Goal: Task Accomplishment & Management: Manage account settings

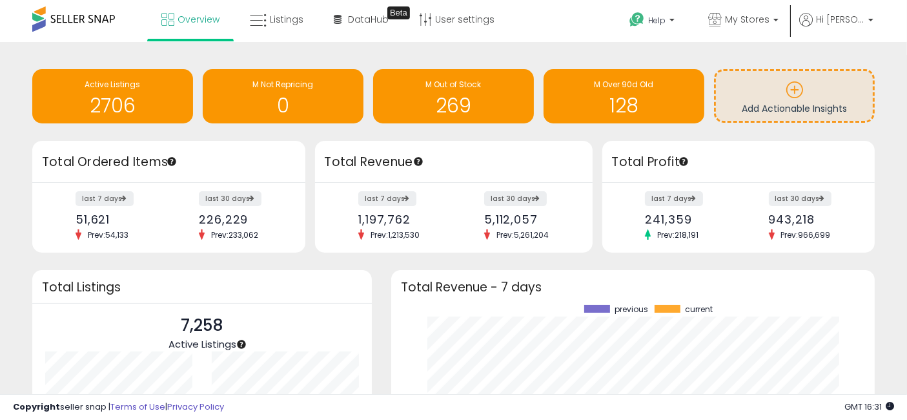
scroll to position [179, 457]
click at [270, 17] on span "Listings" at bounding box center [287, 19] width 34 height 13
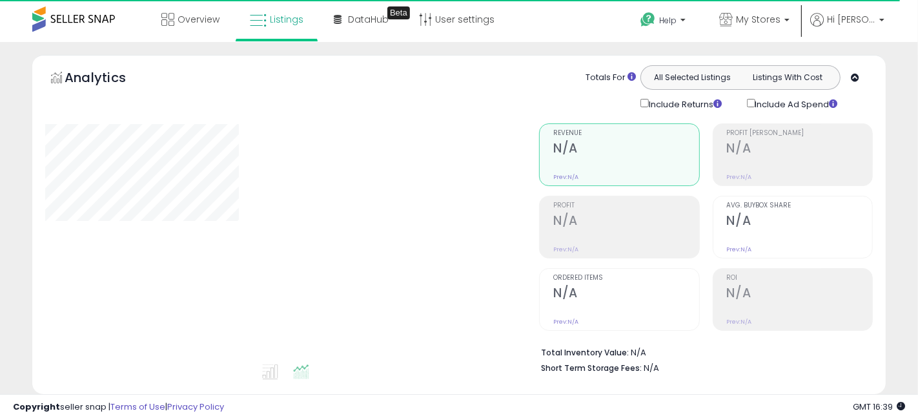
select select "**"
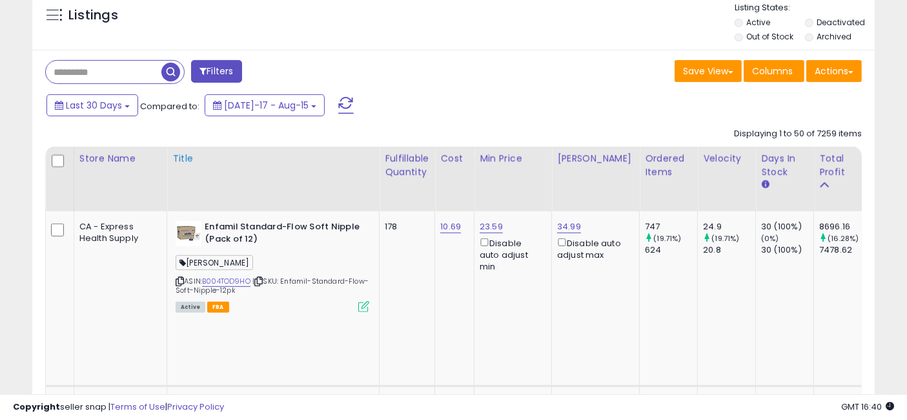
scroll to position [502, 0]
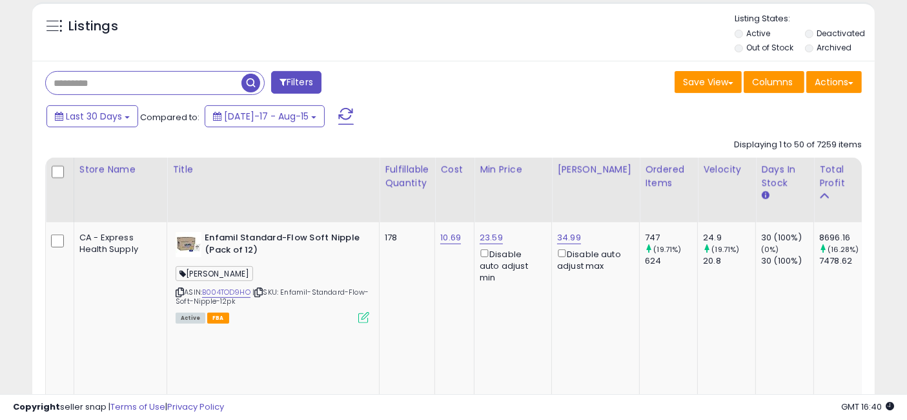
click at [116, 82] on input "text" at bounding box center [144, 83] width 196 height 23
paste input "**********"
type input "**********"
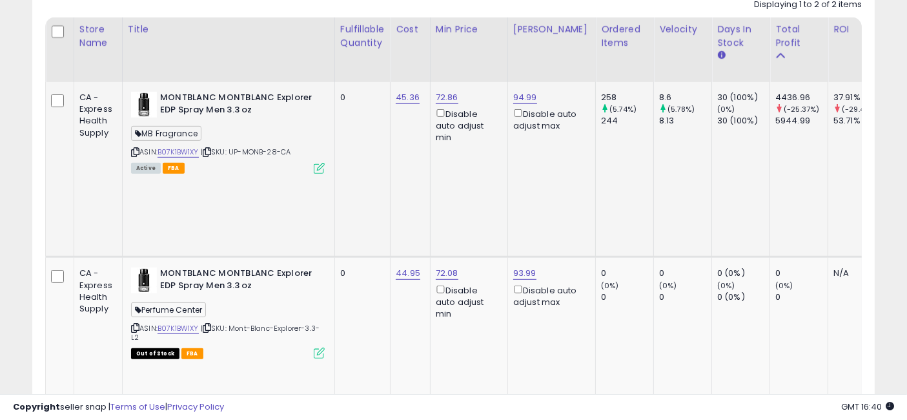
scroll to position [0, 2338]
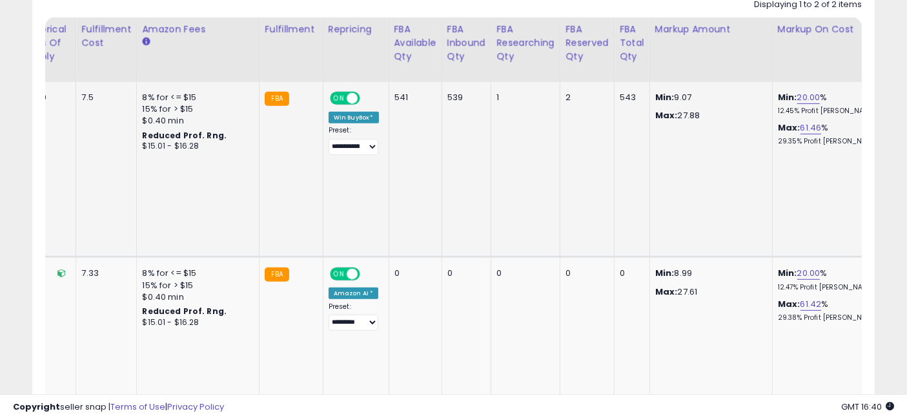
drag, startPoint x: 352, startPoint y: 156, endPoint x: 800, endPoint y: 174, distance: 449.0
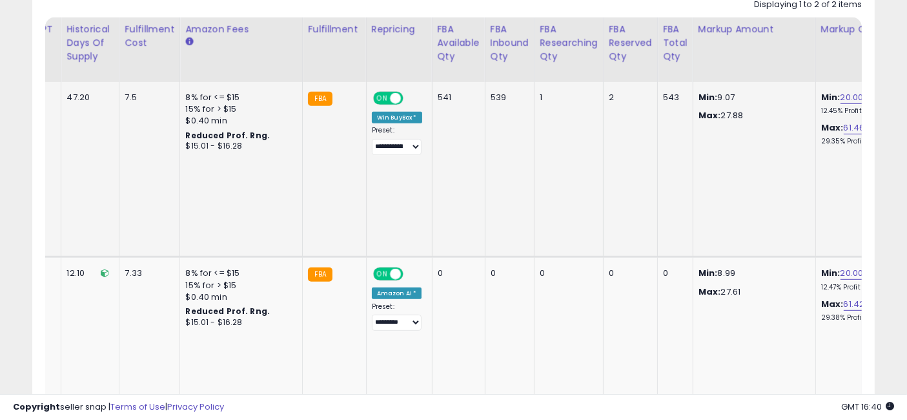
scroll to position [0, 2251]
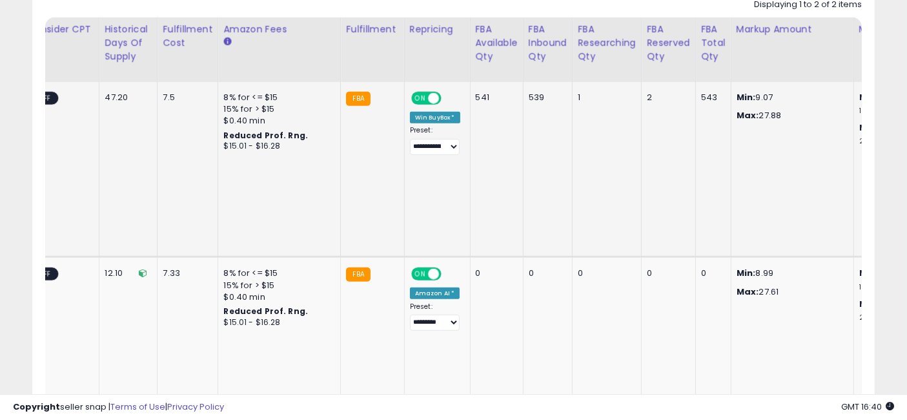
drag, startPoint x: 669, startPoint y: 168, endPoint x: 618, endPoint y: 170, distance: 50.4
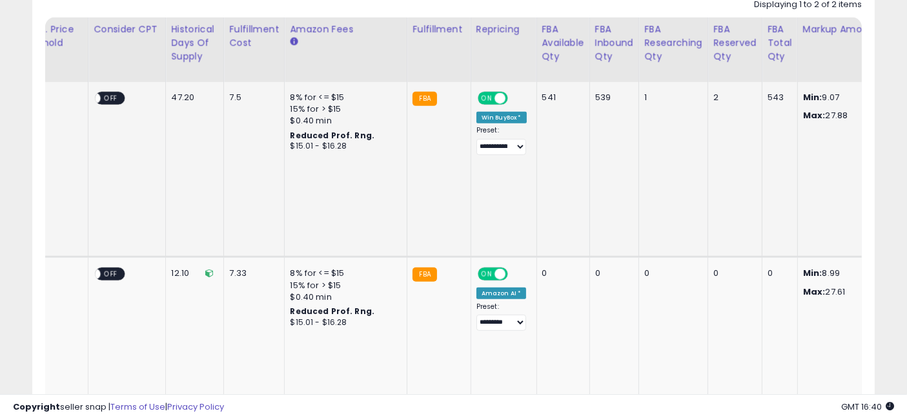
scroll to position [0, 0]
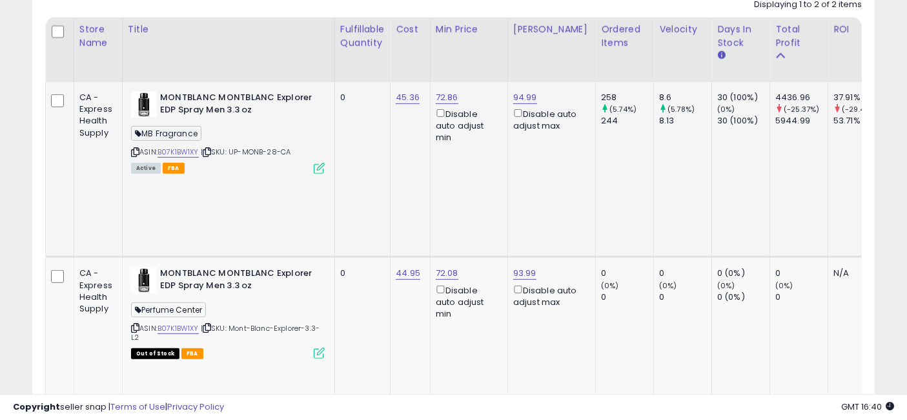
drag, startPoint x: 567, startPoint y: 165, endPoint x: 329, endPoint y: 155, distance: 238.4
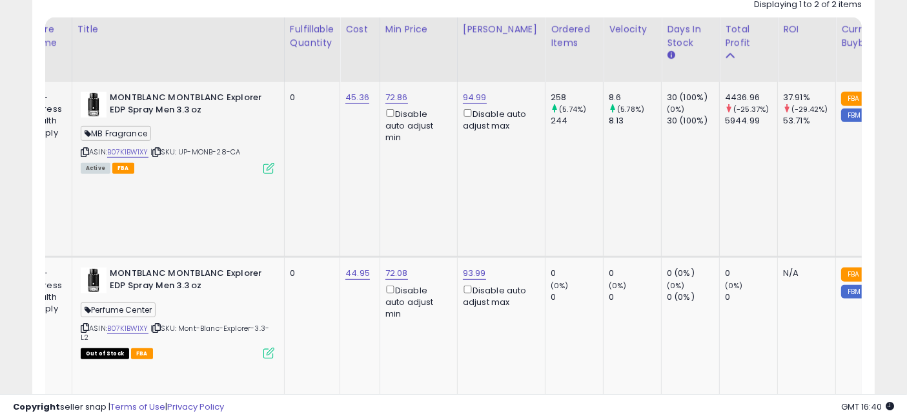
drag, startPoint x: 379, startPoint y: 156, endPoint x: 418, endPoint y: 163, distance: 40.1
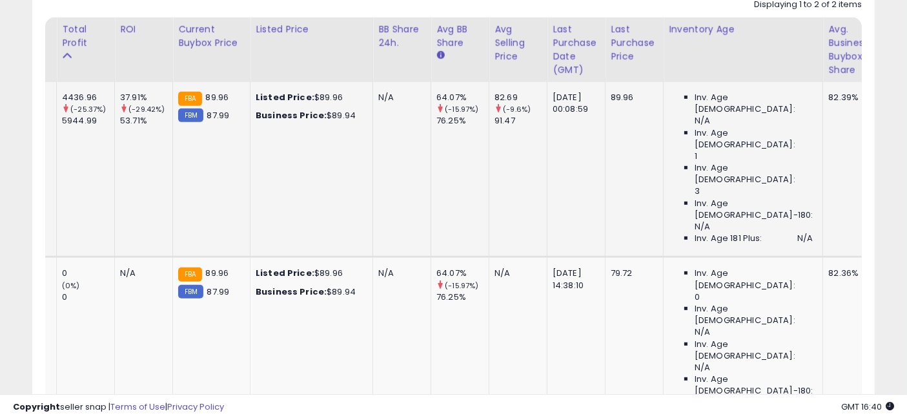
drag, startPoint x: 372, startPoint y: 163, endPoint x: 458, endPoint y: 174, distance: 86.6
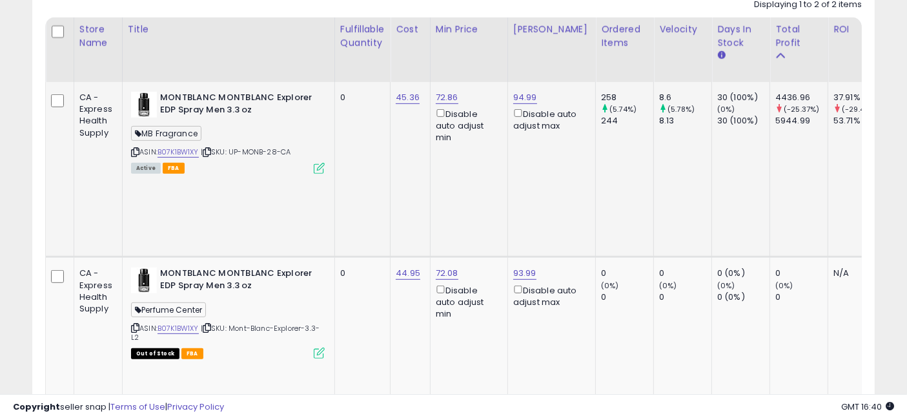
drag, startPoint x: 471, startPoint y: 156, endPoint x: 290, endPoint y: 152, distance: 181.4
click at [188, 150] on link "B07K1BW1XY" at bounding box center [178, 152] width 41 height 11
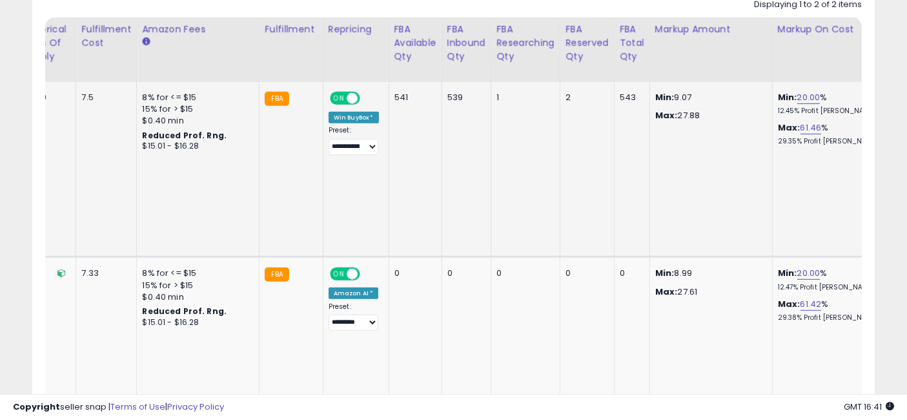
drag, startPoint x: 376, startPoint y: 168, endPoint x: 817, endPoint y: 165, distance: 440.3
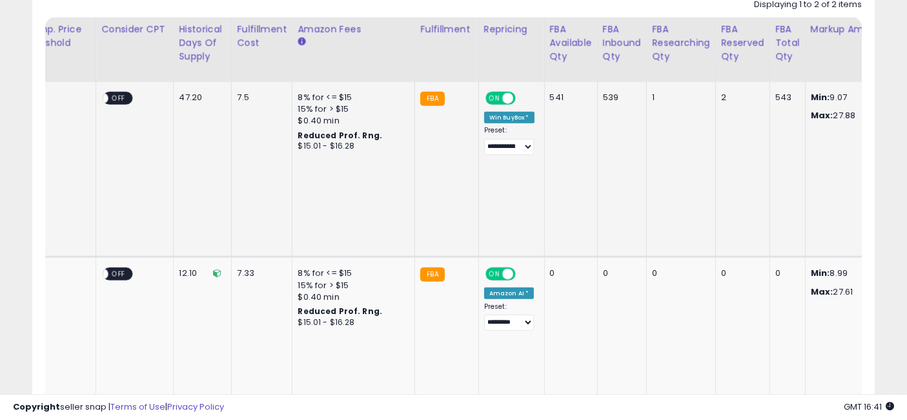
drag, startPoint x: 644, startPoint y: 174, endPoint x: 536, endPoint y: 172, distance: 107.8
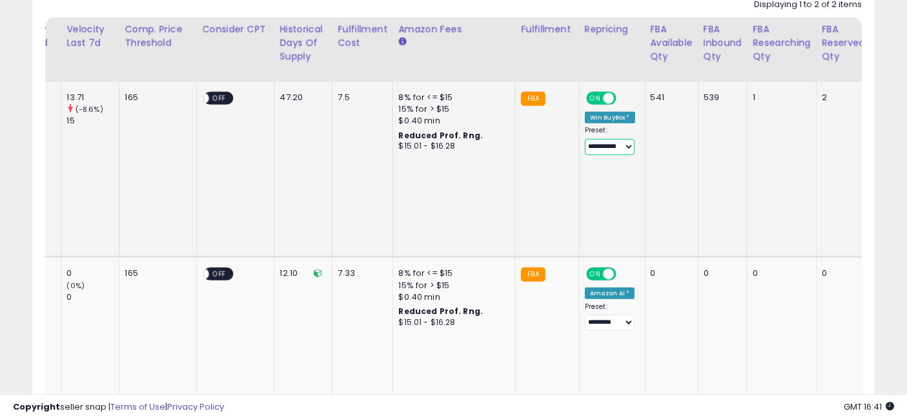
click at [585, 147] on select "**********" at bounding box center [610, 147] width 50 height 16
select select "********"
click at [585, 139] on select "**********" at bounding box center [610, 147] width 50 height 16
click at [698, 168] on td "539" at bounding box center [723, 169] width 50 height 175
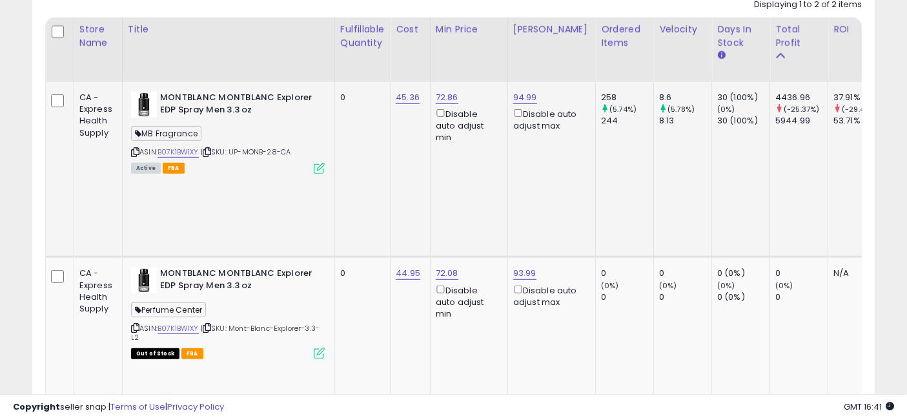
drag, startPoint x: 766, startPoint y: 174, endPoint x: 373, endPoint y: 178, distance: 393.1
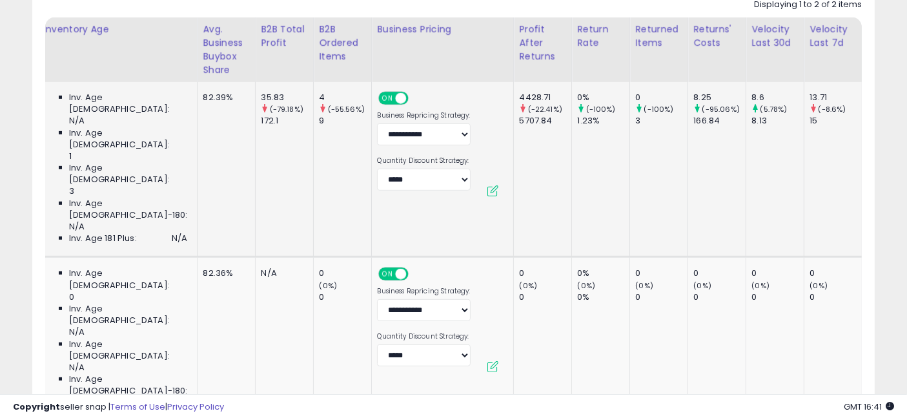
scroll to position [0, 2338]
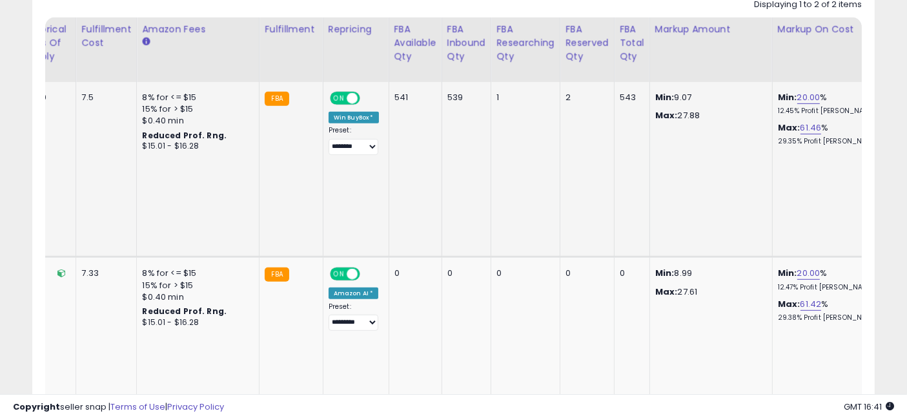
drag, startPoint x: 380, startPoint y: 159, endPoint x: 769, endPoint y: 160, distance: 389.3
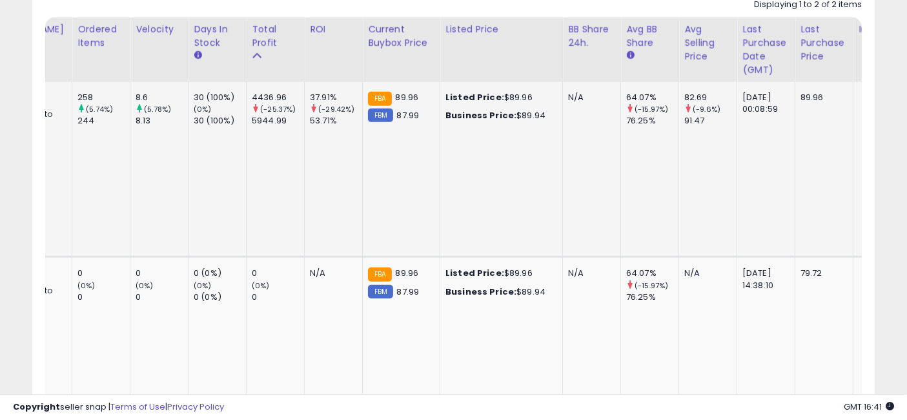
scroll to position [0, 0]
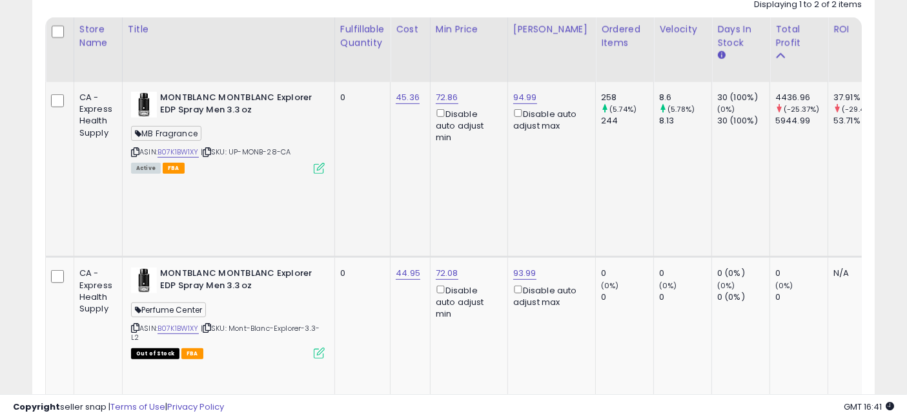
drag, startPoint x: 595, startPoint y: 171, endPoint x: 288, endPoint y: 145, distance: 308.4
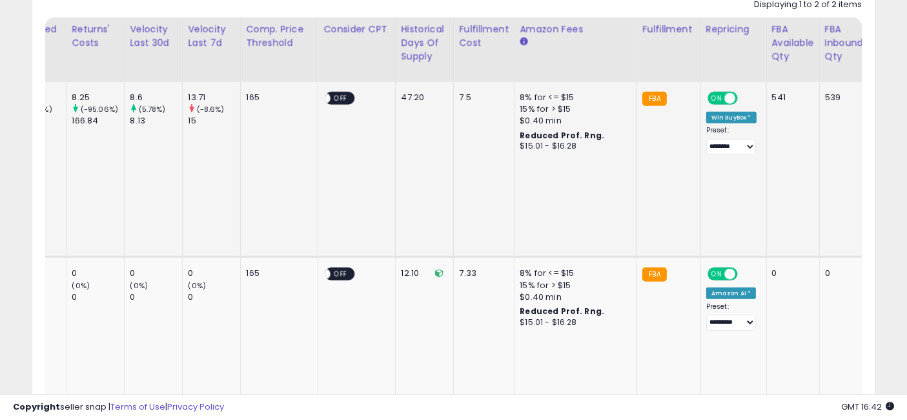
scroll to position [0, 2338]
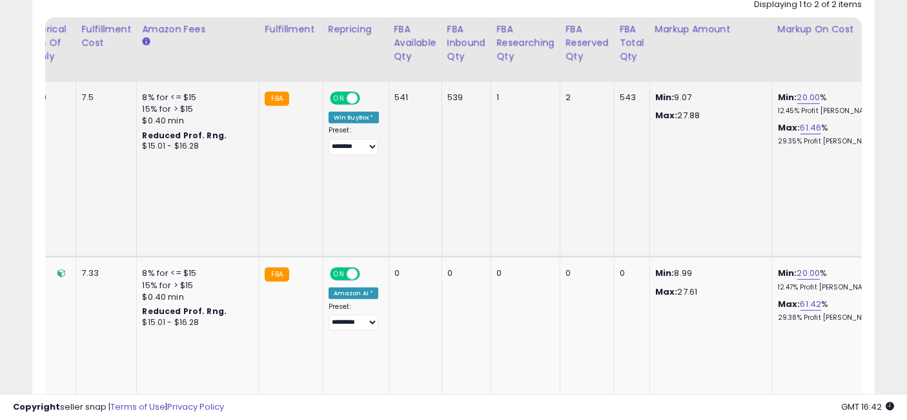
drag, startPoint x: 354, startPoint y: 165, endPoint x: 677, endPoint y: 170, distance: 322.2
click at [392, 165] on td "541" at bounding box center [415, 169] width 53 height 175
click at [329, 147] on select "**********" at bounding box center [354, 147] width 50 height 16
click at [560, 161] on td "2" at bounding box center [587, 169] width 54 height 175
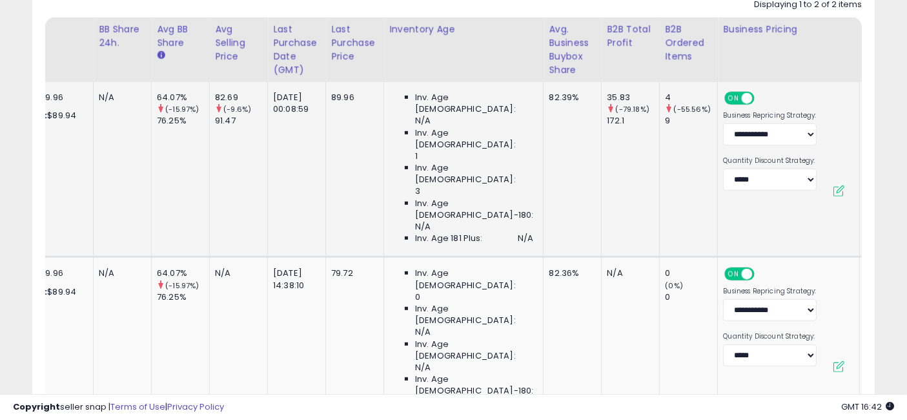
scroll to position [0, 0]
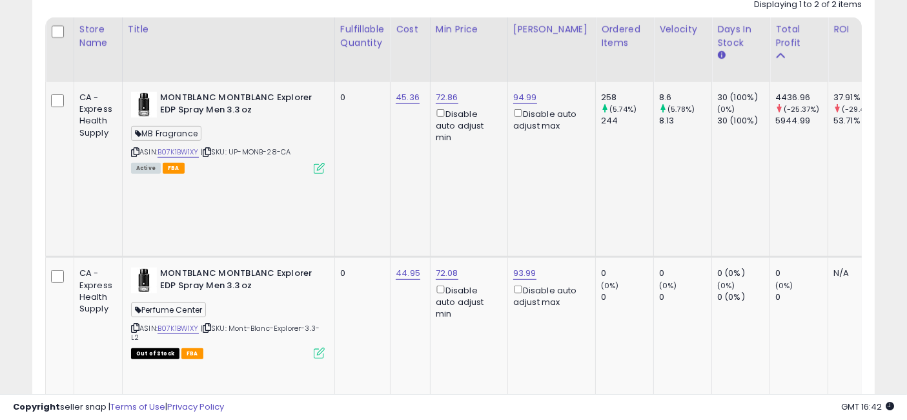
drag, startPoint x: 638, startPoint y: 165, endPoint x: 229, endPoint y: 131, distance: 410.6
click at [175, 151] on link "B07K1BW1XY" at bounding box center [178, 152] width 41 height 11
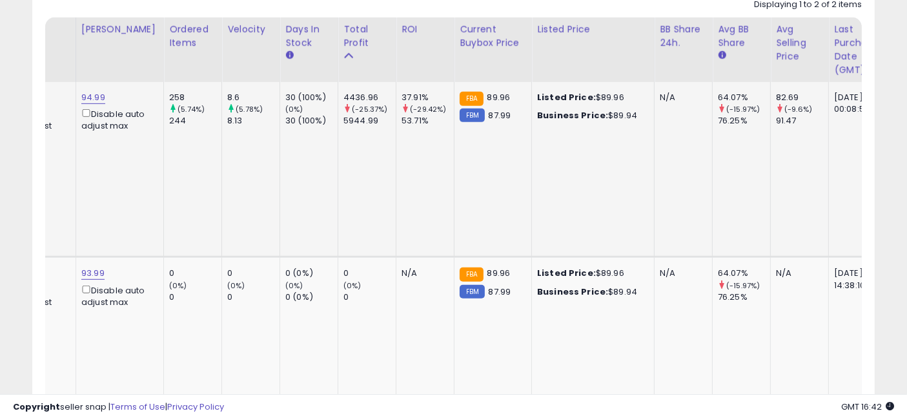
scroll to position [0, 784]
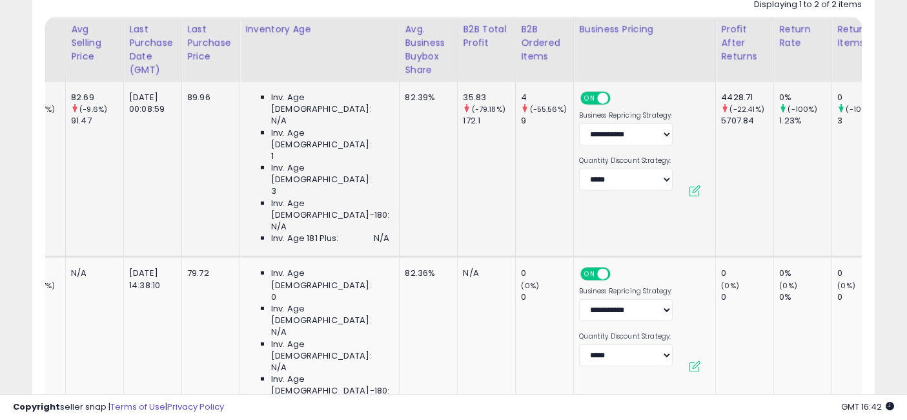
drag, startPoint x: 391, startPoint y: 155, endPoint x: 577, endPoint y: 159, distance: 186.6
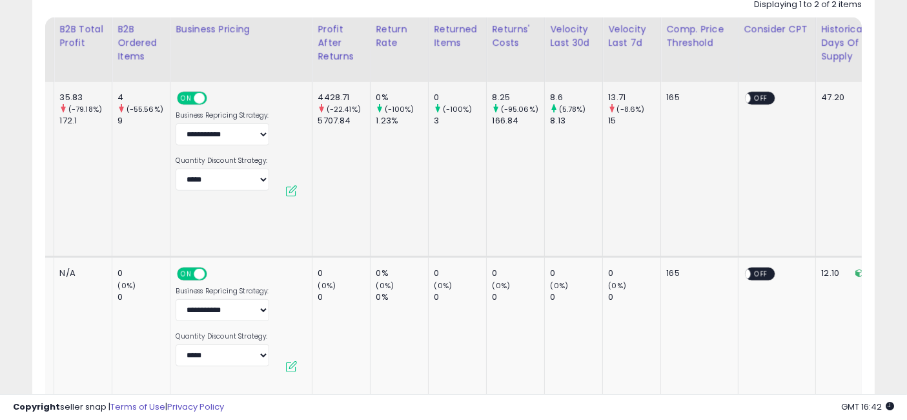
drag, startPoint x: 505, startPoint y: 163, endPoint x: 577, endPoint y: 170, distance: 72.7
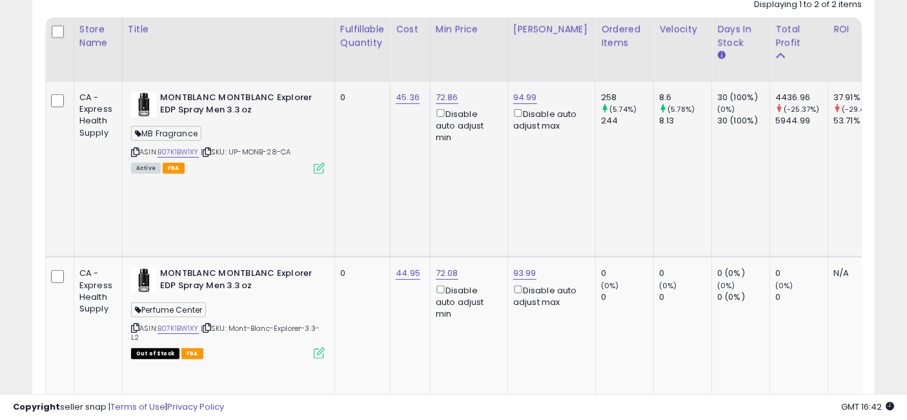
drag, startPoint x: 661, startPoint y: 154, endPoint x: 376, endPoint y: 154, distance: 285.3
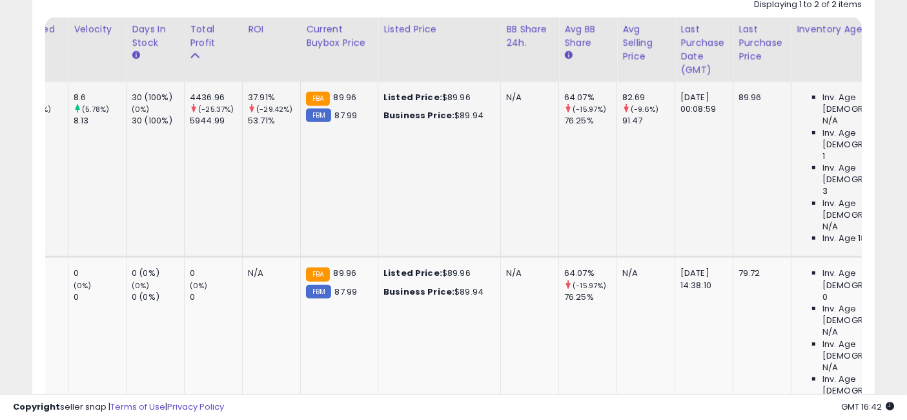
drag, startPoint x: 363, startPoint y: 143, endPoint x: 464, endPoint y: 148, distance: 101.5
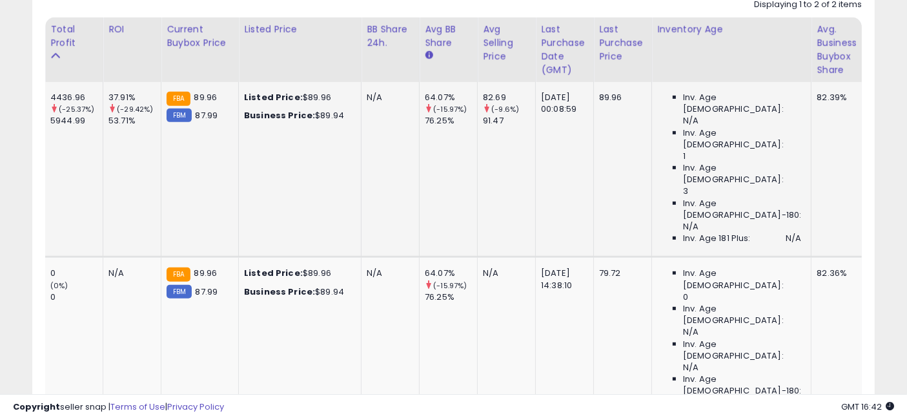
drag, startPoint x: 412, startPoint y: 145, endPoint x: 458, endPoint y: 156, distance: 47.3
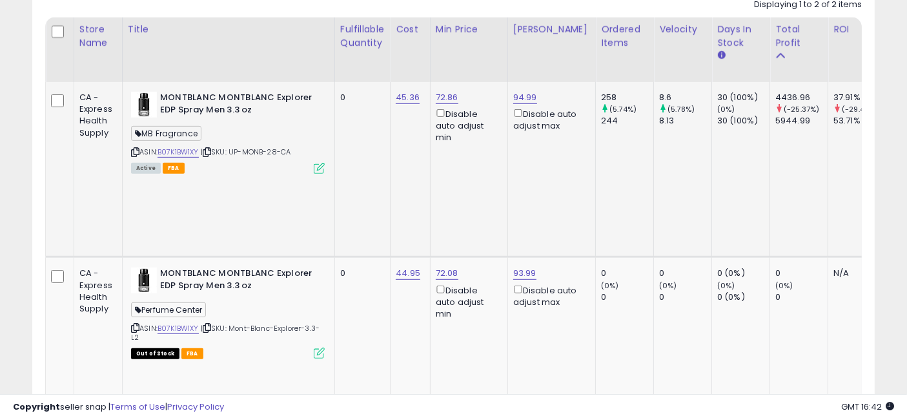
drag, startPoint x: 561, startPoint y: 158, endPoint x: 336, endPoint y: 153, distance: 225.4
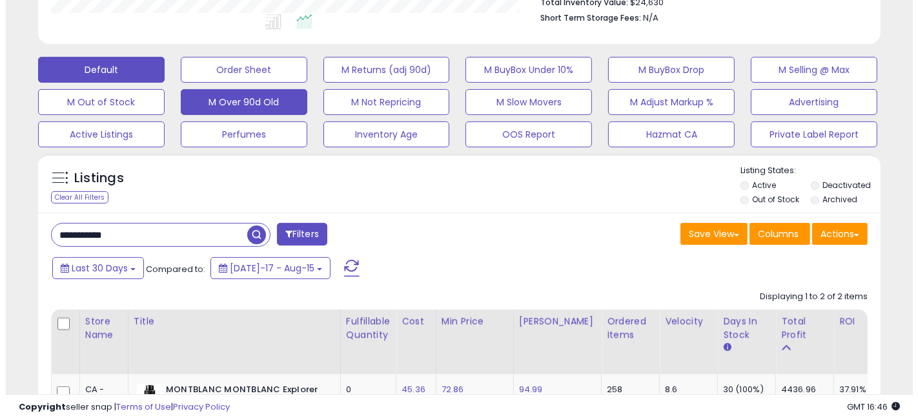
scroll to position [283, 0]
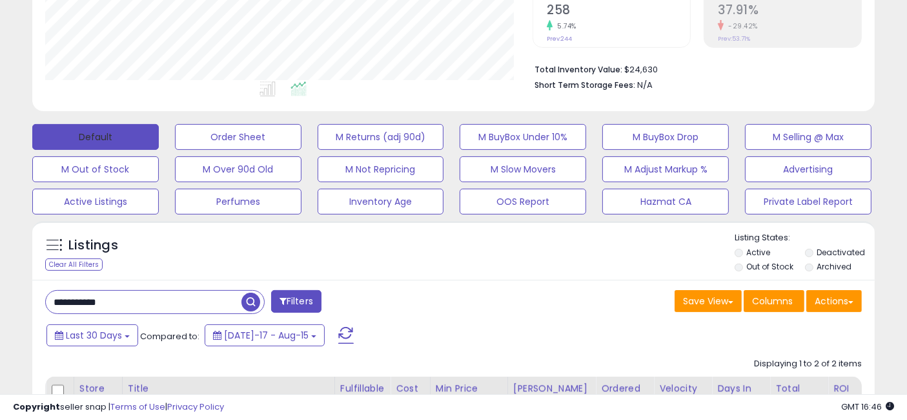
click at [114, 136] on button "Default" at bounding box center [95, 137] width 127 height 26
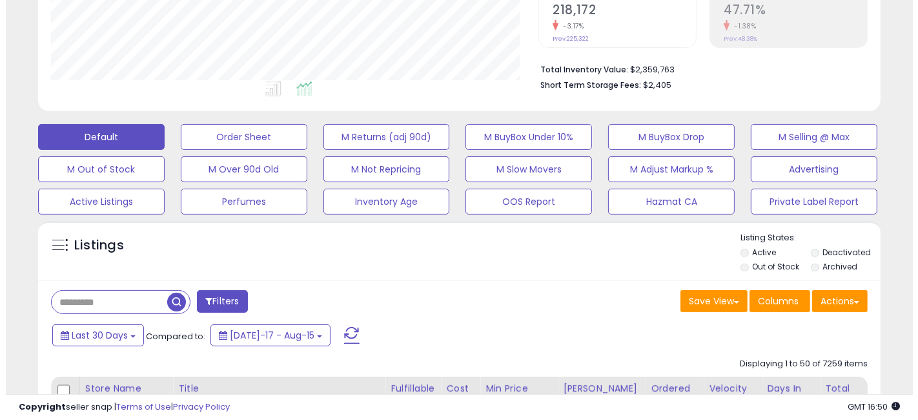
scroll to position [265, 487]
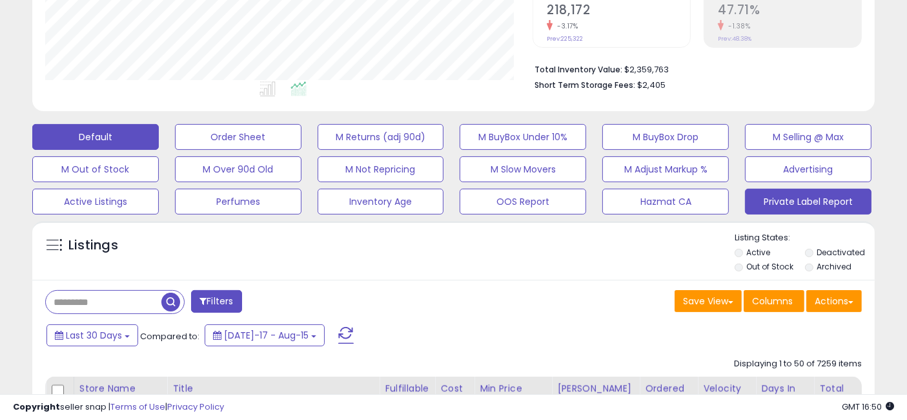
click at [804, 201] on button "Private Label Report" at bounding box center [808, 201] width 127 height 26
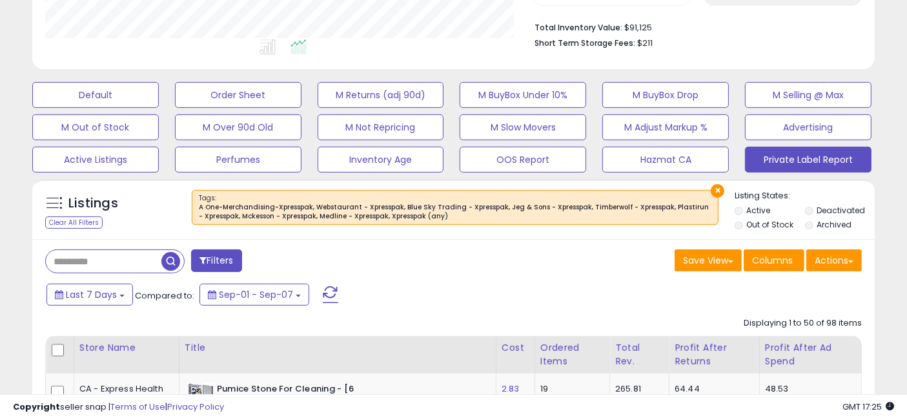
scroll to position [354, 0]
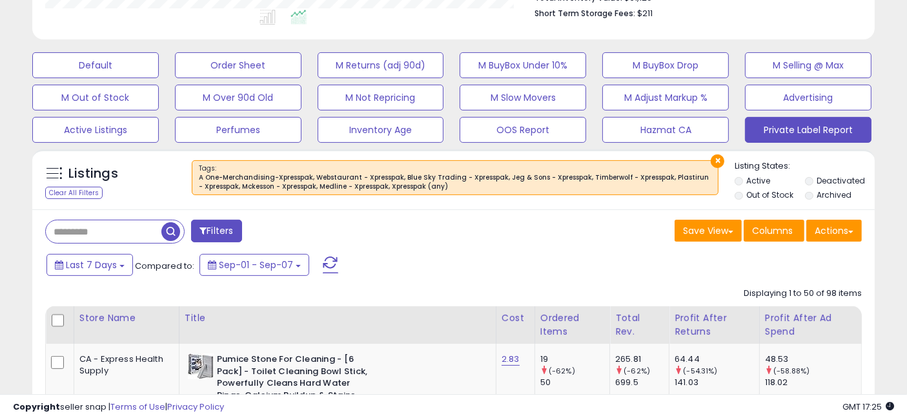
click at [514, 243] on div "Filters Save View Save As New View Columns Actions" at bounding box center [454, 232] width 836 height 26
click at [51, 263] on button "Last 7 Days" at bounding box center [89, 265] width 87 height 22
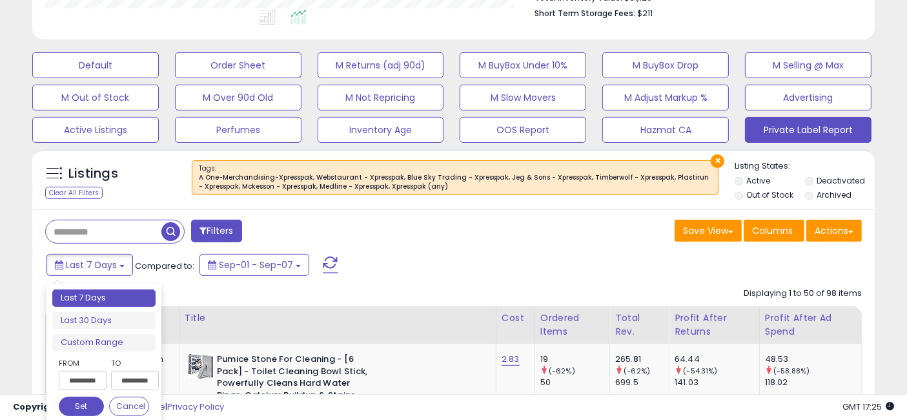
click at [91, 379] on input "**********" at bounding box center [83, 380] width 48 height 19
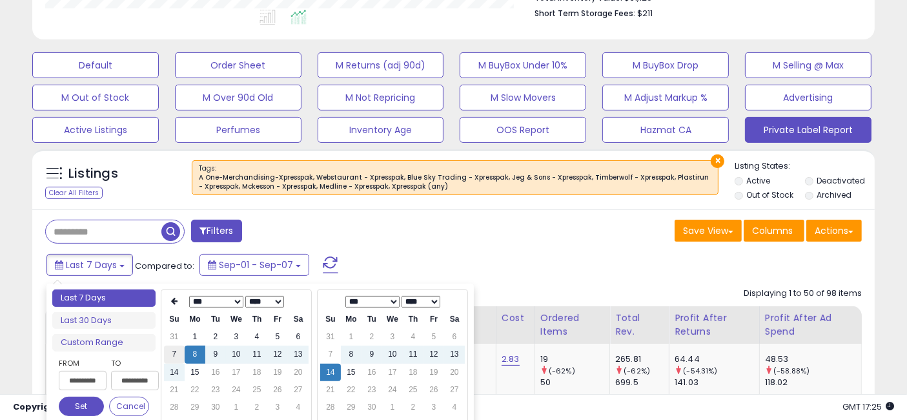
click at [172, 350] on td "7" at bounding box center [174, 353] width 21 height 17
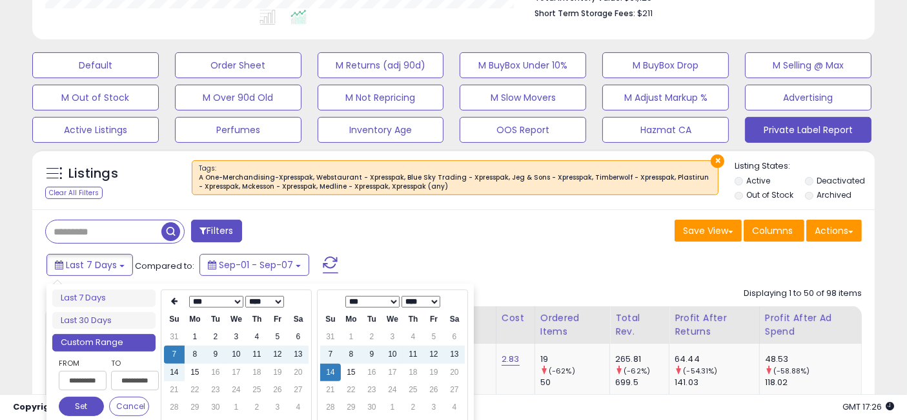
type input "**********"
click at [458, 353] on td "13" at bounding box center [454, 353] width 21 height 17
type input "**********"
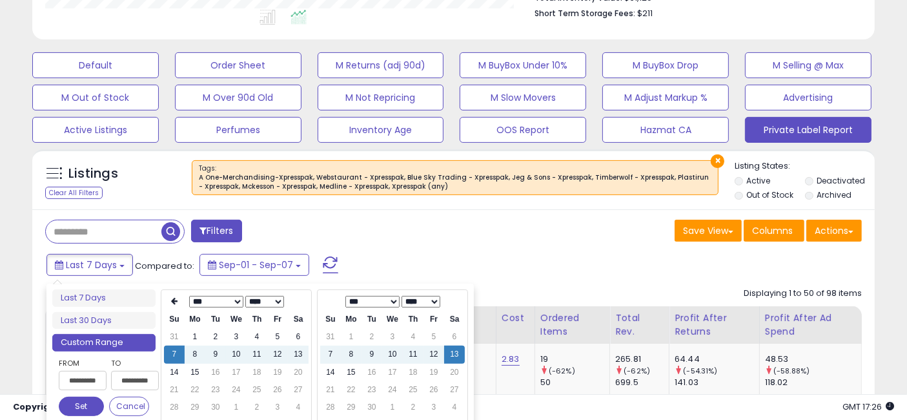
type input "**********"
click at [77, 403] on button "Set" at bounding box center [81, 405] width 45 height 19
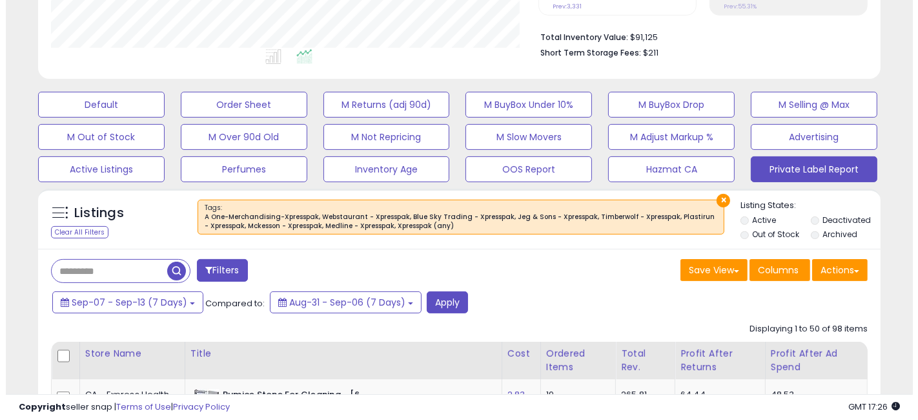
scroll to position [358, 0]
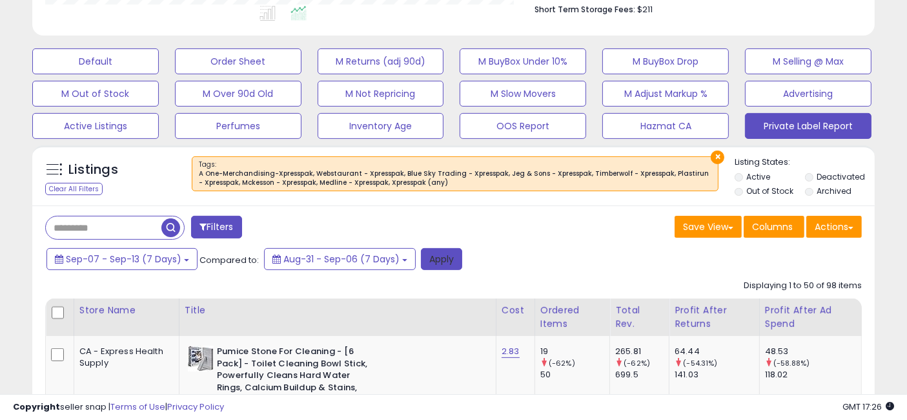
click at [436, 260] on button "Apply" at bounding box center [441, 259] width 41 height 22
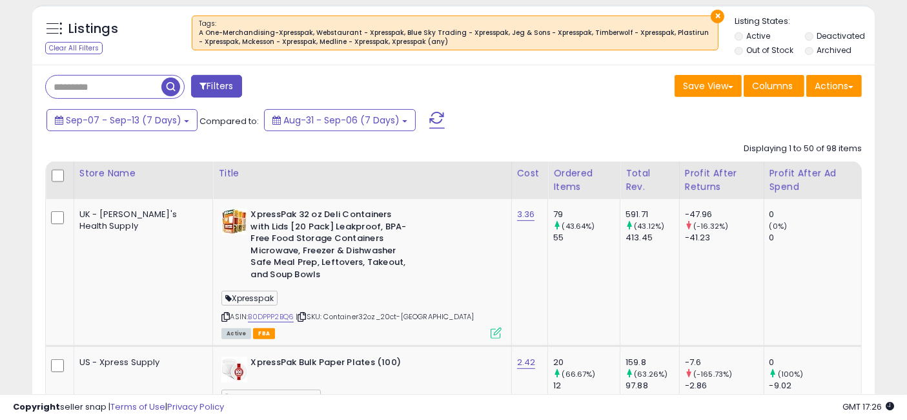
scroll to position [502, 0]
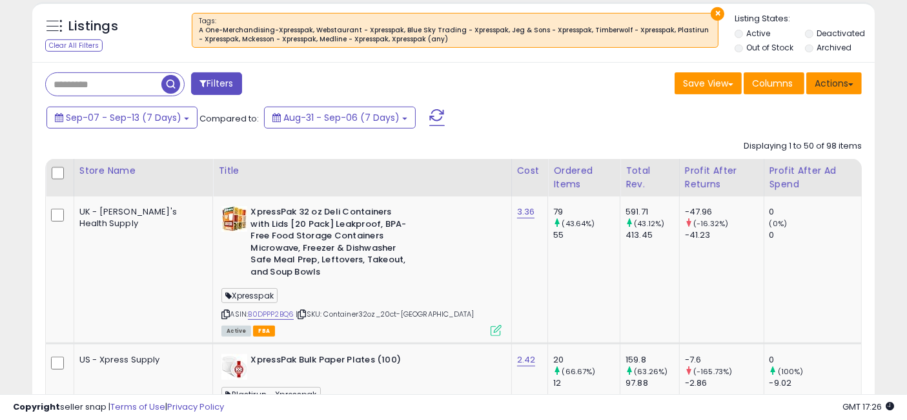
click at [824, 85] on button "Actions" at bounding box center [834, 83] width 56 height 22
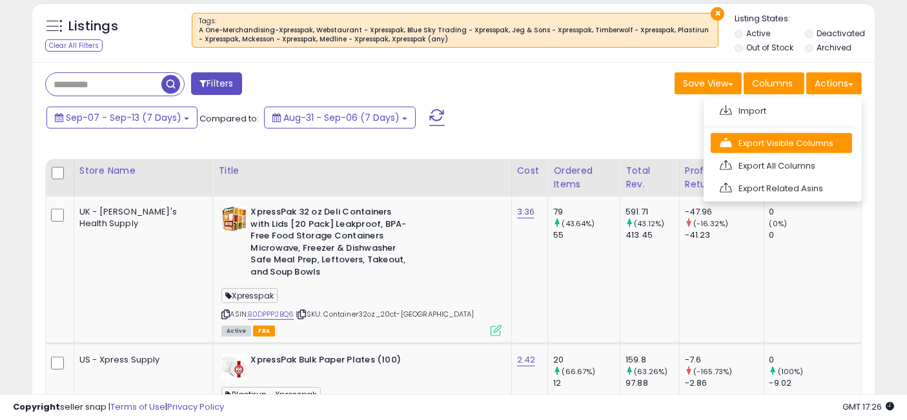
click at [776, 139] on link "Export Visible Columns" at bounding box center [781, 143] width 141 height 20
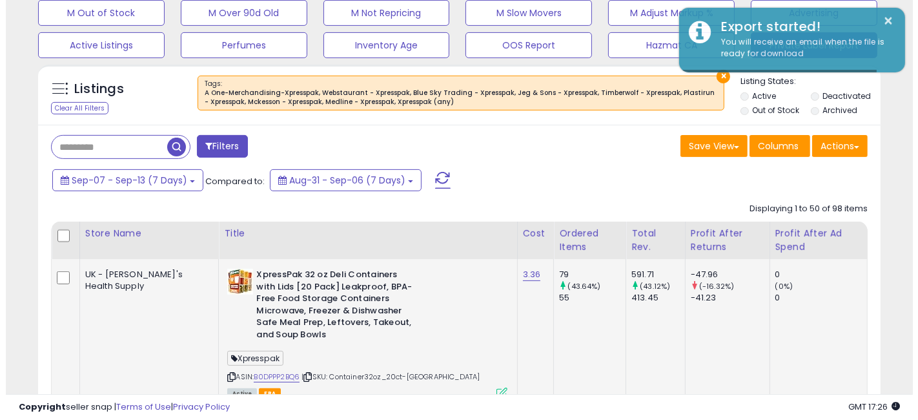
scroll to position [358, 0]
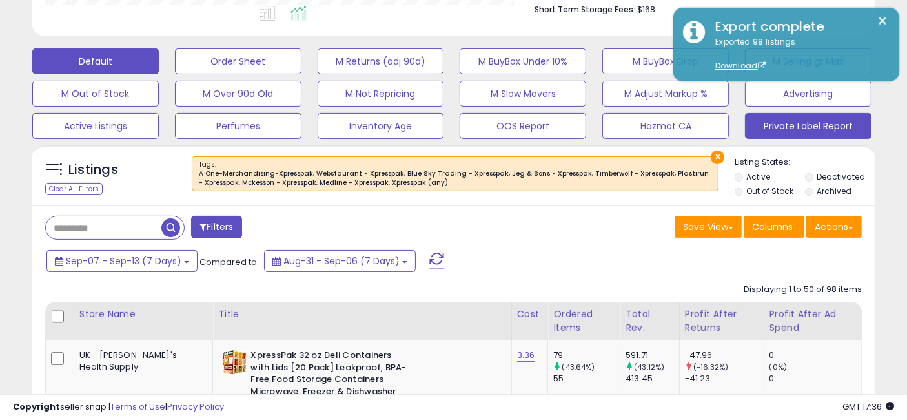
click at [118, 58] on button "Default" at bounding box center [95, 61] width 127 height 26
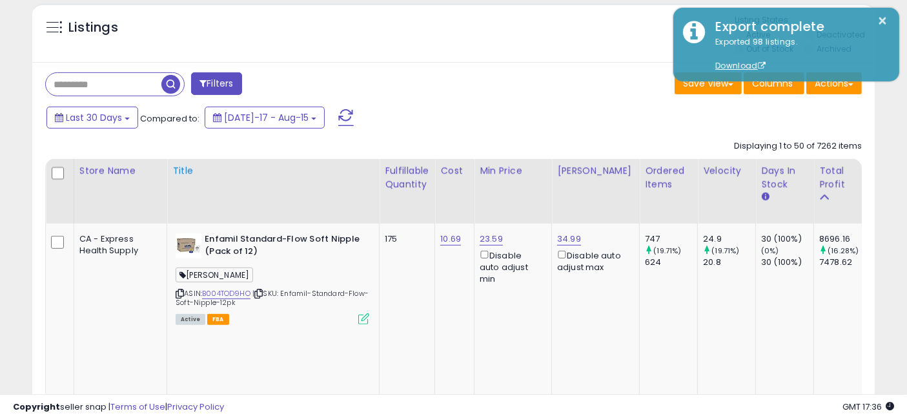
scroll to position [502, 0]
click at [107, 84] on input "text" at bounding box center [104, 83] width 116 height 23
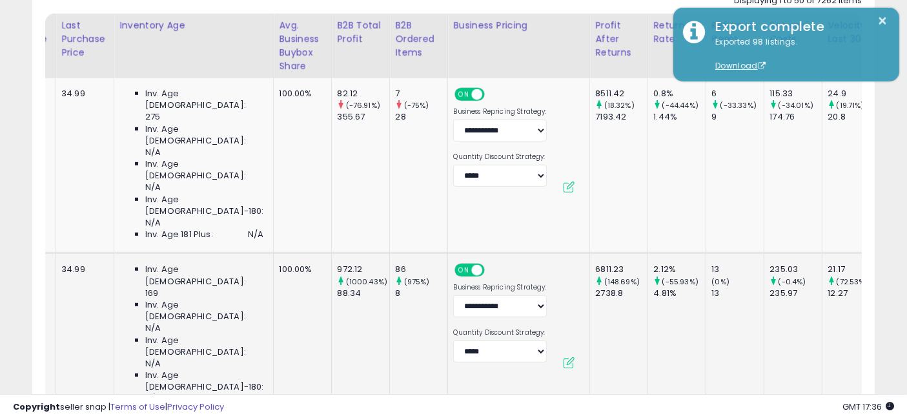
scroll to position [0, 2353]
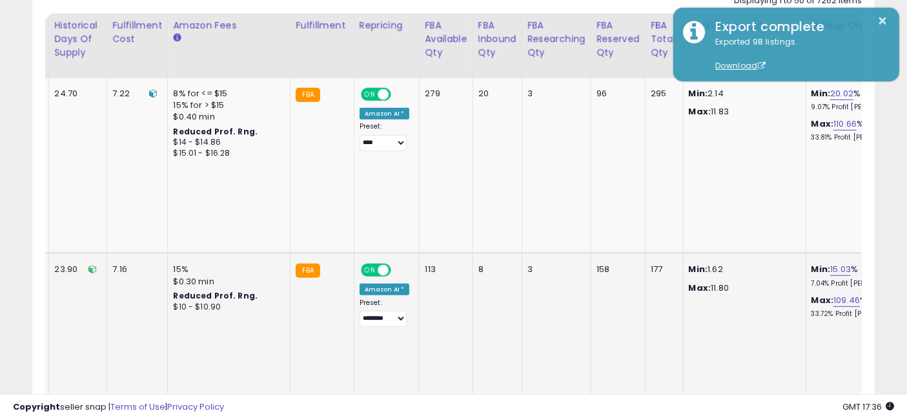
drag, startPoint x: 593, startPoint y: 290, endPoint x: 646, endPoint y: 298, distance: 52.9
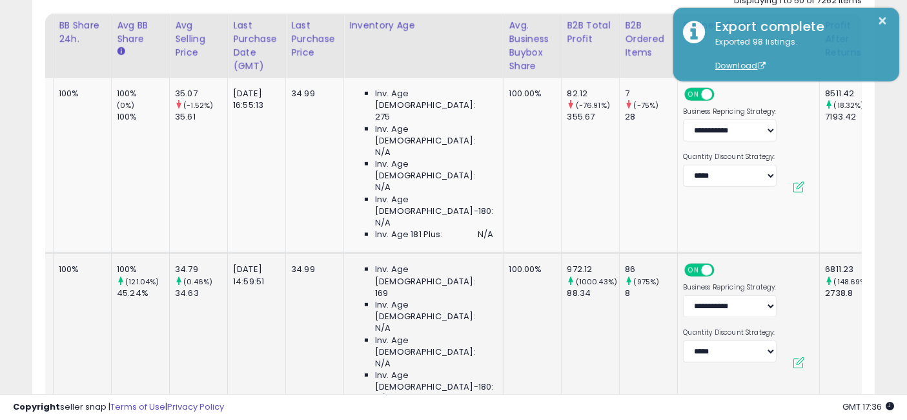
scroll to position [0, 0]
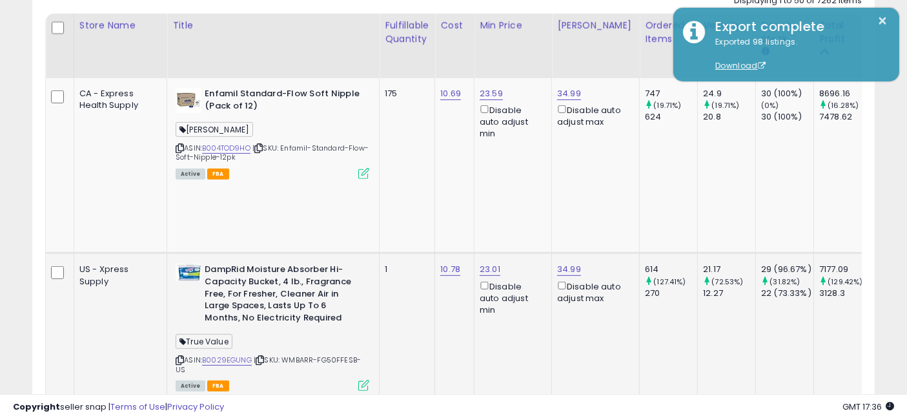
drag, startPoint x: 622, startPoint y: 278, endPoint x: 436, endPoint y: 276, distance: 185.9
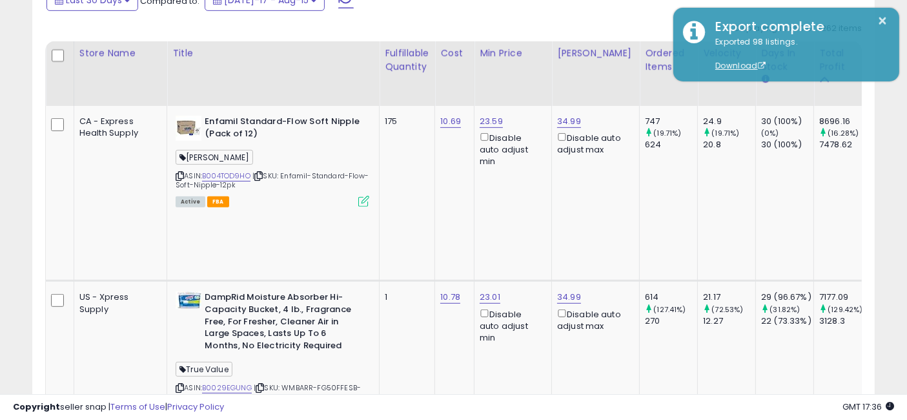
scroll to position [502, 0]
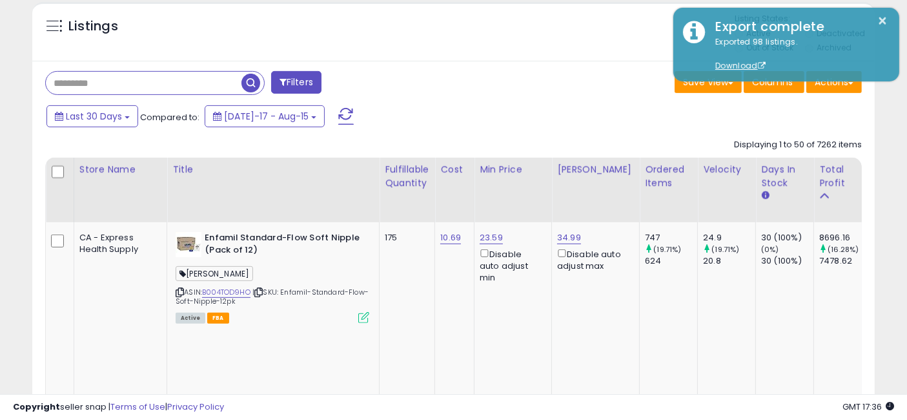
click at [158, 81] on input "text" at bounding box center [144, 83] width 196 height 23
paste input "**********"
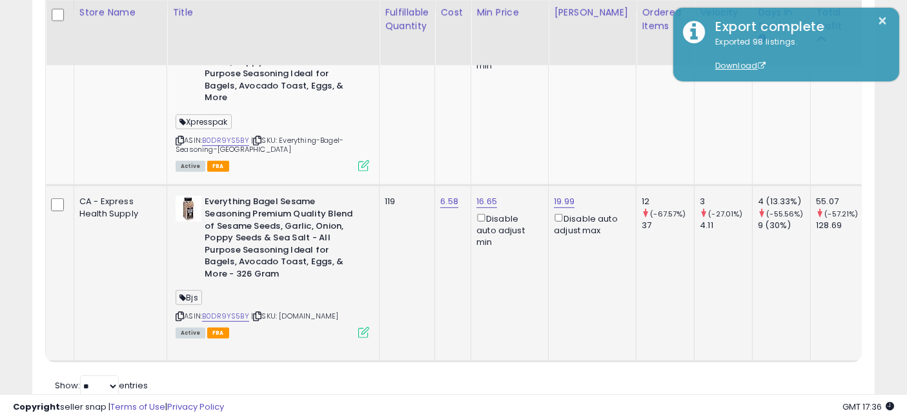
scroll to position [0, 25]
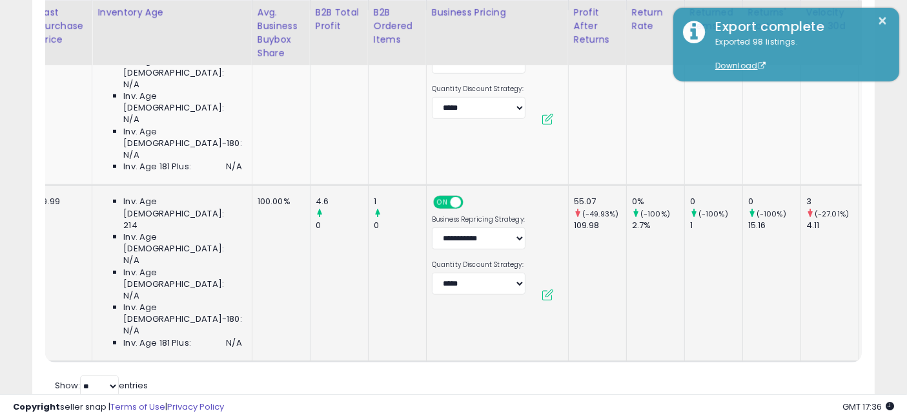
drag, startPoint x: 397, startPoint y: 247, endPoint x: 516, endPoint y: 250, distance: 119.5
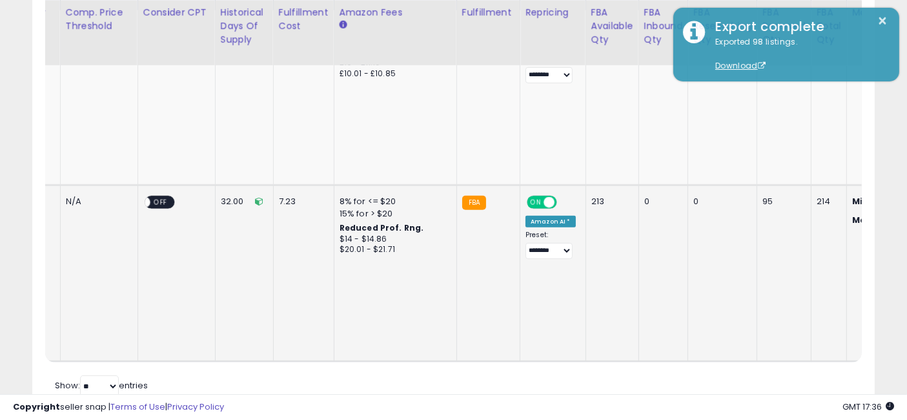
drag, startPoint x: 443, startPoint y: 251, endPoint x: 563, endPoint y: 258, distance: 119.6
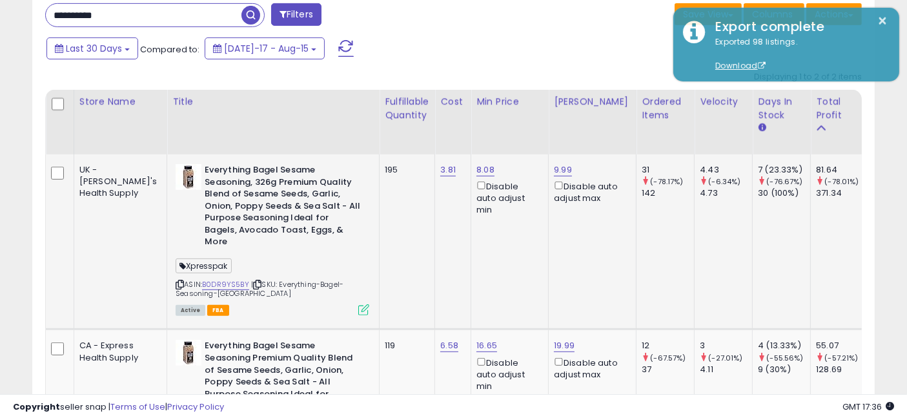
drag, startPoint x: 625, startPoint y: 242, endPoint x: 121, endPoint y: 218, distance: 504.1
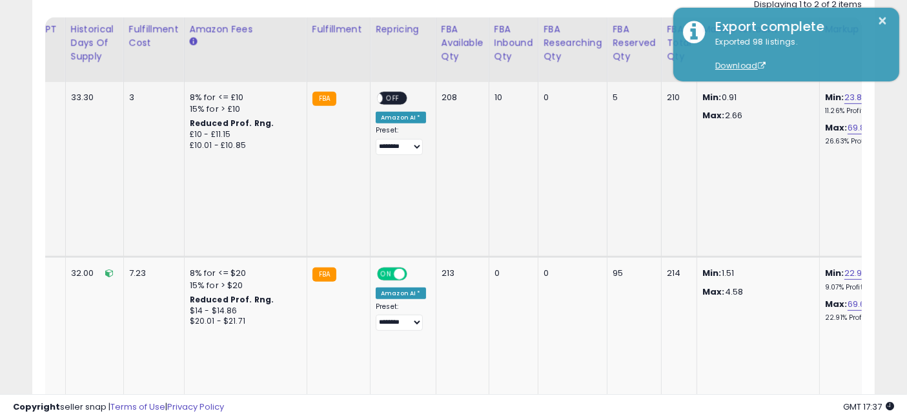
drag, startPoint x: 298, startPoint y: 174, endPoint x: 589, endPoint y: 188, distance: 292.1
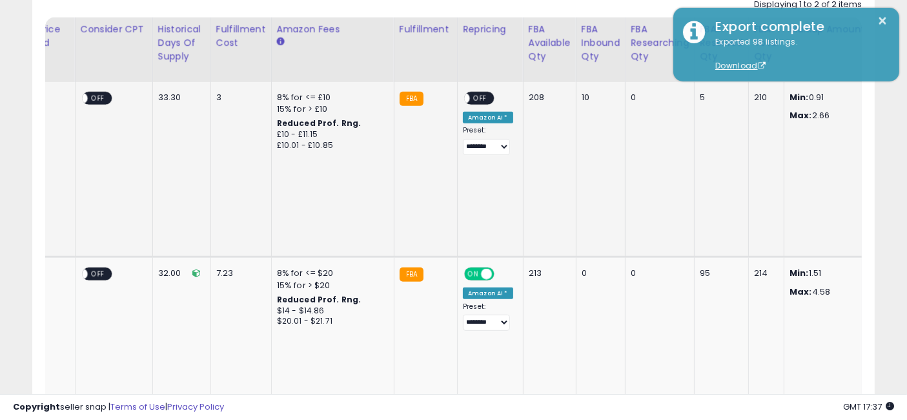
drag, startPoint x: 584, startPoint y: 187, endPoint x: 514, endPoint y: 179, distance: 70.1
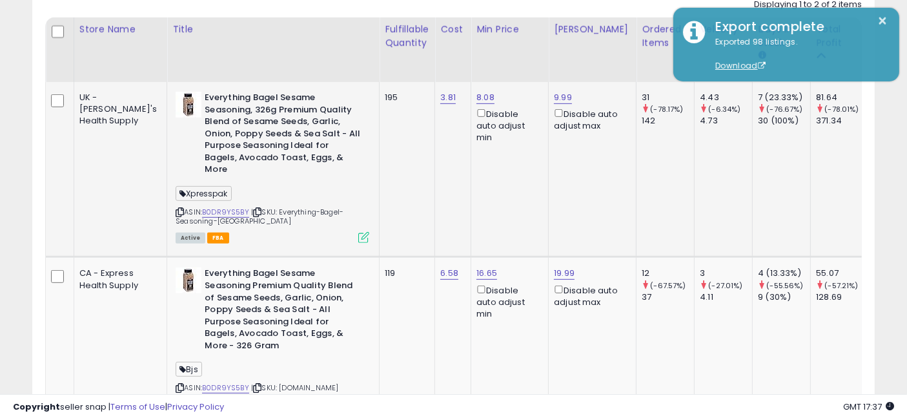
drag, startPoint x: 625, startPoint y: 183, endPoint x: 356, endPoint y: 181, distance: 269.2
click at [253, 209] on icon at bounding box center [257, 212] width 8 height 7
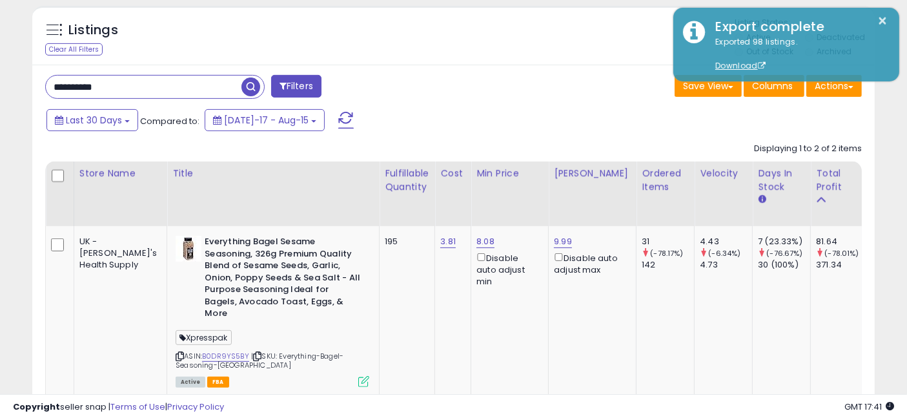
click at [172, 90] on input "**********" at bounding box center [144, 87] width 196 height 23
paste input "text"
type input "**********"
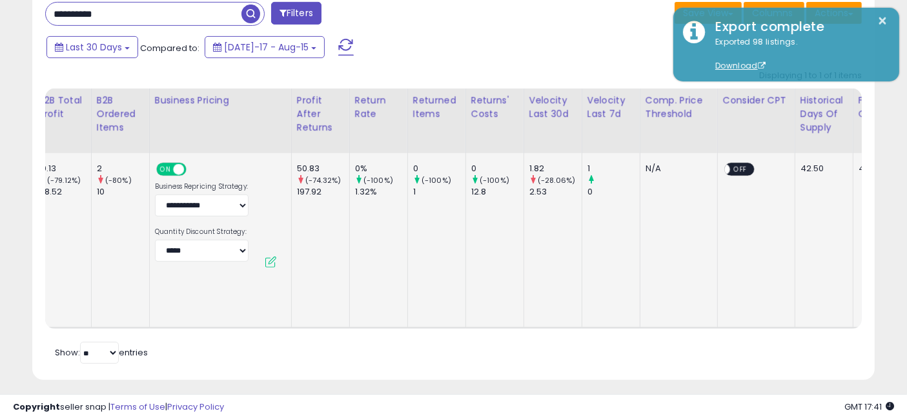
scroll to position [0, 2325]
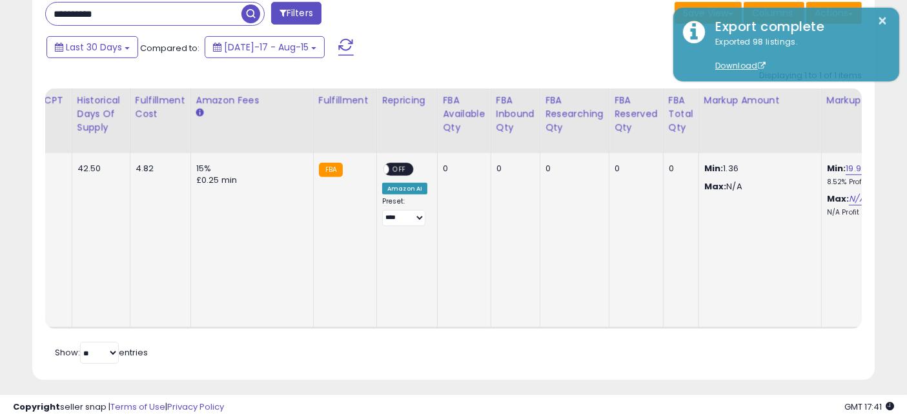
drag, startPoint x: 356, startPoint y: 256, endPoint x: 756, endPoint y: 225, distance: 401.5
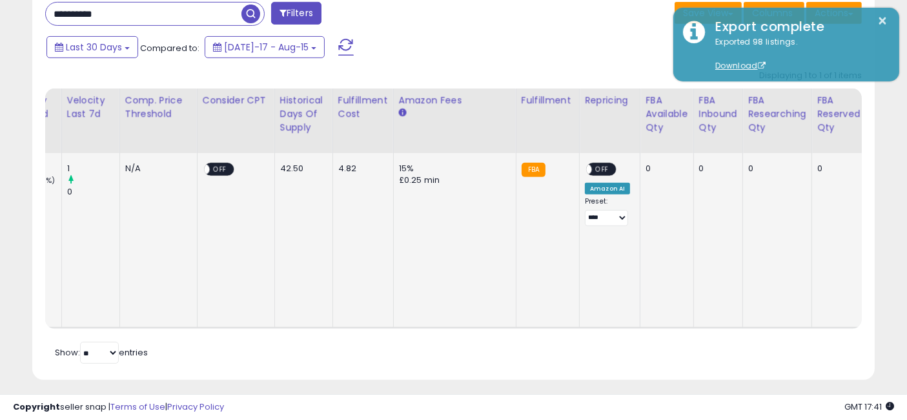
scroll to position [0, 1961]
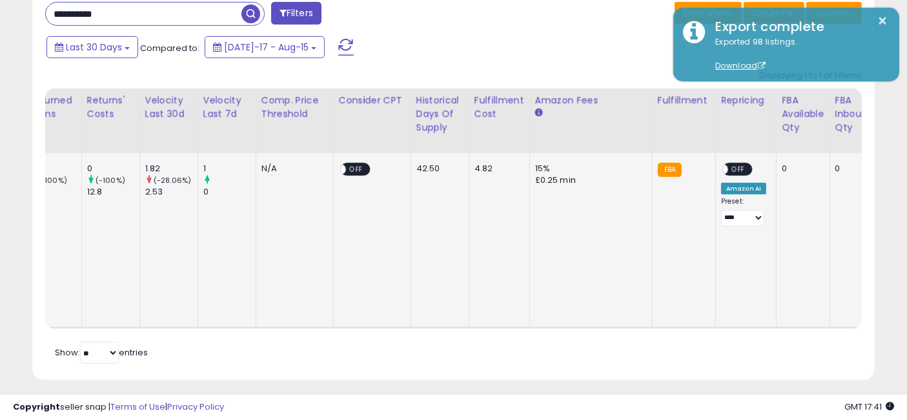
drag, startPoint x: 678, startPoint y: 244, endPoint x: 584, endPoint y: 244, distance: 94.2
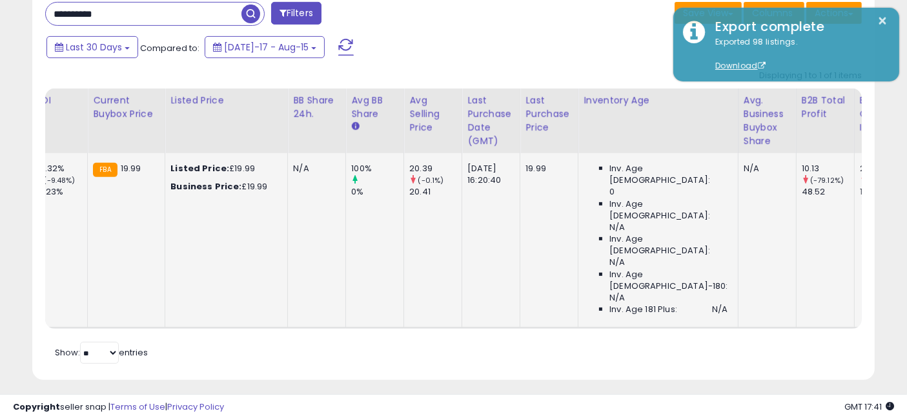
scroll to position [0, 0]
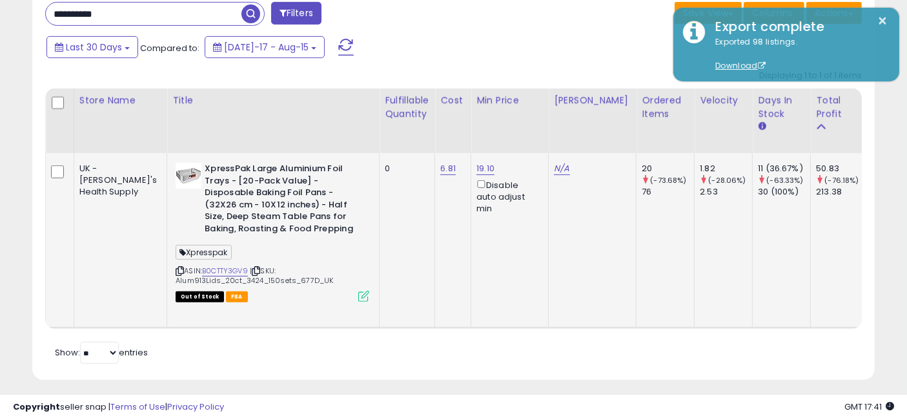
drag, startPoint x: 677, startPoint y: 243, endPoint x: 267, endPoint y: 242, distance: 409.3
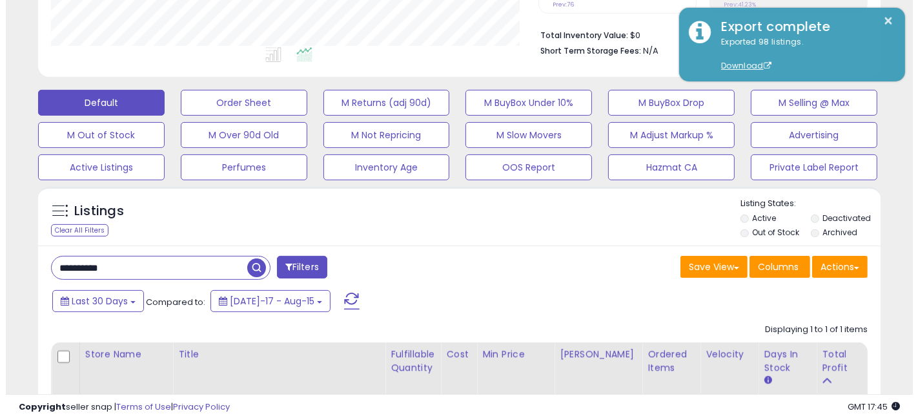
scroll to position [284, 0]
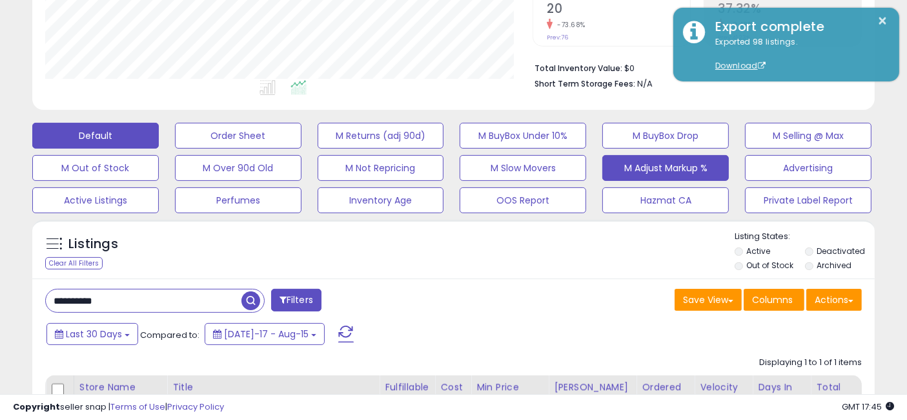
click at [643, 165] on button "M Adjust Markup %" at bounding box center [665, 168] width 127 height 26
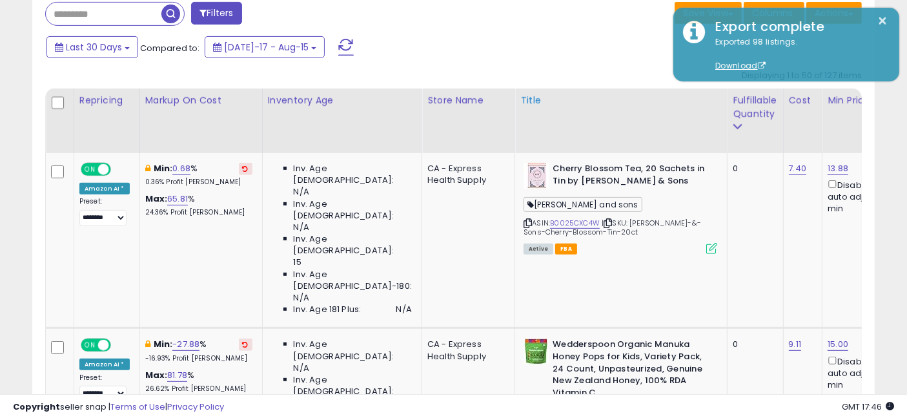
scroll to position [642, 0]
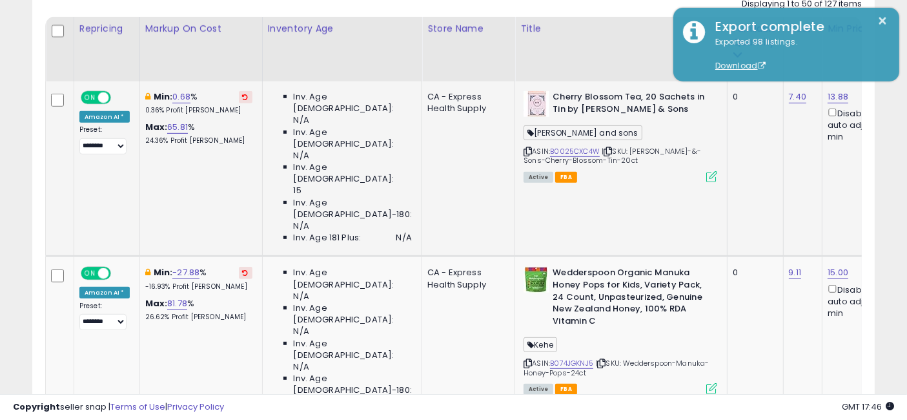
click at [243, 96] on icon at bounding box center [246, 97] width 6 height 6
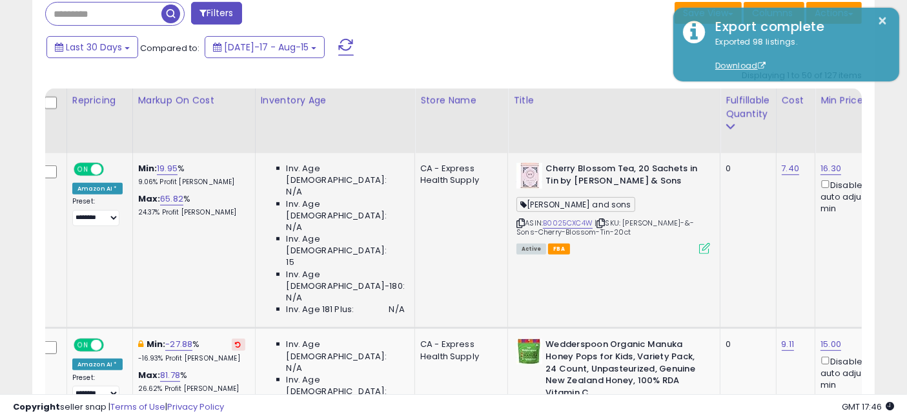
scroll to position [0, 15]
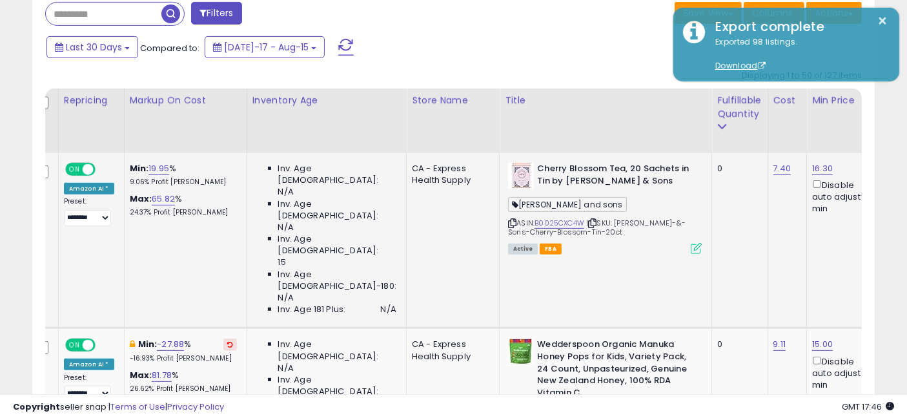
drag, startPoint x: 363, startPoint y: 242, endPoint x: 393, endPoint y: 248, distance: 30.9
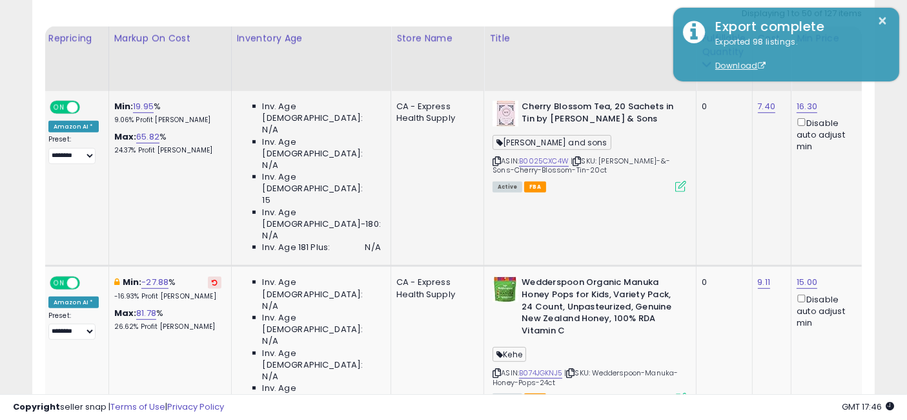
scroll to position [642, 0]
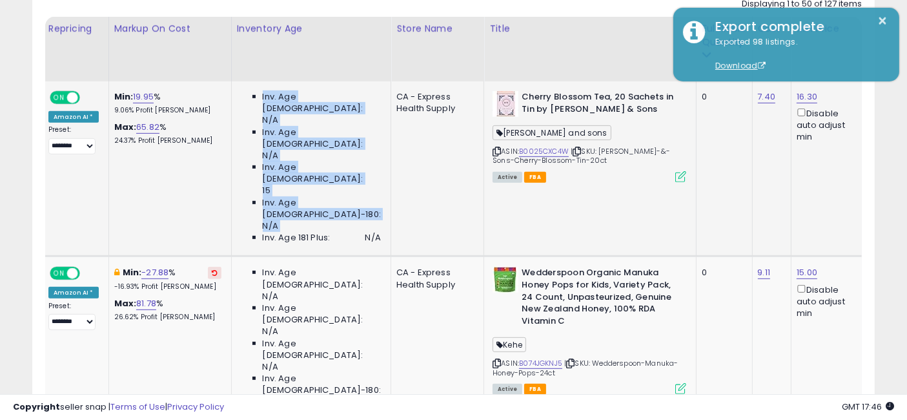
drag, startPoint x: 362, startPoint y: 143, endPoint x: 239, endPoint y: 100, distance: 129.8
click at [239, 100] on td "Inv. Age [DEMOGRAPHIC_DATA]: N/A Inv. Age [DEMOGRAPHIC_DATA]: N/A Inv. Age [DEM…" at bounding box center [310, 168] width 159 height 175
click at [360, 142] on td "Inv. Age [DEMOGRAPHIC_DATA]: N/A Inv. Age [DEMOGRAPHIC_DATA]: N/A Inv. Age [DEM…" at bounding box center [310, 168] width 159 height 175
drag, startPoint x: 360, startPoint y: 142, endPoint x: 248, endPoint y: 98, distance: 120.0
click at [248, 98] on td "Inv. Age [DEMOGRAPHIC_DATA]: N/A Inv. Age [DEMOGRAPHIC_DATA]: N/A Inv. Age [DEM…" at bounding box center [310, 168] width 159 height 175
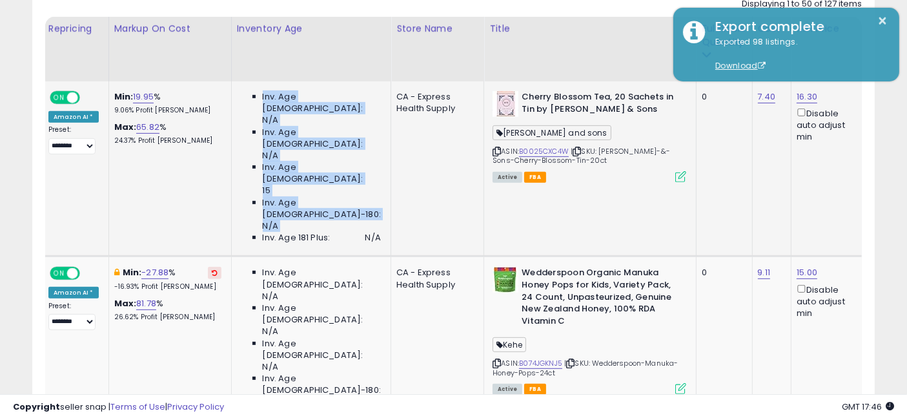
click at [351, 156] on td "Inv. Age [DEMOGRAPHIC_DATA]: N/A Inv. Age [DEMOGRAPHIC_DATA]: N/A Inv. Age [DEM…" at bounding box center [310, 168] width 159 height 175
drag, startPoint x: 356, startPoint y: 144, endPoint x: 257, endPoint y: 93, distance: 111.7
click at [257, 93] on ul "Inv. Age [DEMOGRAPHIC_DATA]: N/A Inv. Age [DEMOGRAPHIC_DATA]: N/A Inv. Age [DEM…" at bounding box center [309, 167] width 144 height 152
click at [316, 178] on td "Inv. Age [DEMOGRAPHIC_DATA]: N/A Inv. Age [DEMOGRAPHIC_DATA]: N/A Inv. Age [DEM…" at bounding box center [310, 168] width 159 height 175
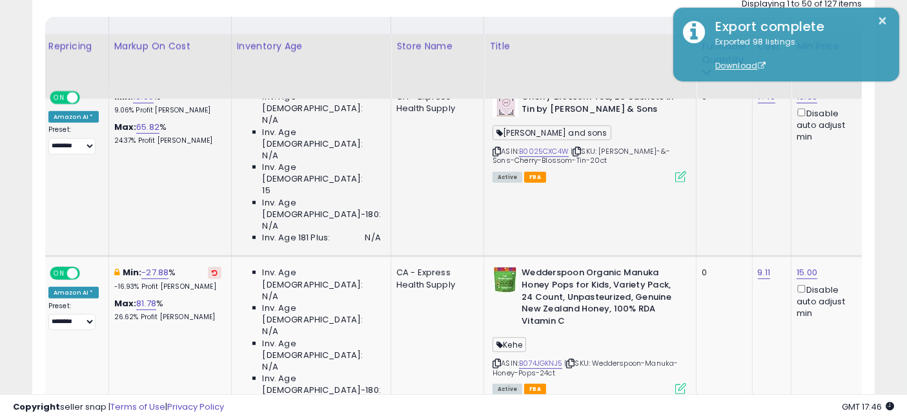
scroll to position [714, 0]
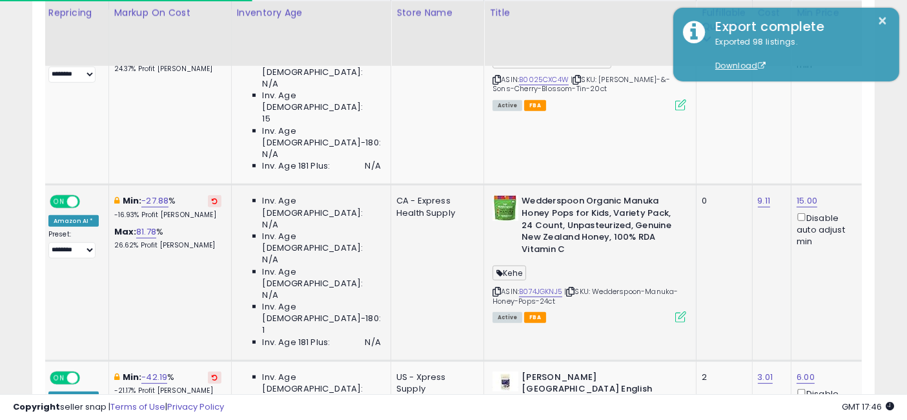
click at [212, 198] on icon at bounding box center [215, 201] width 6 height 6
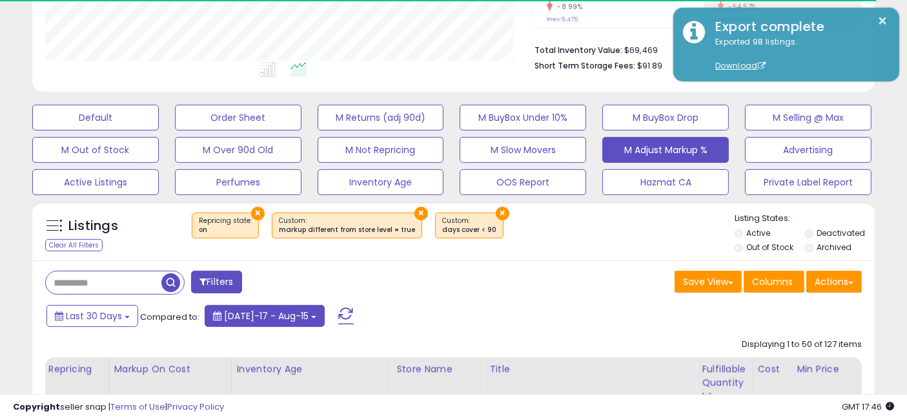
scroll to position [427, 0]
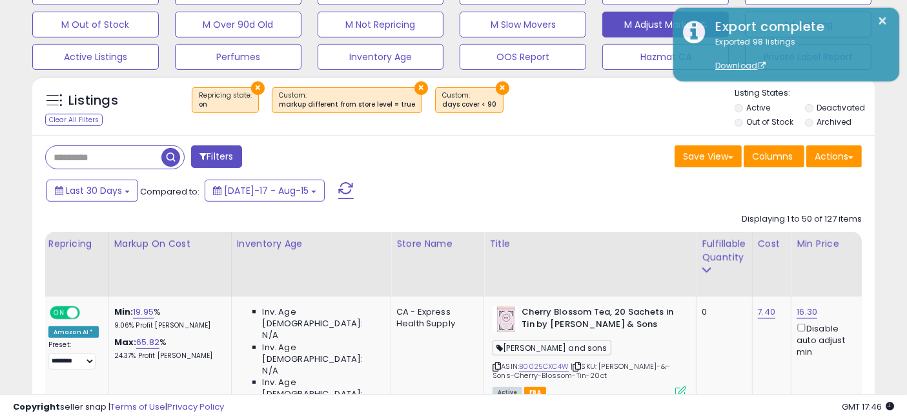
click at [168, 156] on span "button" at bounding box center [170, 157] width 19 height 19
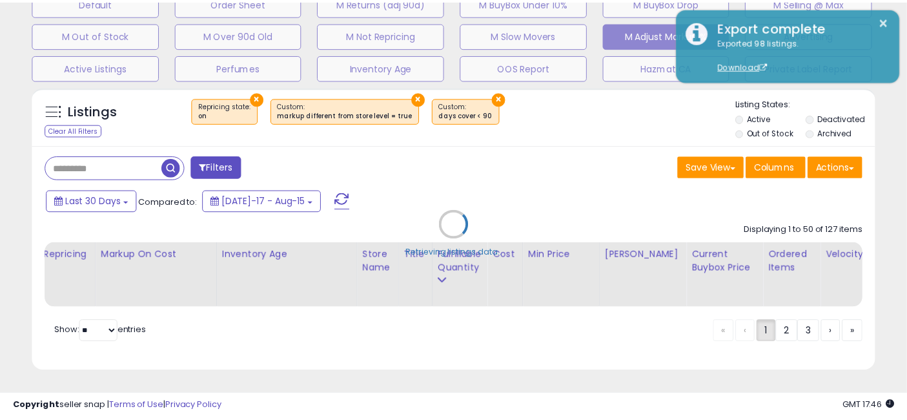
scroll to position [265, 494]
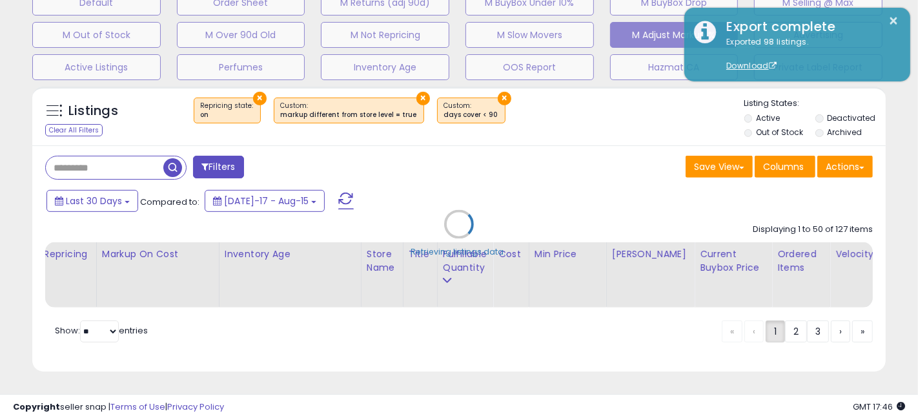
click at [171, 159] on div "Retrieving listings data.." at bounding box center [459, 233] width 873 height 307
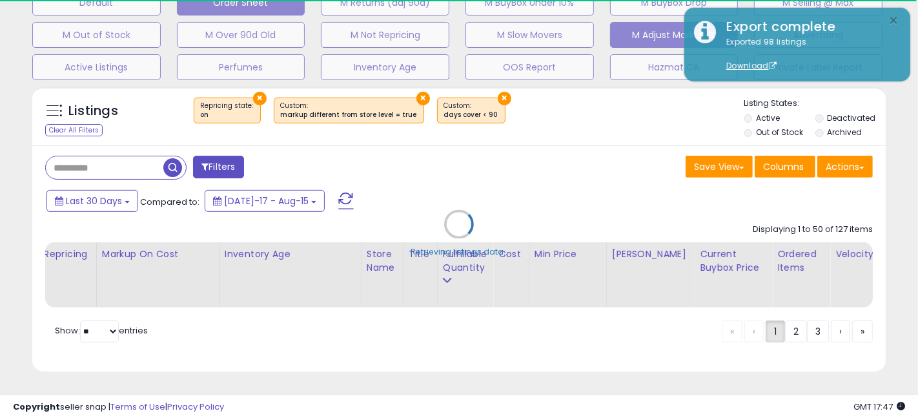
click at [896, 18] on button "×" at bounding box center [894, 21] width 10 height 16
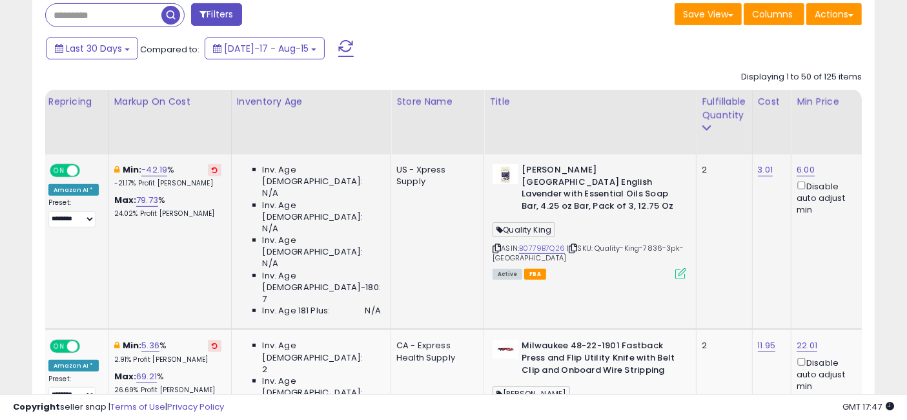
scroll to position [0, 0]
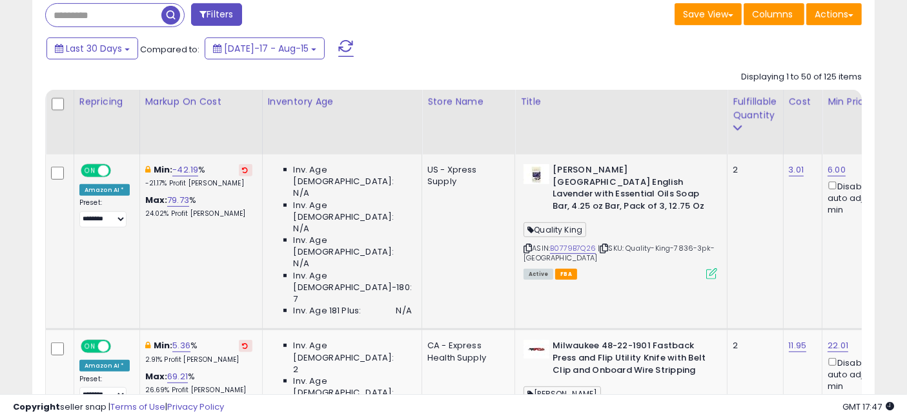
drag, startPoint x: 639, startPoint y: 227, endPoint x: 397, endPoint y: 223, distance: 242.1
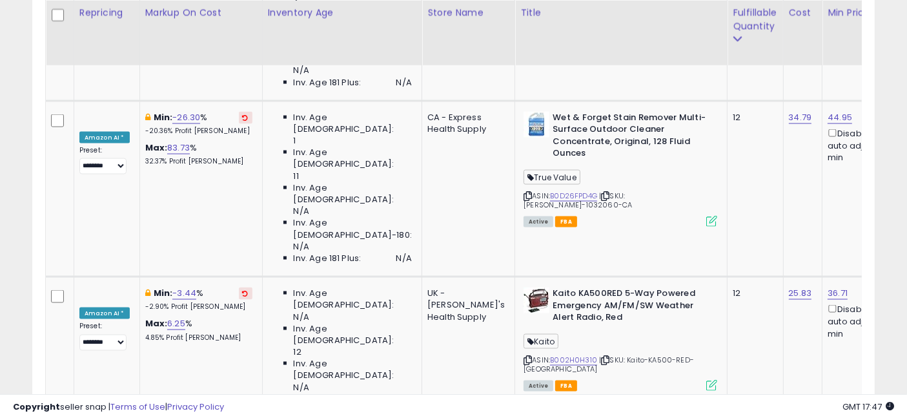
scroll to position [6988, 0]
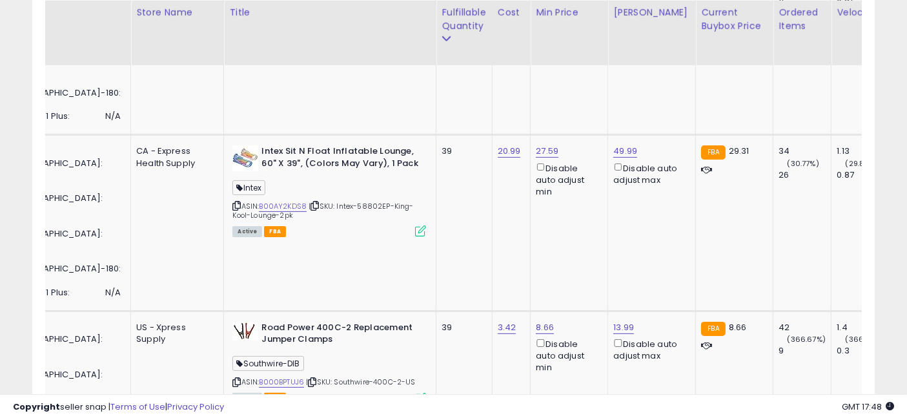
scroll to position [0, 404]
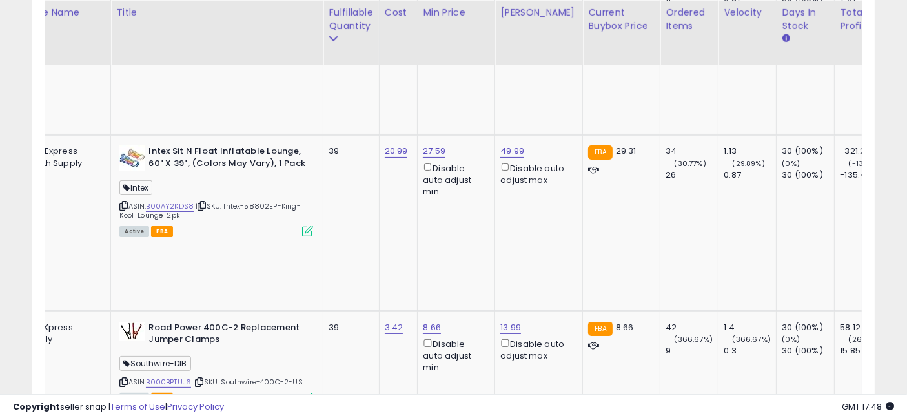
drag, startPoint x: 285, startPoint y: 185, endPoint x: 364, endPoint y: 192, distance: 79.1
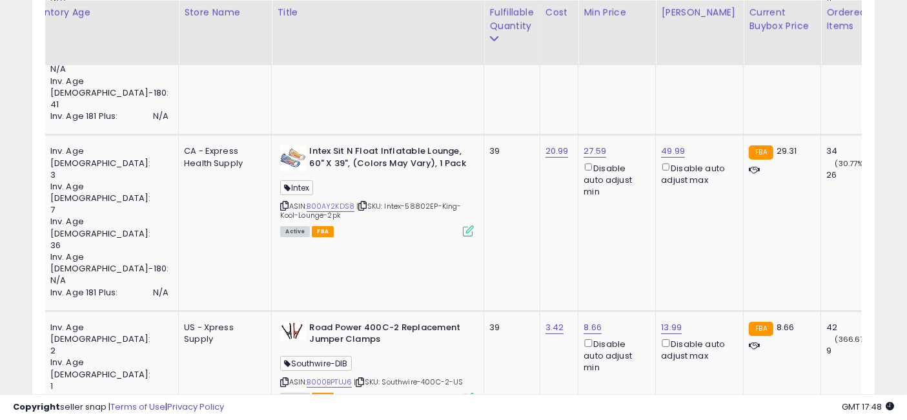
scroll to position [0, 0]
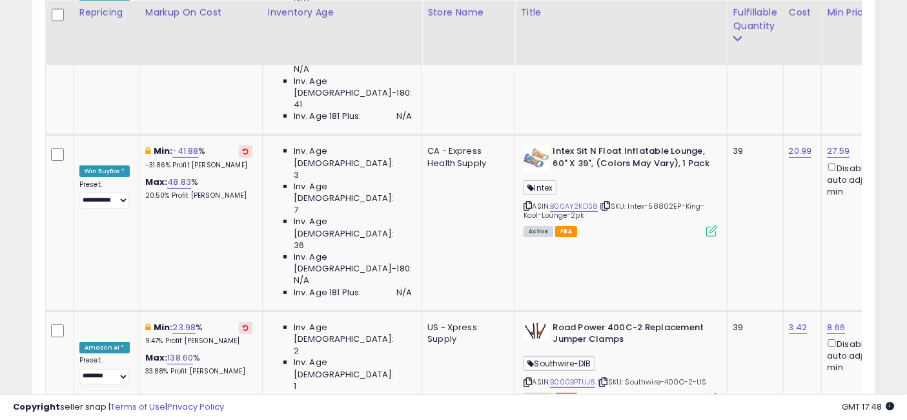
drag, startPoint x: 562, startPoint y: 177, endPoint x: 396, endPoint y: 165, distance: 166.3
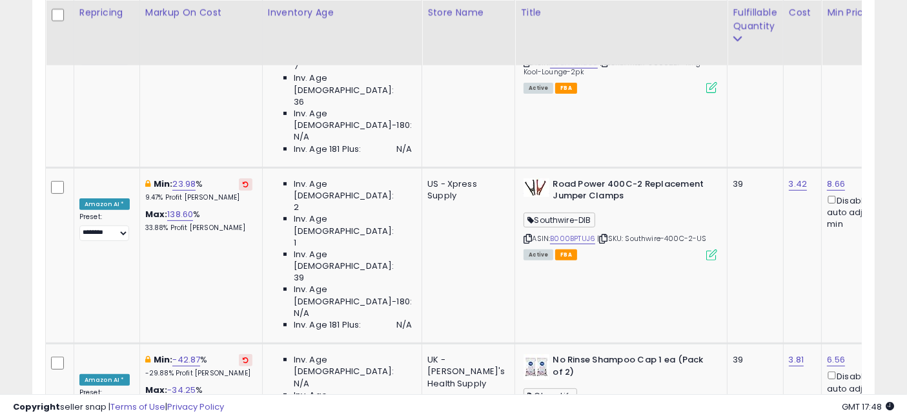
scroll to position [0, 22]
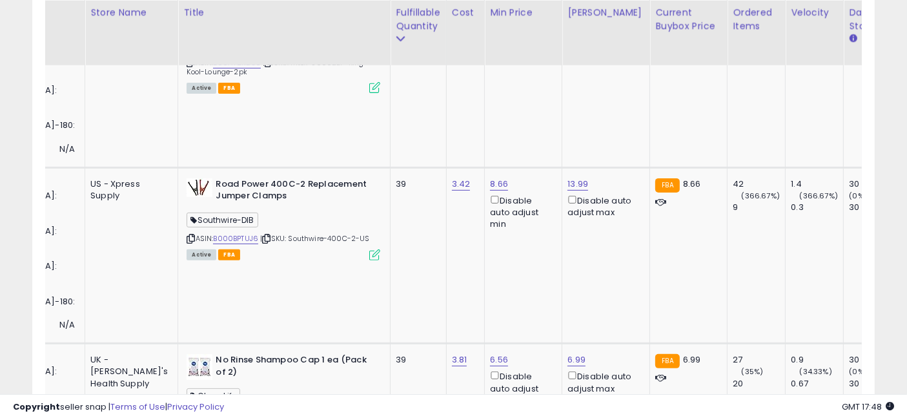
drag, startPoint x: 337, startPoint y: 179, endPoint x: 434, endPoint y: 185, distance: 97.0
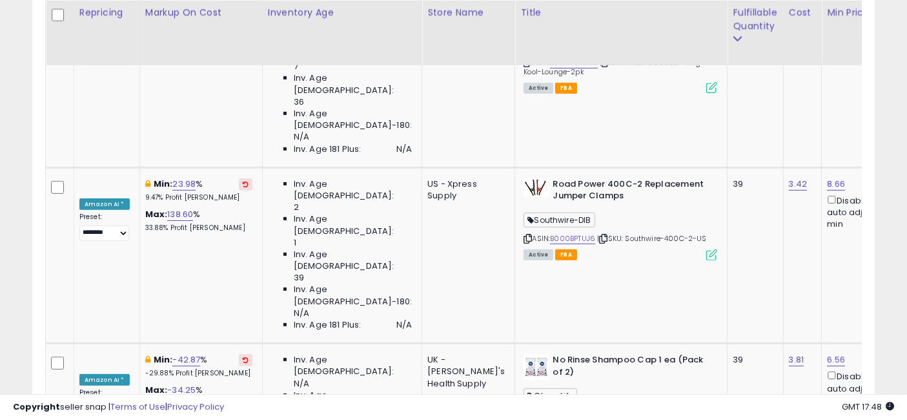
drag, startPoint x: 647, startPoint y: 167, endPoint x: 380, endPoint y: 178, distance: 267.5
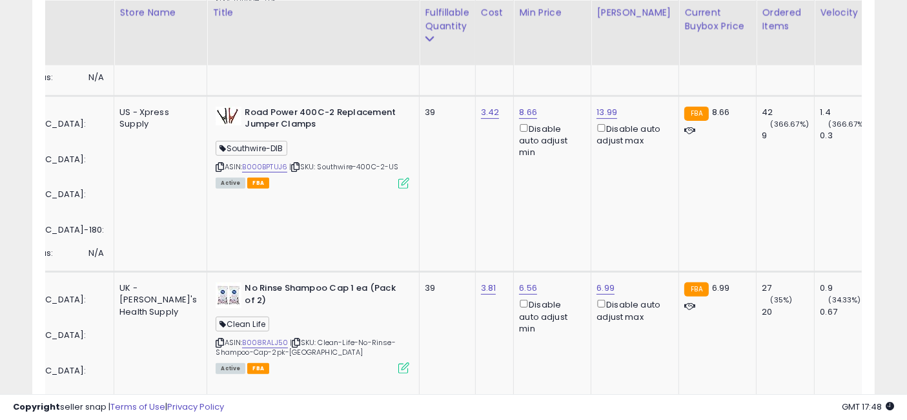
drag, startPoint x: 300, startPoint y: 236, endPoint x: 389, endPoint y: 235, distance: 88.4
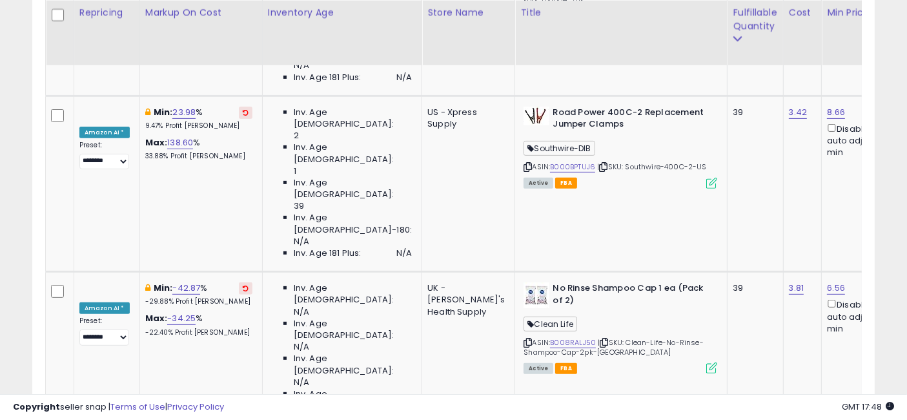
drag, startPoint x: 667, startPoint y: 224, endPoint x: 489, endPoint y: 213, distance: 178.5
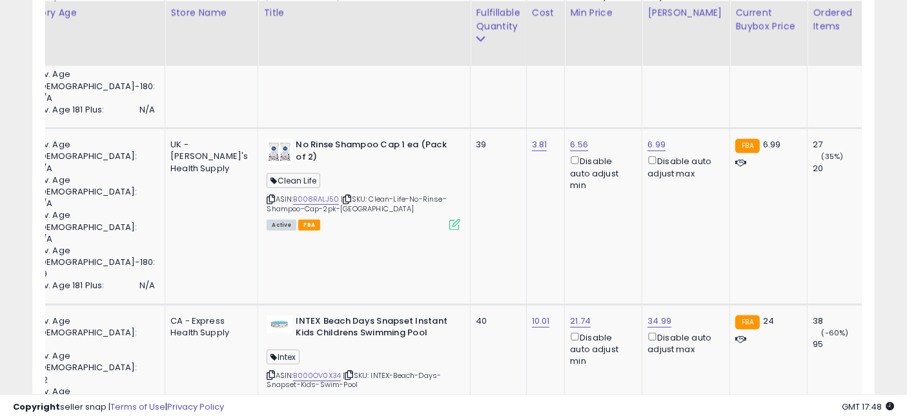
drag, startPoint x: 274, startPoint y: 216, endPoint x: 371, endPoint y: 221, distance: 97.0
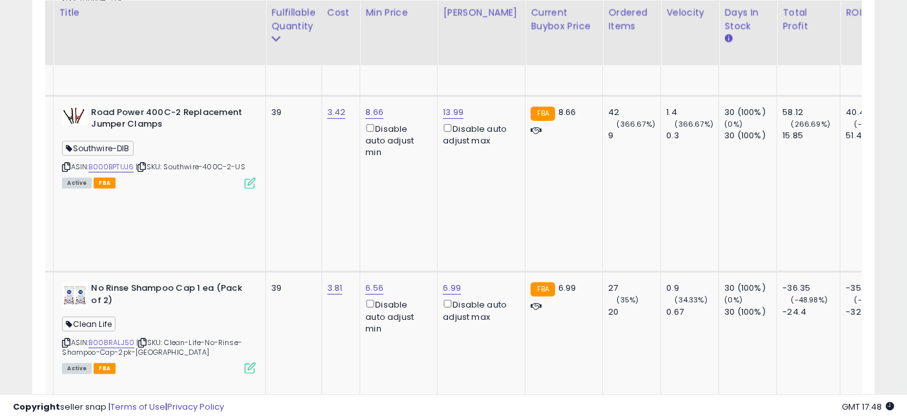
click at [292, 117] on input "*****" at bounding box center [294, 120] width 115 height 22
click at [292, 117] on input "*****" at bounding box center [292, 120] width 115 height 22
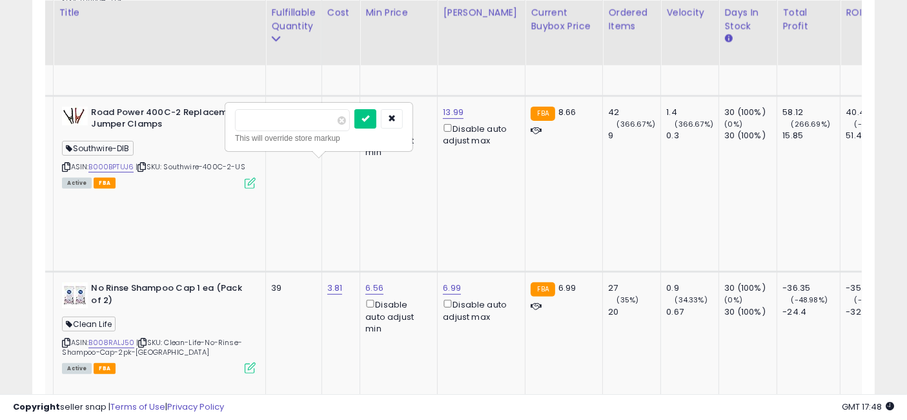
click at [292, 117] on input "*****" at bounding box center [292, 120] width 115 height 22
type input "*"
click button "submit" at bounding box center [365, 118] width 22 height 19
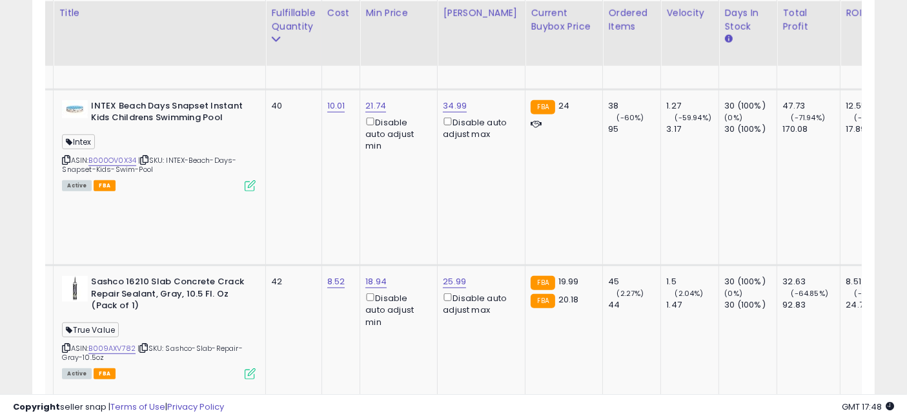
type input "*****"
click at [302, 141] on input "*****" at bounding box center [292, 141] width 115 height 22
click button "submit" at bounding box center [365, 139] width 22 height 19
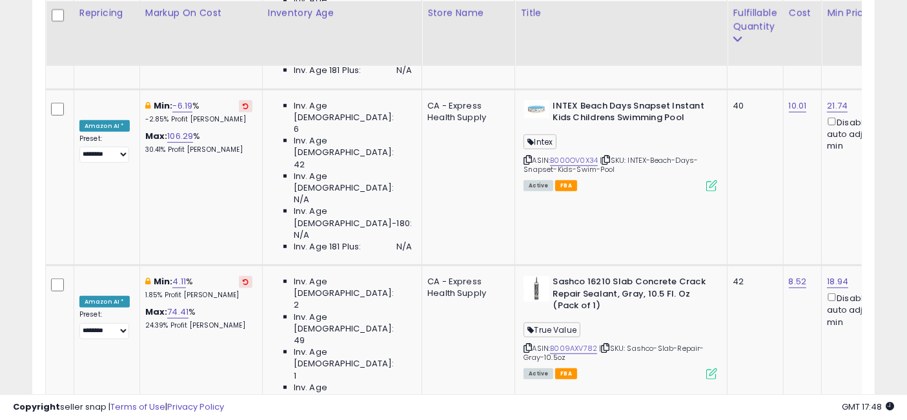
drag, startPoint x: 464, startPoint y: 259, endPoint x: 302, endPoint y: 263, distance: 162.1
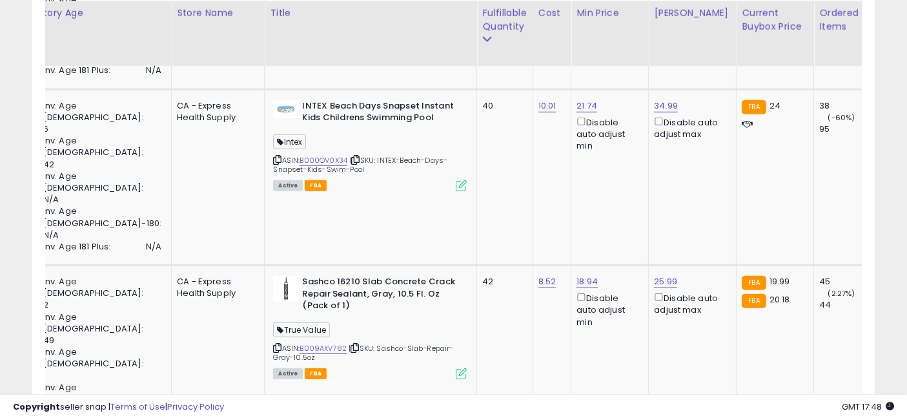
drag, startPoint x: 304, startPoint y: 247, endPoint x: 380, endPoint y: 251, distance: 75.6
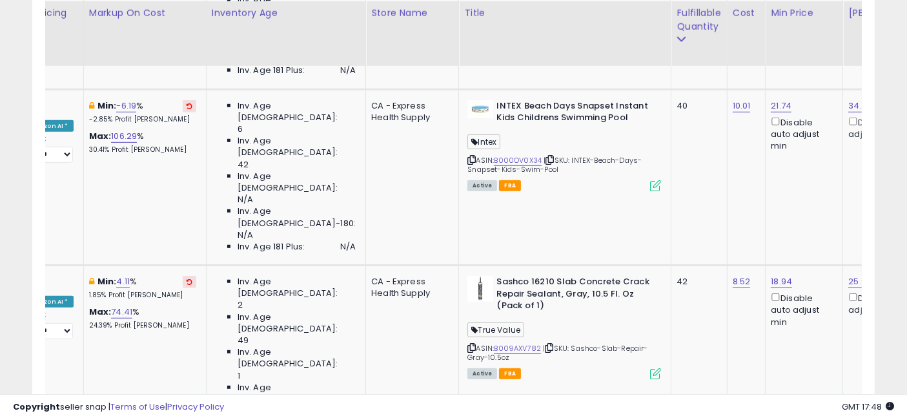
drag, startPoint x: 540, startPoint y: 247, endPoint x: 369, endPoint y: 231, distance: 171.8
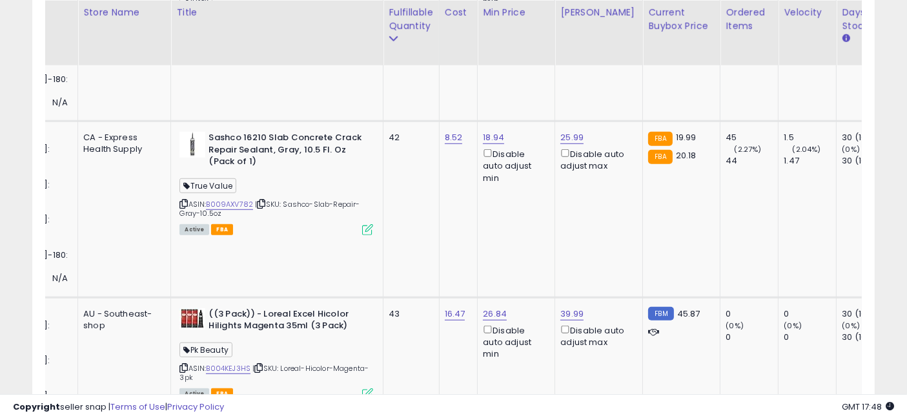
drag, startPoint x: 289, startPoint y: 230, endPoint x: 360, endPoint y: 241, distance: 71.2
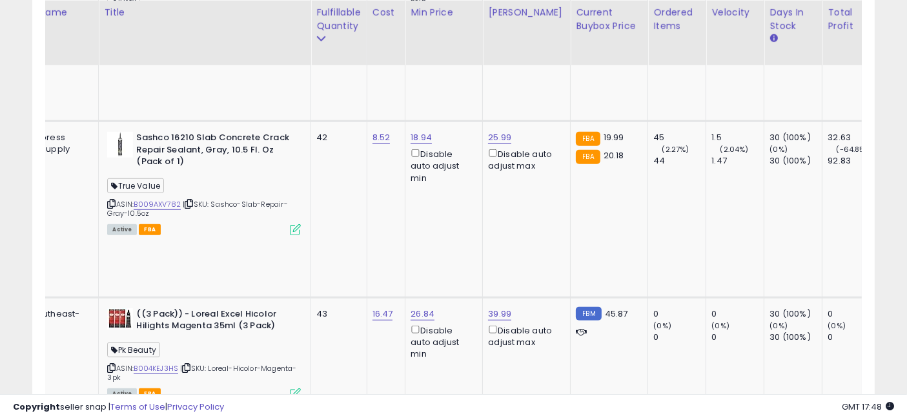
drag, startPoint x: 360, startPoint y: 241, endPoint x: 401, endPoint y: 242, distance: 41.3
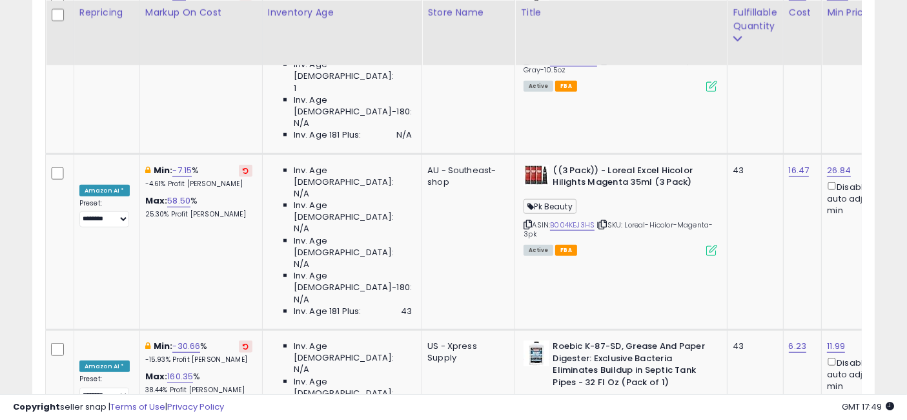
drag, startPoint x: 479, startPoint y: 216, endPoint x: 372, endPoint y: 214, distance: 106.5
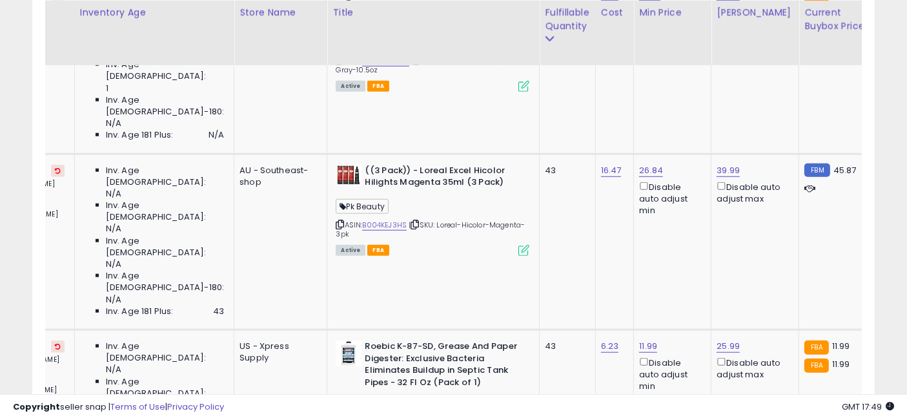
drag, startPoint x: 290, startPoint y: 214, endPoint x: 382, endPoint y: 227, distance: 92.6
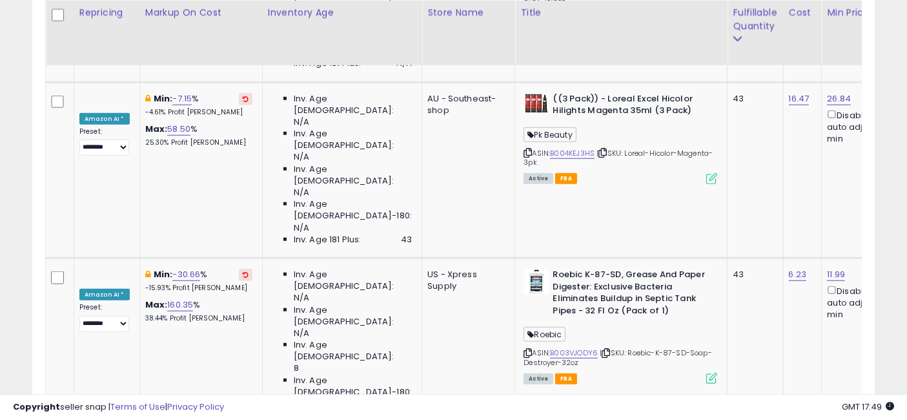
drag, startPoint x: 502, startPoint y: 267, endPoint x: 338, endPoint y: 261, distance: 164.1
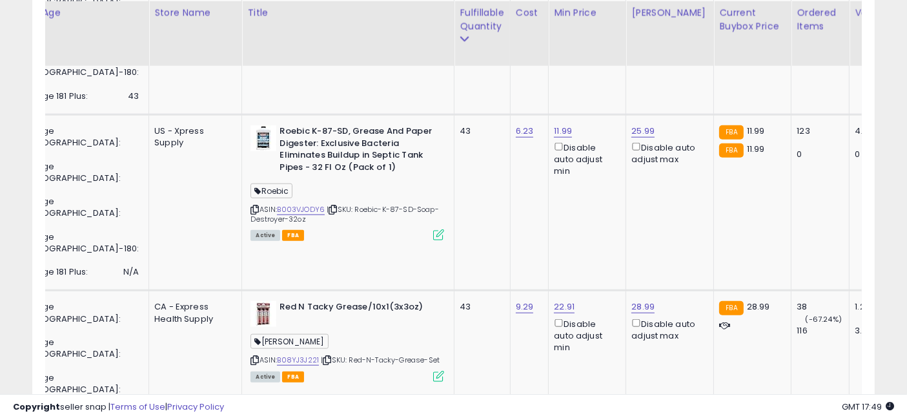
drag, startPoint x: 269, startPoint y: 250, endPoint x: 367, endPoint y: 254, distance: 98.8
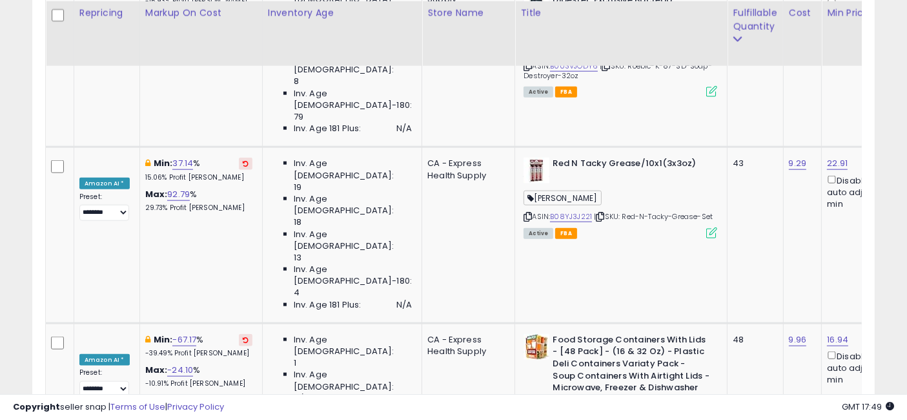
drag, startPoint x: 363, startPoint y: 226, endPoint x: 289, endPoint y: 221, distance: 74.4
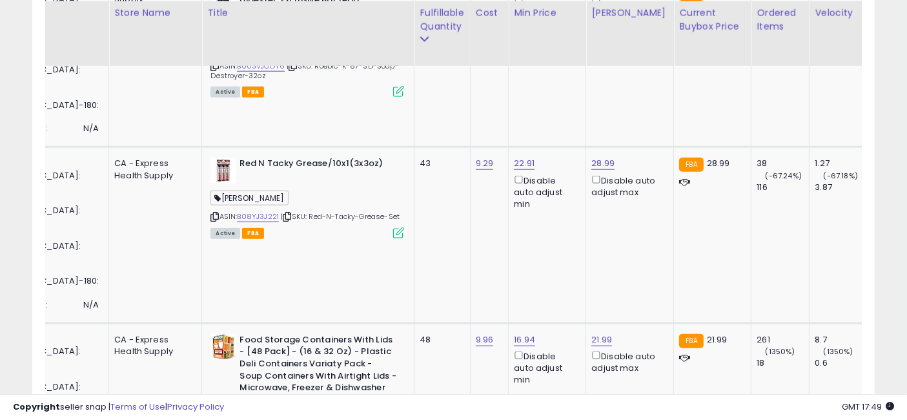
drag, startPoint x: 298, startPoint y: 247, endPoint x: 374, endPoint y: 252, distance: 76.3
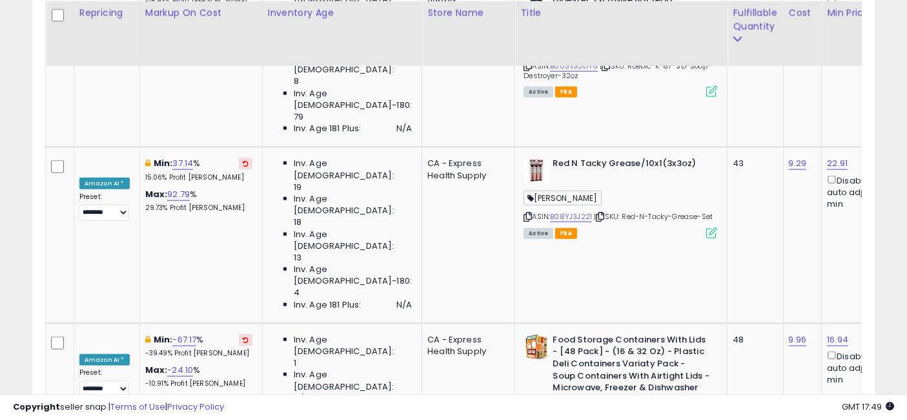
drag, startPoint x: 511, startPoint y: 242, endPoint x: 324, endPoint y: 227, distance: 187.2
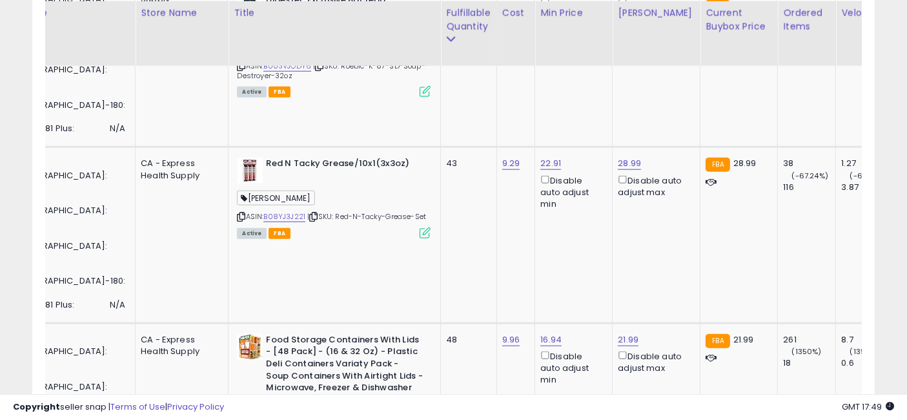
drag, startPoint x: 256, startPoint y: 234, endPoint x: 336, endPoint y: 234, distance: 80.7
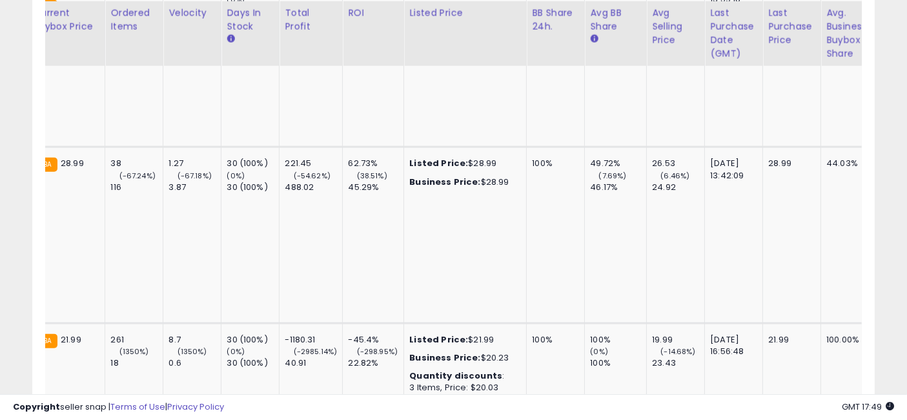
drag, startPoint x: 336, startPoint y: 234, endPoint x: 445, endPoint y: 246, distance: 109.7
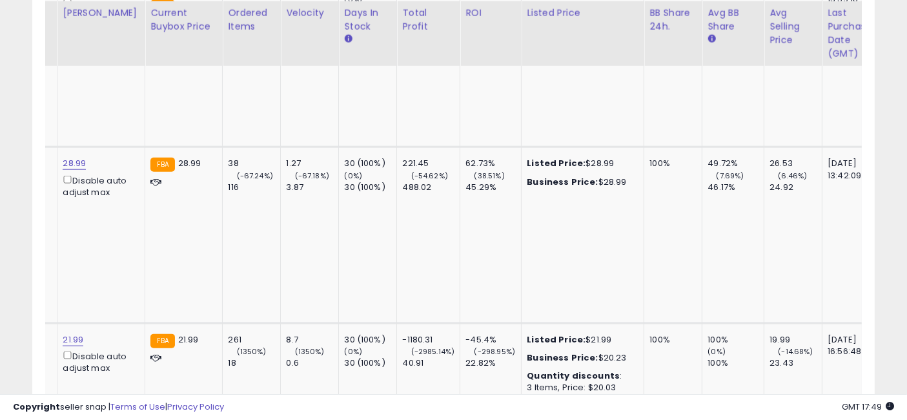
drag, startPoint x: 531, startPoint y: 242, endPoint x: 435, endPoint y: 241, distance: 95.5
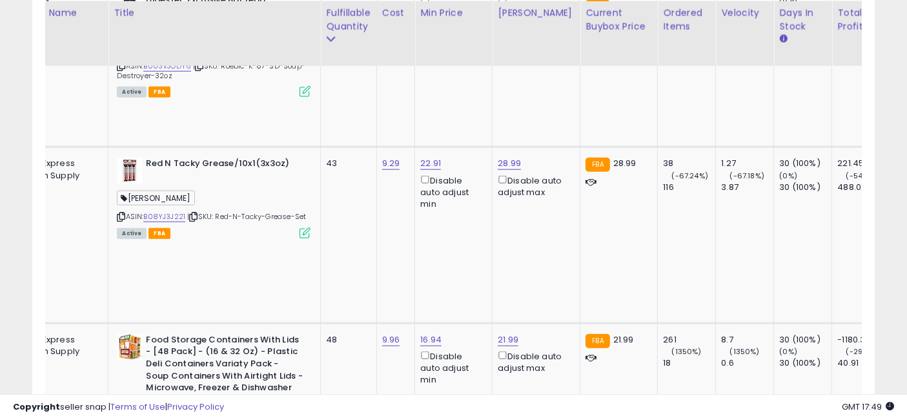
drag, startPoint x: 465, startPoint y: 240, endPoint x: 401, endPoint y: 237, distance: 64.6
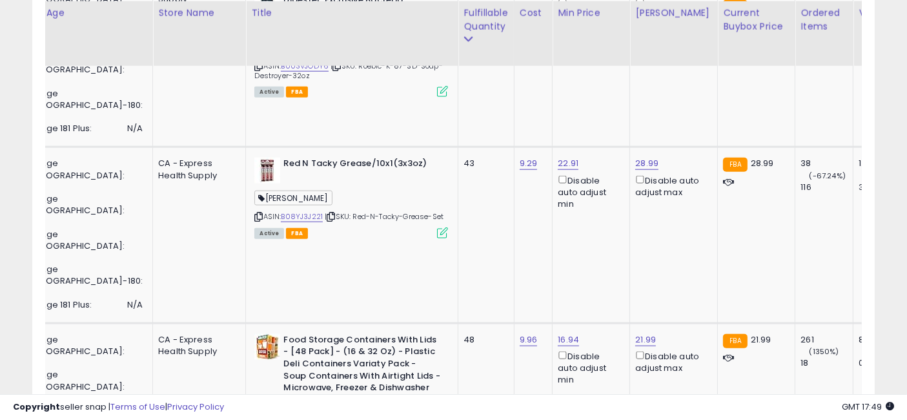
drag, startPoint x: 508, startPoint y: 226, endPoint x: 568, endPoint y: 232, distance: 60.4
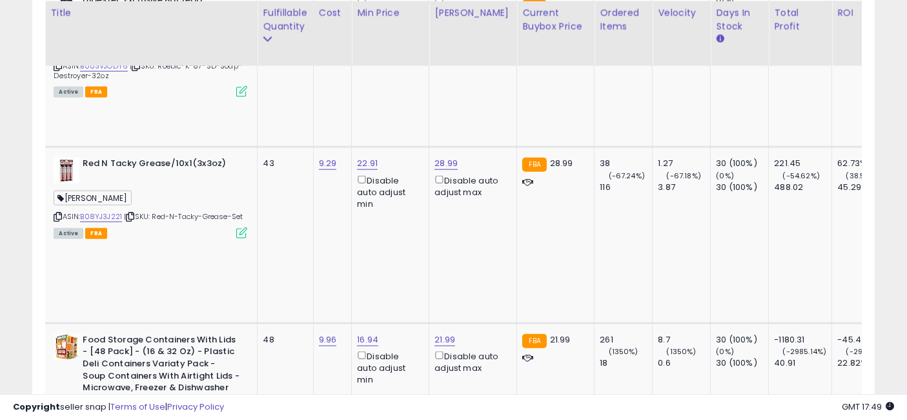
drag, startPoint x: 520, startPoint y: 234, endPoint x: 576, endPoint y: 239, distance: 56.4
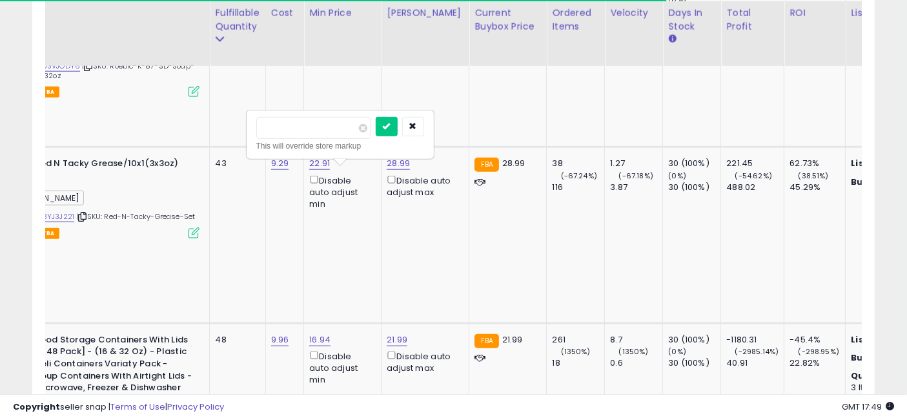
click at [274, 121] on input "*****" at bounding box center [313, 128] width 115 height 22
type input "*****"
click button "submit" at bounding box center [387, 126] width 22 height 19
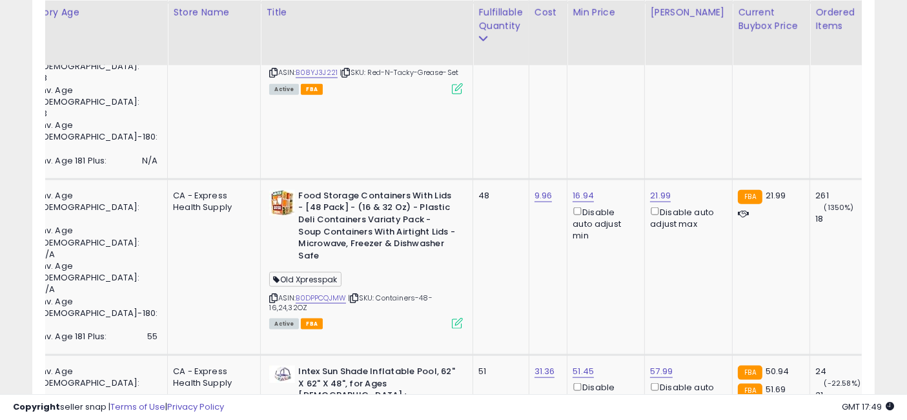
drag, startPoint x: 574, startPoint y: 225, endPoint x: 405, endPoint y: 214, distance: 168.8
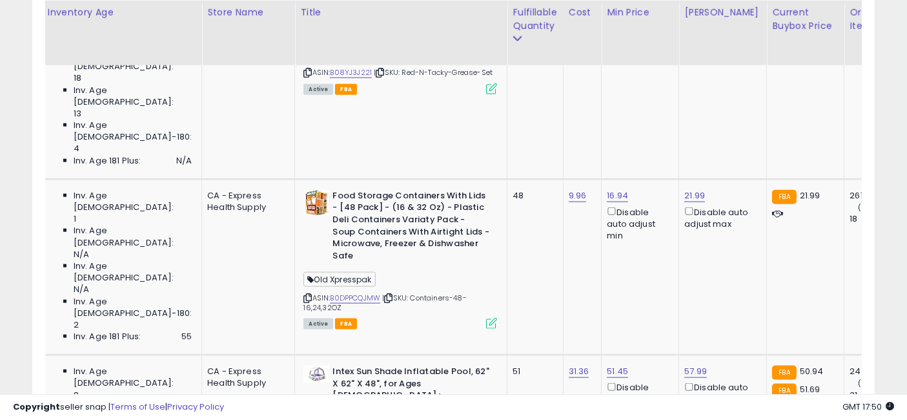
drag, startPoint x: 234, startPoint y: 230, endPoint x: 330, endPoint y: 230, distance: 95.5
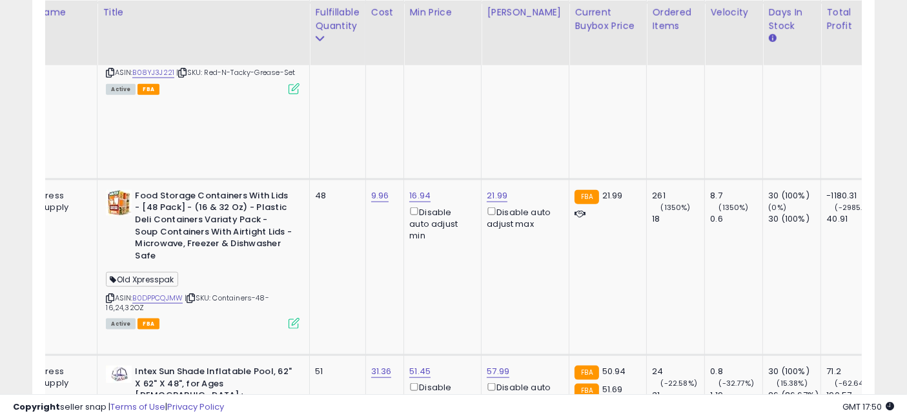
drag, startPoint x: 391, startPoint y: 214, endPoint x: 434, endPoint y: 216, distance: 43.9
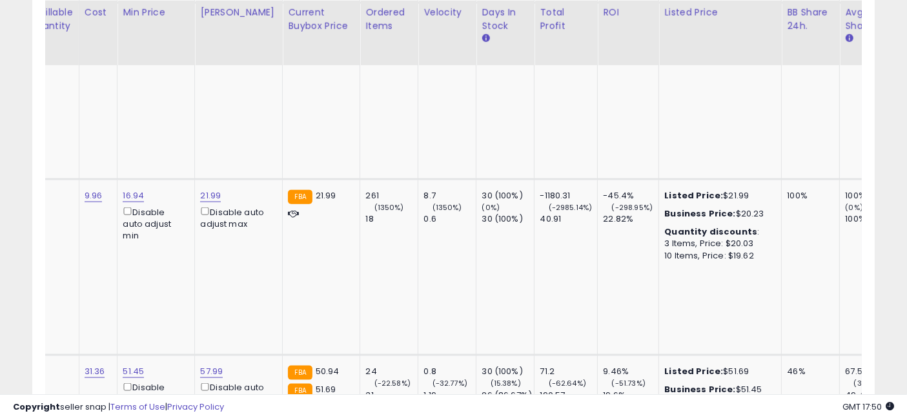
drag, startPoint x: 446, startPoint y: 230, endPoint x: 509, endPoint y: 235, distance: 63.4
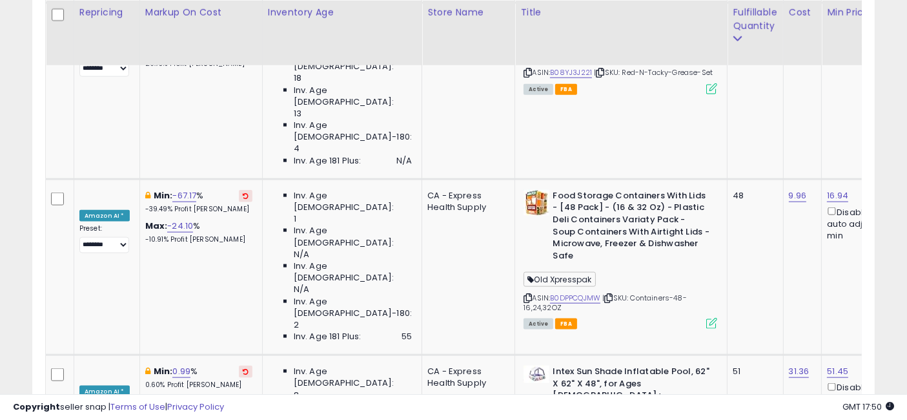
drag, startPoint x: 695, startPoint y: 225, endPoint x: 370, endPoint y: 229, distance: 325.4
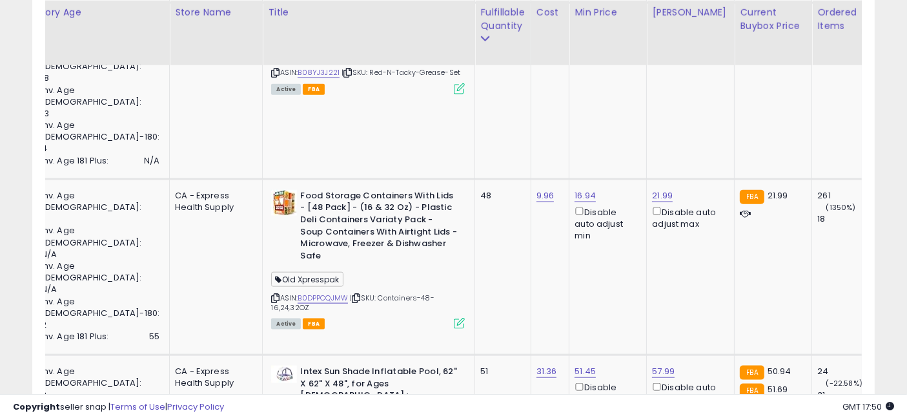
drag, startPoint x: 398, startPoint y: 236, endPoint x: 474, endPoint y: 239, distance: 76.9
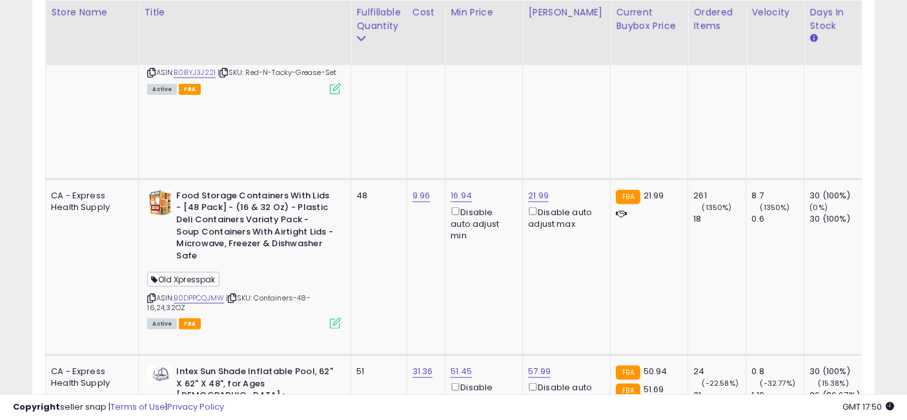
drag, startPoint x: 414, startPoint y: 227, endPoint x: 459, endPoint y: 229, distance: 44.6
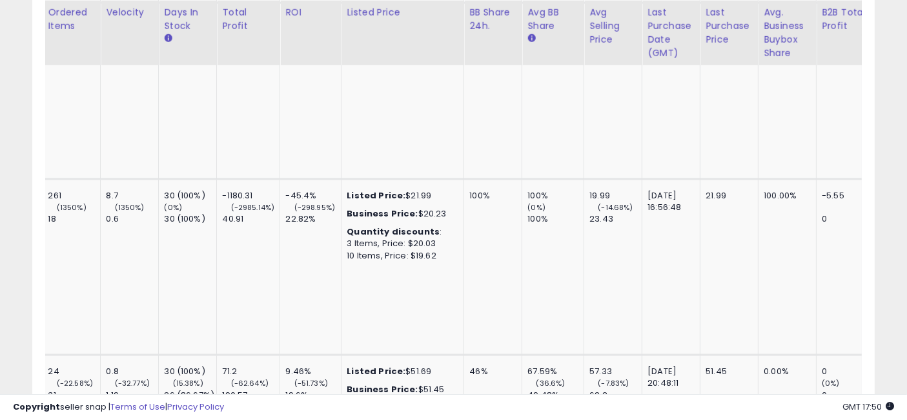
drag, startPoint x: 429, startPoint y: 243, endPoint x: 532, endPoint y: 237, distance: 102.8
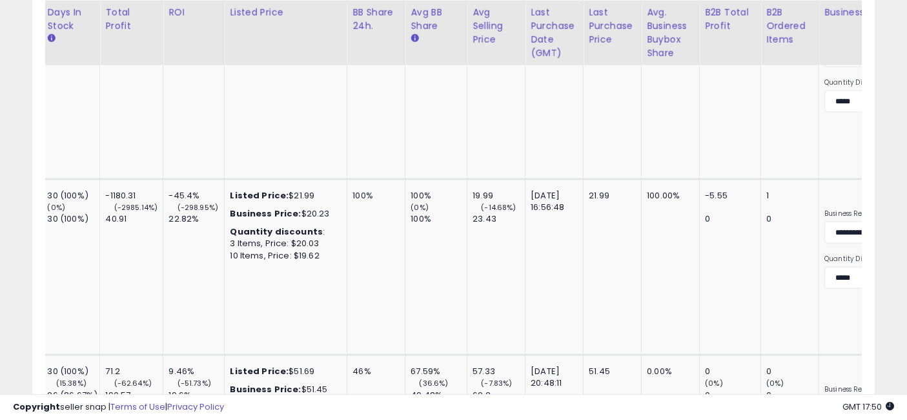
drag, startPoint x: 411, startPoint y: 222, endPoint x: 460, endPoint y: 224, distance: 49.7
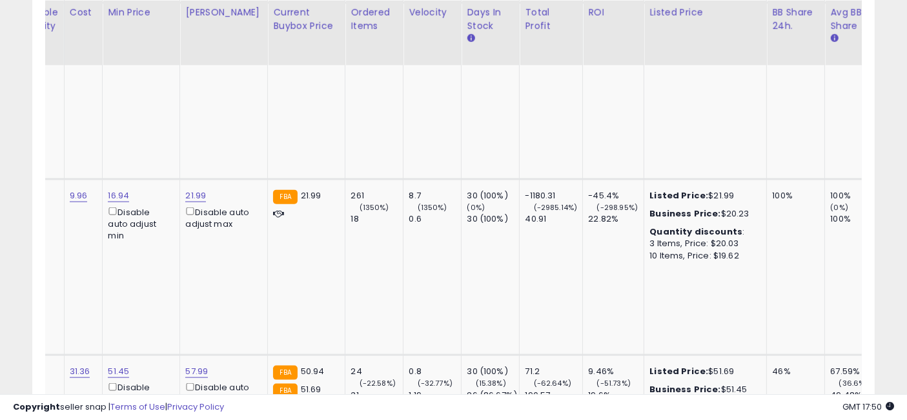
drag, startPoint x: 525, startPoint y: 228, endPoint x: 358, endPoint y: 222, distance: 167.3
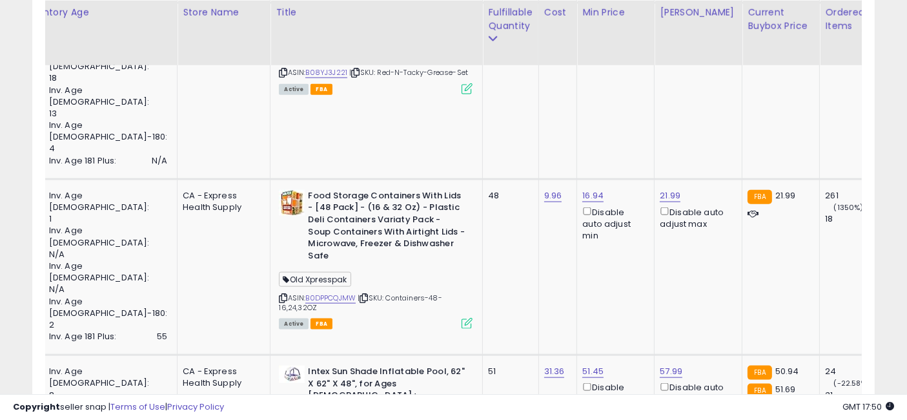
click at [544, 114] on input "*****" at bounding box center [586, 117] width 115 height 22
type input "****"
click button "submit" at bounding box center [660, 115] width 22 height 19
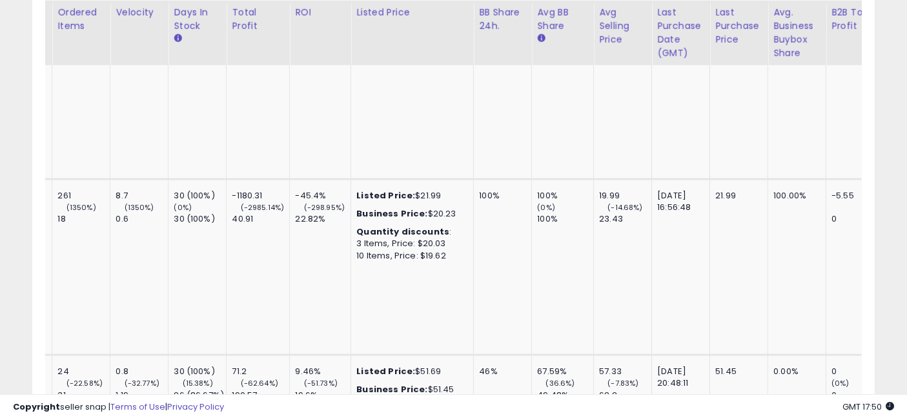
drag, startPoint x: 489, startPoint y: 215, endPoint x: 584, endPoint y: 218, distance: 95.6
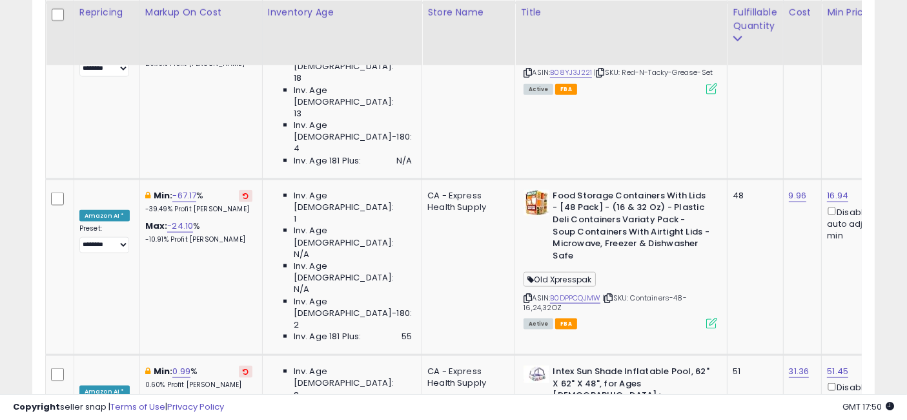
drag, startPoint x: 608, startPoint y: 219, endPoint x: 267, endPoint y: 209, distance: 341.0
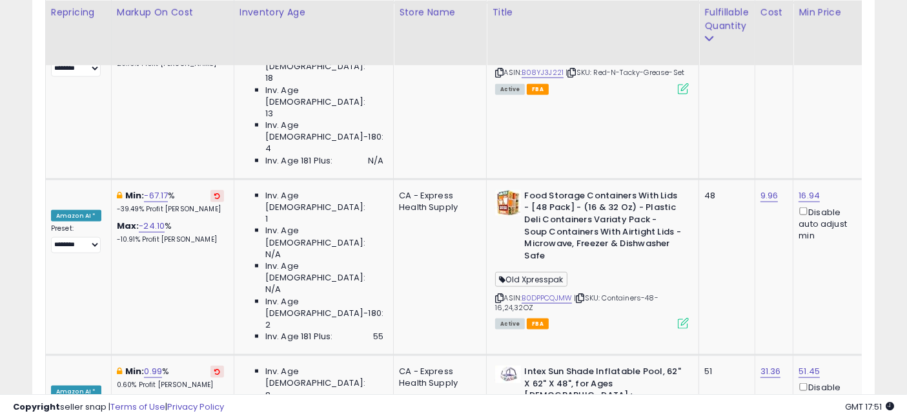
drag, startPoint x: 403, startPoint y: 238, endPoint x: 439, endPoint y: 243, distance: 35.8
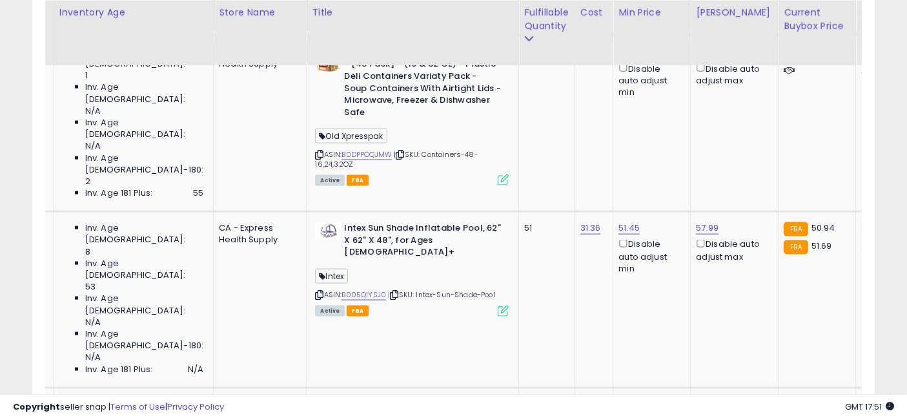
drag, startPoint x: 245, startPoint y: 213, endPoint x: 360, endPoint y: 219, distance: 115.1
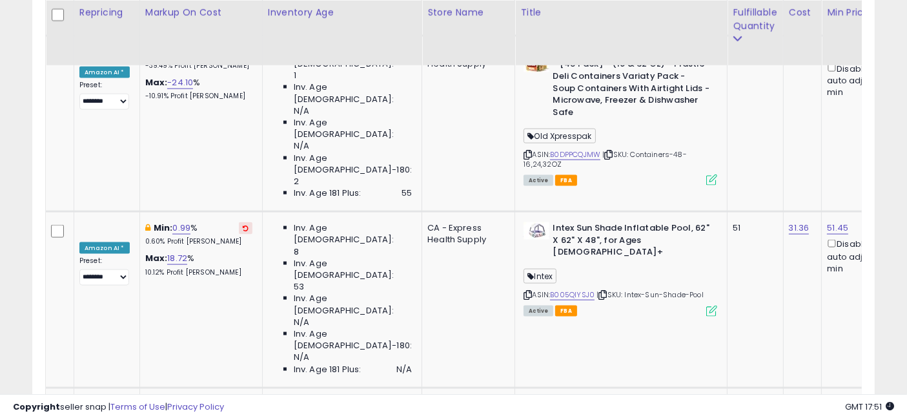
drag, startPoint x: 437, startPoint y: 216, endPoint x: 298, endPoint y: 198, distance: 140.6
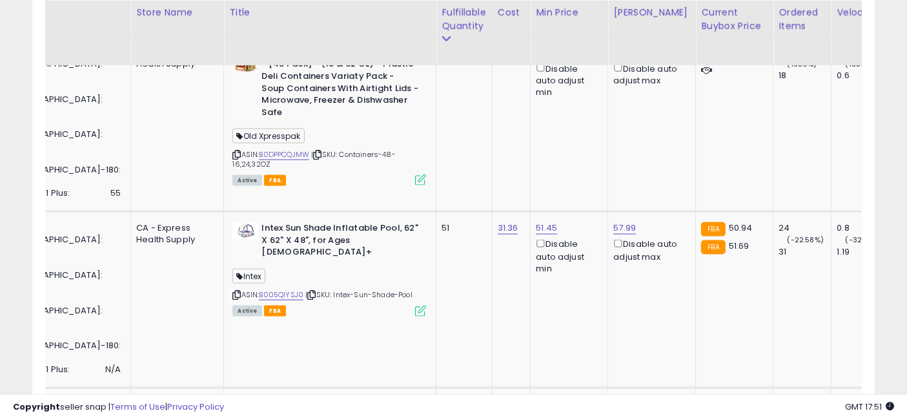
drag, startPoint x: 247, startPoint y: 218, endPoint x: 311, endPoint y: 221, distance: 64.0
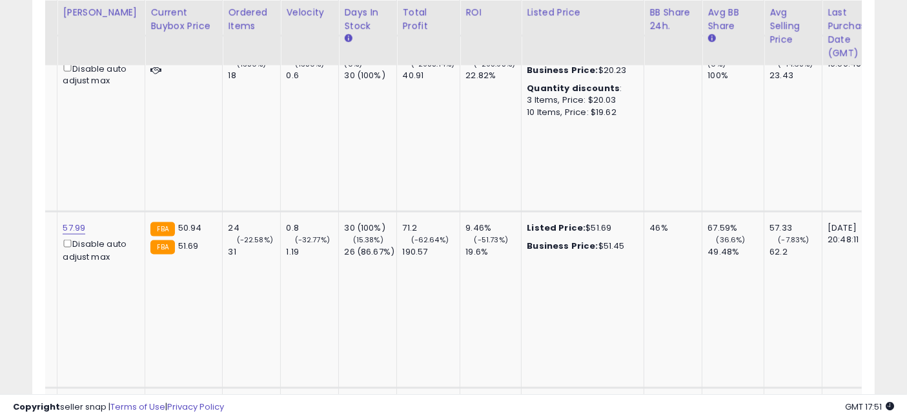
drag, startPoint x: 405, startPoint y: 212, endPoint x: 514, endPoint y: 212, distance: 109.1
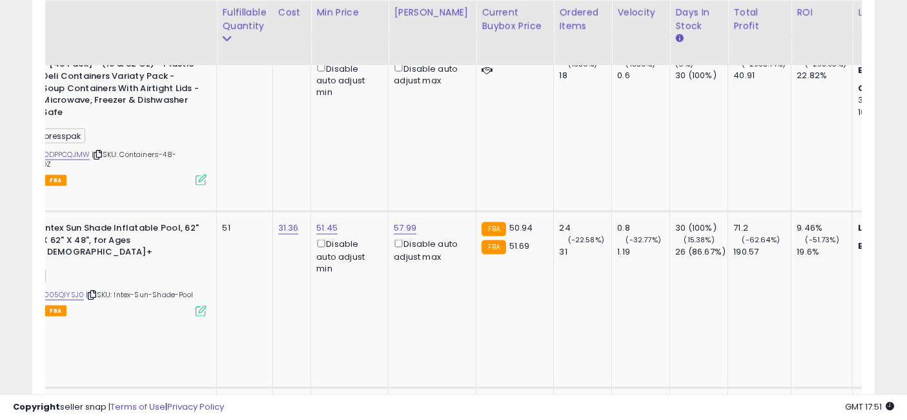
drag, startPoint x: 554, startPoint y: 211, endPoint x: 398, endPoint y: 192, distance: 157.3
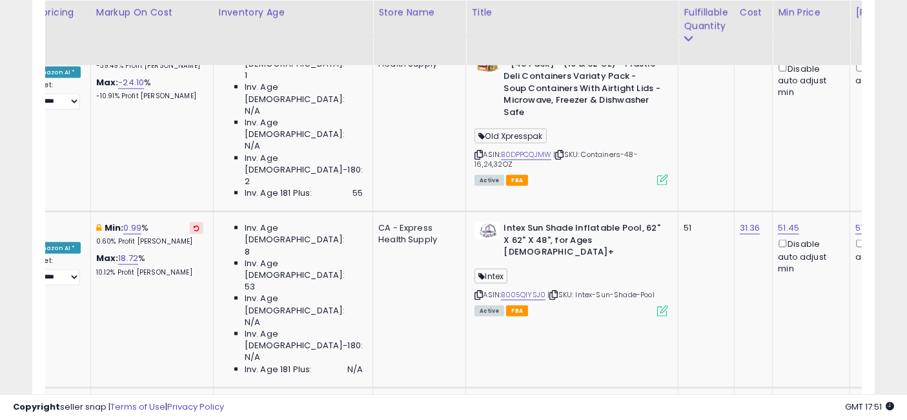
drag, startPoint x: 608, startPoint y: 176, endPoint x: 644, endPoint y: 178, distance: 35.6
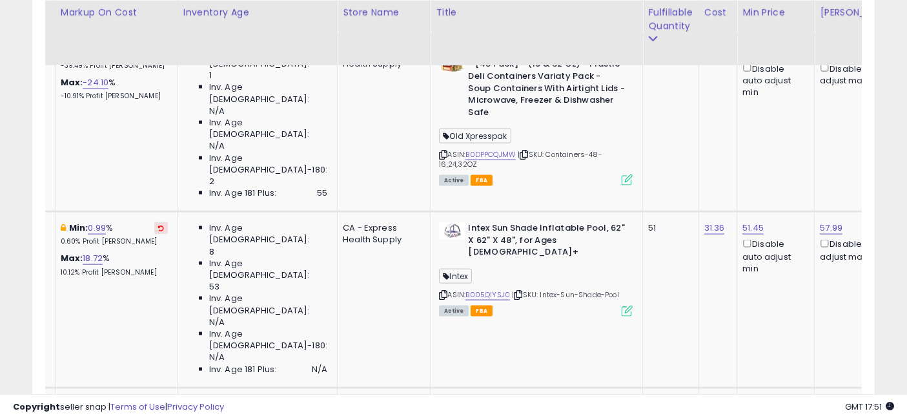
drag, startPoint x: 639, startPoint y: 178, endPoint x: 667, endPoint y: 181, distance: 28.6
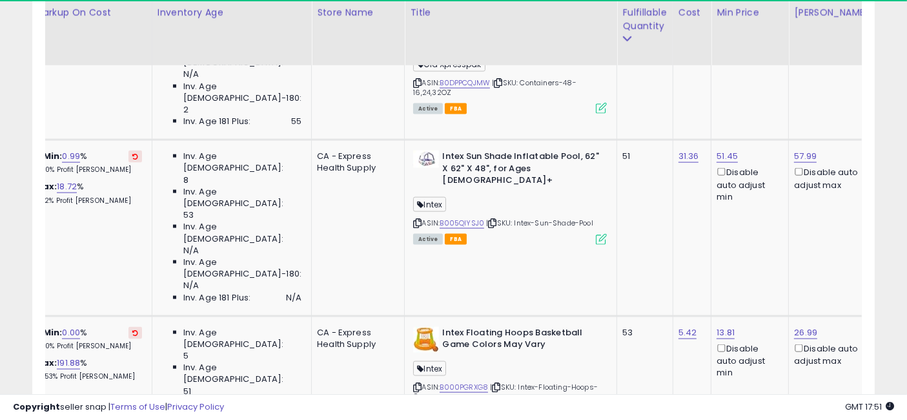
drag, startPoint x: 599, startPoint y: 246, endPoint x: 582, endPoint y: 258, distance: 20.4
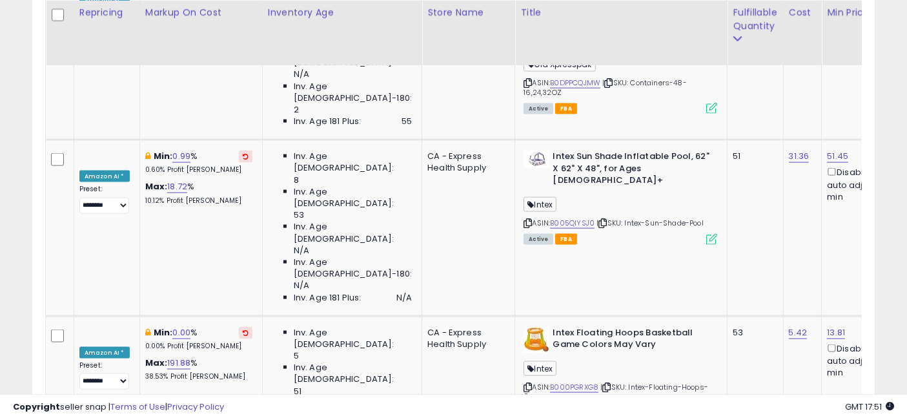
drag, startPoint x: 593, startPoint y: 256, endPoint x: 458, endPoint y: 252, distance: 135.0
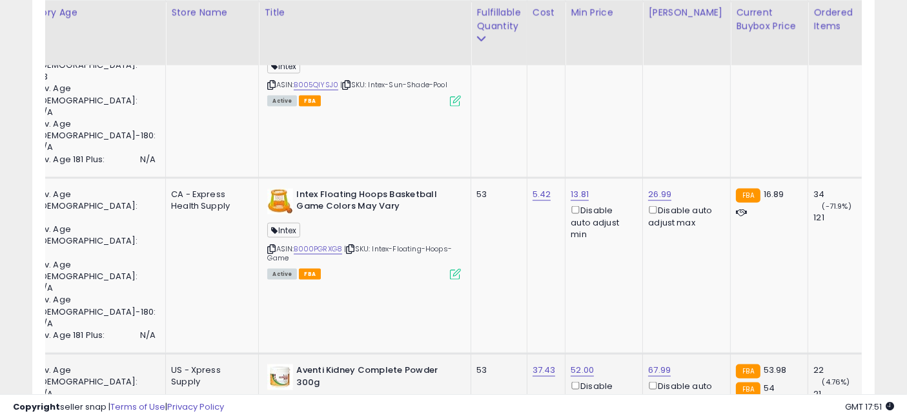
drag, startPoint x: 360, startPoint y: 258, endPoint x: 426, endPoint y: 266, distance: 66.3
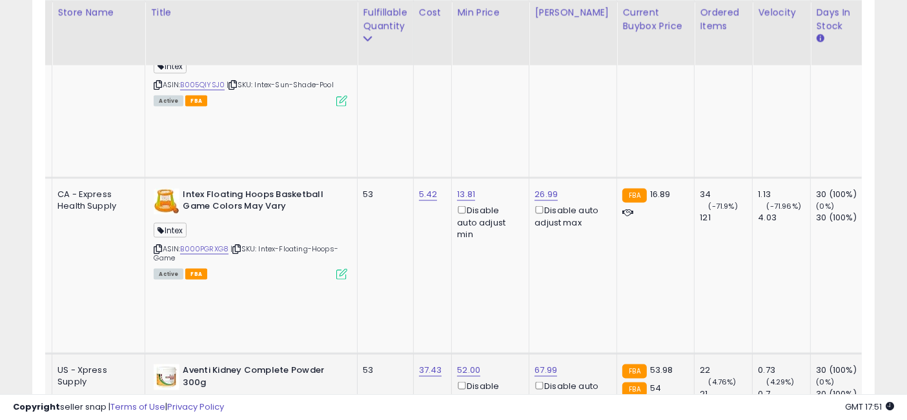
drag, startPoint x: 403, startPoint y: 260, endPoint x: 445, endPoint y: 261, distance: 41.3
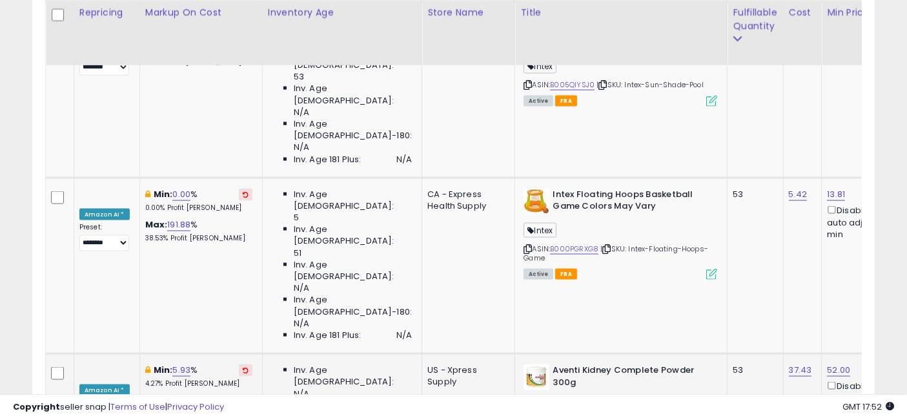
drag, startPoint x: 533, startPoint y: 259, endPoint x: 407, endPoint y: 252, distance: 126.7
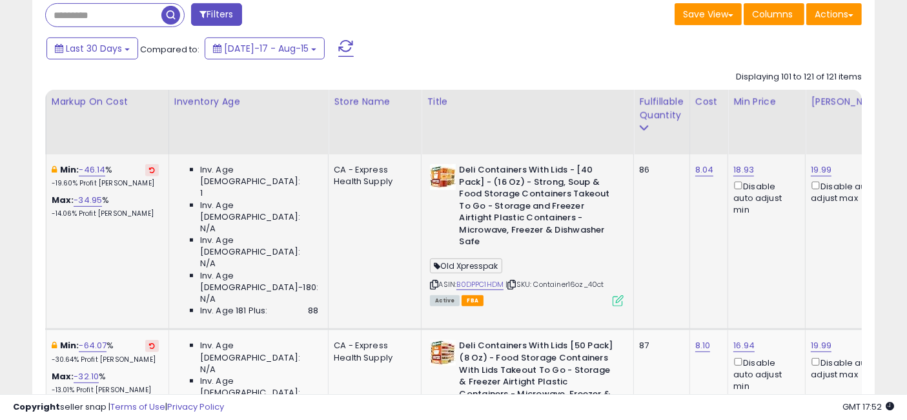
drag, startPoint x: 362, startPoint y: 247, endPoint x: 407, endPoint y: 255, distance: 46.5
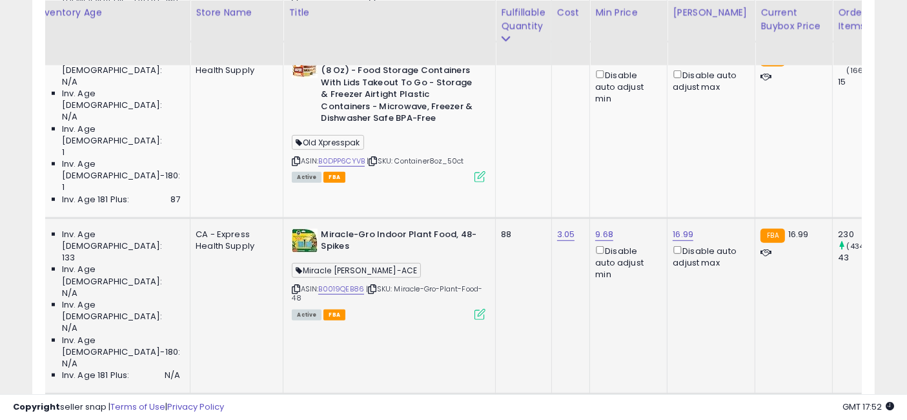
drag, startPoint x: 615, startPoint y: 258, endPoint x: 683, endPoint y: 258, distance: 67.8
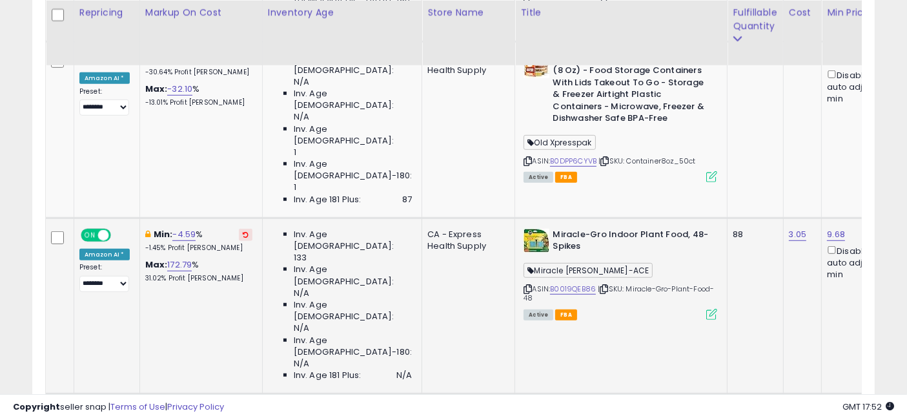
drag, startPoint x: 666, startPoint y: 252, endPoint x: 468, endPoint y: 245, distance: 197.7
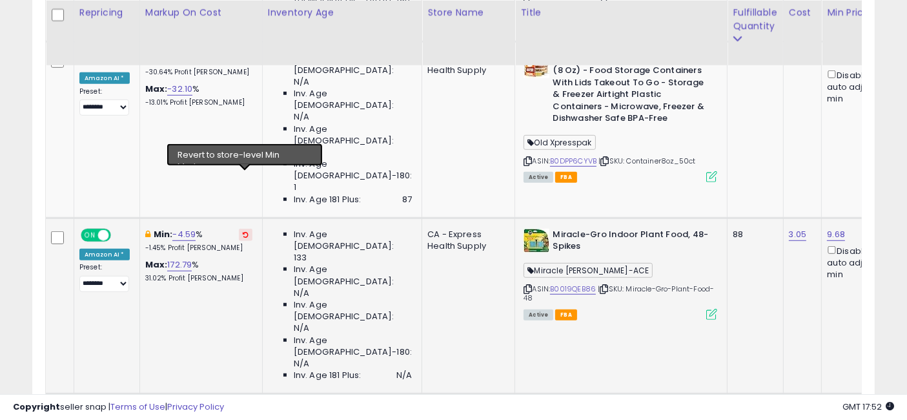
click at [246, 231] on icon at bounding box center [246, 234] width 6 height 6
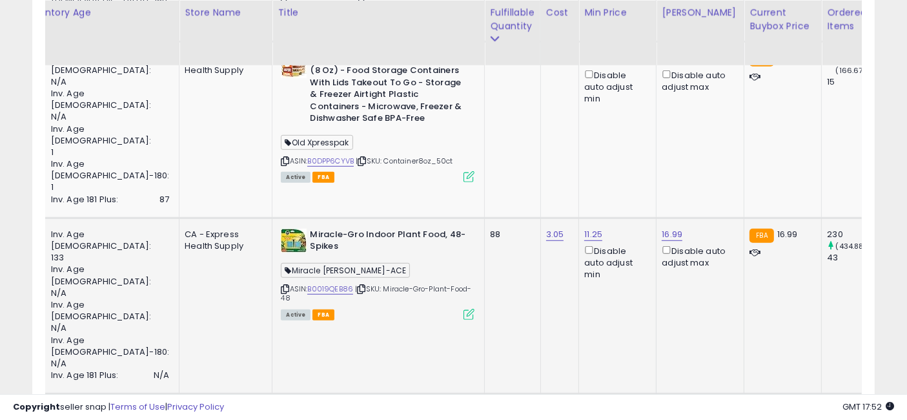
drag, startPoint x: 256, startPoint y: 240, endPoint x: 322, endPoint y: 247, distance: 66.2
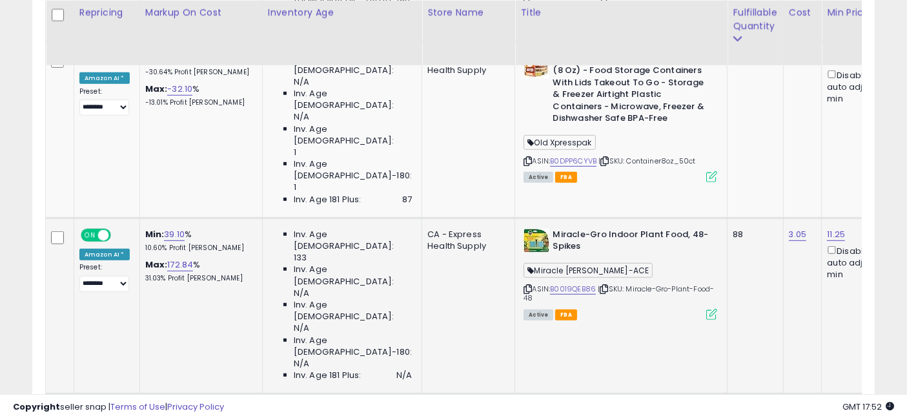
drag, startPoint x: 508, startPoint y: 246, endPoint x: 352, endPoint y: 226, distance: 157.5
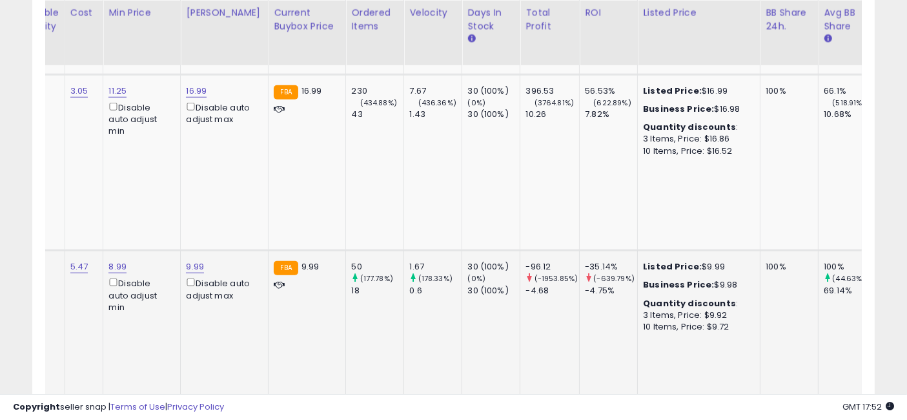
drag, startPoint x: 327, startPoint y: 239, endPoint x: 385, endPoint y: 244, distance: 58.3
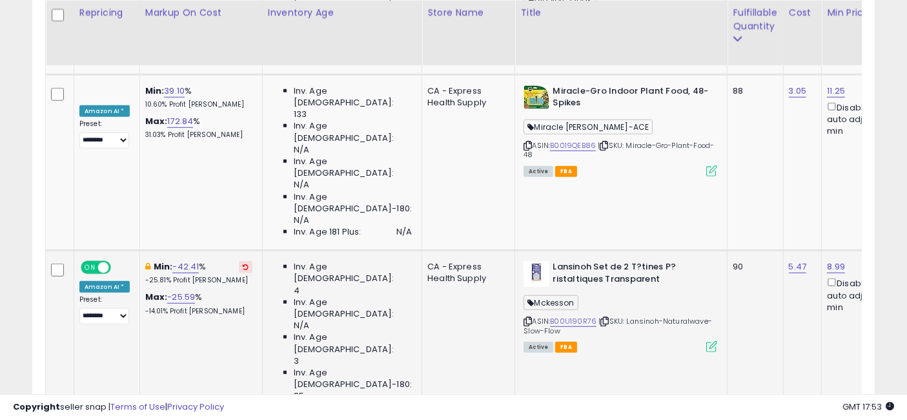
drag, startPoint x: 496, startPoint y: 236, endPoint x: 305, endPoint y: 215, distance: 192.3
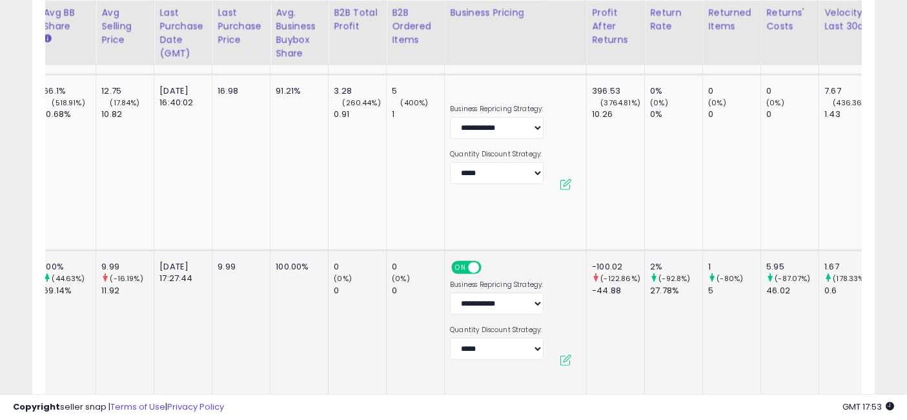
drag, startPoint x: 605, startPoint y: 227, endPoint x: 710, endPoint y: 218, distance: 105.7
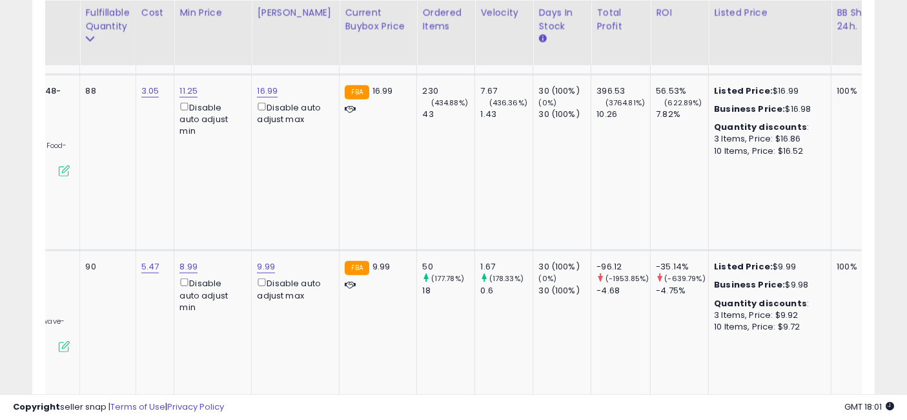
scroll to position [0, 0]
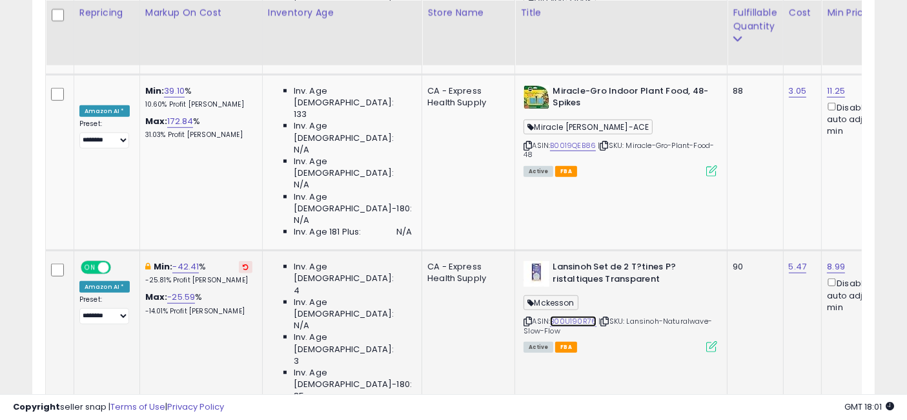
click at [550, 316] on link "B00U190R76" at bounding box center [573, 321] width 46 height 11
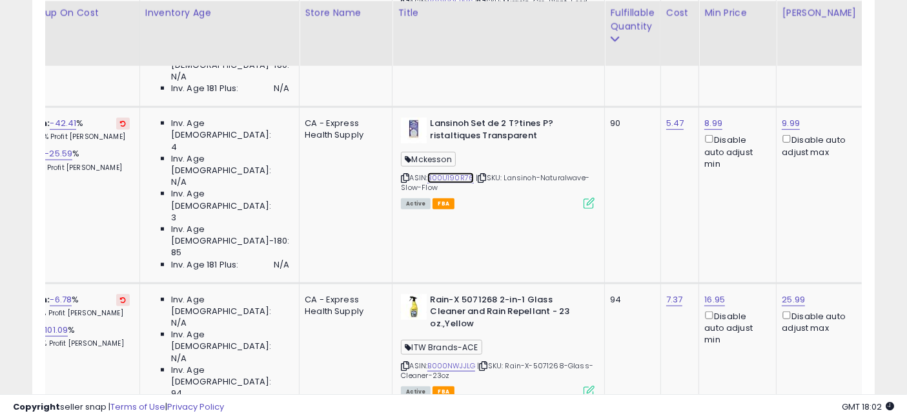
scroll to position [0, 125]
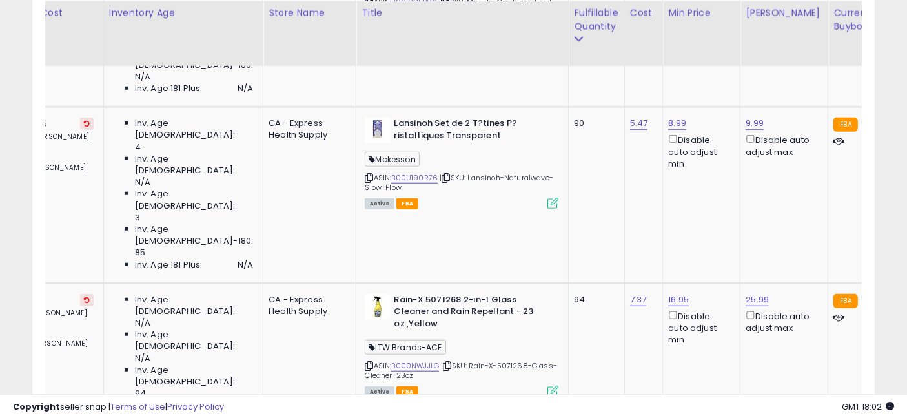
click at [591, 227] on input "*****" at bounding box center [594, 228] width 115 height 22
type input "**"
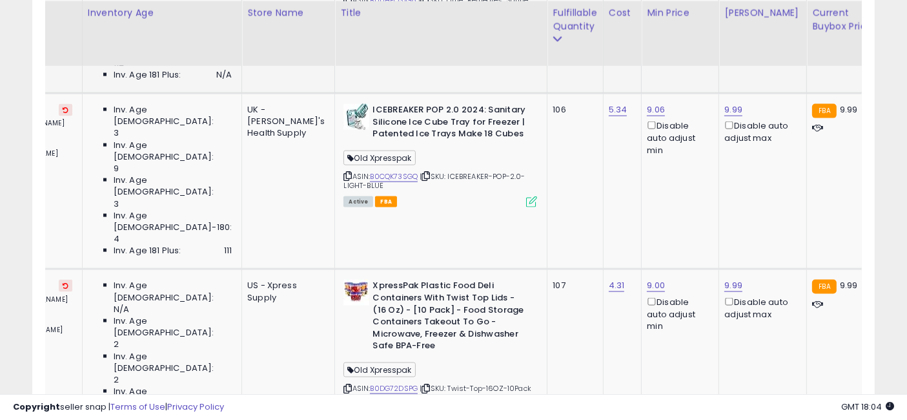
click at [573, 164] on input "*****" at bounding box center [570, 164] width 115 height 22
click at [572, 164] on input "*****" at bounding box center [570, 164] width 115 height 22
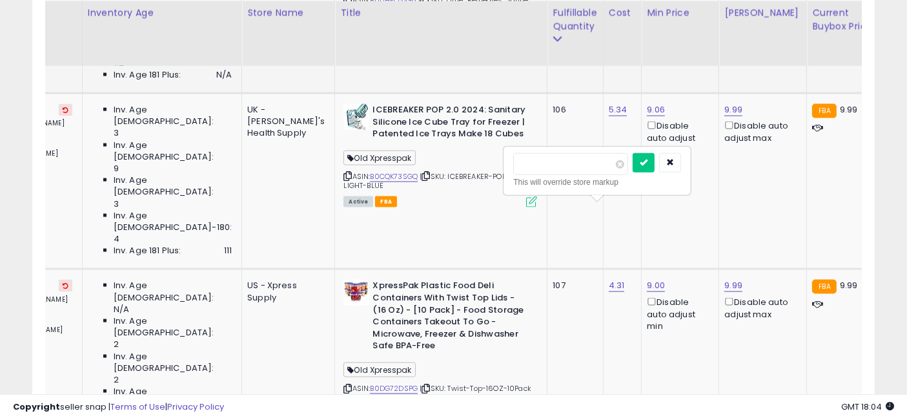
click at [572, 164] on input "*****" at bounding box center [570, 164] width 115 height 22
type input "*"
click button "submit" at bounding box center [644, 162] width 22 height 19
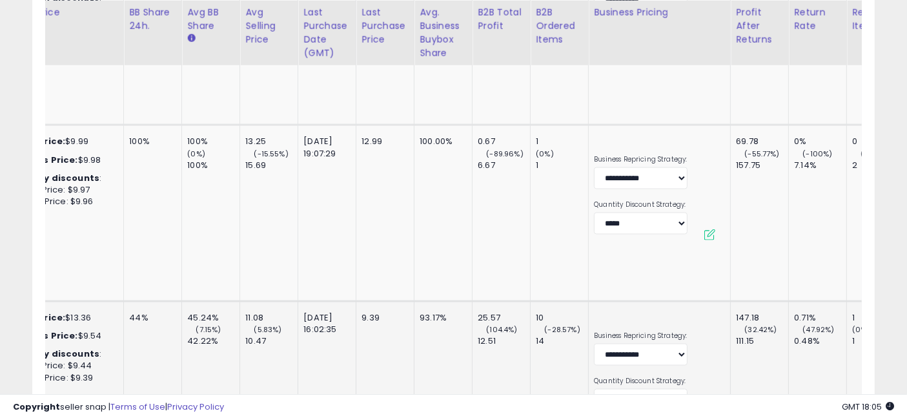
drag, startPoint x: 229, startPoint y: 248, endPoint x: 420, endPoint y: 255, distance: 191.2
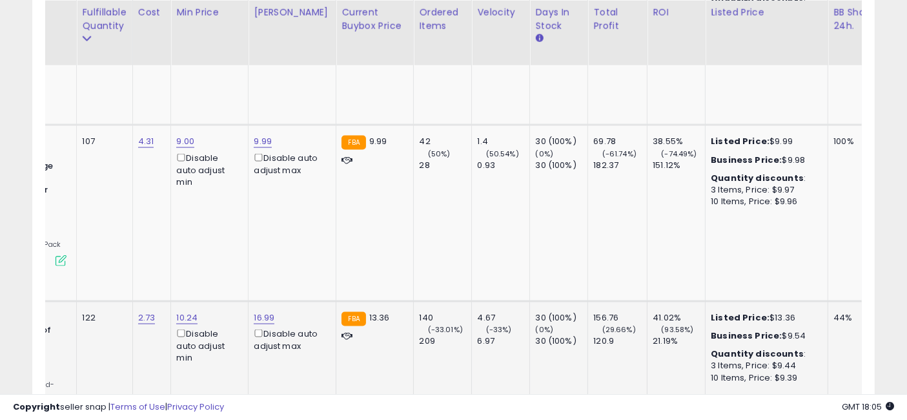
drag, startPoint x: 388, startPoint y: 257, endPoint x: 320, endPoint y: 262, distance: 68.6
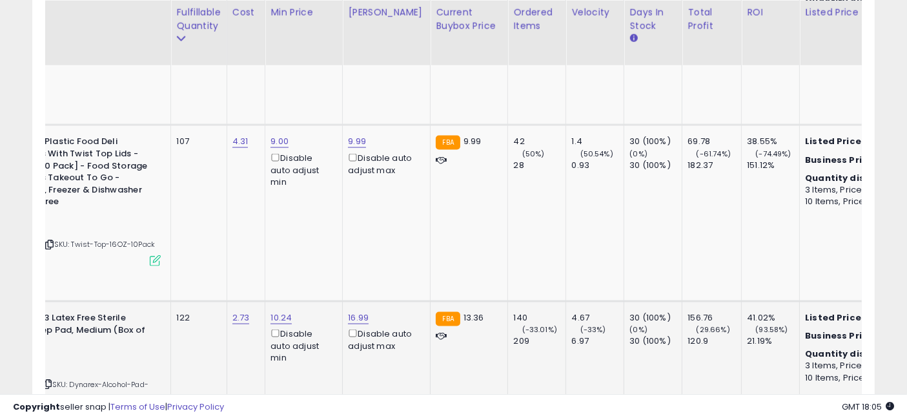
drag, startPoint x: 512, startPoint y: 265, endPoint x: 437, endPoint y: 261, distance: 75.0
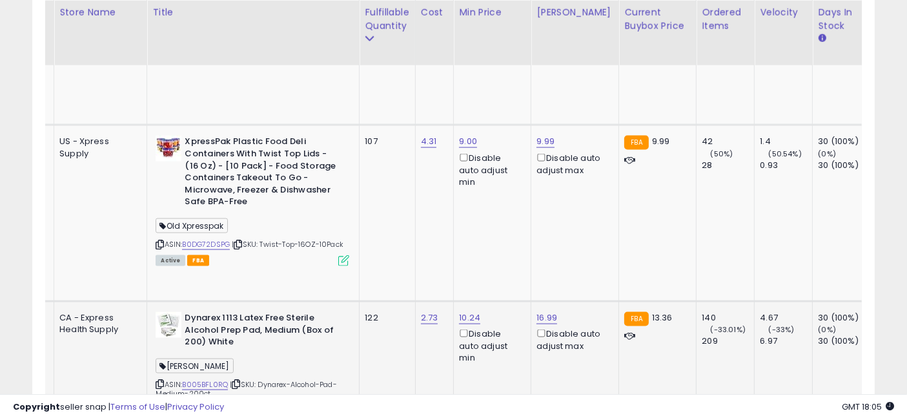
drag, startPoint x: 538, startPoint y: 258, endPoint x: 418, endPoint y: 265, distance: 120.9
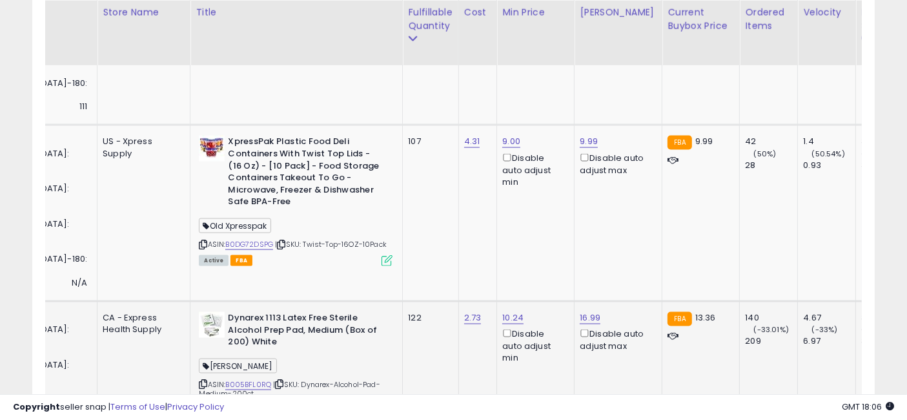
scroll to position [0, 338]
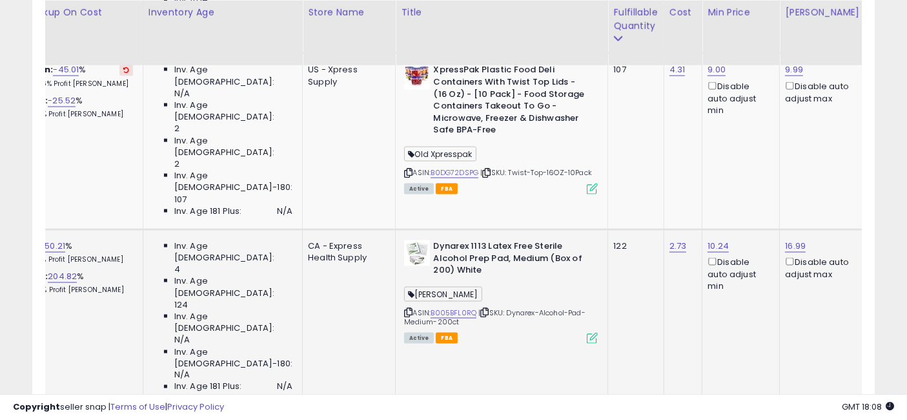
click at [631, 207] on input "****" at bounding box center [631, 208] width 115 height 22
type input "***"
click button "submit" at bounding box center [704, 206] width 22 height 19
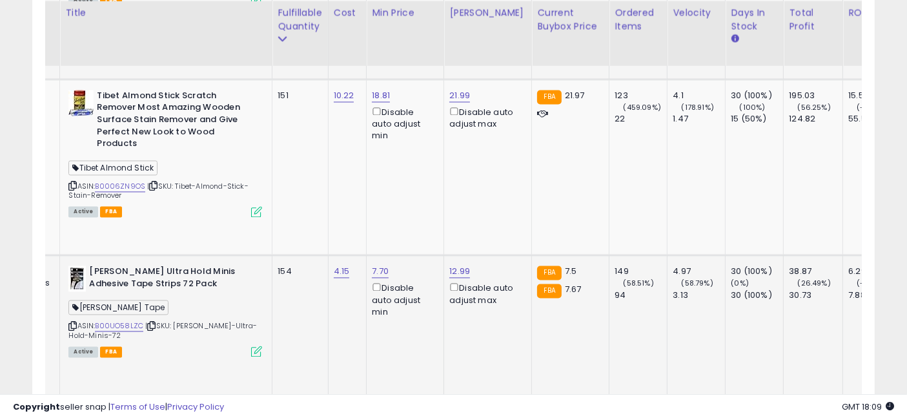
drag, startPoint x: 274, startPoint y: 252, endPoint x: 369, endPoint y: 256, distance: 95.0
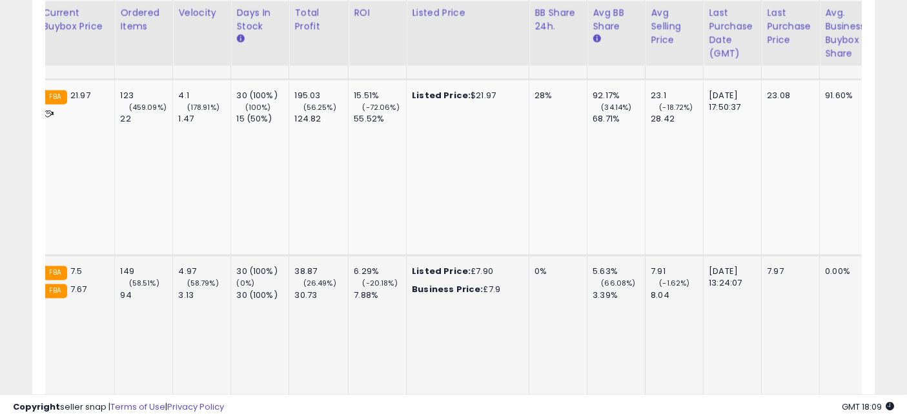
drag, startPoint x: 342, startPoint y: 252, endPoint x: 451, endPoint y: 260, distance: 108.7
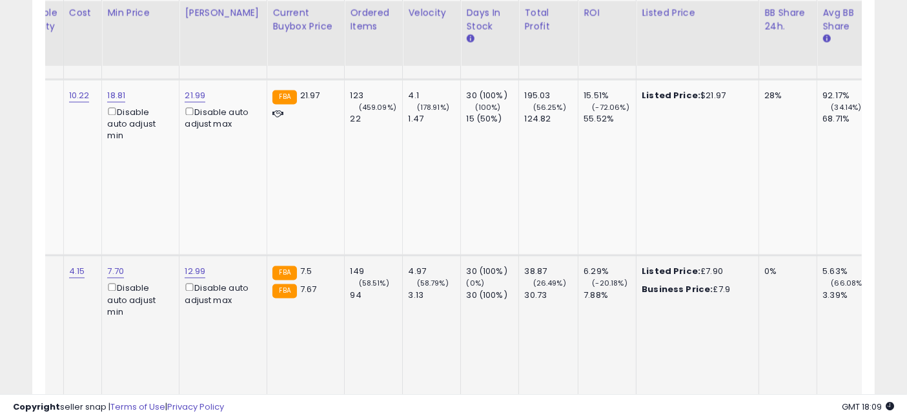
drag, startPoint x: 491, startPoint y: 258, endPoint x: 356, endPoint y: 244, distance: 135.7
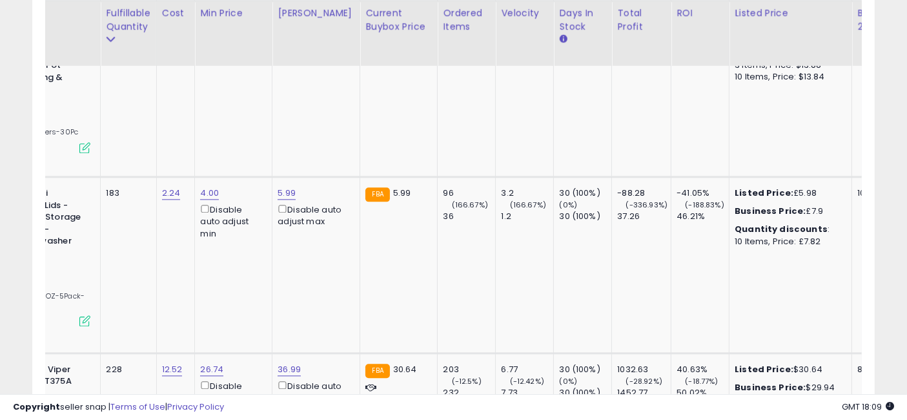
drag, startPoint x: 358, startPoint y: 247, endPoint x: 419, endPoint y: 254, distance: 61.7
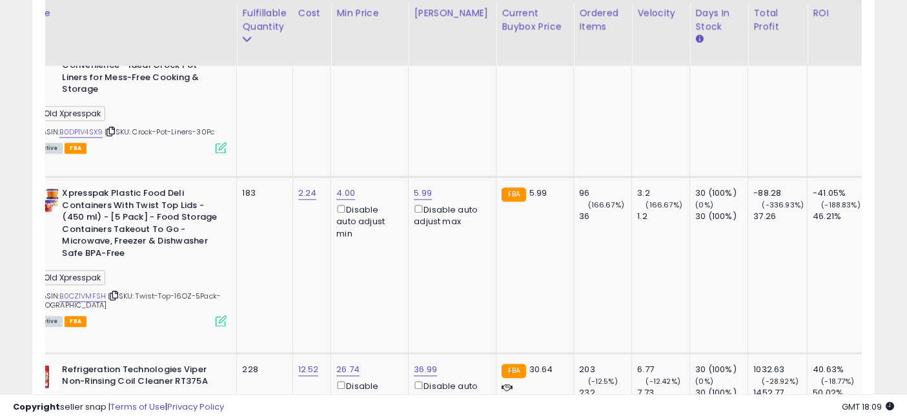
drag, startPoint x: 372, startPoint y: 263, endPoint x: 348, endPoint y: 260, distance: 24.0
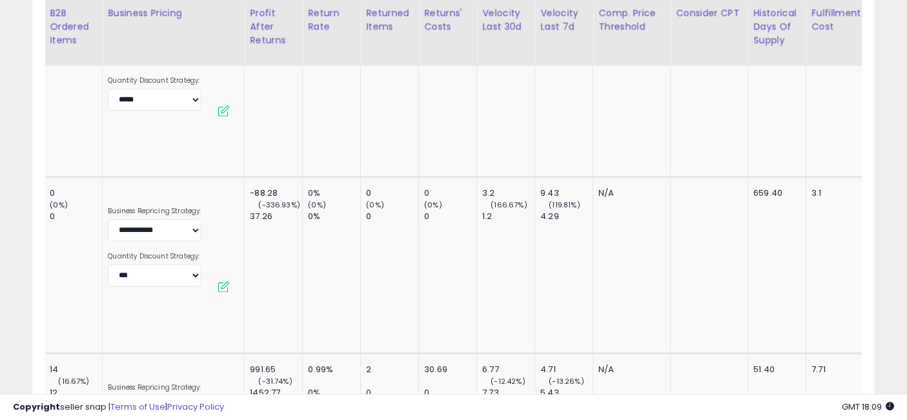
drag, startPoint x: 332, startPoint y: 261, endPoint x: 453, endPoint y: 276, distance: 122.2
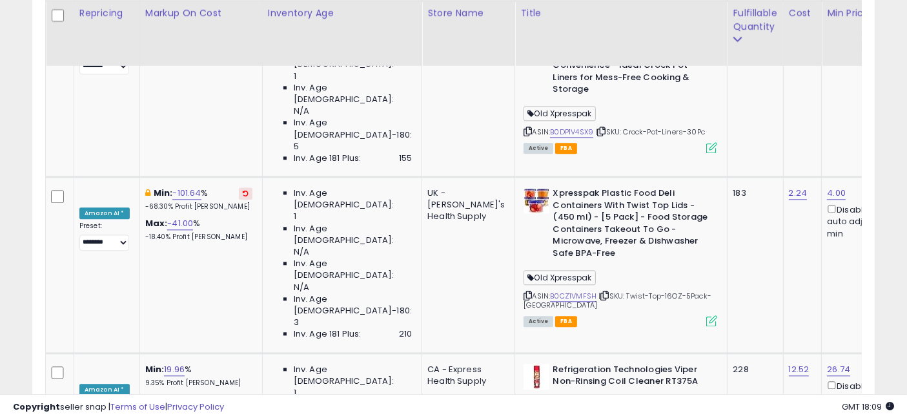
drag, startPoint x: 682, startPoint y: 244, endPoint x: 358, endPoint y: 249, distance: 324.7
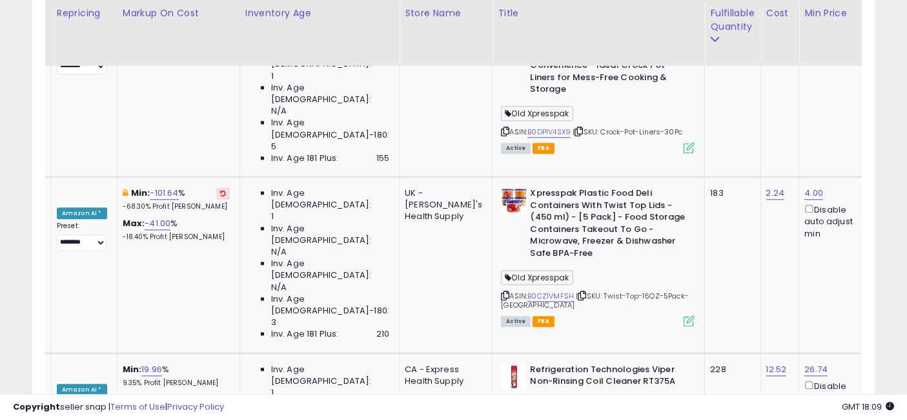
drag, startPoint x: 556, startPoint y: 274, endPoint x: 592, endPoint y: 272, distance: 35.6
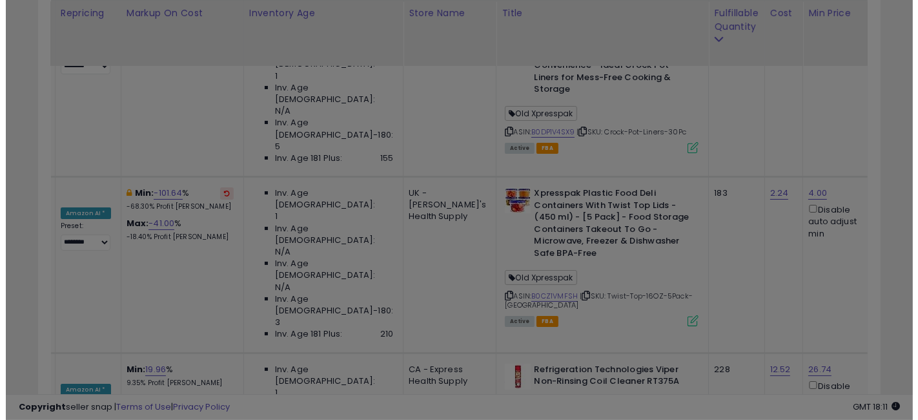
scroll to position [265, 494]
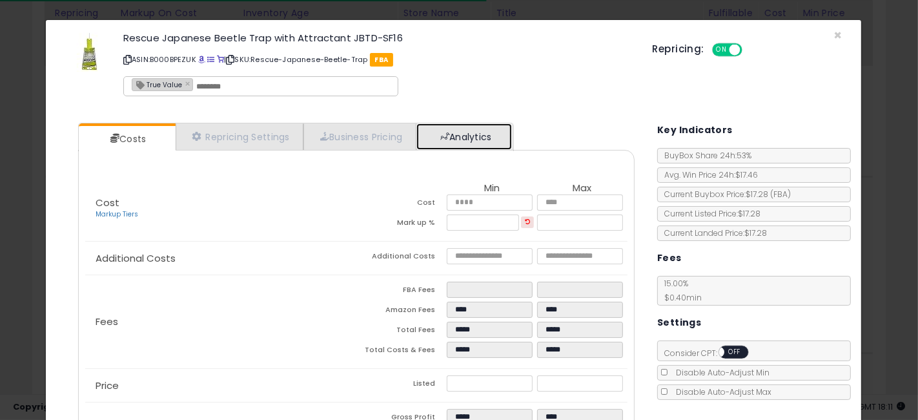
click at [478, 134] on link "Analytics" at bounding box center [464, 136] width 96 height 26
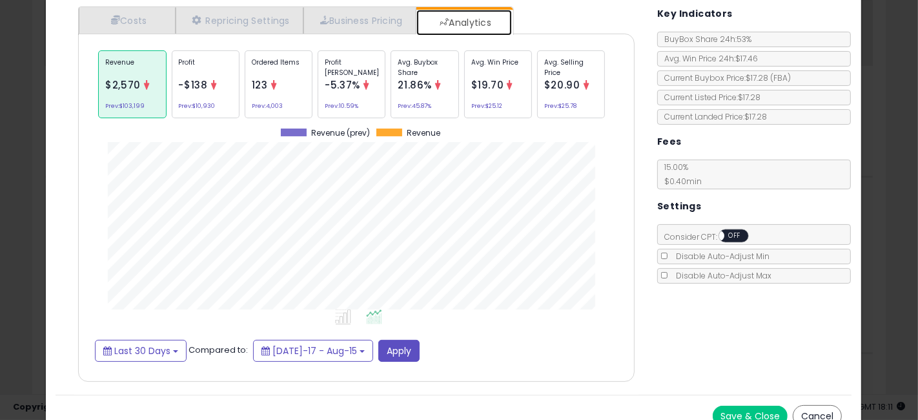
scroll to position [130, 0]
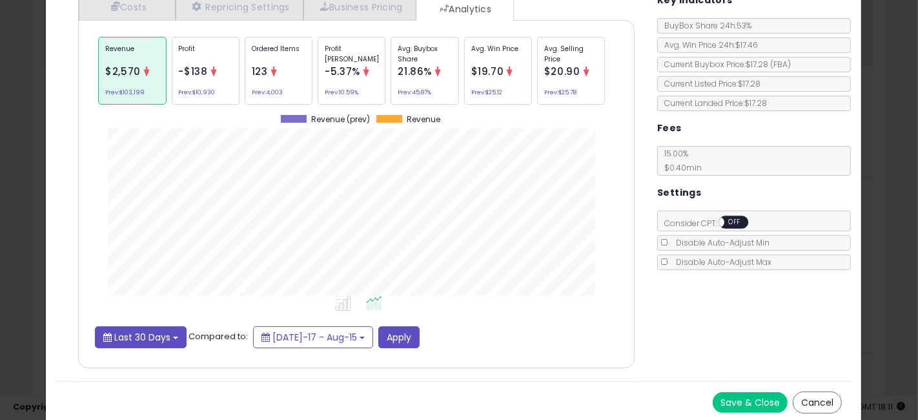
click at [164, 335] on span "Last 30 Days" at bounding box center [142, 337] width 56 height 13
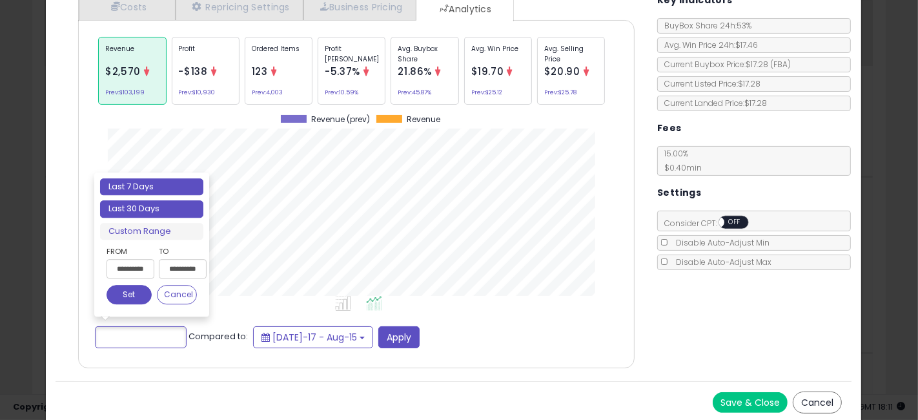
type input "**********"
click at [146, 185] on li "Last 7 Days" at bounding box center [151, 186] width 103 height 17
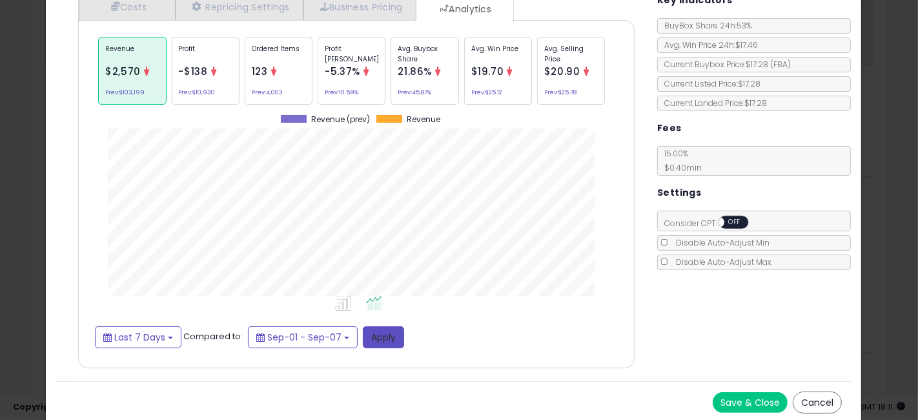
click at [393, 332] on button "Apply" at bounding box center [383, 337] width 41 height 22
click at [411, 59] on p "Avg. Buybox Share" at bounding box center [425, 53] width 54 height 19
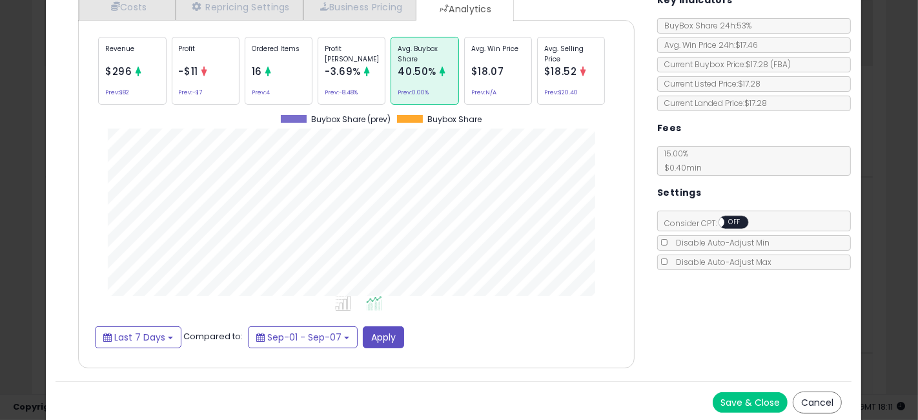
click at [239, 77] on div "Revenue $296 Prev: $82 Profit -$11 Prev: -$7 Ordered Items 16 Prev: 4 Profit Ma…" at bounding box center [356, 71] width 523 height 75
click at [272, 80] on div "Ordered Items 16 Prev: 4" at bounding box center [279, 71] width 68 height 68
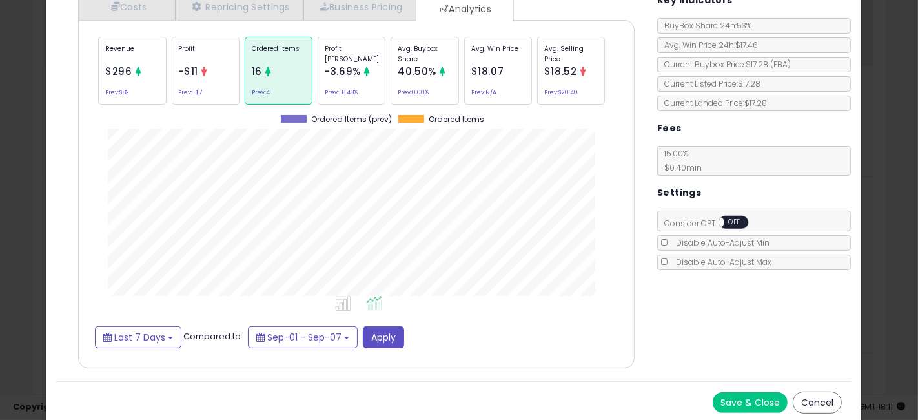
click at [0, 249] on div "× Close Rescue Japanese Beetle Trap with Attractant JBTD-SF16 ASIN: B000BPEZUK …" at bounding box center [459, 210] width 918 height 420
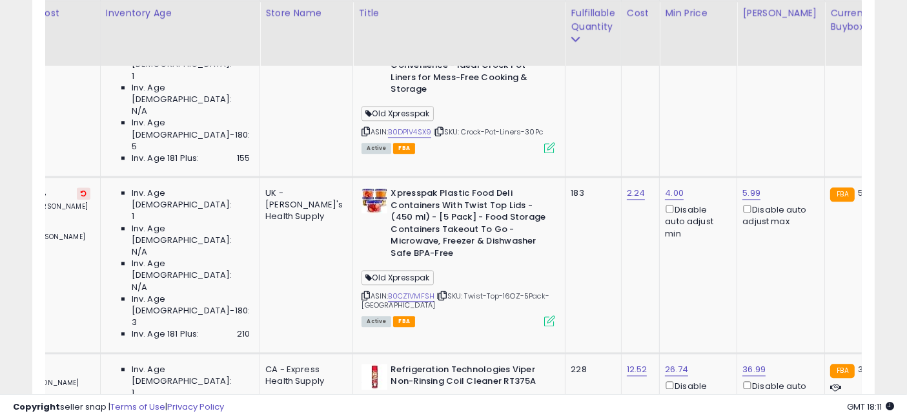
scroll to position [0, 227]
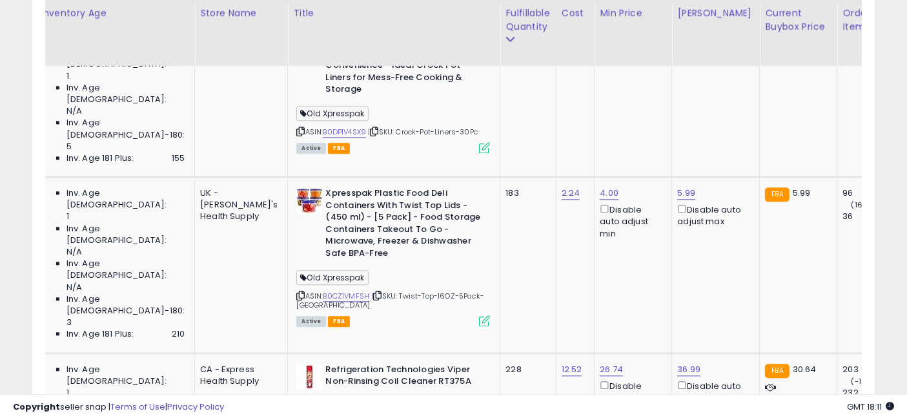
drag, startPoint x: 319, startPoint y: 271, endPoint x: 405, endPoint y: 266, distance: 86.7
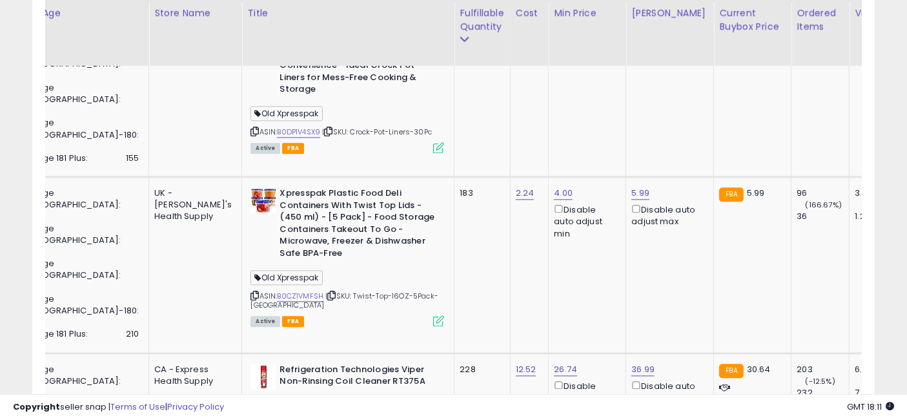
click at [474, 149] on input "*****" at bounding box center [479, 148] width 115 height 22
type input "**"
click button "submit" at bounding box center [552, 146] width 22 height 19
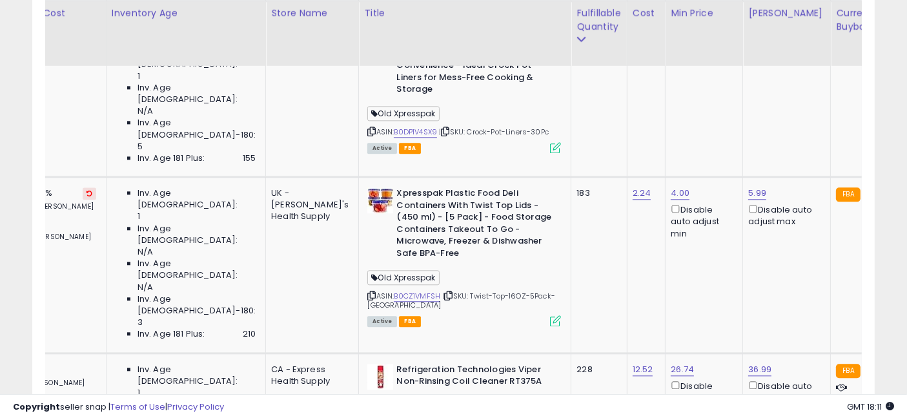
scroll to position [0, 0]
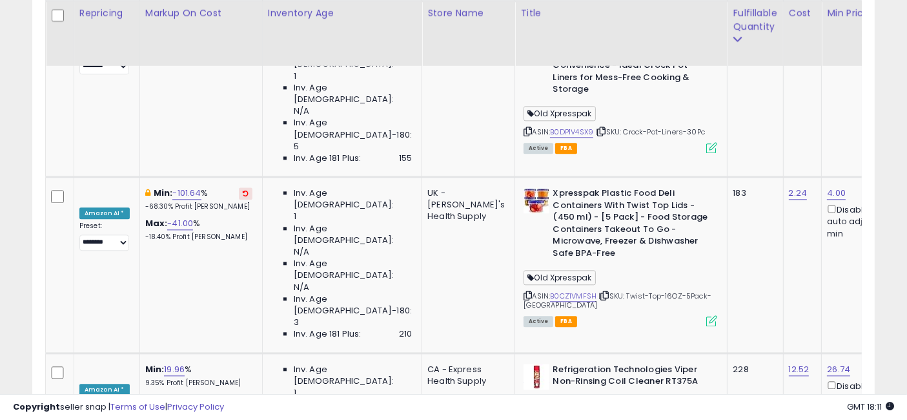
drag, startPoint x: 509, startPoint y: 253, endPoint x: 300, endPoint y: 242, distance: 208.8
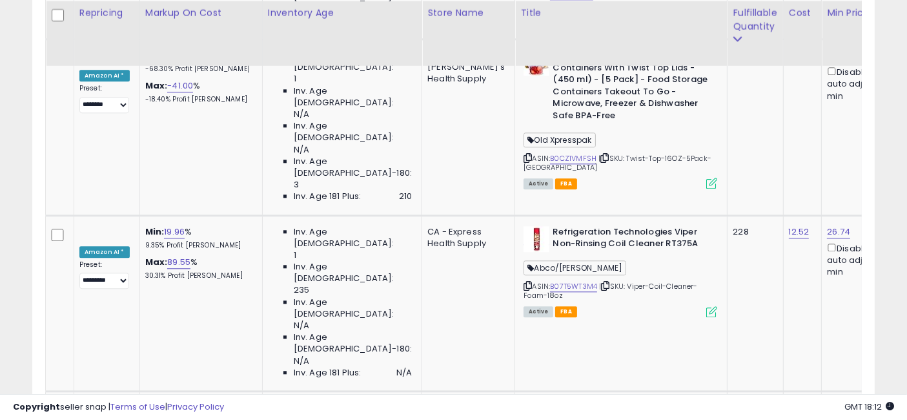
scroll to position [3152, 0]
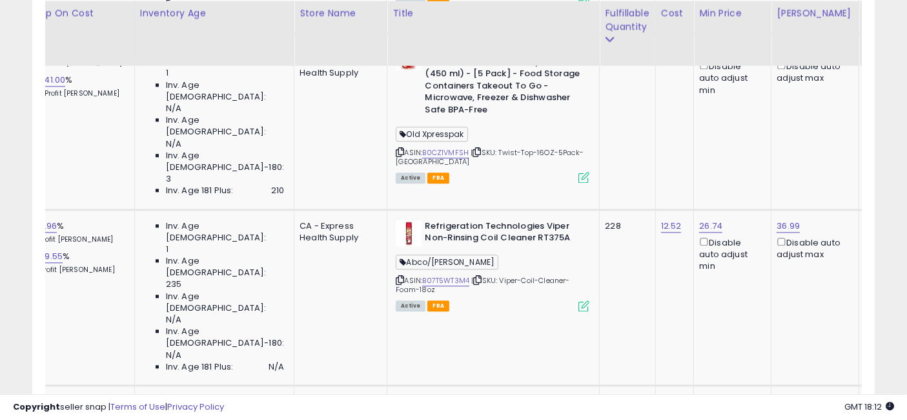
scroll to position [0, 184]
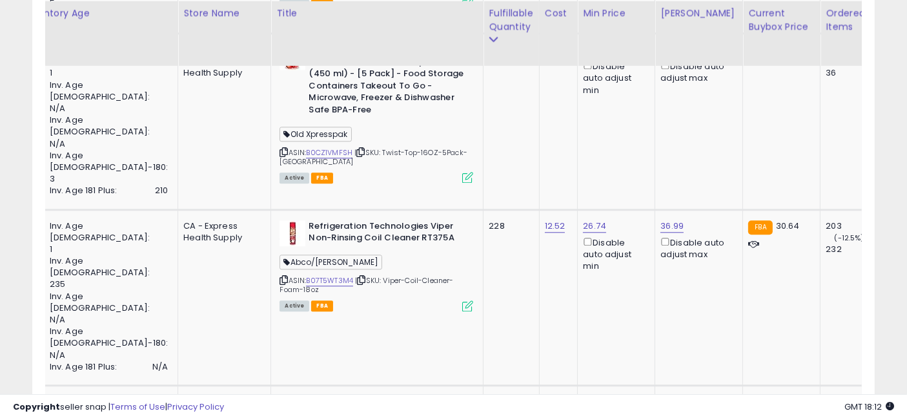
drag, startPoint x: 633, startPoint y: 244, endPoint x: 691, endPoint y: 244, distance: 58.7
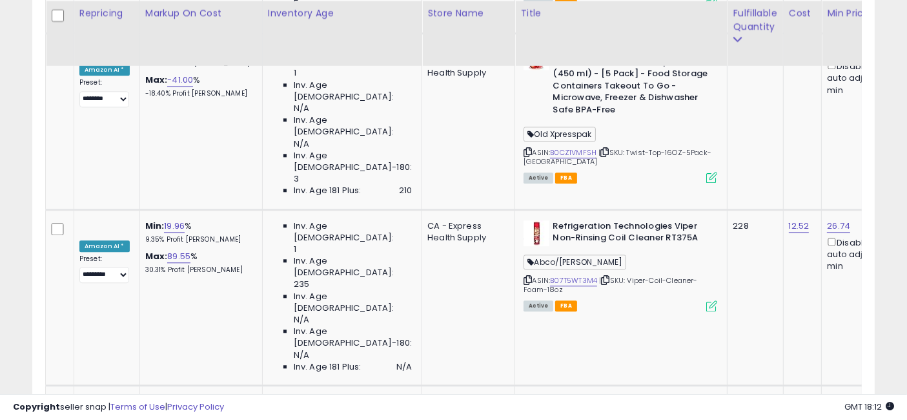
drag, startPoint x: 735, startPoint y: 230, endPoint x: 599, endPoint y: 205, distance: 137.8
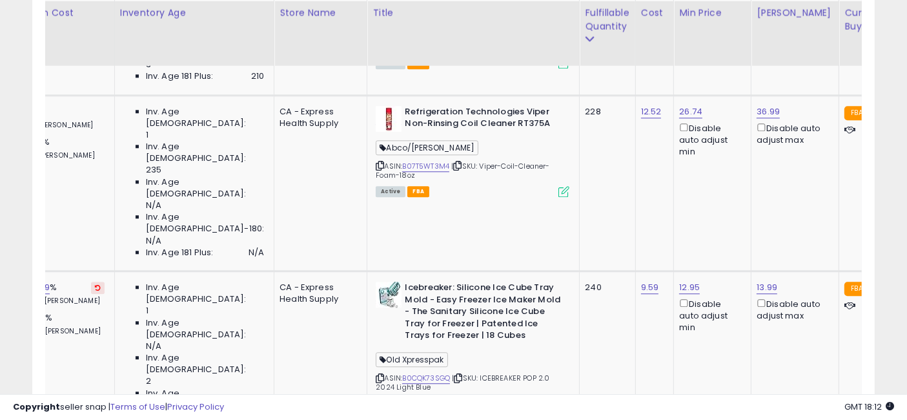
drag, startPoint x: 695, startPoint y: 236, endPoint x: 752, endPoint y: 240, distance: 56.9
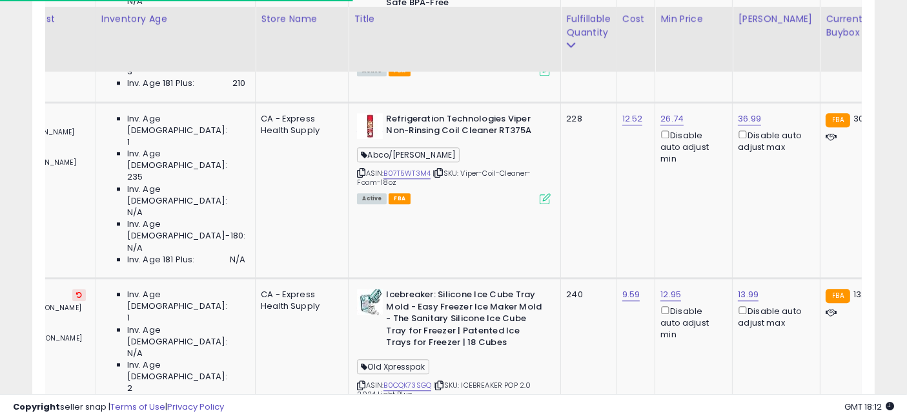
drag, startPoint x: 756, startPoint y: 240, endPoint x: 644, endPoint y: 227, distance: 112.5
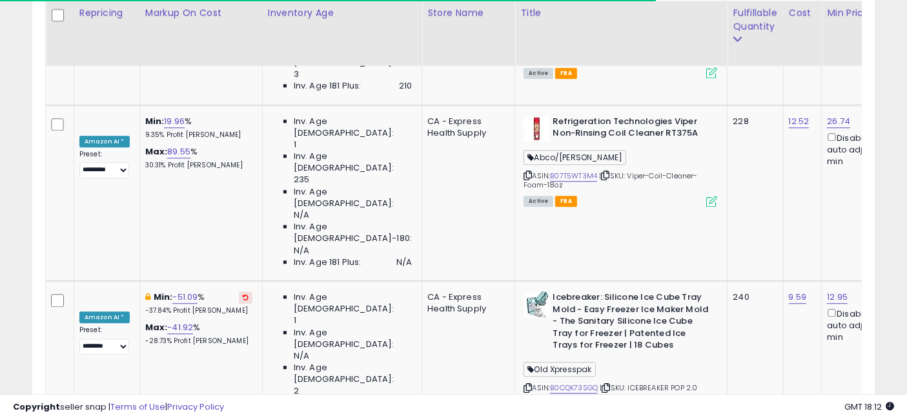
drag, startPoint x: 682, startPoint y: 248, endPoint x: 491, endPoint y: 245, distance: 191.8
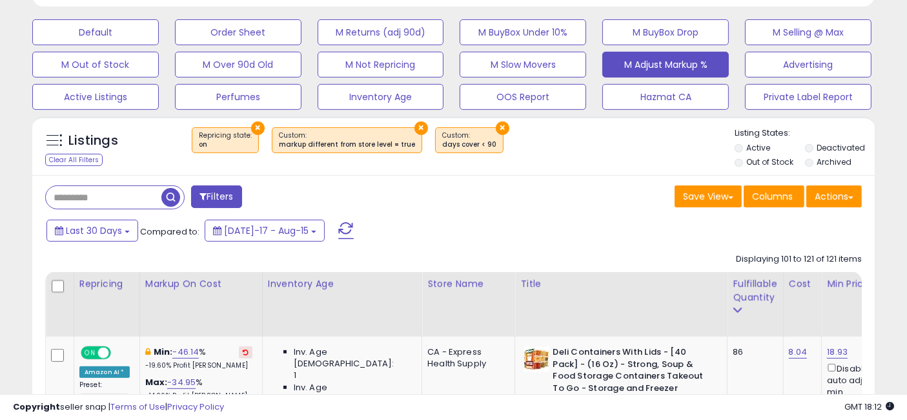
click at [169, 192] on span "button" at bounding box center [170, 197] width 19 height 19
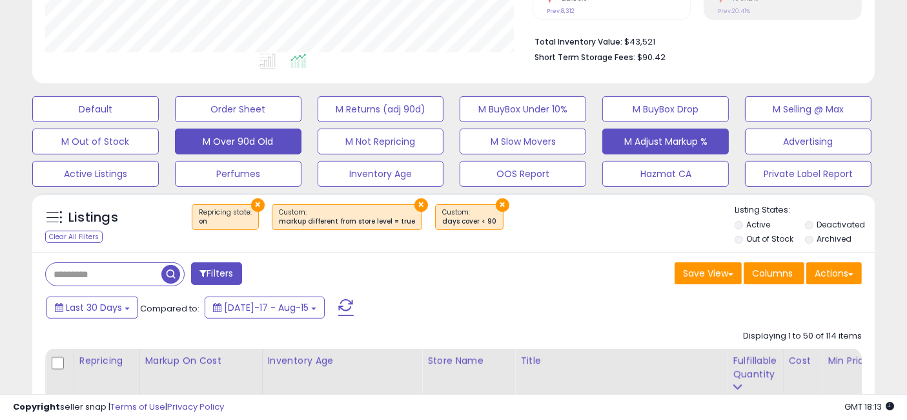
scroll to position [0, 0]
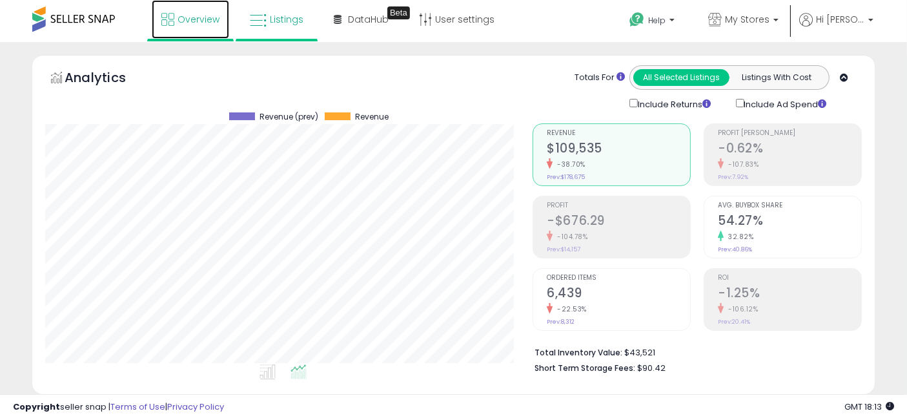
click at [204, 25] on span "Overview" at bounding box center [199, 19] width 42 height 13
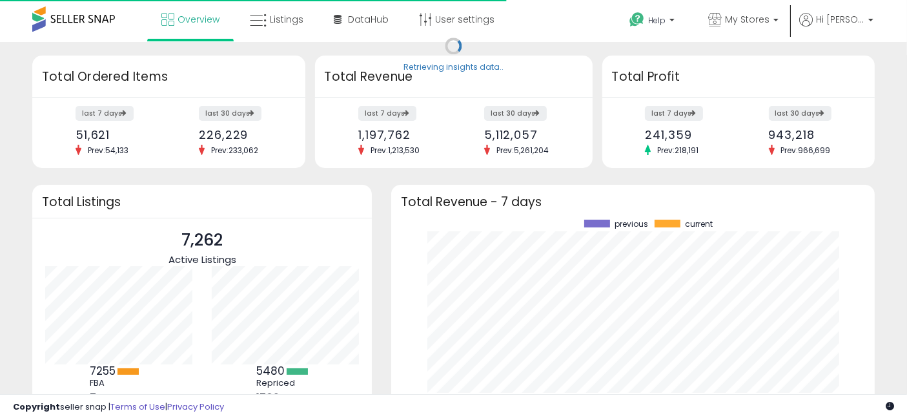
scroll to position [179, 457]
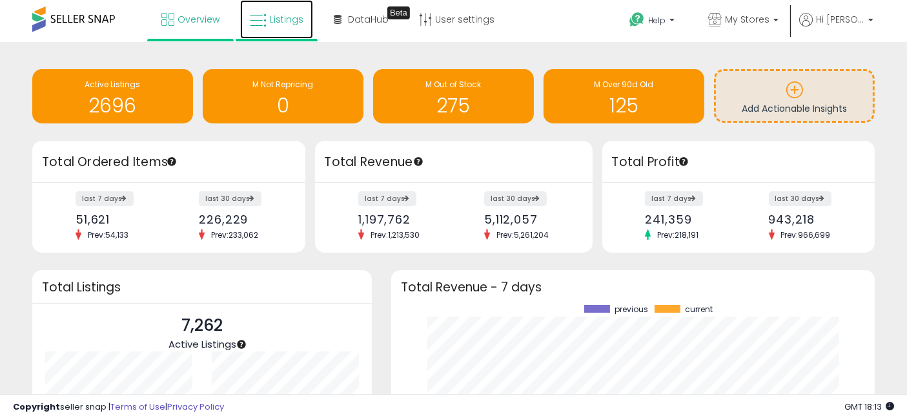
click at [280, 17] on span "Listings" at bounding box center [287, 19] width 34 height 13
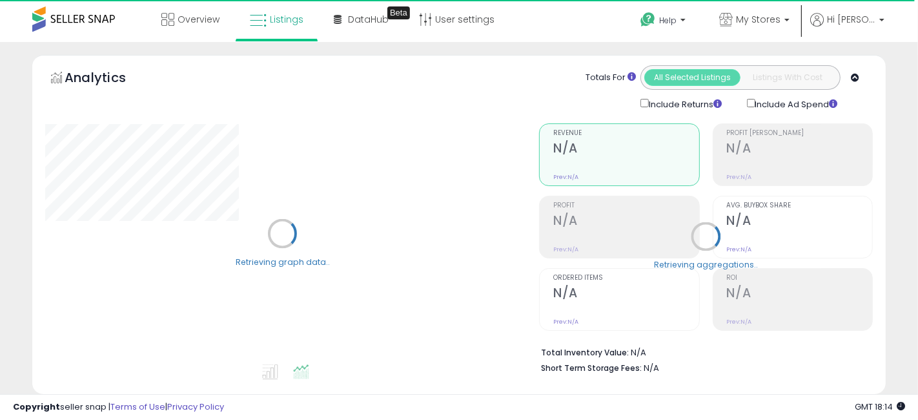
select select "**"
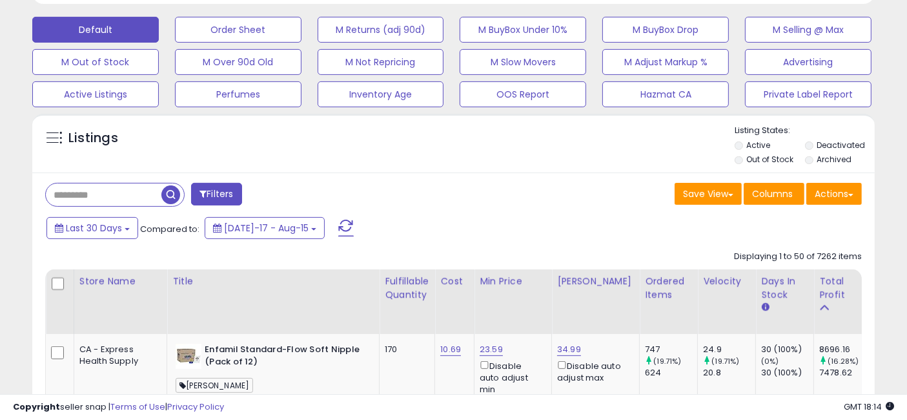
scroll to position [430, 0]
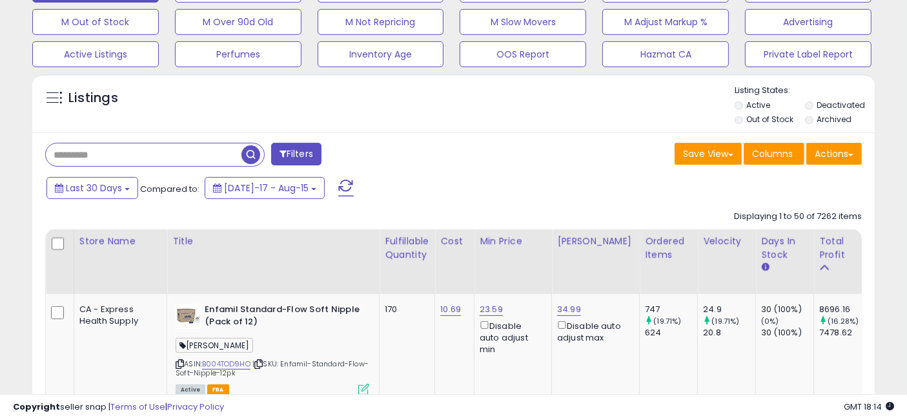
click at [114, 154] on input "text" at bounding box center [144, 154] width 196 height 23
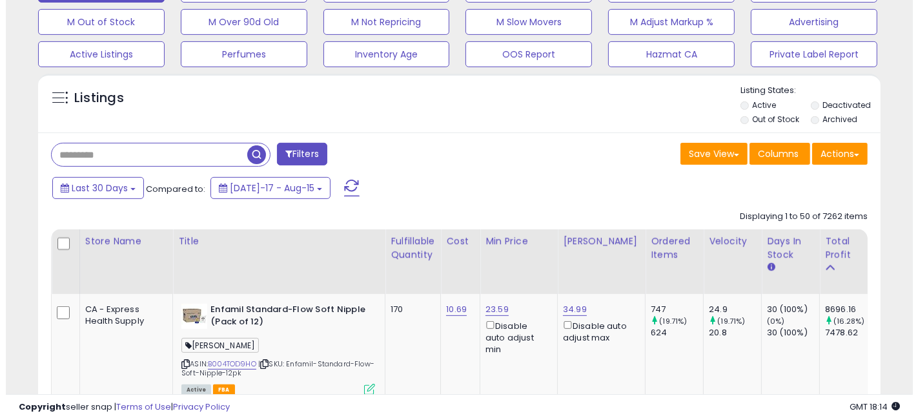
scroll to position [265, 487]
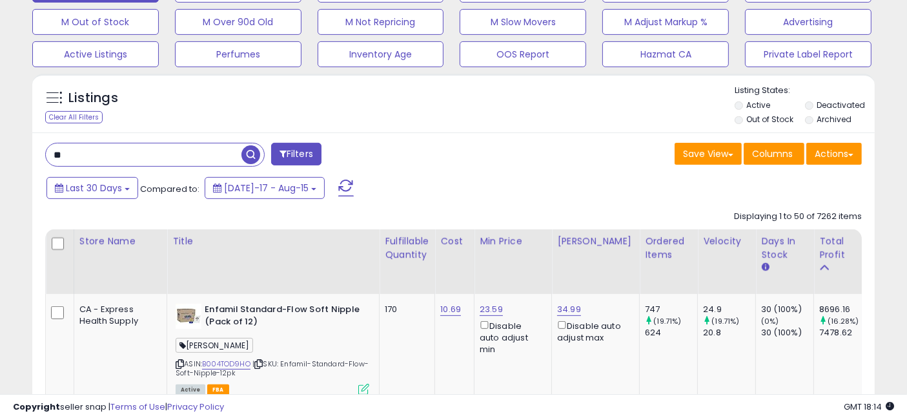
type input "*"
click at [311, 156] on button "Filters" at bounding box center [296, 154] width 50 height 23
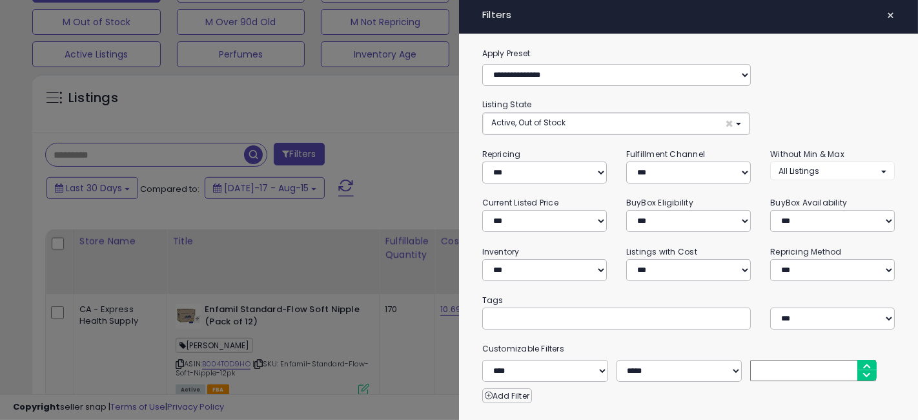
scroll to position [265, 494]
click at [529, 314] on input "text" at bounding box center [588, 317] width 194 height 13
type input "*****"
click at [575, 287] on div "**********" at bounding box center [688, 331] width 459 height 571
type input "*****"
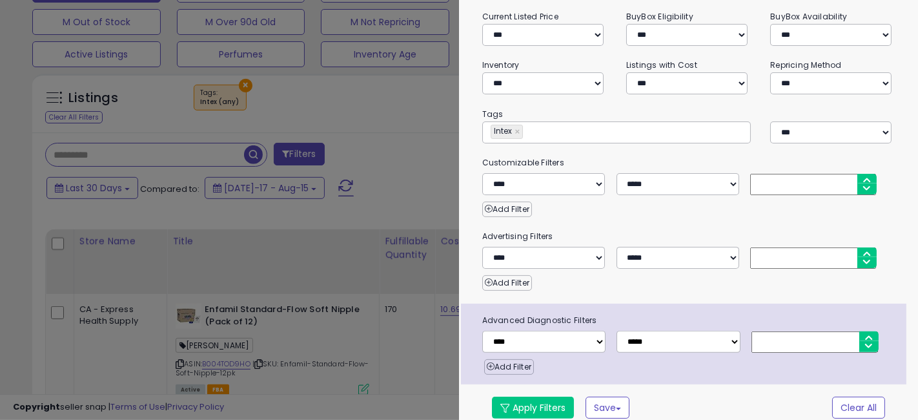
scroll to position [192, 0]
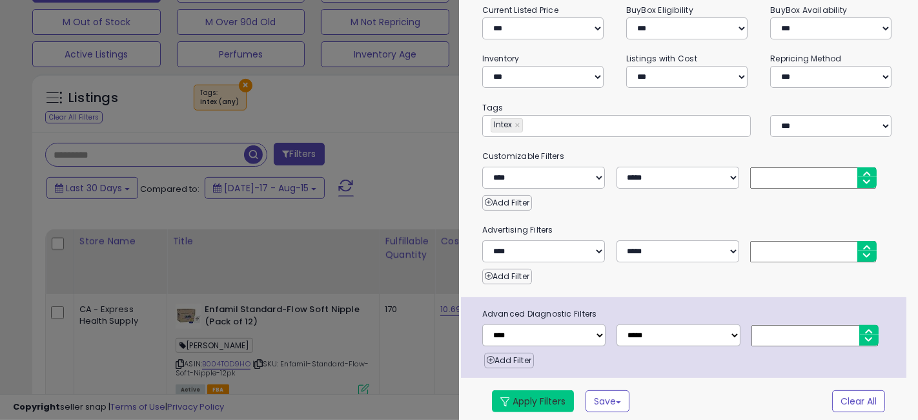
click at [538, 394] on button "Apply Filters" at bounding box center [533, 401] width 82 height 22
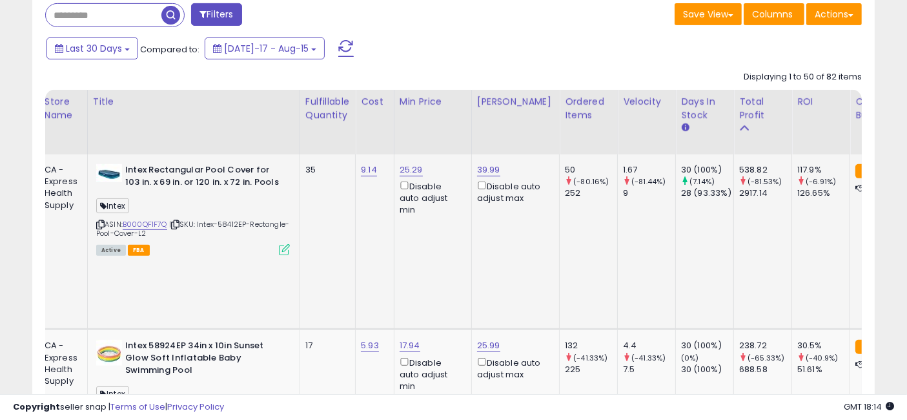
scroll to position [0, 106]
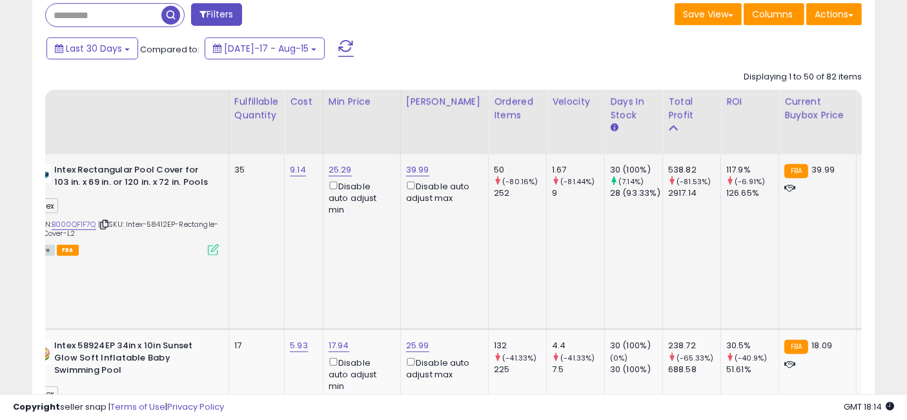
drag, startPoint x: 391, startPoint y: 237, endPoint x: 435, endPoint y: 245, distance: 45.2
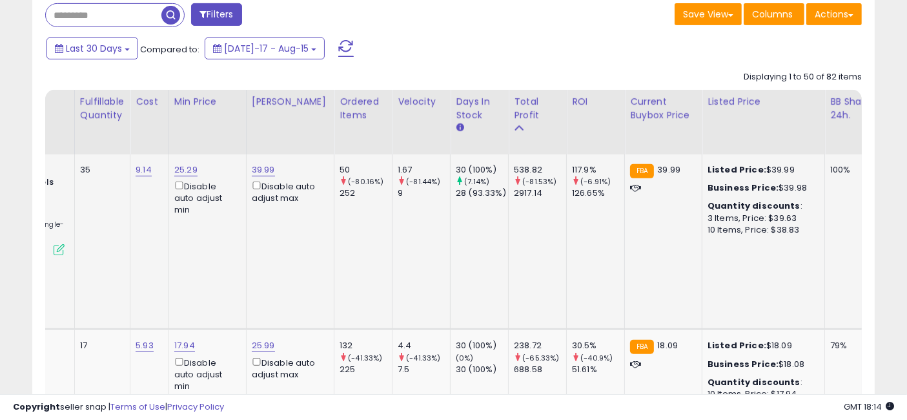
scroll to position [0, 225]
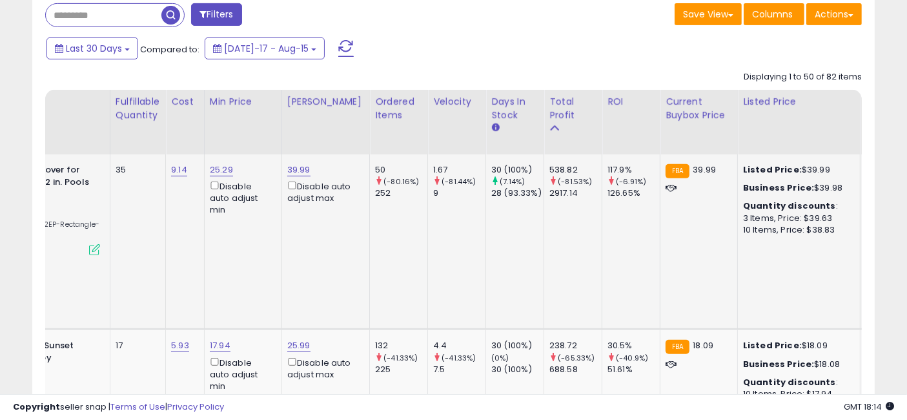
drag, startPoint x: 435, startPoint y: 245, endPoint x: 382, endPoint y: 235, distance: 53.8
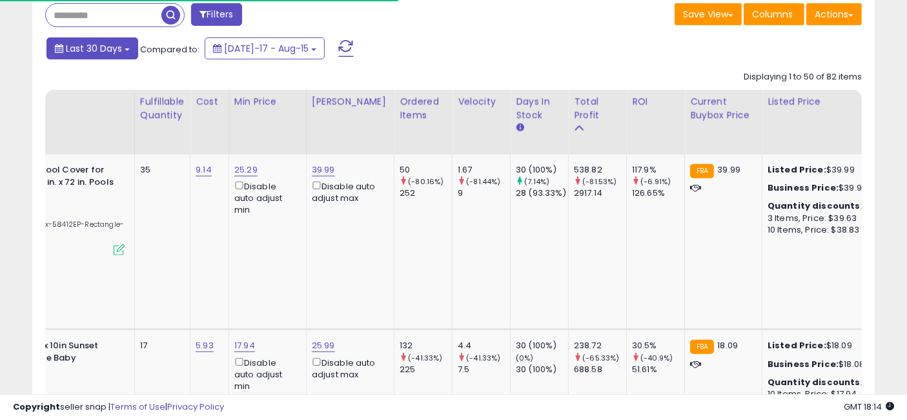
click at [111, 45] on span "Last 30 Days" at bounding box center [94, 48] width 56 height 13
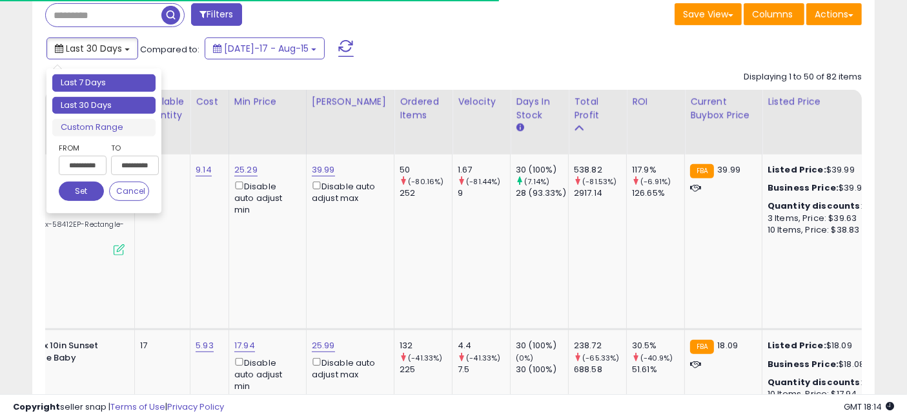
type input "**********"
click at [119, 84] on li "Last 7 Days" at bounding box center [103, 82] width 103 height 17
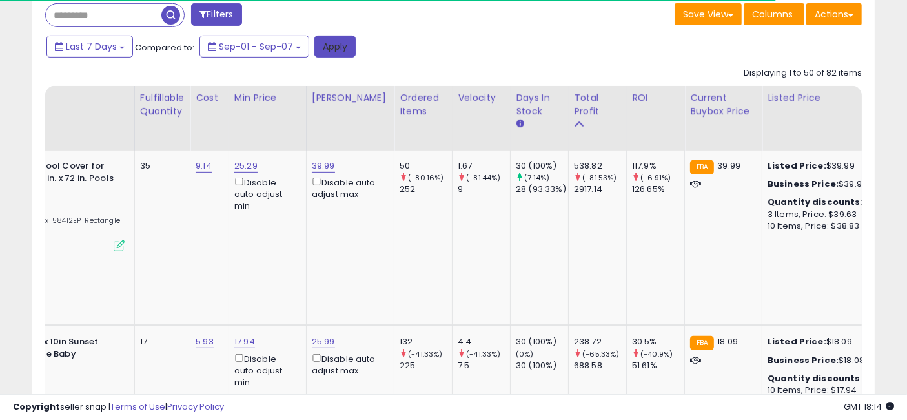
click at [327, 48] on button "Apply" at bounding box center [334, 47] width 41 height 22
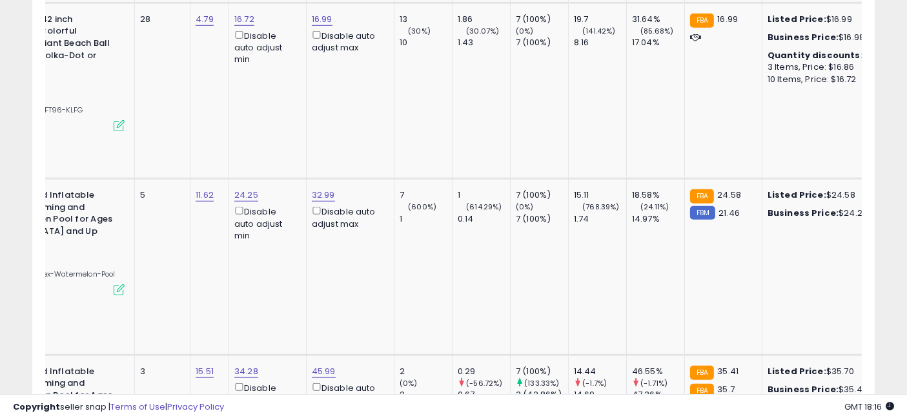
scroll to position [569, 0]
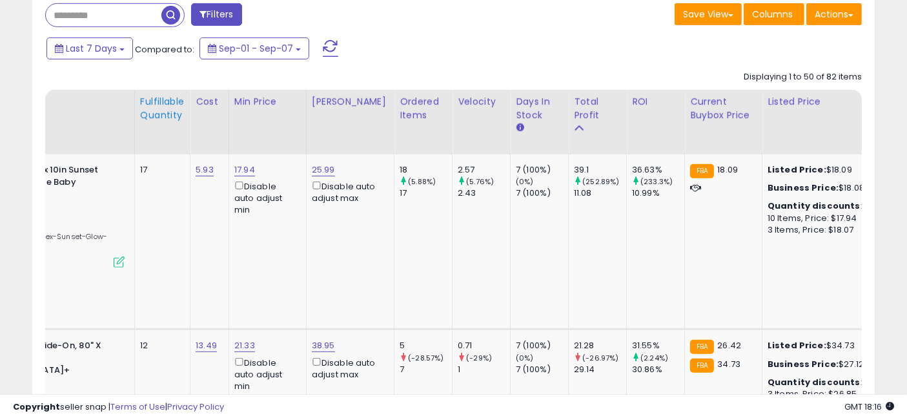
click at [156, 99] on div "Fulfillable Quantity" at bounding box center [162, 108] width 45 height 27
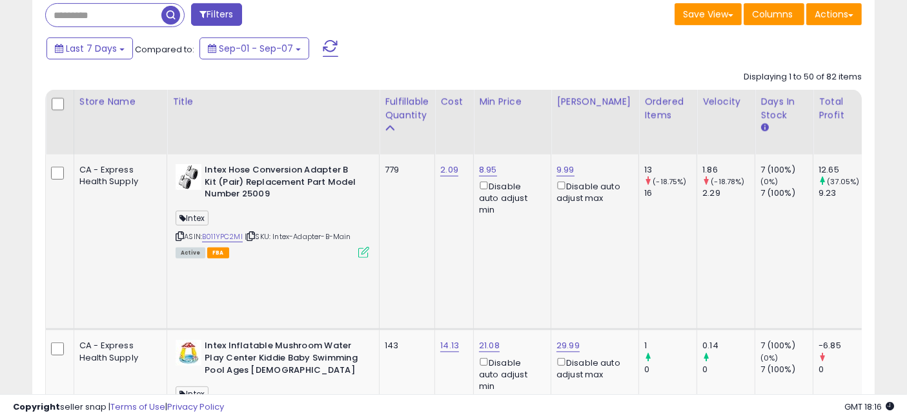
scroll to position [0, 79]
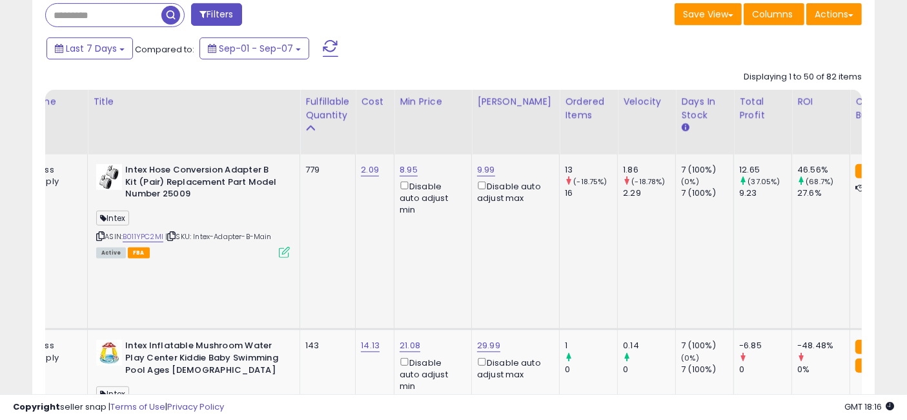
drag, startPoint x: 325, startPoint y: 211, endPoint x: 404, endPoint y: 230, distance: 81.1
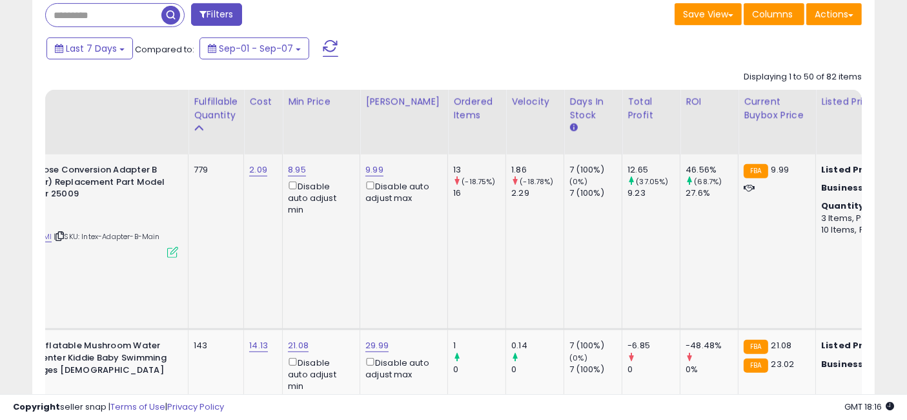
scroll to position [0, 177]
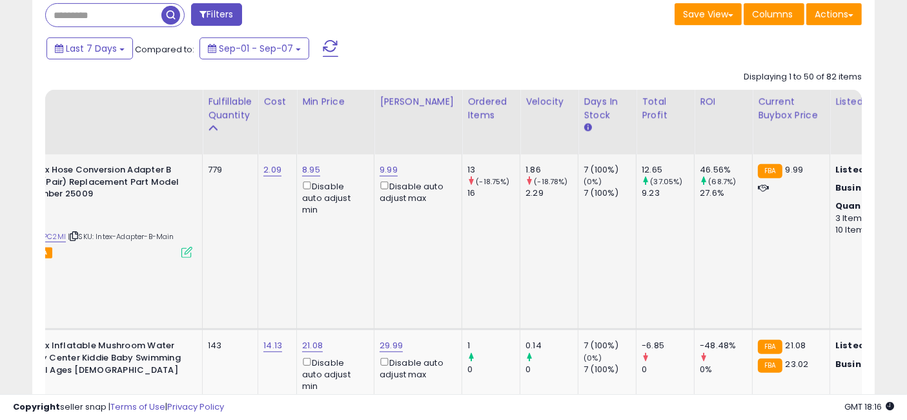
drag, startPoint x: 405, startPoint y: 236, endPoint x: 373, endPoint y: 231, distance: 32.1
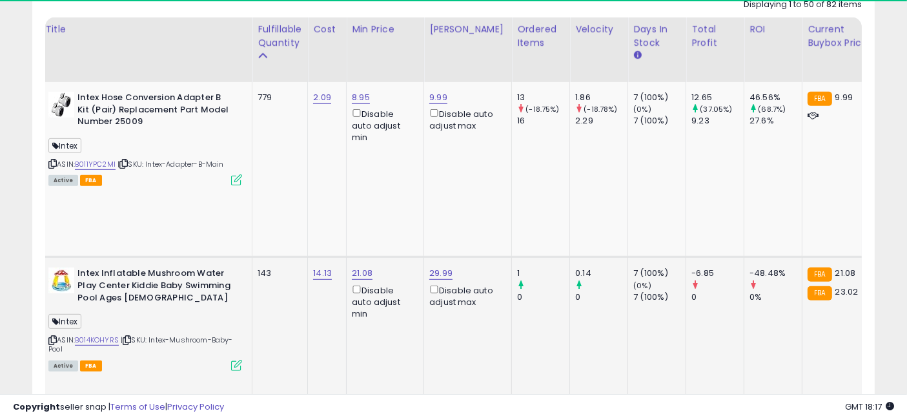
scroll to position [0, 0]
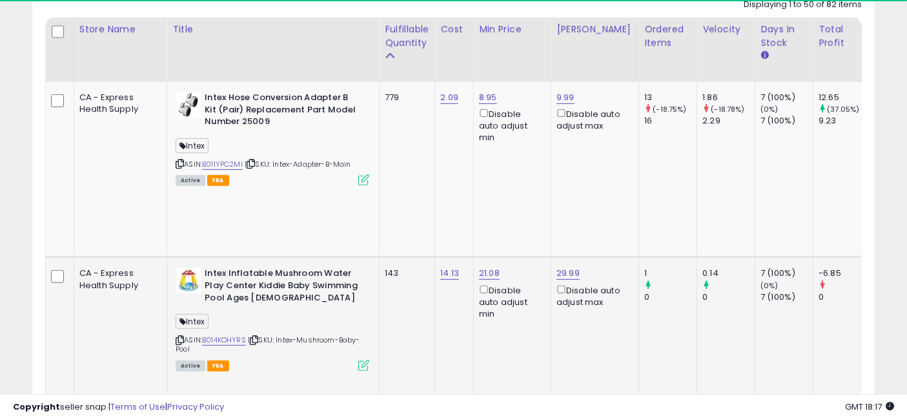
drag, startPoint x: 331, startPoint y: 283, endPoint x: 204, endPoint y: 272, distance: 127.6
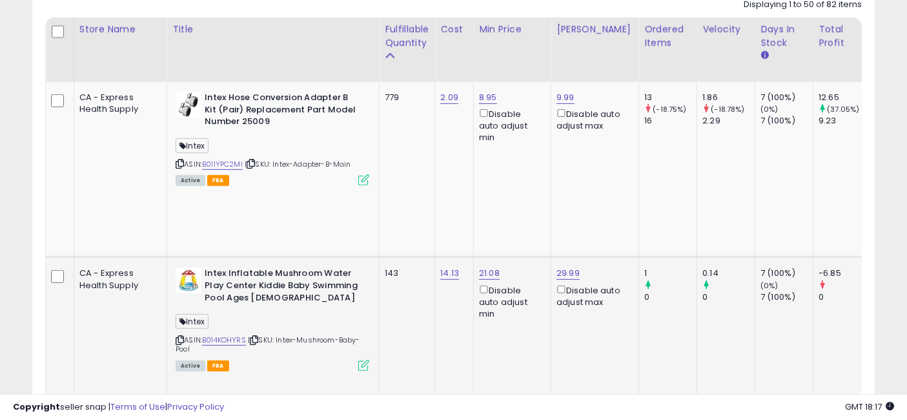
drag, startPoint x: 238, startPoint y: 265, endPoint x: 414, endPoint y: 276, distance: 177.3
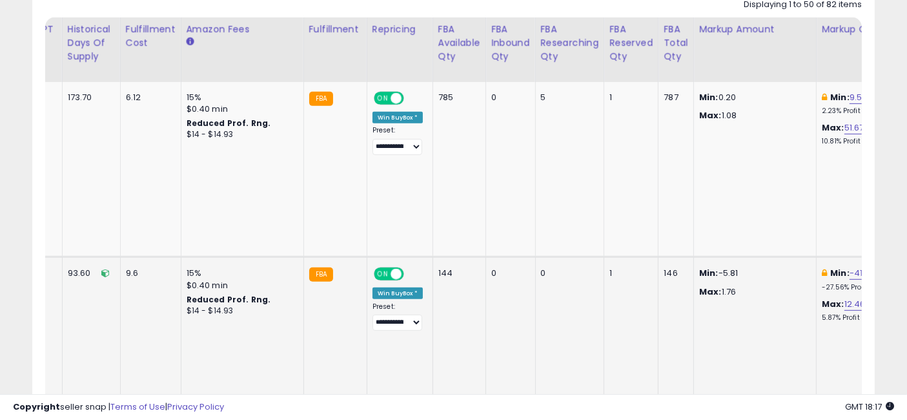
drag, startPoint x: 510, startPoint y: 281, endPoint x: 742, endPoint y: 287, distance: 232.5
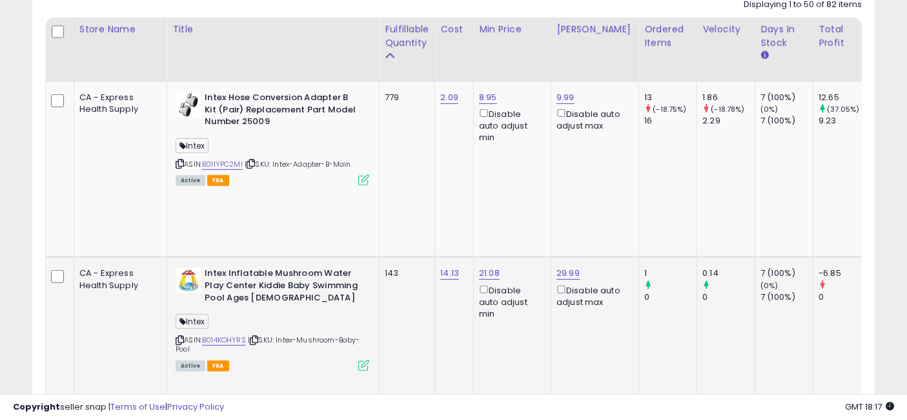
drag, startPoint x: 729, startPoint y: 287, endPoint x: 438, endPoint y: 276, distance: 292.0
click at [479, 267] on link "21.08" at bounding box center [489, 273] width 21 height 13
click at [418, 183] on input "*****" at bounding box center [406, 181] width 115 height 22
type input "*"
type input "**"
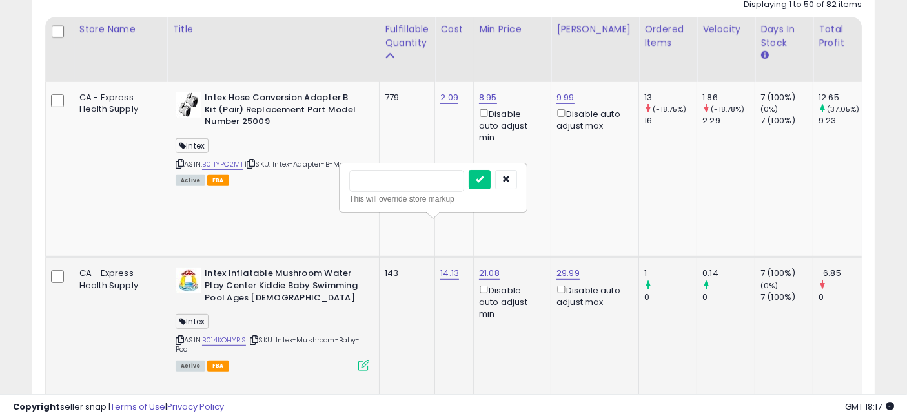
click button "submit" at bounding box center [480, 179] width 22 height 19
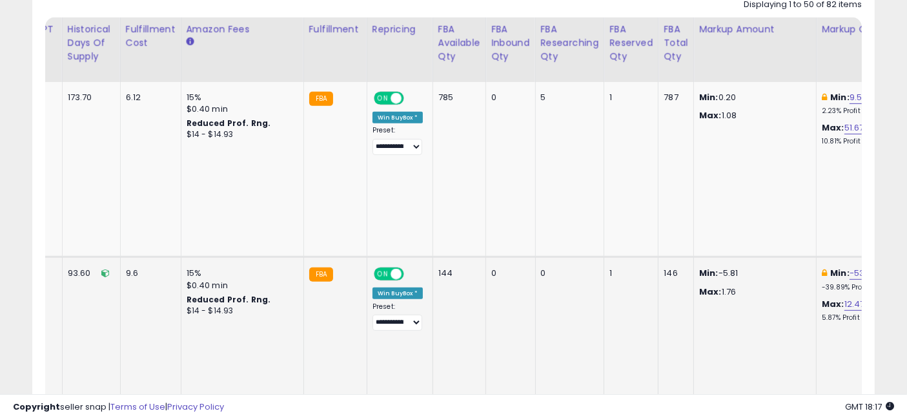
drag, startPoint x: 351, startPoint y: 267, endPoint x: 677, endPoint y: 262, distance: 325.4
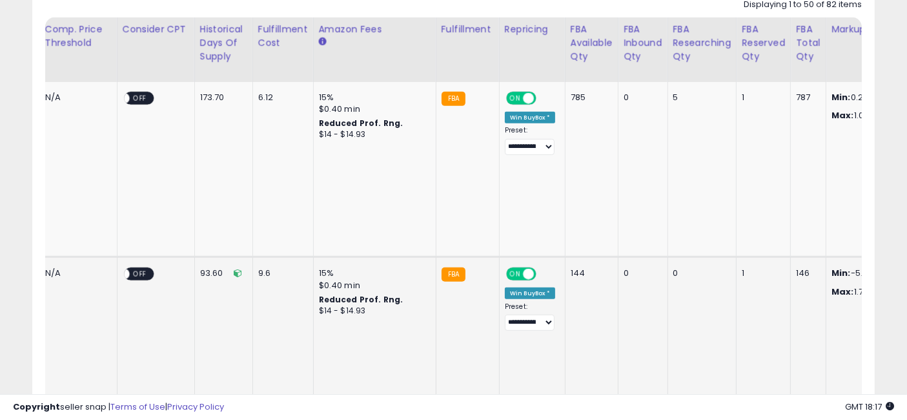
drag, startPoint x: 615, startPoint y: 288, endPoint x: 547, endPoint y: 289, distance: 67.8
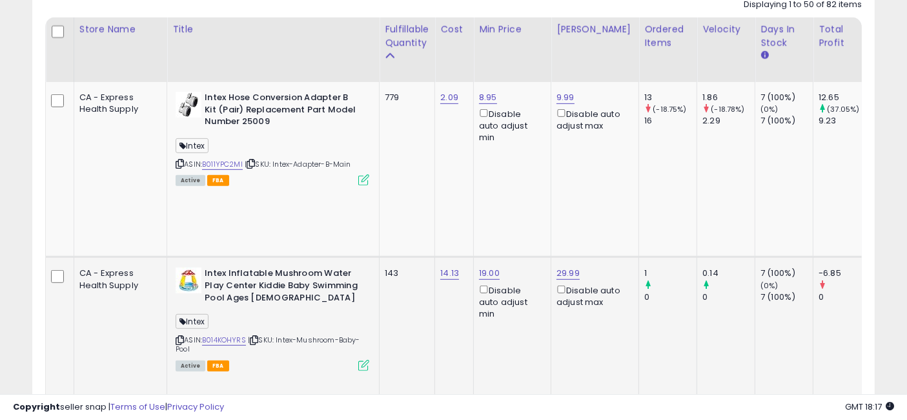
drag, startPoint x: 631, startPoint y: 290, endPoint x: 414, endPoint y: 283, distance: 217.0
click at [202, 334] on link "B014KOHYRS" at bounding box center [224, 339] width 44 height 11
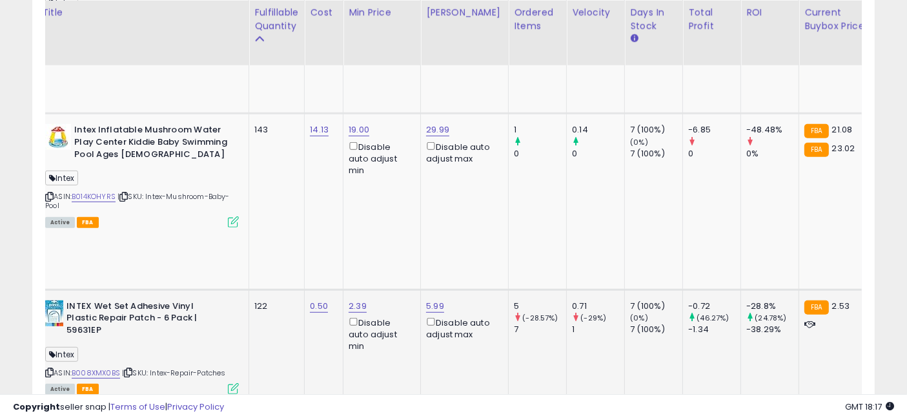
drag, startPoint x: 398, startPoint y: 262, endPoint x: 466, endPoint y: 261, distance: 67.8
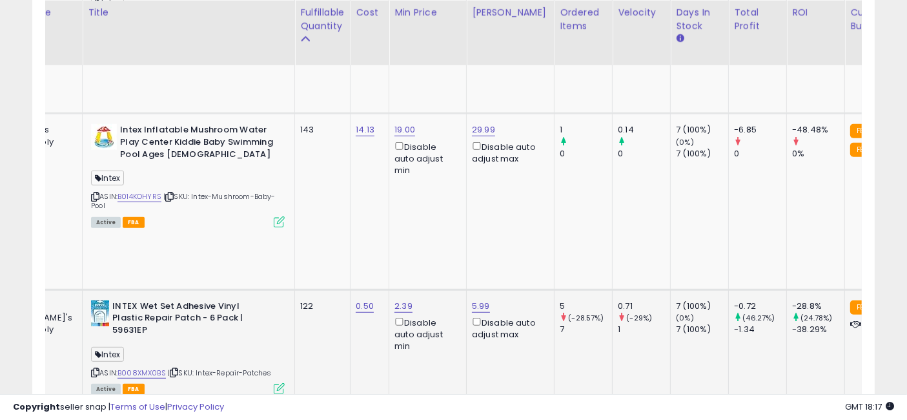
drag, startPoint x: 593, startPoint y: 264, endPoint x: 507, endPoint y: 255, distance: 85.7
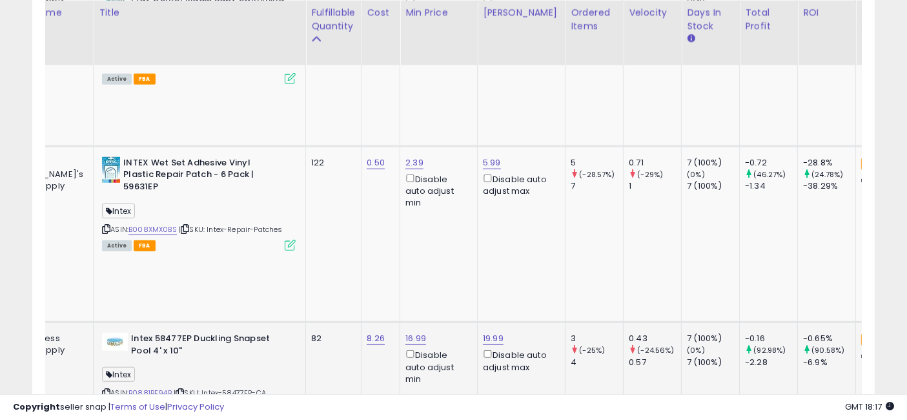
drag, startPoint x: 380, startPoint y: 245, endPoint x: 438, endPoint y: 256, distance: 59.8
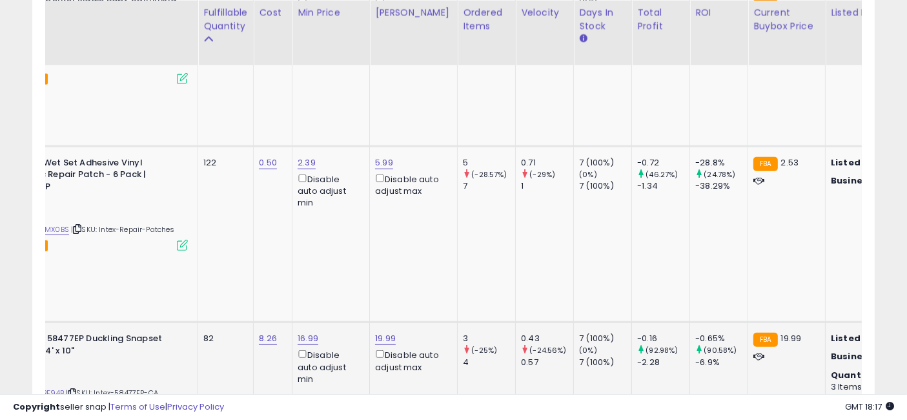
drag, startPoint x: 411, startPoint y: 254, endPoint x: 454, endPoint y: 258, distance: 44.1
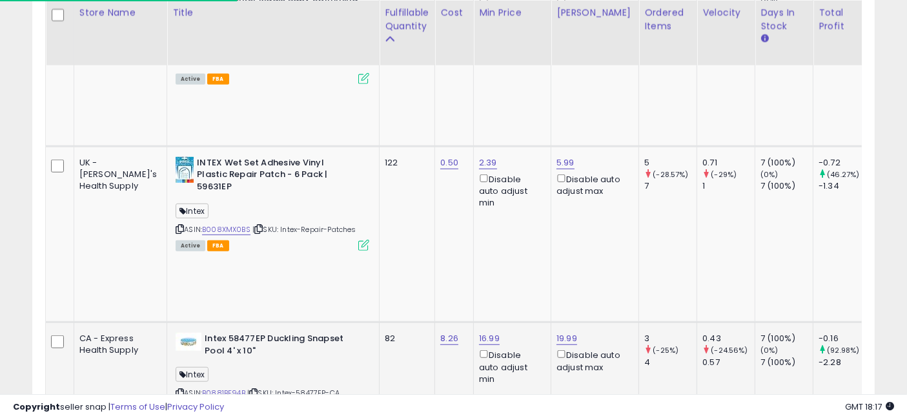
drag, startPoint x: 505, startPoint y: 258, endPoint x: 304, endPoint y: 255, distance: 200.8
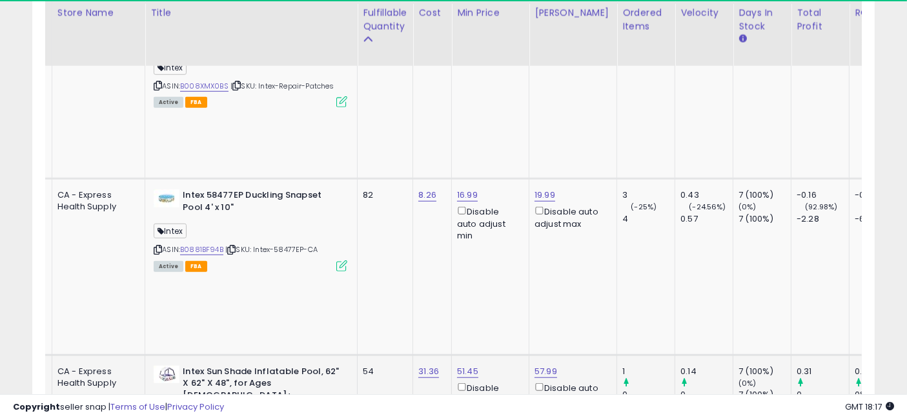
drag, startPoint x: 369, startPoint y: 230, endPoint x: 425, endPoint y: 235, distance: 56.3
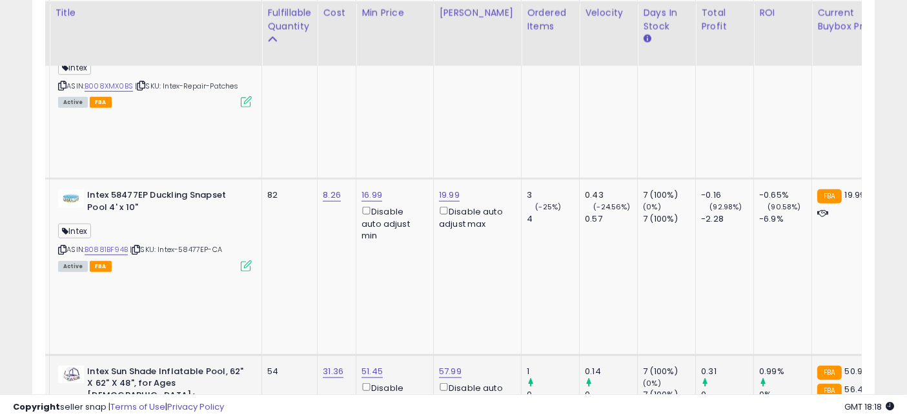
drag, startPoint x: 341, startPoint y: 238, endPoint x: 384, endPoint y: 244, distance: 43.7
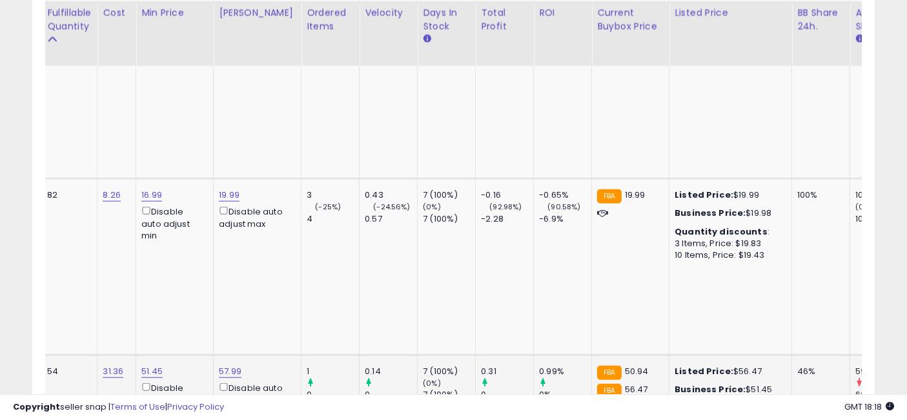
drag, startPoint x: 440, startPoint y: 239, endPoint x: 314, endPoint y: 223, distance: 126.3
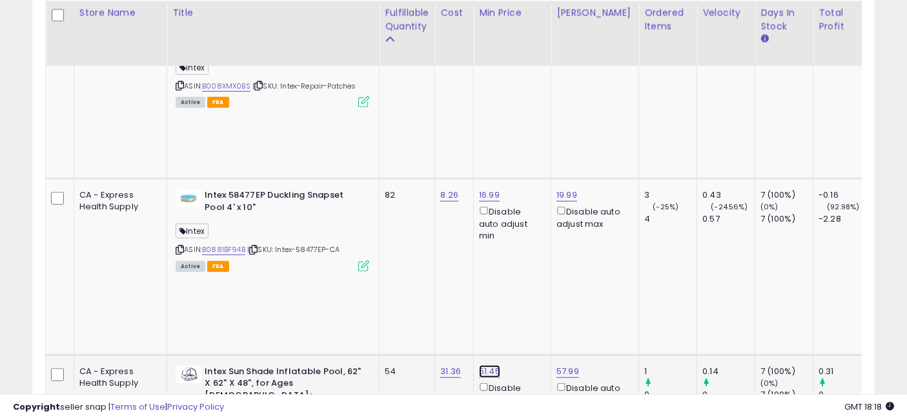
click at [479, 365] on link "51.45" at bounding box center [489, 371] width 21 height 13
click at [403, 126] on input "*****" at bounding box center [406, 130] width 115 height 22
type input "**"
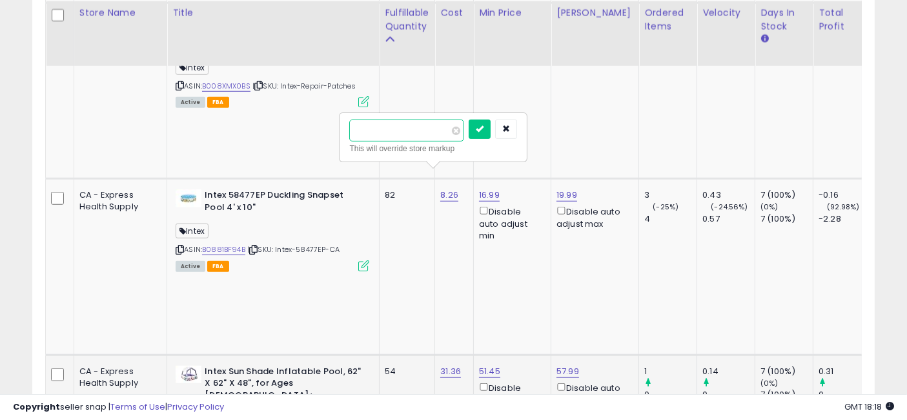
click button "submit" at bounding box center [480, 128] width 22 height 19
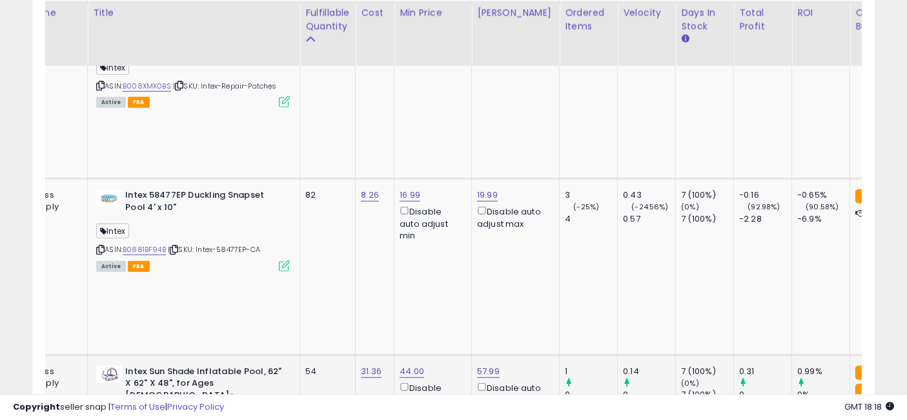
drag, startPoint x: 423, startPoint y: 245, endPoint x: 492, endPoint y: 241, distance: 69.1
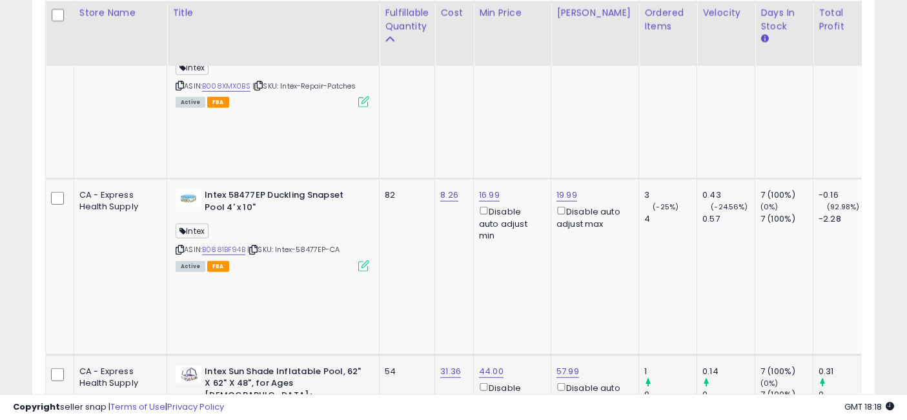
drag, startPoint x: 592, startPoint y: 227, endPoint x: 407, endPoint y: 225, distance: 184.6
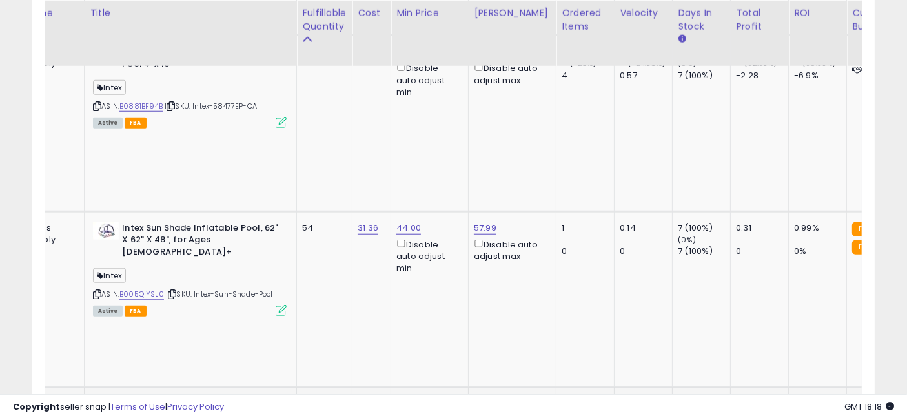
drag, startPoint x: 372, startPoint y: 216, endPoint x: 434, endPoint y: 224, distance: 63.2
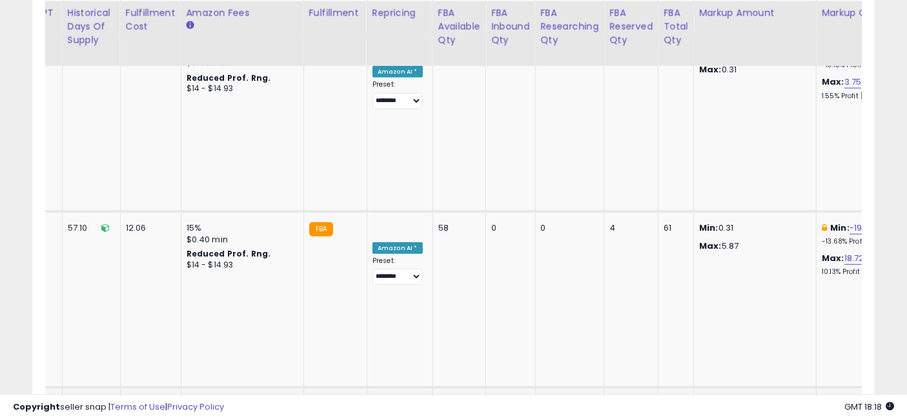
drag, startPoint x: 384, startPoint y: 214, endPoint x: 599, endPoint y: 213, distance: 215.0
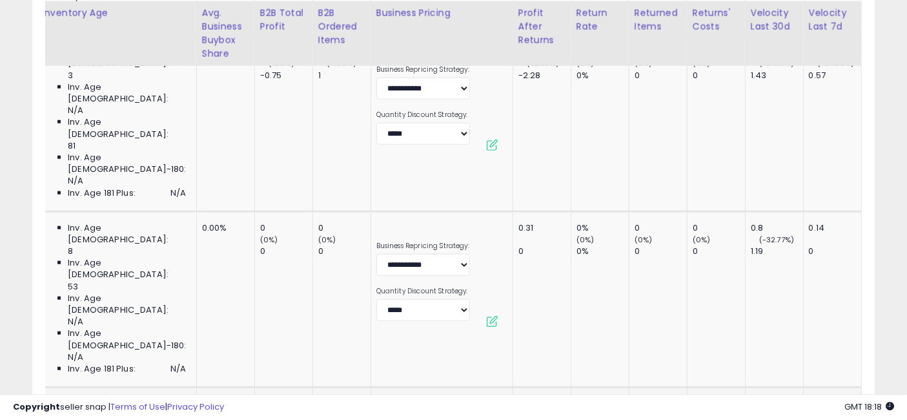
drag, startPoint x: 622, startPoint y: 220, endPoint x: 365, endPoint y: 202, distance: 257.6
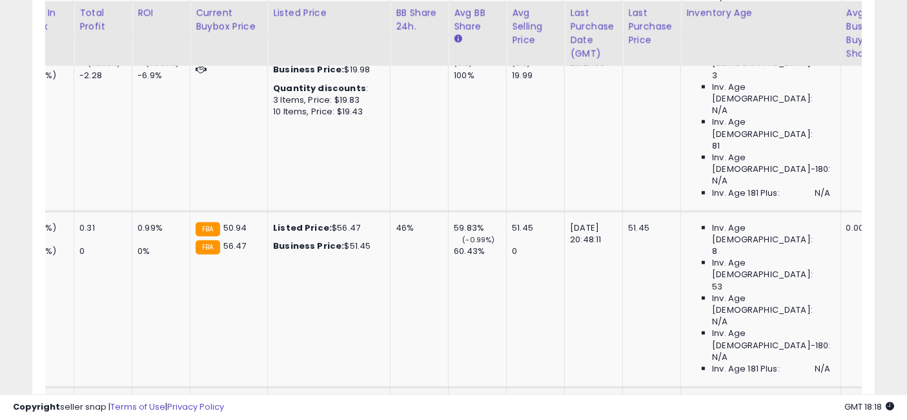
drag, startPoint x: 391, startPoint y: 211, endPoint x: 498, endPoint y: 216, distance: 106.6
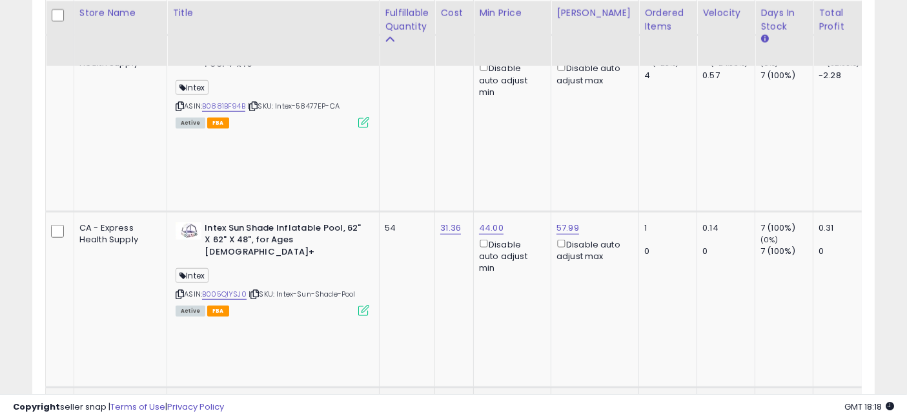
drag, startPoint x: 655, startPoint y: 209, endPoint x: 378, endPoint y: 190, distance: 277.5
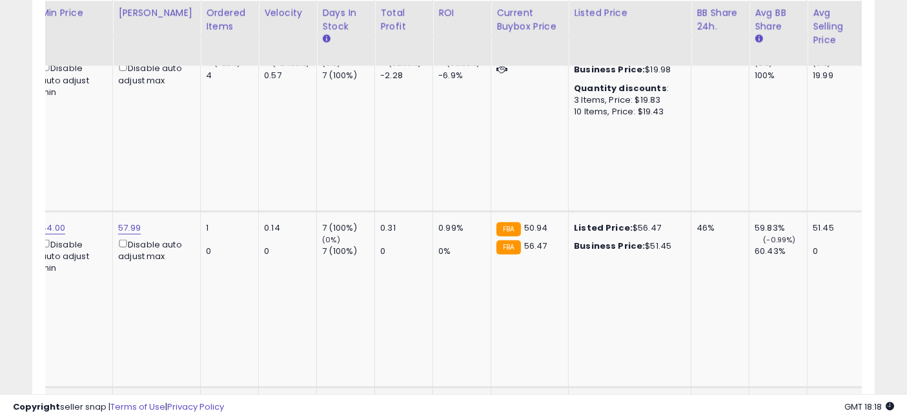
drag, startPoint x: 475, startPoint y: 227, endPoint x: 550, endPoint y: 227, distance: 74.9
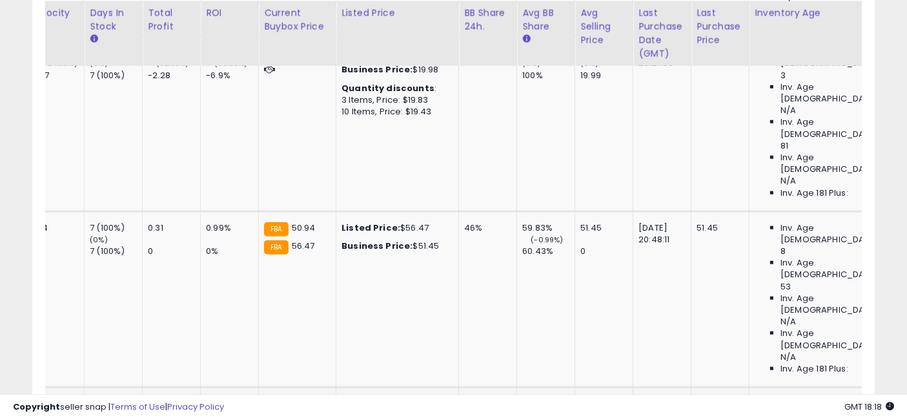
drag, startPoint x: 612, startPoint y: 207, endPoint x: 447, endPoint y: 240, distance: 168.6
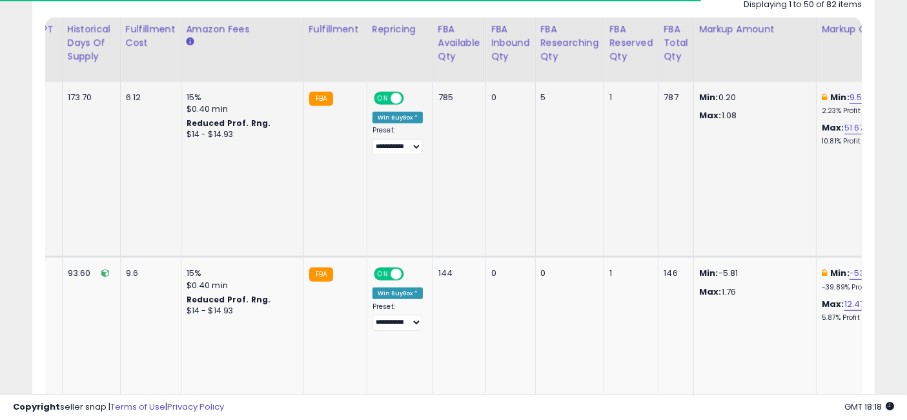
drag, startPoint x: 318, startPoint y: 163, endPoint x: 673, endPoint y: 172, distance: 355.2
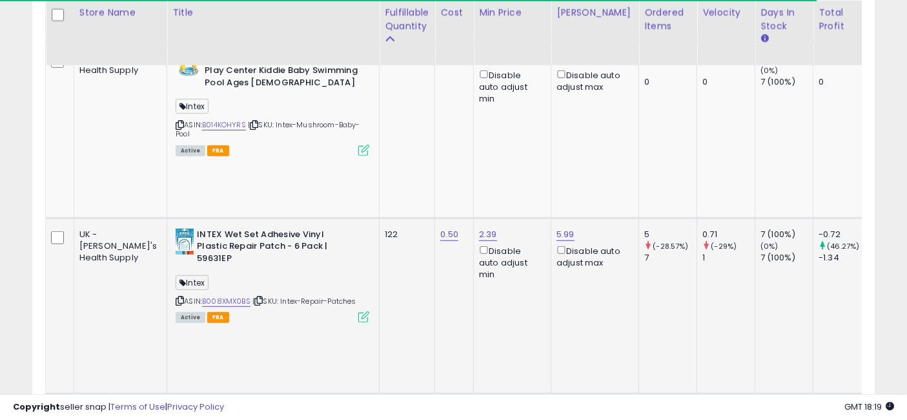
drag, startPoint x: 620, startPoint y: 197, endPoint x: 210, endPoint y: 192, distance: 409.3
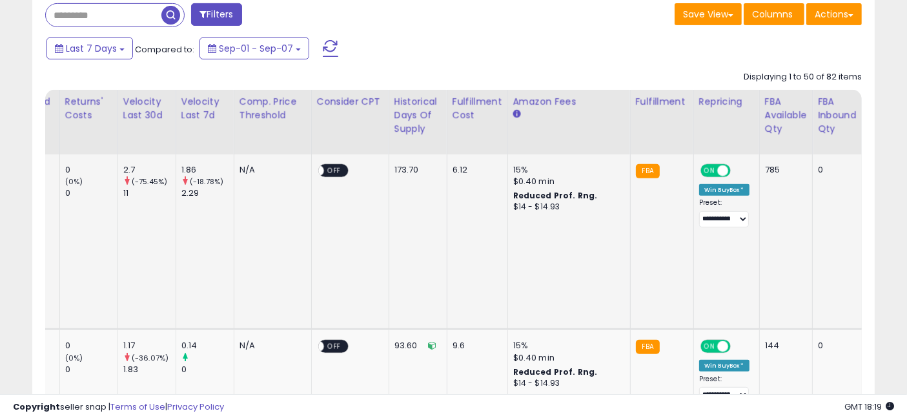
drag, startPoint x: 366, startPoint y: 210, endPoint x: 578, endPoint y: 219, distance: 212.5
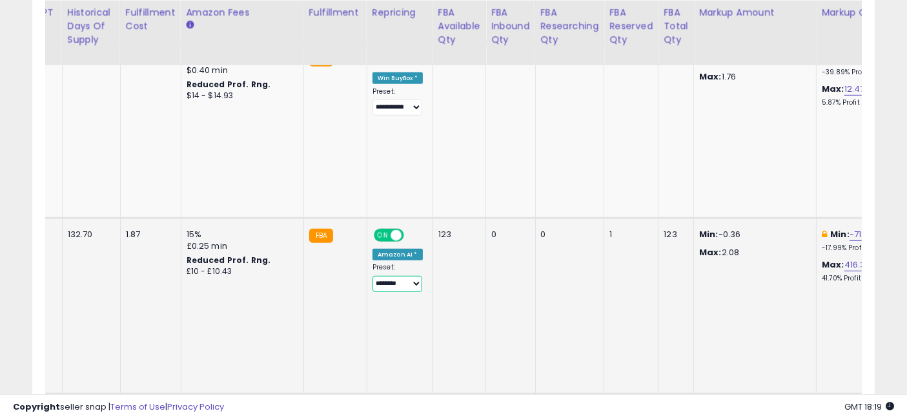
click at [372, 276] on select "**********" at bounding box center [397, 284] width 50 height 16
select select "**********"
click at [372, 276] on select "**********" at bounding box center [397, 284] width 50 height 16
click at [433, 218] on td "123" at bounding box center [459, 306] width 53 height 176
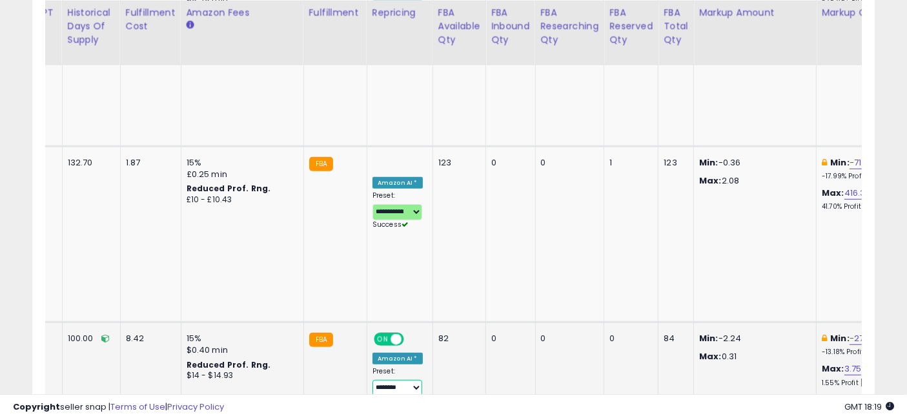
click at [372, 380] on select "**********" at bounding box center [397, 388] width 50 height 16
select select "**********"
click at [372, 380] on select "**********" at bounding box center [397, 388] width 50 height 16
click at [433, 322] on td "82" at bounding box center [459, 410] width 53 height 176
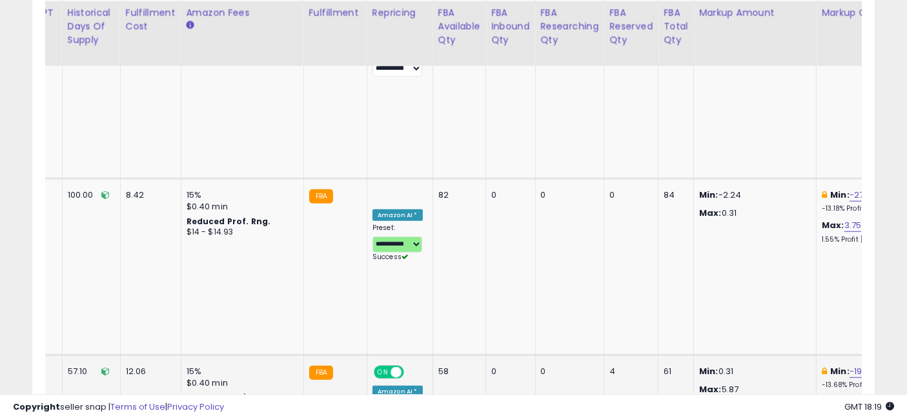
click at [372, 412] on select "**********" at bounding box center [397, 420] width 50 height 16
select select "**********"
click at [372, 412] on select "**********" at bounding box center [397, 420] width 50 height 16
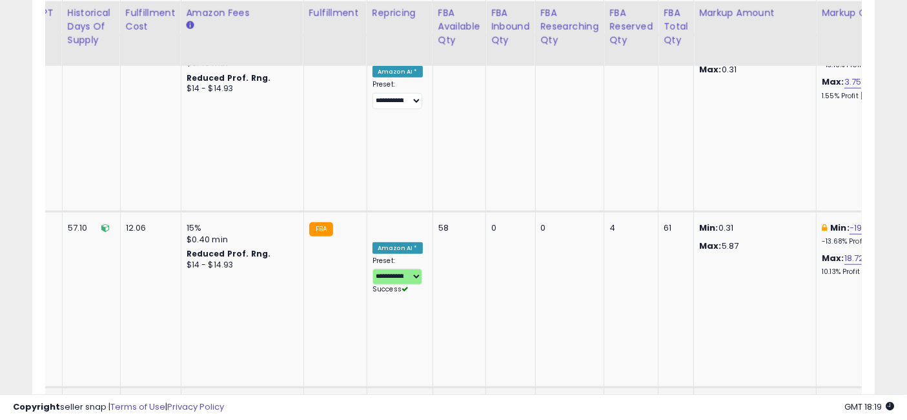
select select "**********"
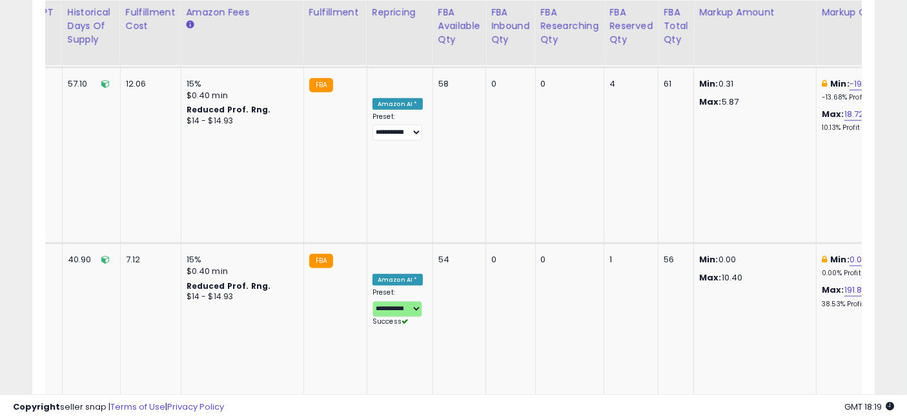
select select "**********"
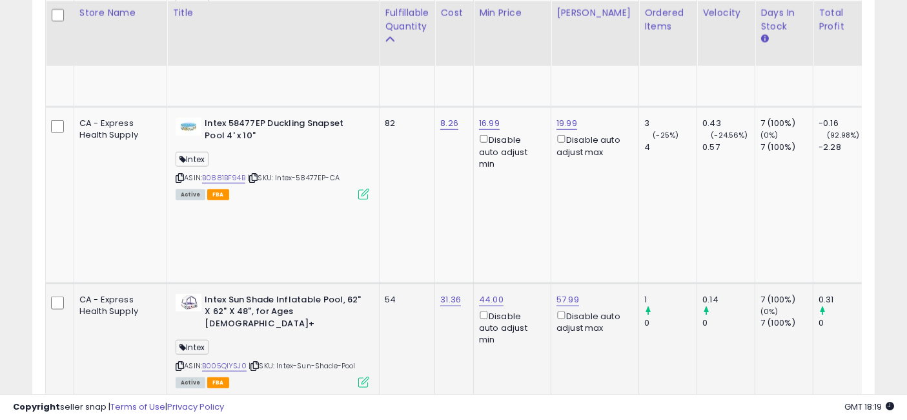
drag, startPoint x: 507, startPoint y: 158, endPoint x: 92, endPoint y: 147, distance: 415.2
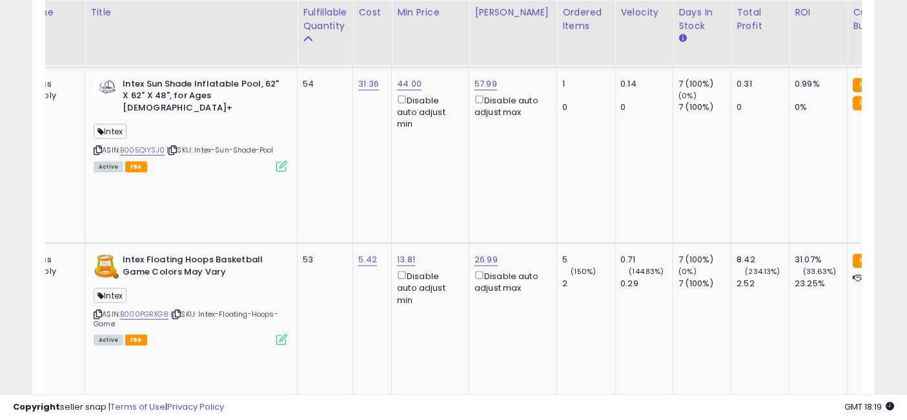
drag, startPoint x: 345, startPoint y: 197, endPoint x: 402, endPoint y: 201, distance: 57.6
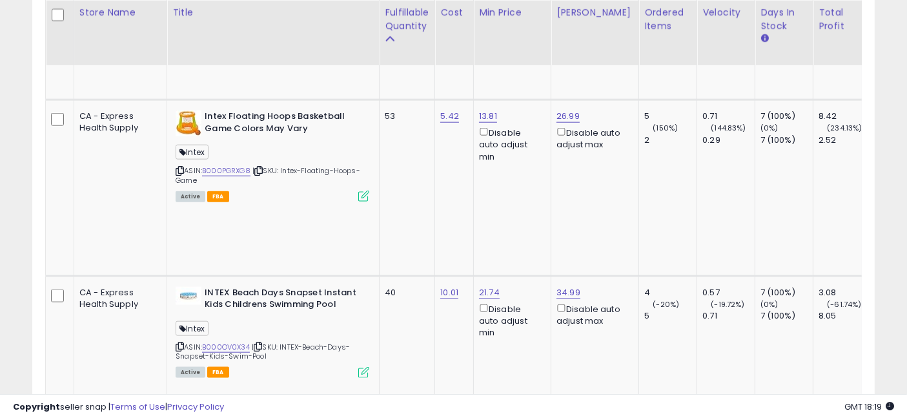
drag, startPoint x: 476, startPoint y: 188, endPoint x: 369, endPoint y: 182, distance: 108.0
click at [415, 78] on input "*****" at bounding box center [408, 79] width 115 height 22
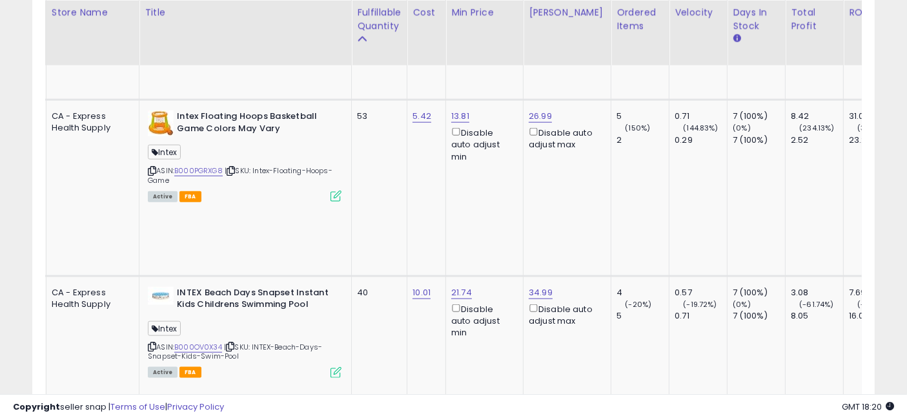
scroll to position [0, 61]
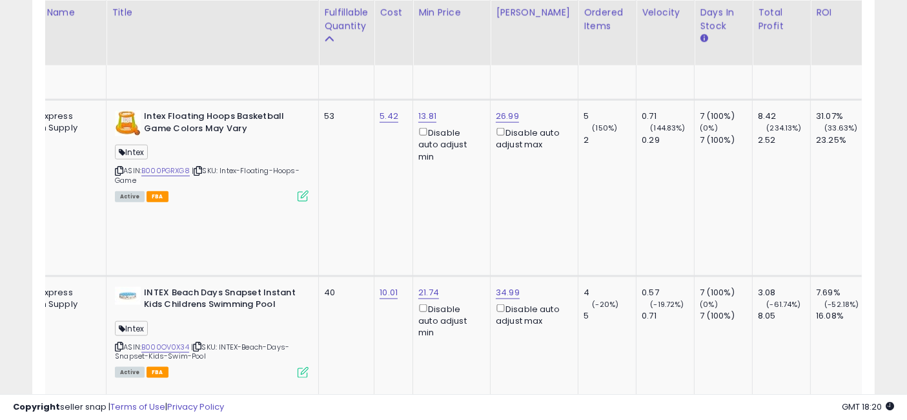
drag, startPoint x: 392, startPoint y: 206, endPoint x: 439, endPoint y: 207, distance: 46.5
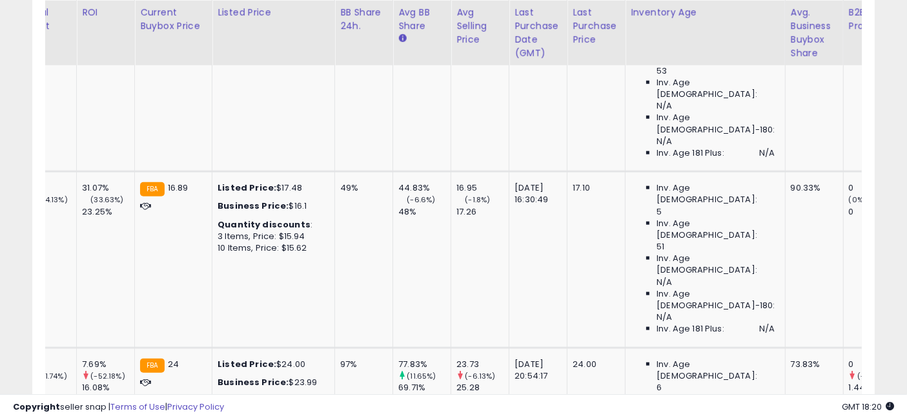
scroll to position [0, 2338]
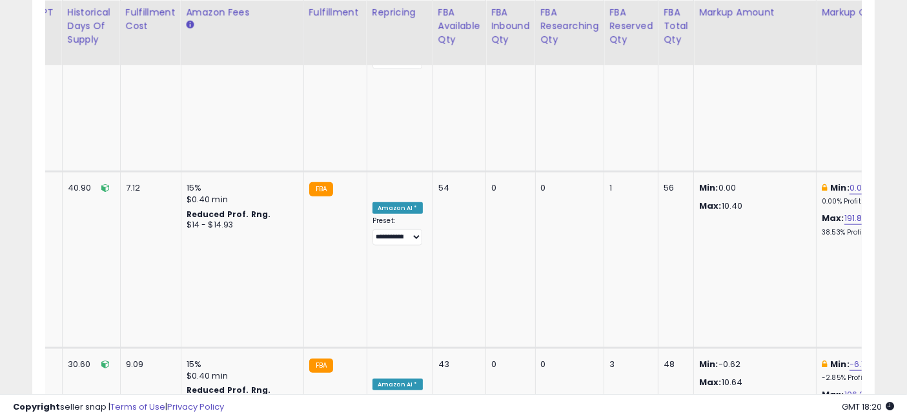
drag, startPoint x: 301, startPoint y: 248, endPoint x: 669, endPoint y: 251, distance: 367.3
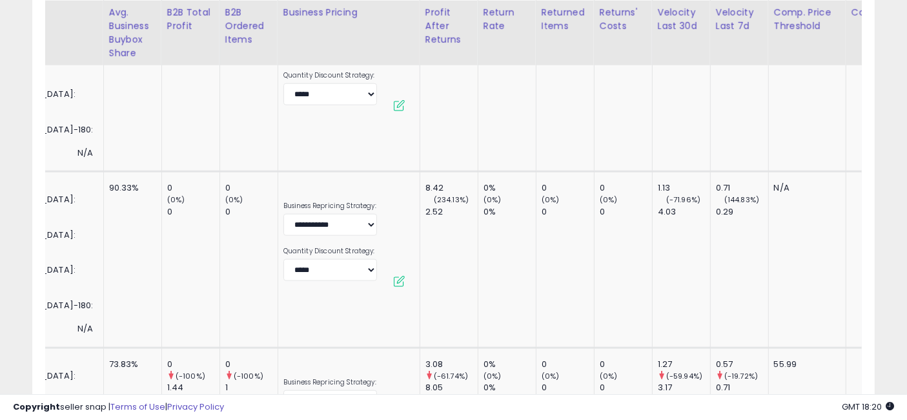
scroll to position [0, 0]
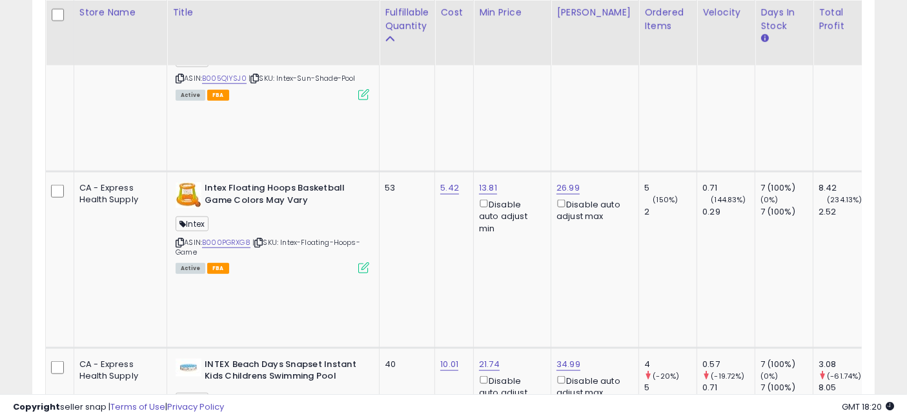
drag, startPoint x: 666, startPoint y: 250, endPoint x: 317, endPoint y: 216, distance: 350.3
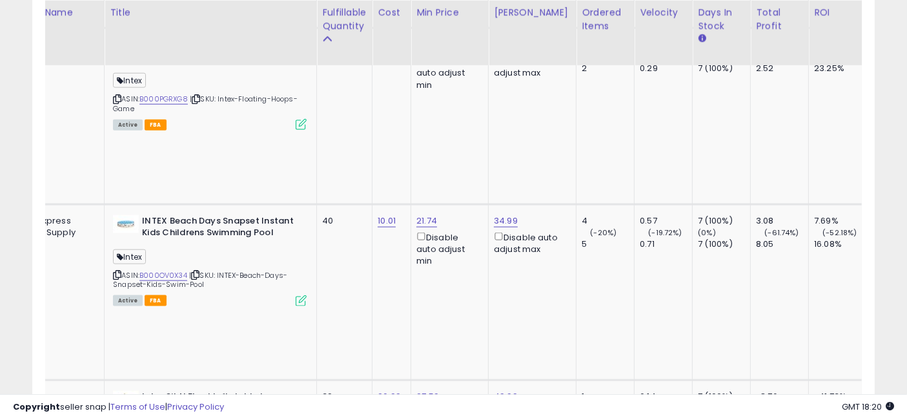
drag, startPoint x: 398, startPoint y: 232, endPoint x: 496, endPoint y: 241, distance: 97.9
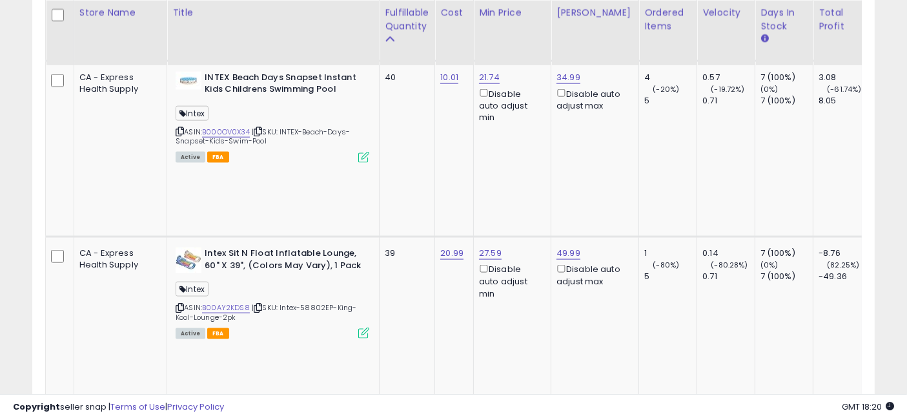
drag, startPoint x: 438, startPoint y: 228, endPoint x: 270, endPoint y: 203, distance: 169.6
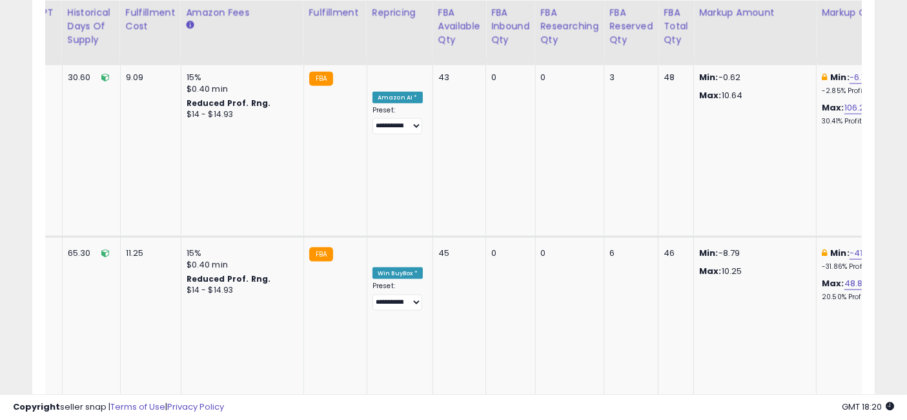
drag, startPoint x: 345, startPoint y: 209, endPoint x: 667, endPoint y: 217, distance: 322.9
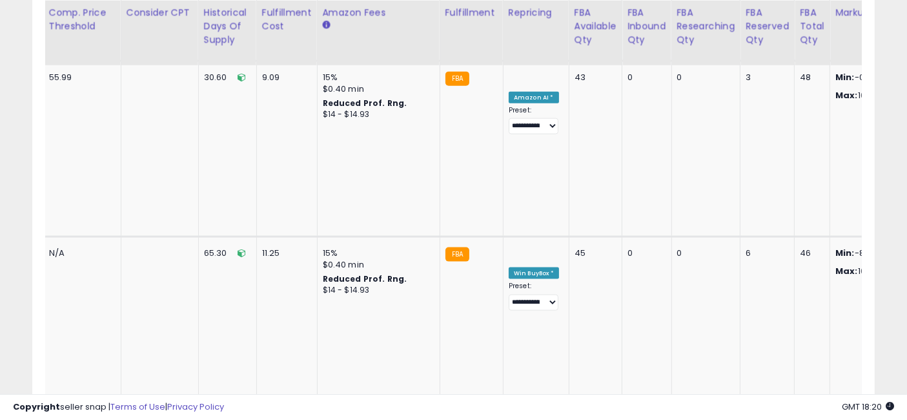
drag, startPoint x: 642, startPoint y: 216, endPoint x: 570, endPoint y: 209, distance: 72.1
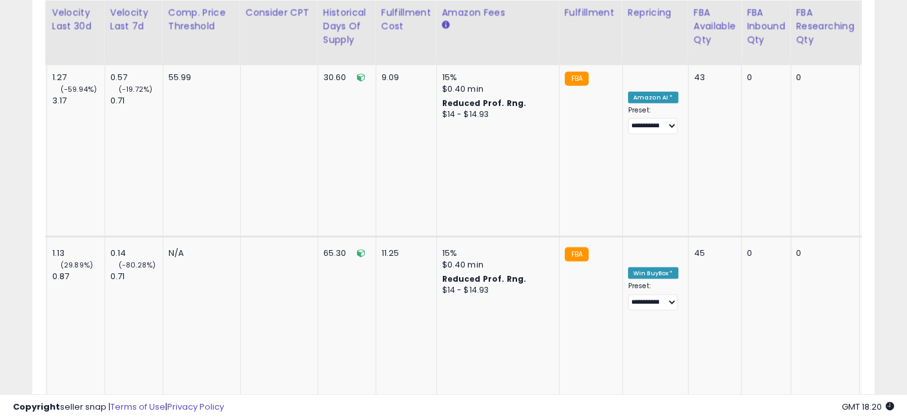
drag, startPoint x: 754, startPoint y: 213, endPoint x: 650, endPoint y: 211, distance: 104.0
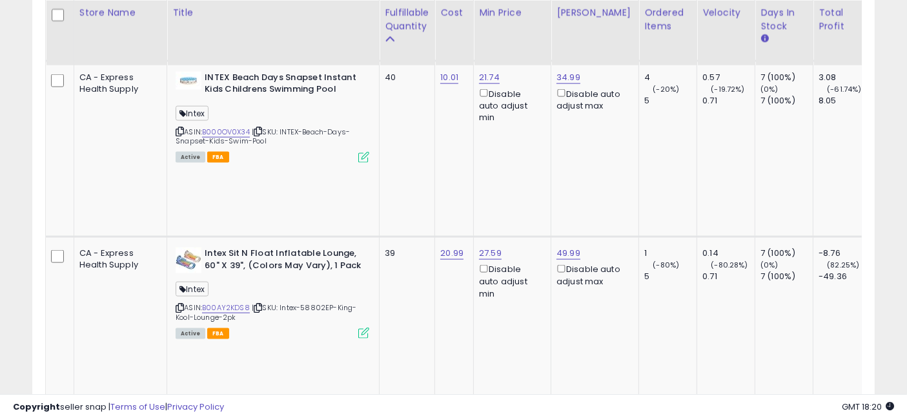
drag, startPoint x: 558, startPoint y: 216, endPoint x: 391, endPoint y: 211, distance: 167.3
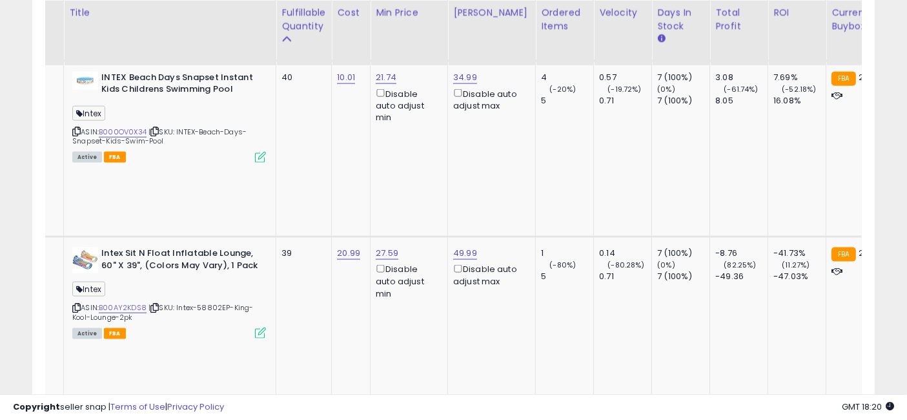
drag, startPoint x: 418, startPoint y: 222, endPoint x: 463, endPoint y: 232, distance: 46.2
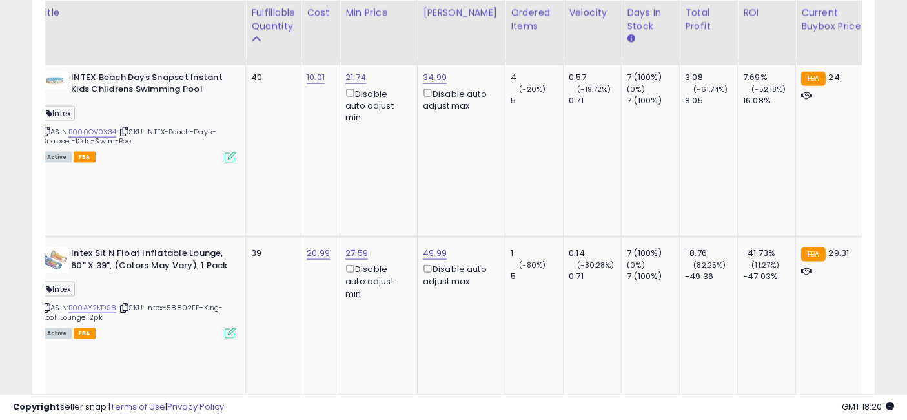
drag, startPoint x: 290, startPoint y: 227, endPoint x: 704, endPoint y: 232, distance: 413.8
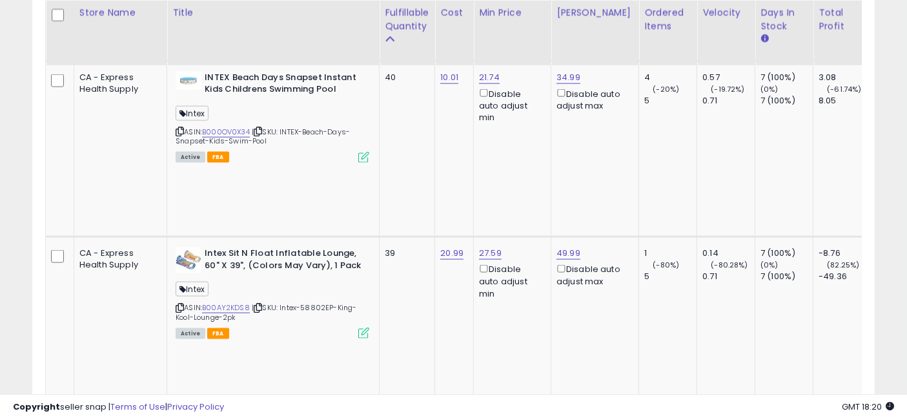
drag, startPoint x: 619, startPoint y: 224, endPoint x: 342, endPoint y: 214, distance: 277.1
click at [441, 113] on input "*****" at bounding box center [485, 117] width 115 height 22
type input "*****"
click button "submit" at bounding box center [558, 115] width 22 height 19
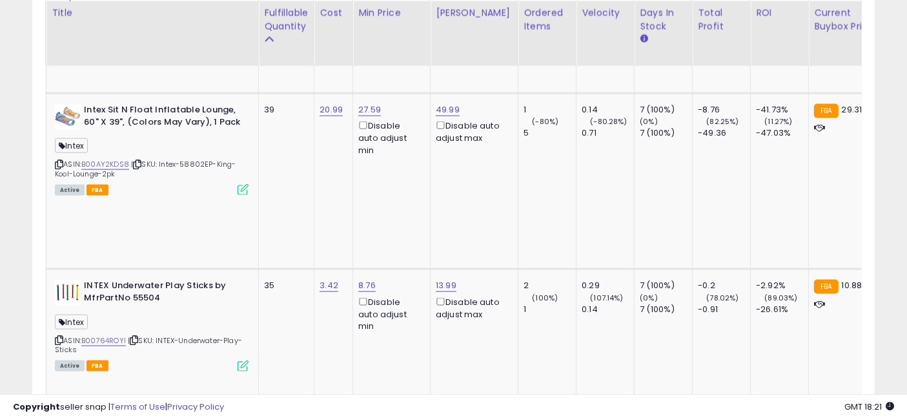
drag, startPoint x: 408, startPoint y: 211, endPoint x: 501, endPoint y: 216, distance: 93.1
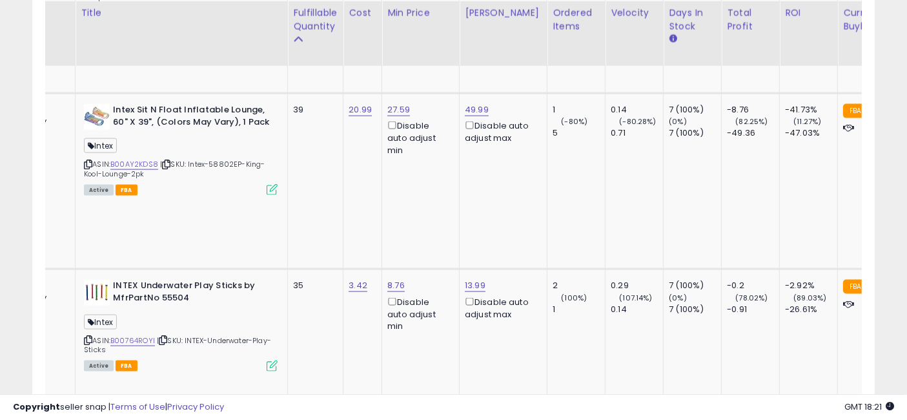
drag, startPoint x: 472, startPoint y: 222, endPoint x: 378, endPoint y: 219, distance: 93.6
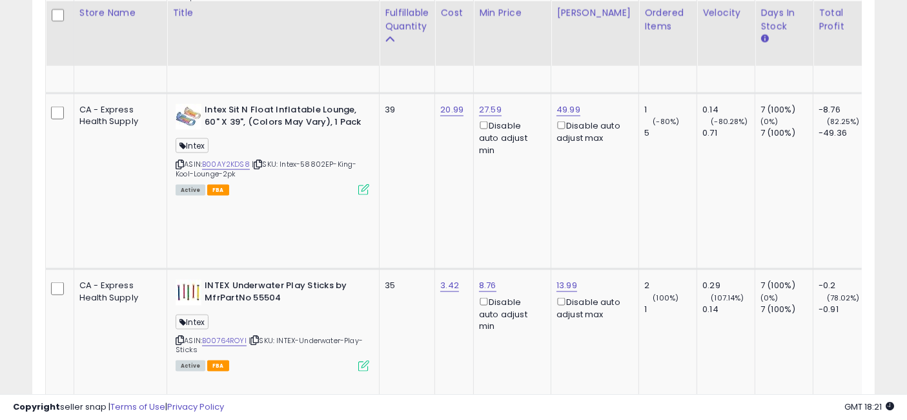
drag, startPoint x: 555, startPoint y: 218, endPoint x: 441, endPoint y: 210, distance: 114.5
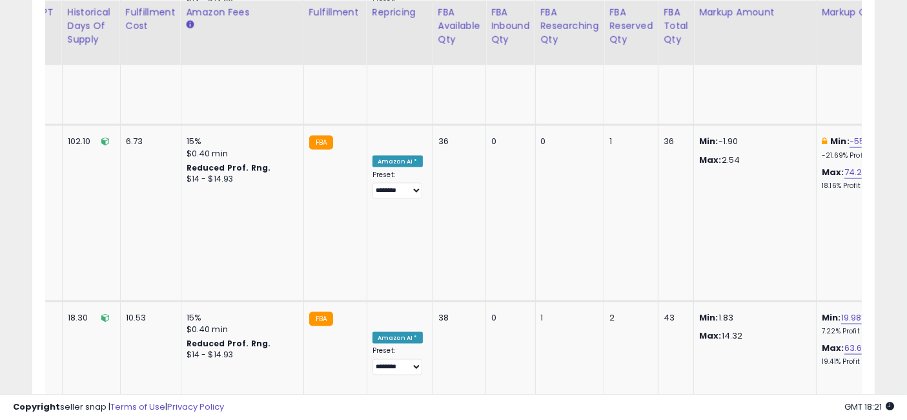
drag, startPoint x: 414, startPoint y: 203, endPoint x: 704, endPoint y: 216, distance: 290.8
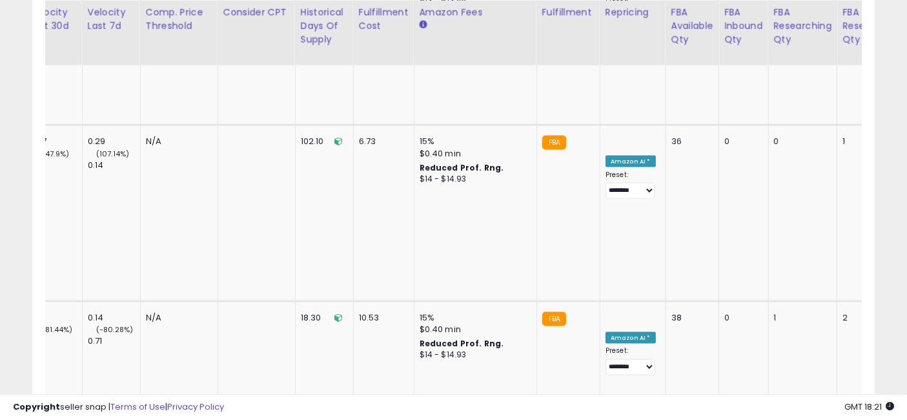
drag, startPoint x: 658, startPoint y: 211, endPoint x: 562, endPoint y: 209, distance: 96.9
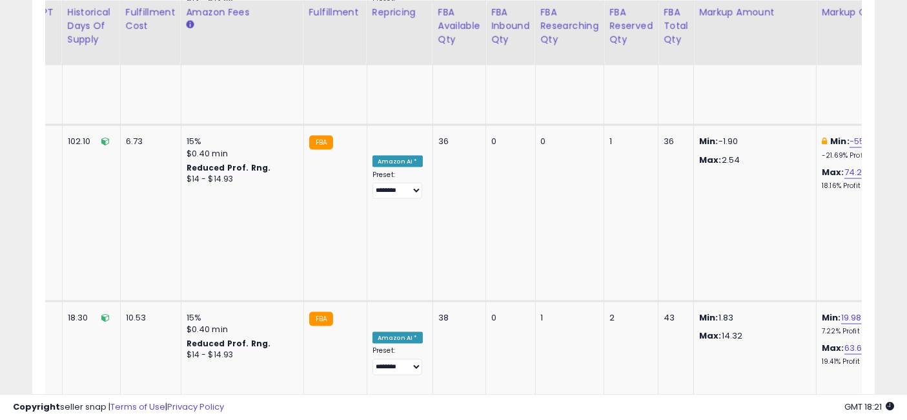
drag, startPoint x: 462, startPoint y: 198, endPoint x: 710, endPoint y: 207, distance: 248.7
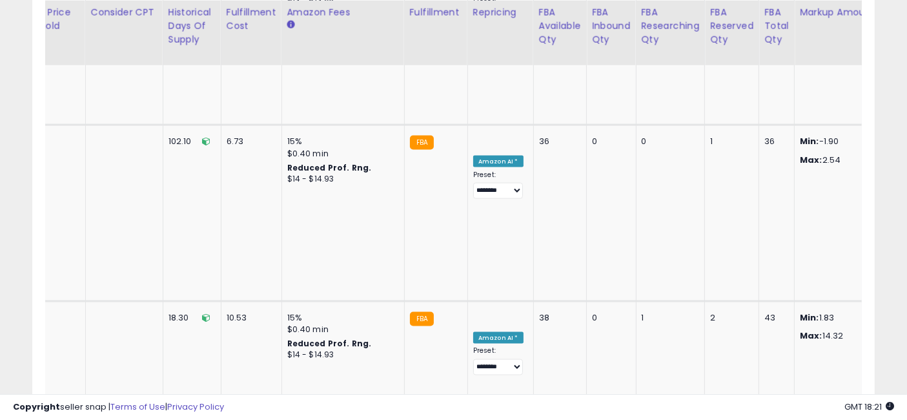
drag, startPoint x: 708, startPoint y: 212, endPoint x: 579, endPoint y: 210, distance: 129.1
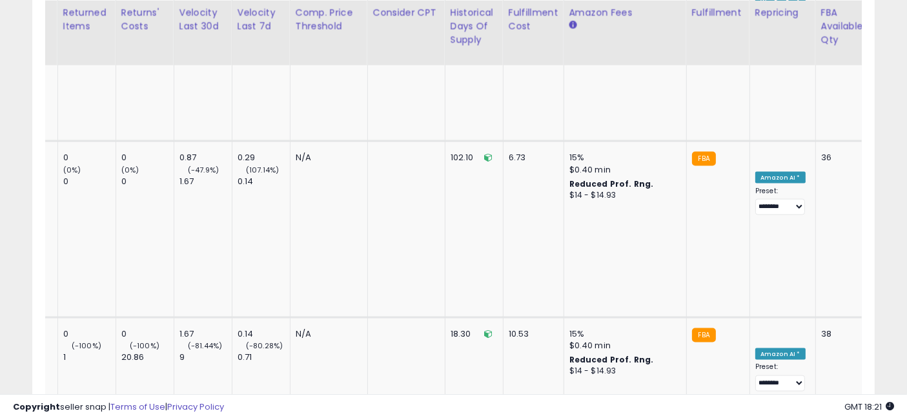
drag, startPoint x: 766, startPoint y: 204, endPoint x: 451, endPoint y: 172, distance: 316.0
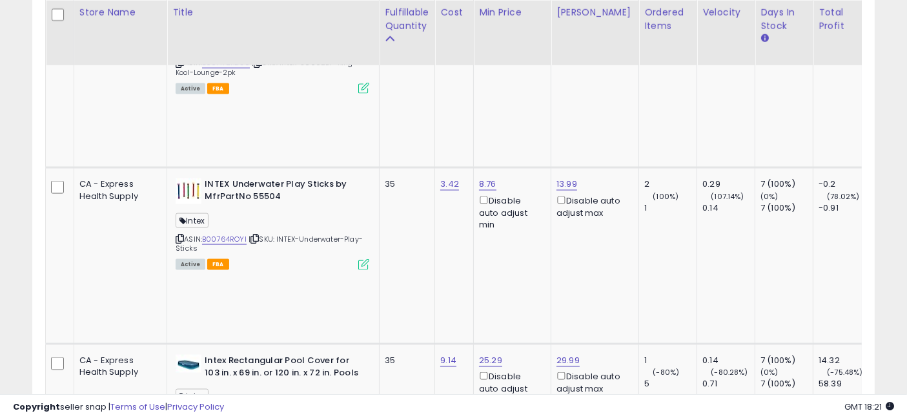
drag, startPoint x: 604, startPoint y: 216, endPoint x: 305, endPoint y: 213, distance: 298.9
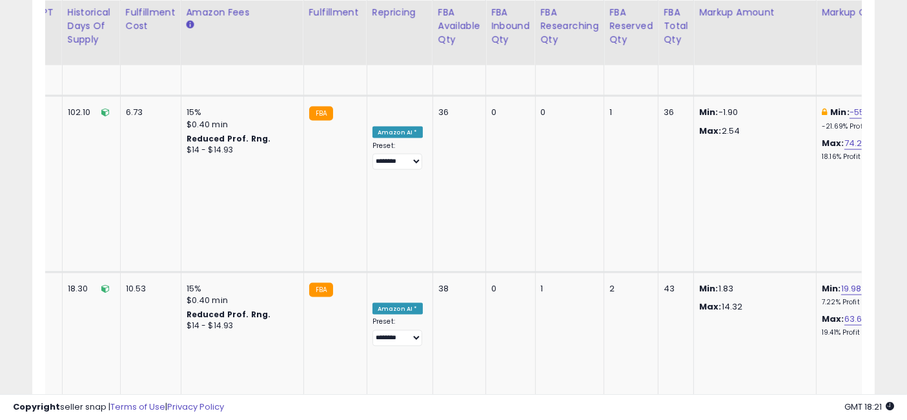
drag, startPoint x: 392, startPoint y: 170, endPoint x: 867, endPoint y: 194, distance: 475.0
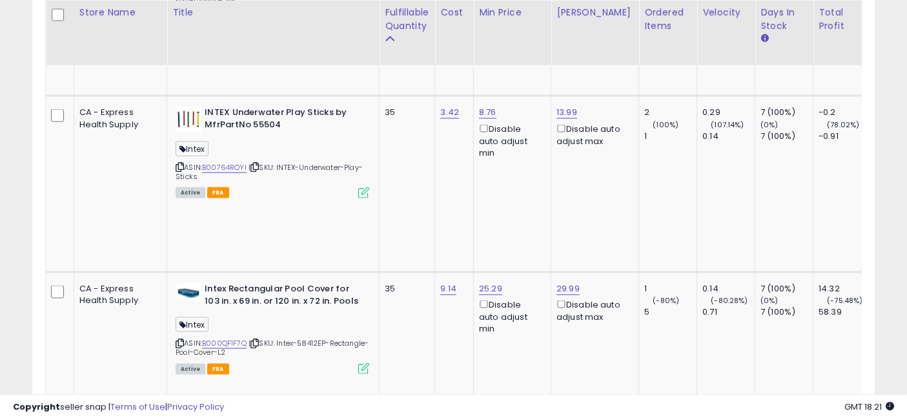
drag, startPoint x: 693, startPoint y: 175, endPoint x: 328, endPoint y: 156, distance: 365.9
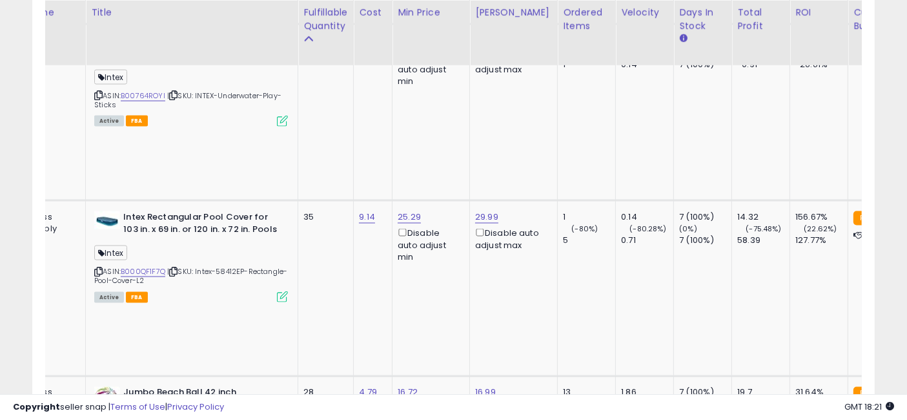
drag, startPoint x: 383, startPoint y: 233, endPoint x: 450, endPoint y: 240, distance: 66.9
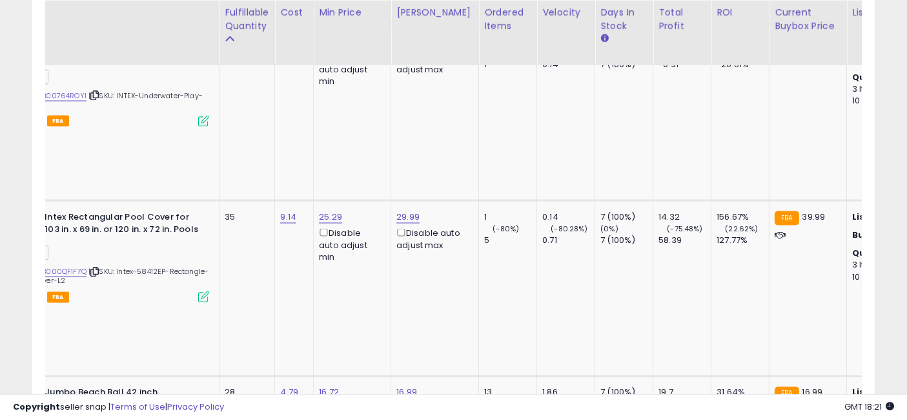
click at [333, 120] on input "*****" at bounding box center [325, 118] width 115 height 22
type input "**"
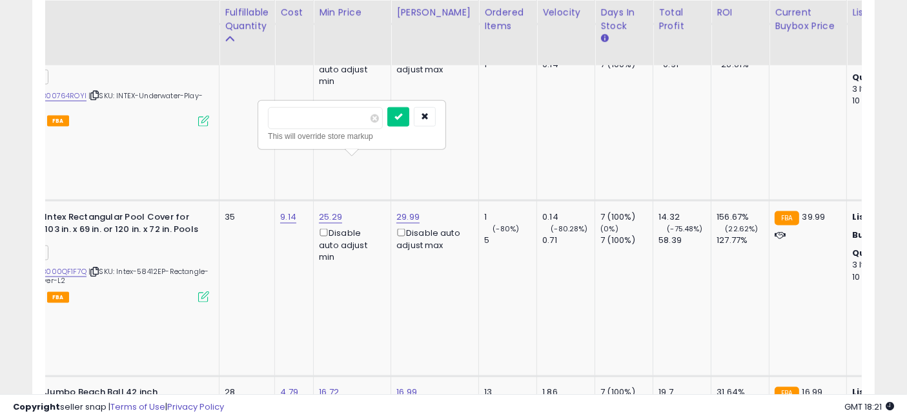
click button "submit" at bounding box center [398, 116] width 22 height 19
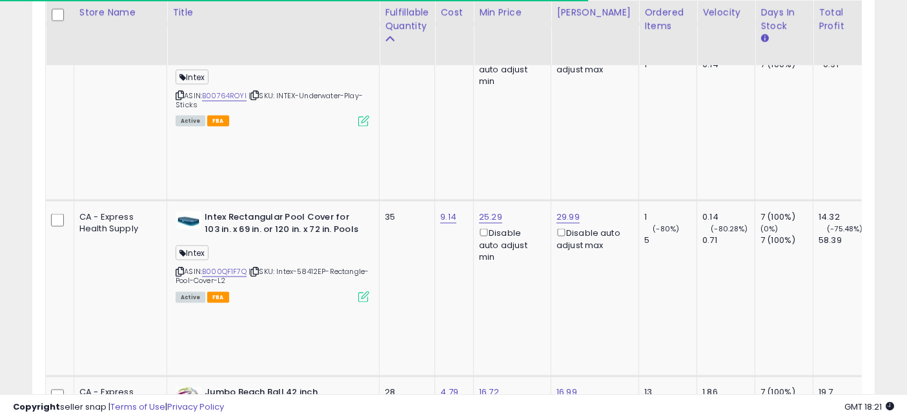
drag, startPoint x: 535, startPoint y: 221, endPoint x: 384, endPoint y: 216, distance: 151.1
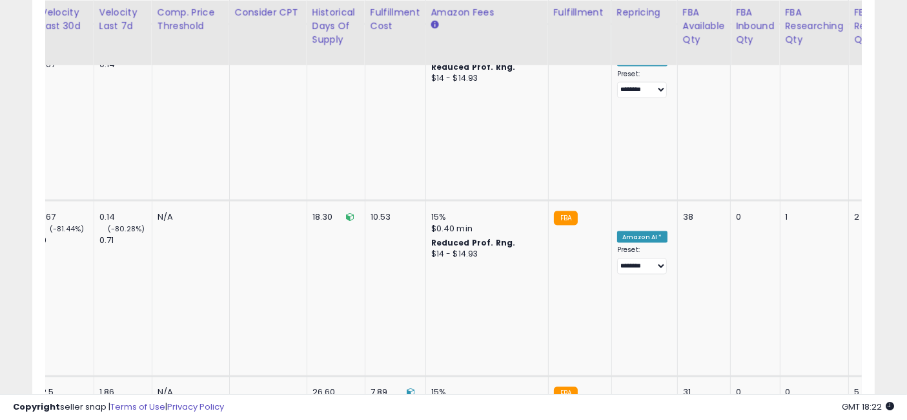
drag, startPoint x: 371, startPoint y: 223, endPoint x: 492, endPoint y: 215, distance: 121.6
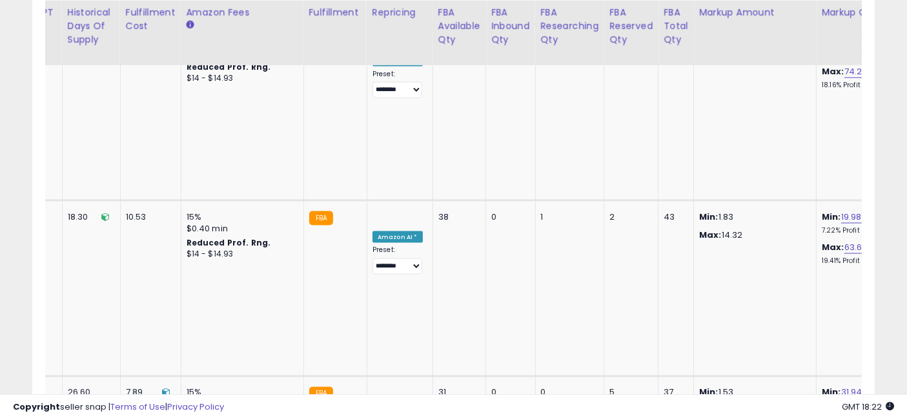
select select "**********"
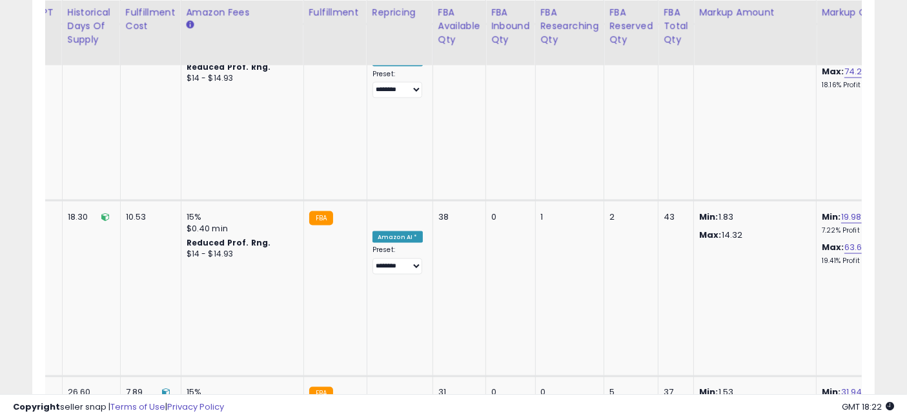
drag, startPoint x: 416, startPoint y: 208, endPoint x: 670, endPoint y: 217, distance: 253.9
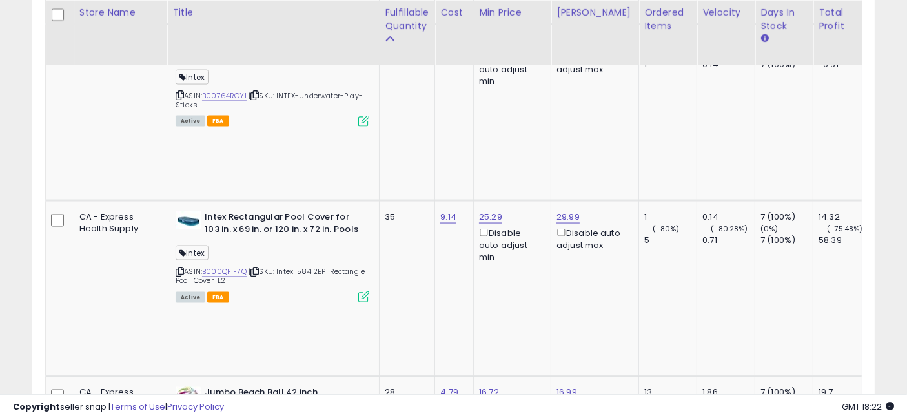
drag, startPoint x: 733, startPoint y: 222, endPoint x: 345, endPoint y: 193, distance: 389.1
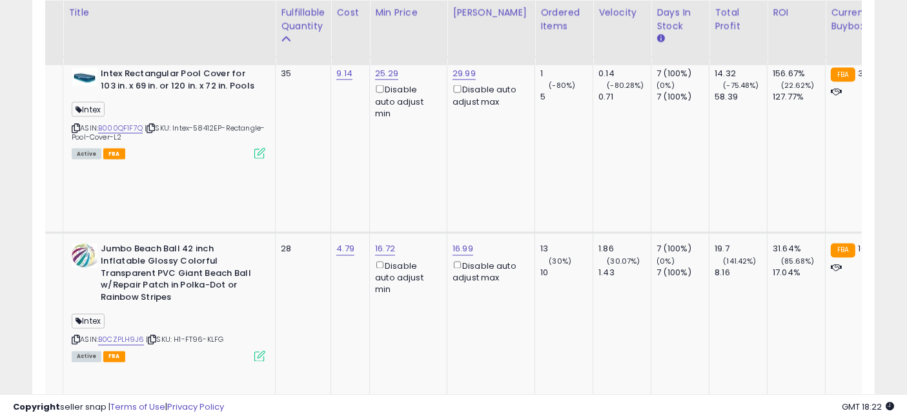
drag, startPoint x: 402, startPoint y: 207, endPoint x: 466, endPoint y: 204, distance: 64.0
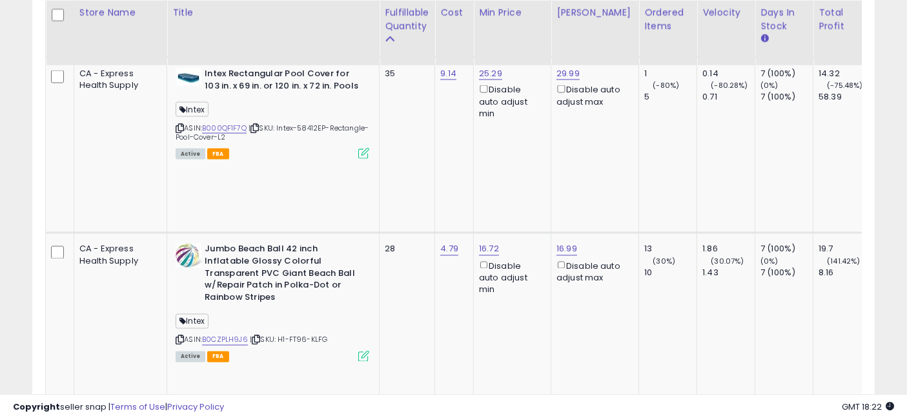
drag, startPoint x: 585, startPoint y: 204, endPoint x: 445, endPoint y: 190, distance: 140.1
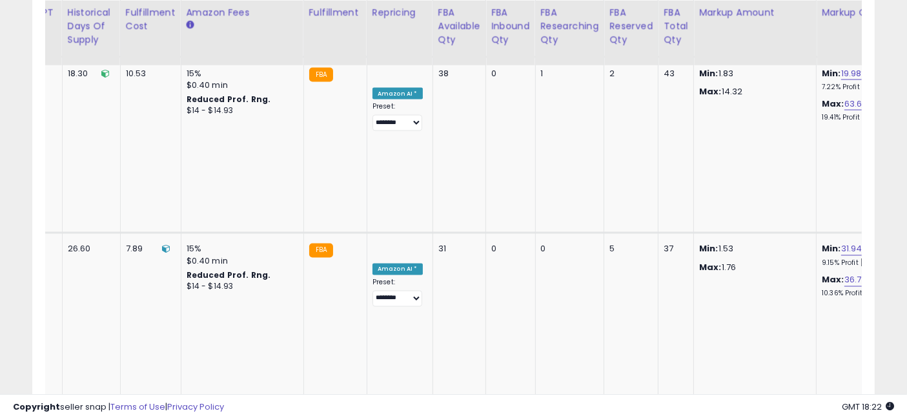
drag, startPoint x: 330, startPoint y: 191, endPoint x: 763, endPoint y: 206, distance: 433.4
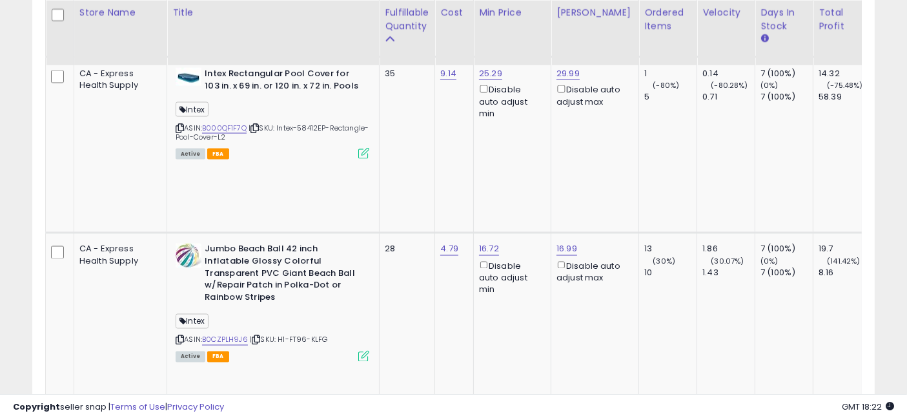
drag, startPoint x: 700, startPoint y: 205, endPoint x: 422, endPoint y: 182, distance: 278.5
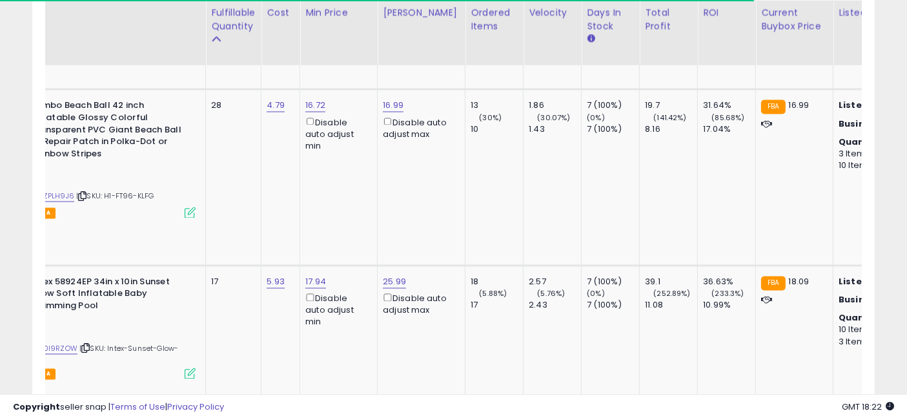
drag, startPoint x: 369, startPoint y: 181, endPoint x: 435, endPoint y: 187, distance: 66.7
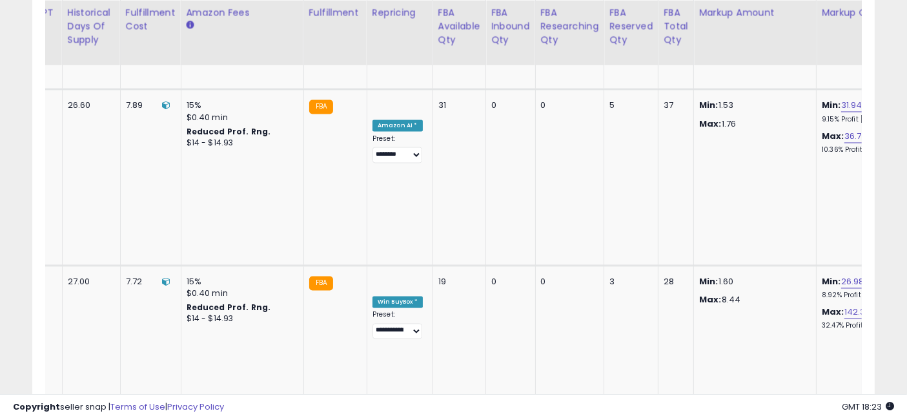
drag, startPoint x: 352, startPoint y: 182, endPoint x: 613, endPoint y: 185, distance: 260.8
select select "**********"
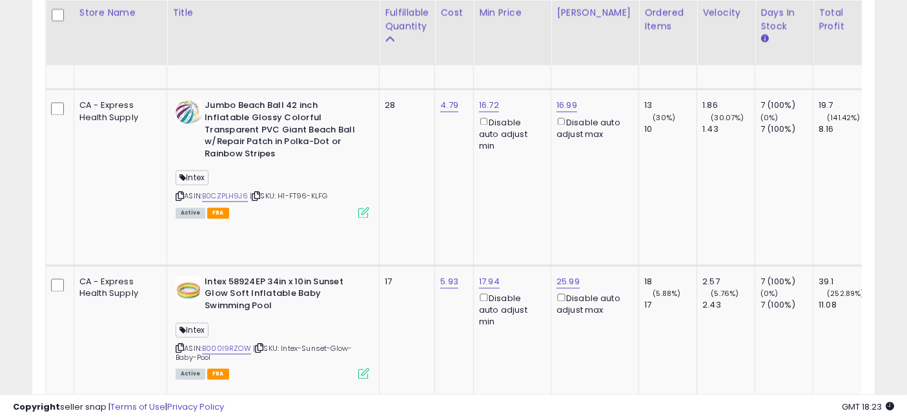
drag, startPoint x: 669, startPoint y: 185, endPoint x: 371, endPoint y: 186, distance: 298.9
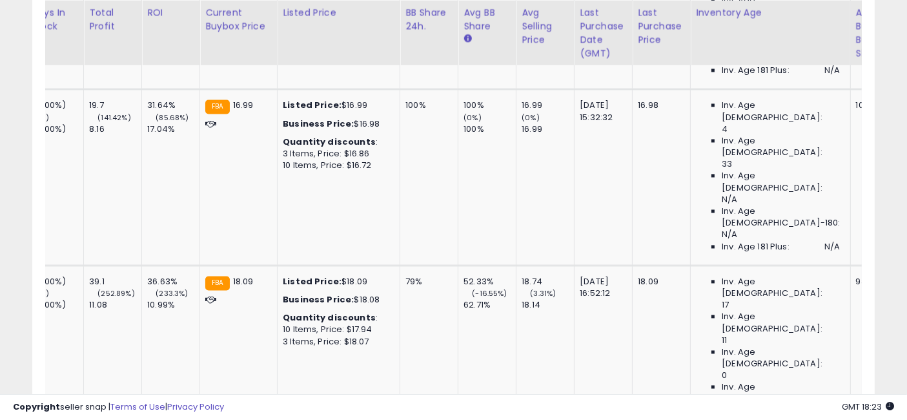
drag, startPoint x: 399, startPoint y: 190, endPoint x: 480, endPoint y: 192, distance: 81.4
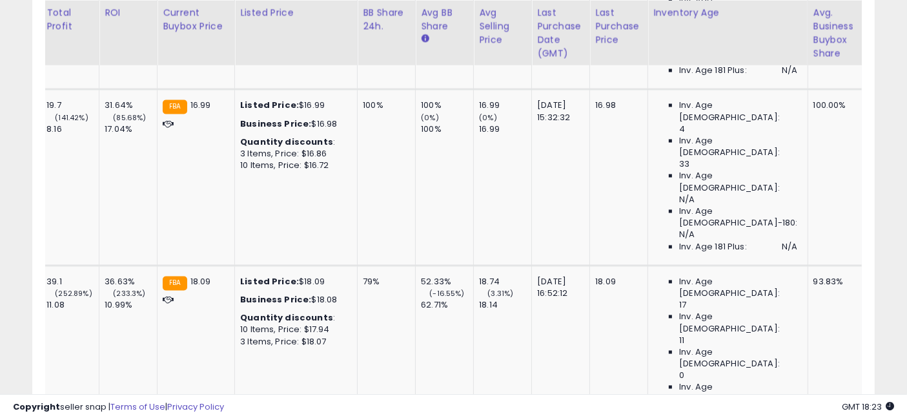
drag, startPoint x: 451, startPoint y: 190, endPoint x: 400, endPoint y: 191, distance: 51.0
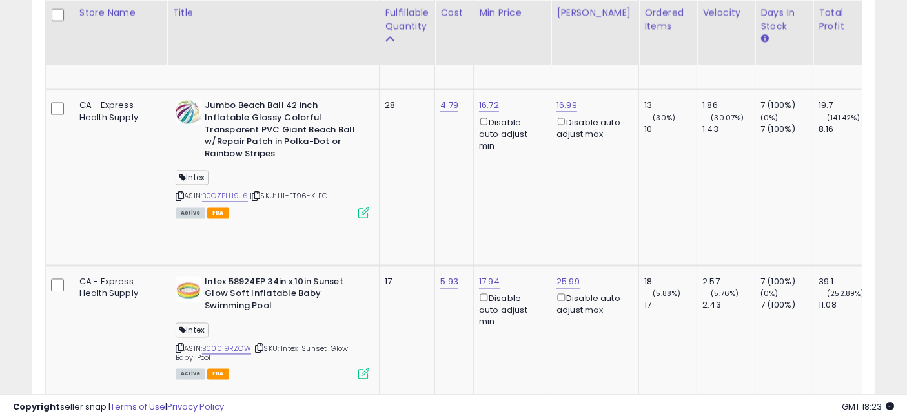
drag, startPoint x: 490, startPoint y: 190, endPoint x: 298, endPoint y: 181, distance: 191.9
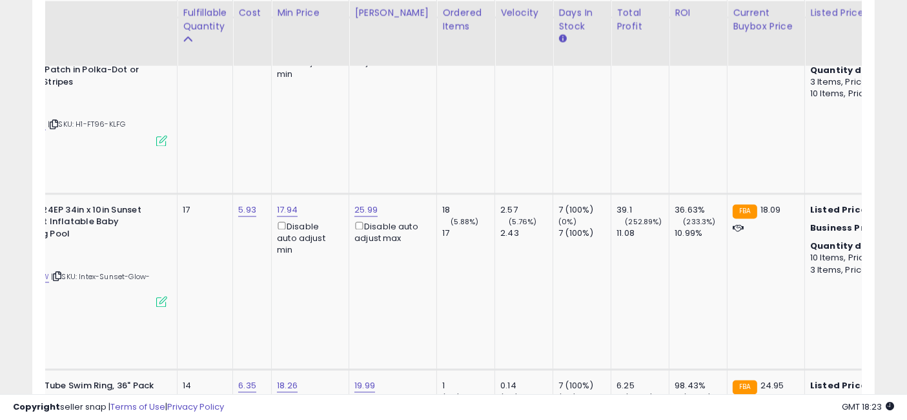
drag, startPoint x: 382, startPoint y: 229, endPoint x: 453, endPoint y: 244, distance: 72.5
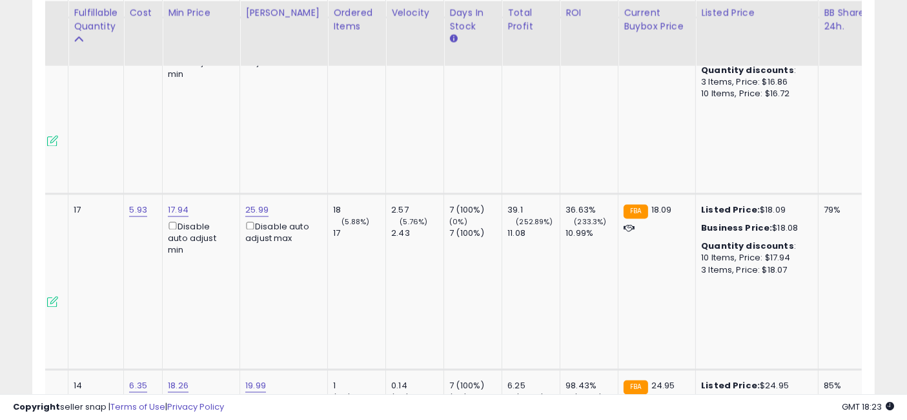
drag, startPoint x: 289, startPoint y: 245, endPoint x: 372, endPoint y: 250, distance: 82.8
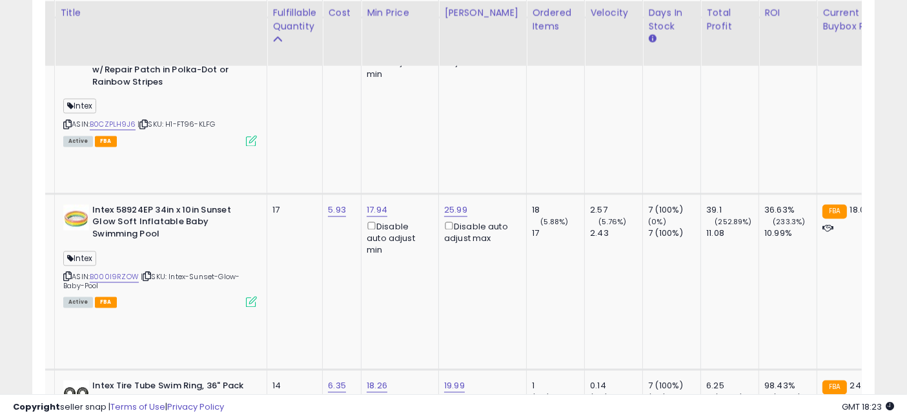
drag, startPoint x: 433, startPoint y: 239, endPoint x: 354, endPoint y: 234, distance: 78.9
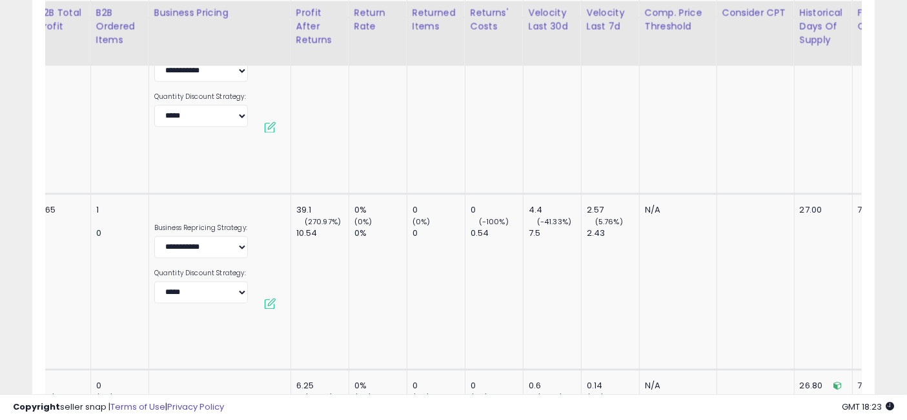
drag, startPoint x: 374, startPoint y: 234, endPoint x: 507, endPoint y: 240, distance: 133.1
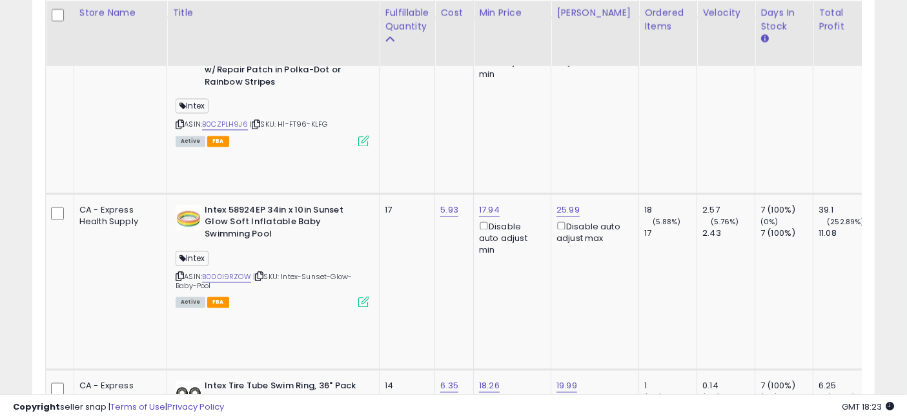
drag, startPoint x: 650, startPoint y: 245, endPoint x: 362, endPoint y: 221, distance: 289.5
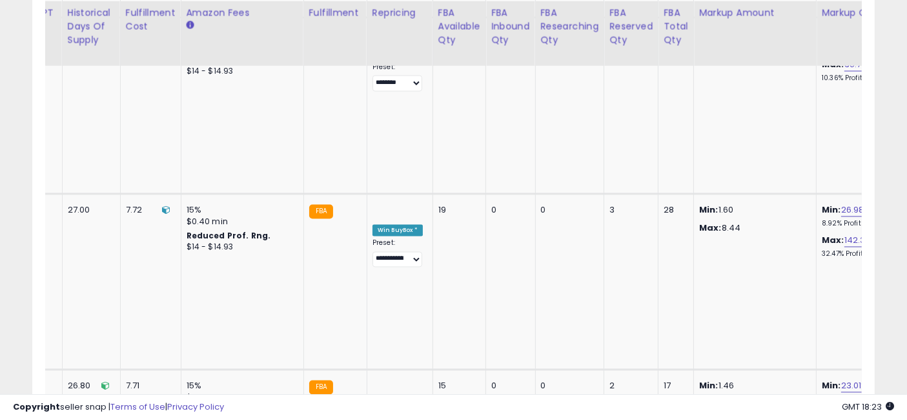
drag, startPoint x: 406, startPoint y: 232, endPoint x: 762, endPoint y: 245, distance: 356.0
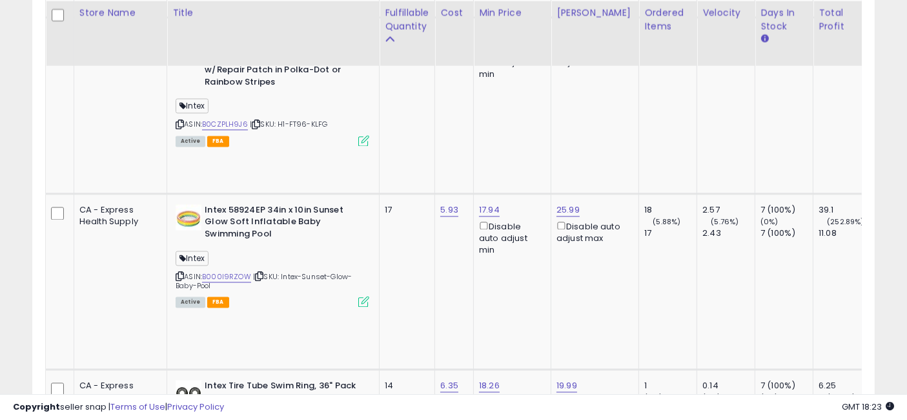
drag, startPoint x: 667, startPoint y: 244, endPoint x: 410, endPoint y: 230, distance: 257.9
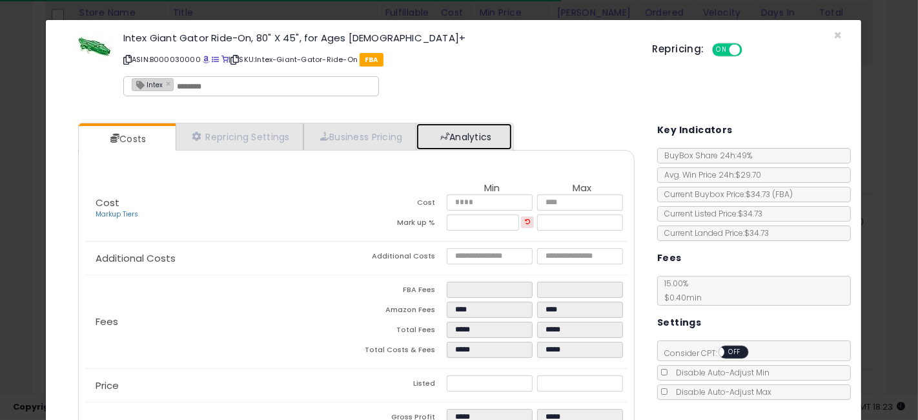
click at [444, 145] on link "Analytics" at bounding box center [464, 136] width 96 height 26
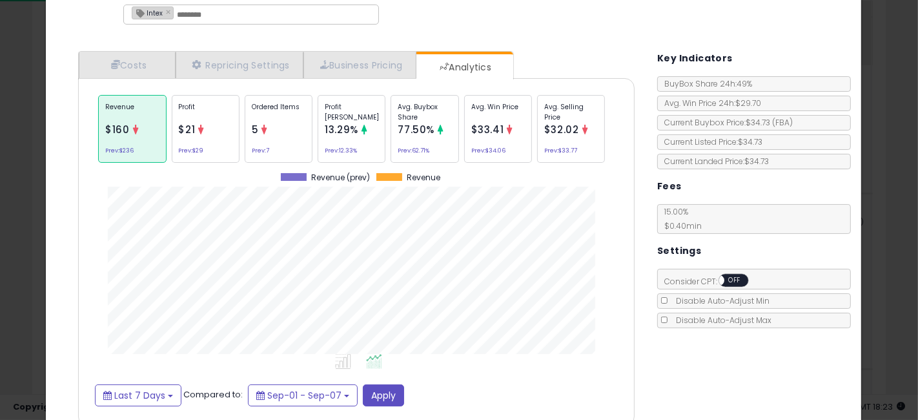
click at [0, 268] on div "× Close Intex Giant Gator Ride-On, 80" X 45", for Ages 3+ ASIN: B000030000 | SK…" at bounding box center [459, 210] width 918 height 420
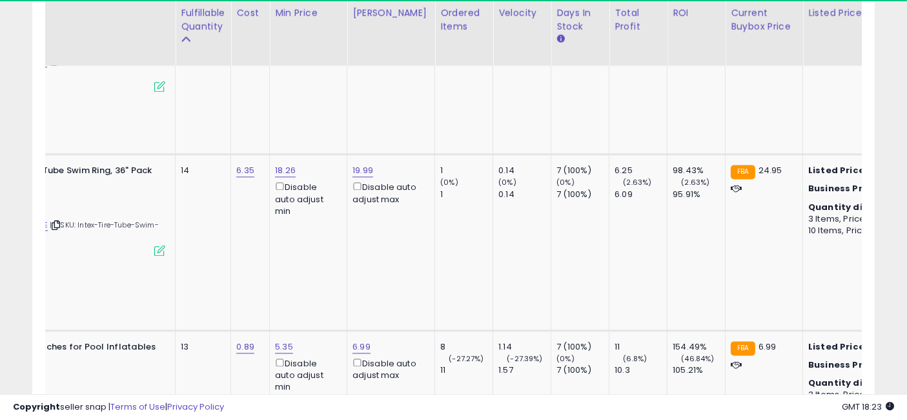
drag, startPoint x: 391, startPoint y: 163, endPoint x: 485, endPoint y: 168, distance: 95.0
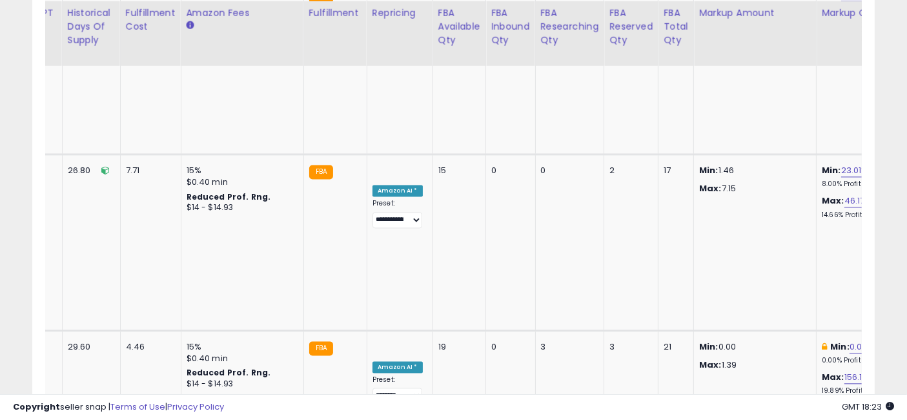
drag, startPoint x: 383, startPoint y: 150, endPoint x: 688, endPoint y: 152, distance: 304.1
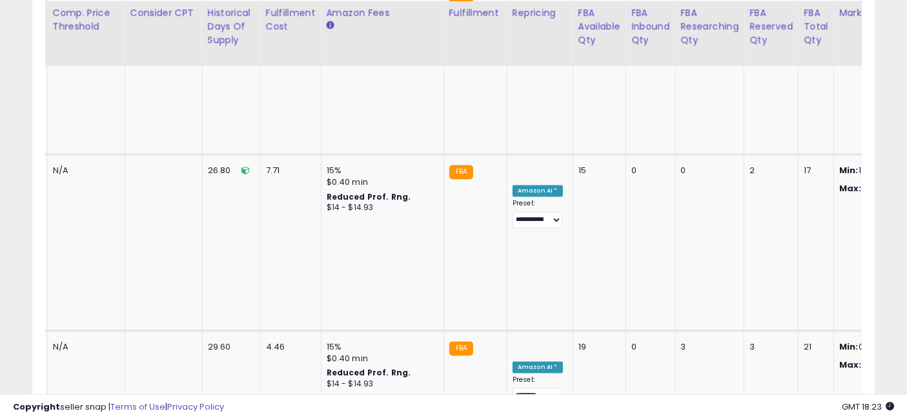
drag, startPoint x: 700, startPoint y: 152, endPoint x: 590, endPoint y: 154, distance: 110.4
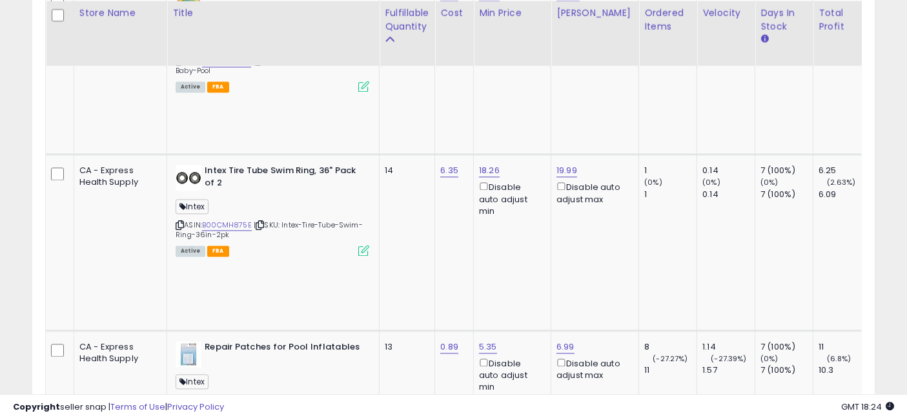
drag, startPoint x: 707, startPoint y: 163, endPoint x: 489, endPoint y: 144, distance: 219.0
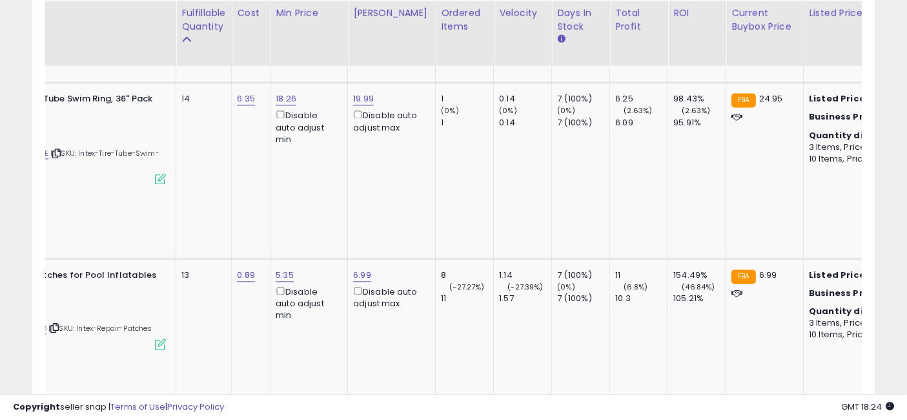
drag, startPoint x: 422, startPoint y: 214, endPoint x: 533, endPoint y: 218, distance: 110.5
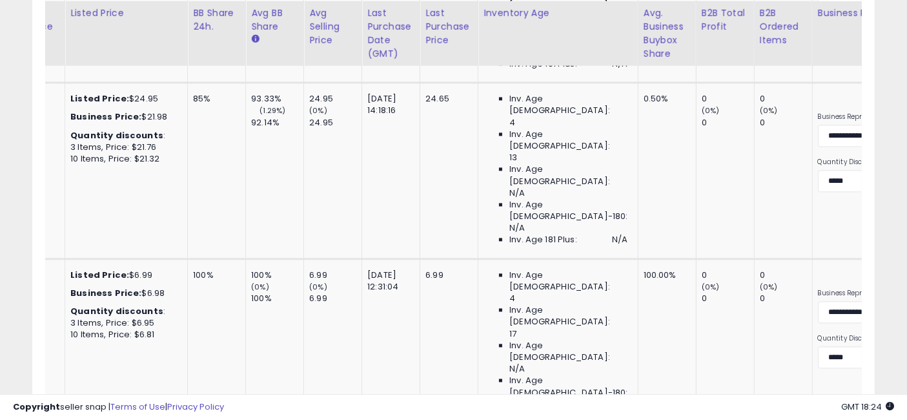
drag, startPoint x: 362, startPoint y: 203, endPoint x: 569, endPoint y: 207, distance: 207.9
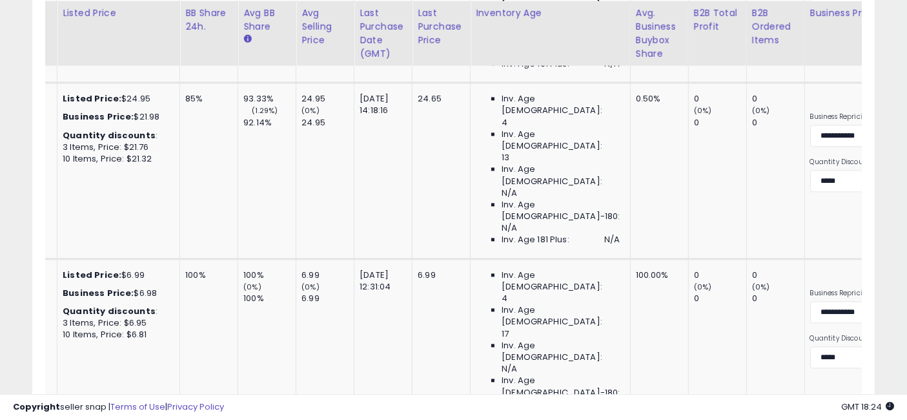
drag, startPoint x: 558, startPoint y: 207, endPoint x: 420, endPoint y: 201, distance: 137.6
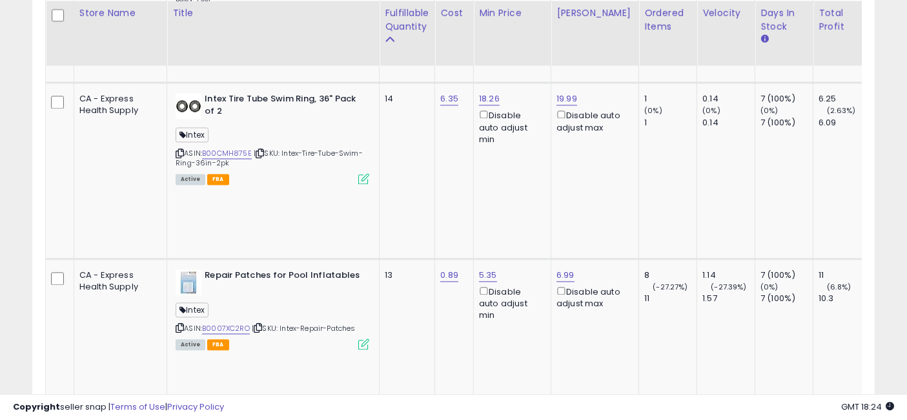
drag, startPoint x: 536, startPoint y: 208, endPoint x: 297, endPoint y: 202, distance: 239.6
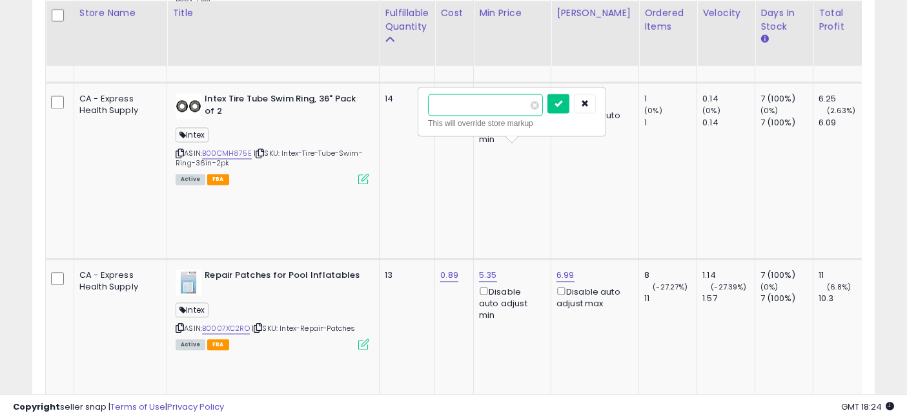
click at [441, 102] on input "*****" at bounding box center [485, 105] width 115 height 22
type input "*****"
click button "submit" at bounding box center [558, 103] width 22 height 19
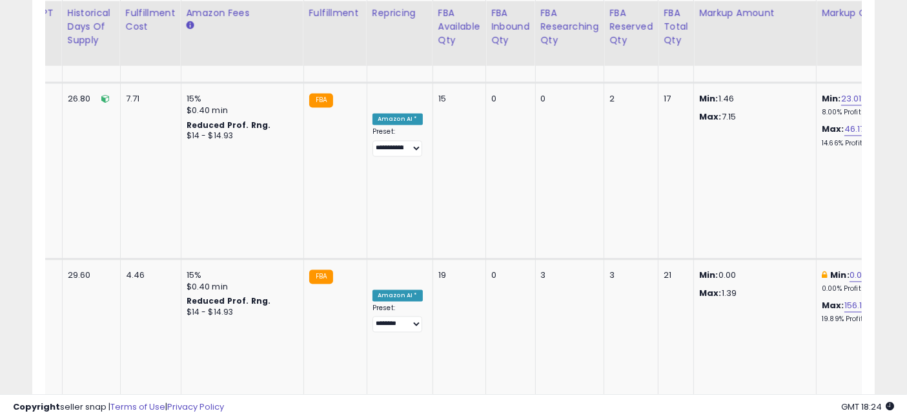
drag, startPoint x: 358, startPoint y: 203, endPoint x: 711, endPoint y: 224, distance: 354.4
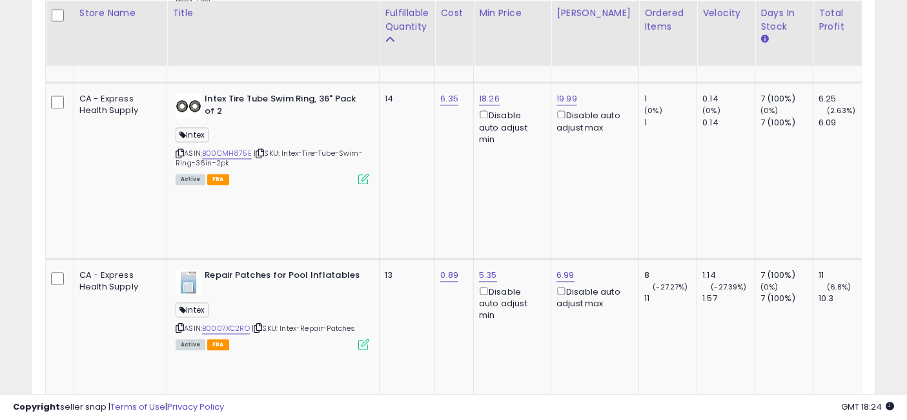
drag, startPoint x: 720, startPoint y: 211, endPoint x: 375, endPoint y: 205, distance: 345.4
click at [425, 104] on input "*****" at bounding box center [406, 105] width 115 height 22
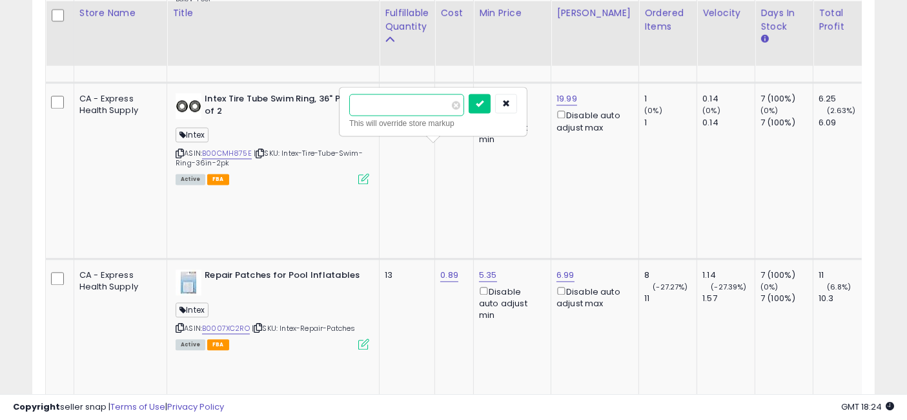
type input "**"
click button "submit" at bounding box center [480, 103] width 22 height 19
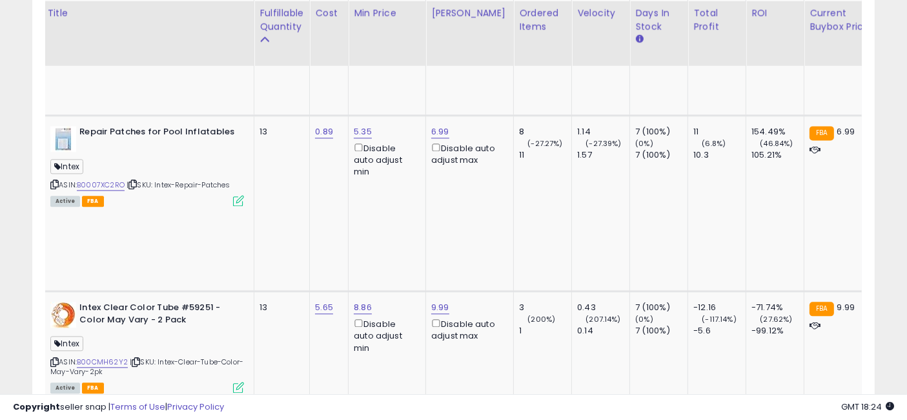
drag, startPoint x: 354, startPoint y: 192, endPoint x: 457, endPoint y: 201, distance: 103.1
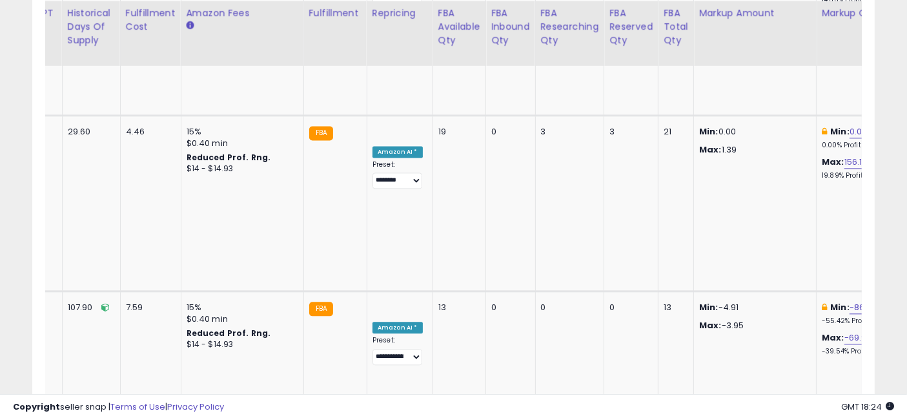
drag, startPoint x: 344, startPoint y: 196, endPoint x: 631, endPoint y: 194, distance: 286.6
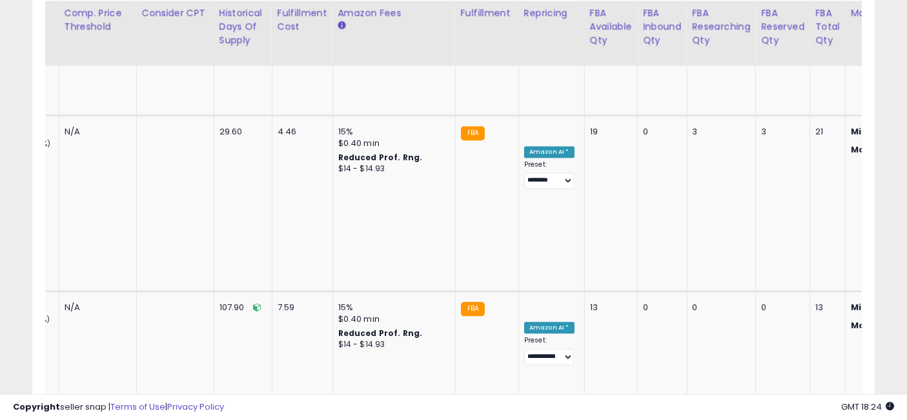
drag, startPoint x: 664, startPoint y: 194, endPoint x: 601, endPoint y: 185, distance: 63.2
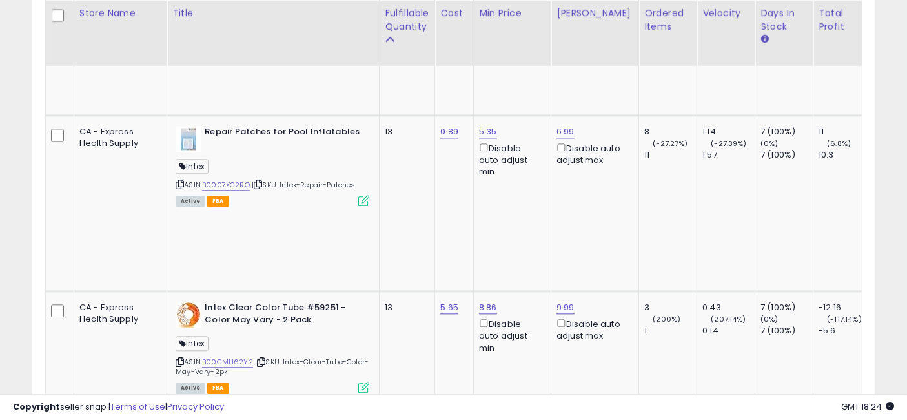
drag, startPoint x: 720, startPoint y: 195, endPoint x: 478, endPoint y: 181, distance: 242.5
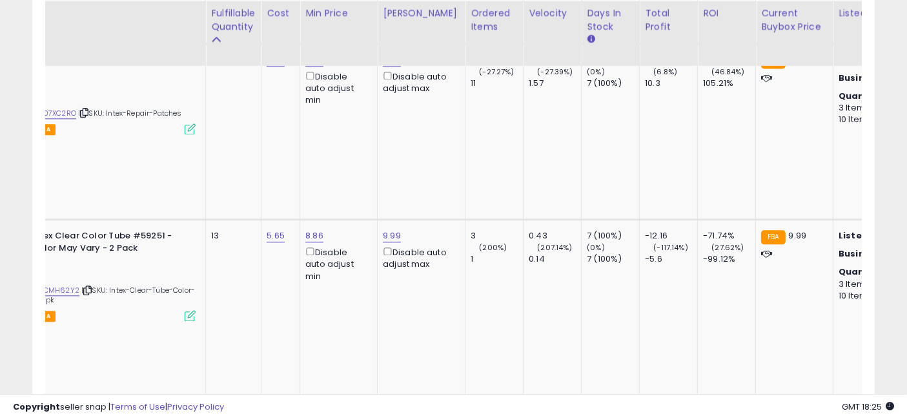
drag, startPoint x: 347, startPoint y: 226, endPoint x: 425, endPoint y: 236, distance: 78.7
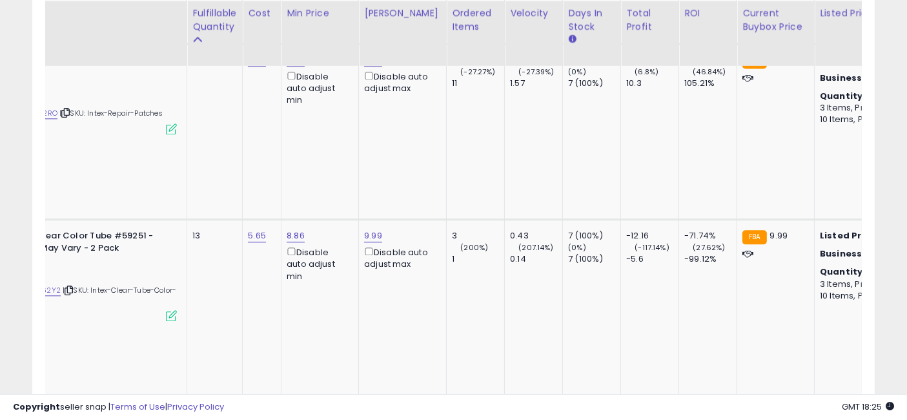
click at [221, 142] on input "*****" at bounding box center [215, 143] width 115 height 22
type input "*"
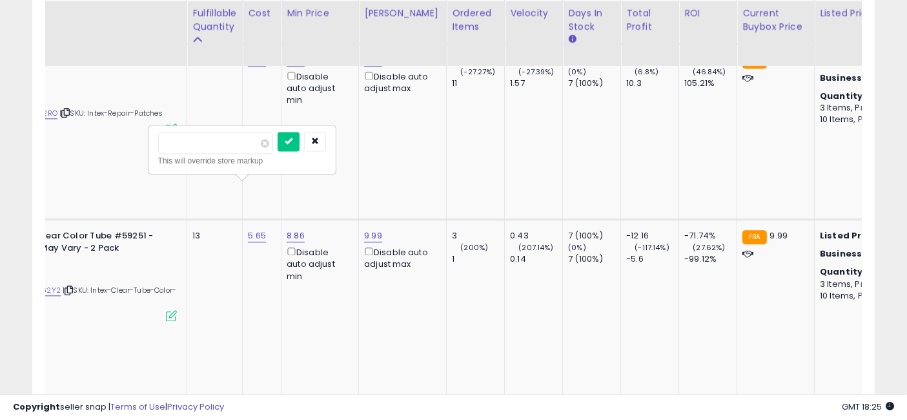
click button "submit" at bounding box center [289, 141] width 22 height 19
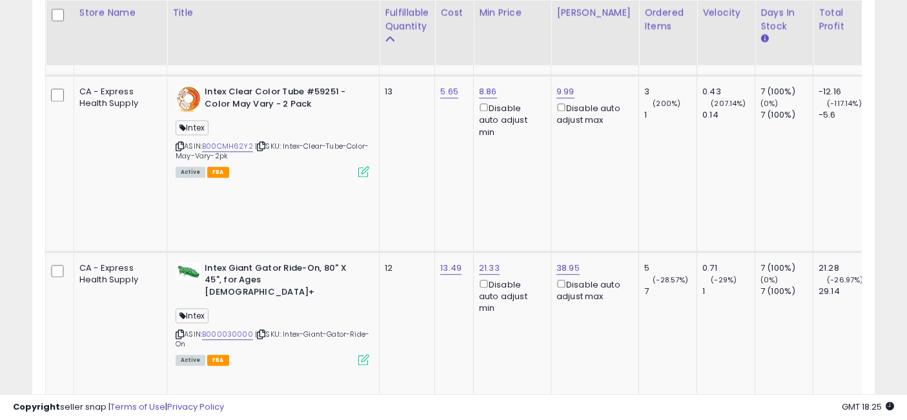
drag, startPoint x: 354, startPoint y: 238, endPoint x: 254, endPoint y: 234, distance: 100.1
click at [444, 121] on input "*****" at bounding box center [485, 125] width 115 height 22
type input "*****"
click button "submit" at bounding box center [558, 123] width 22 height 19
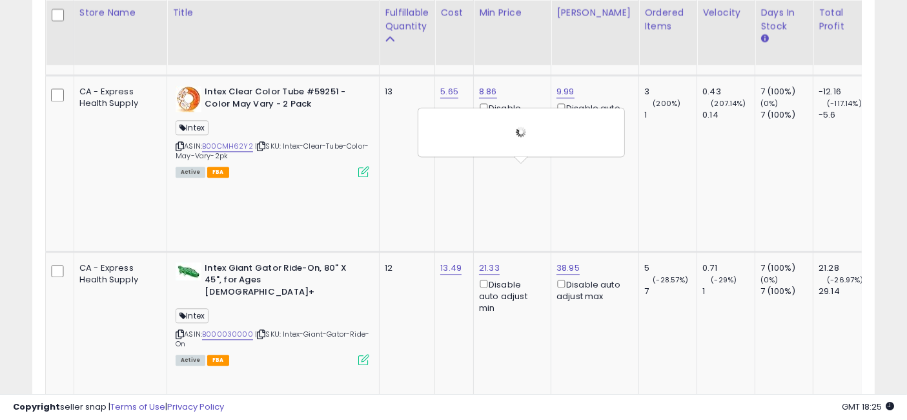
click at [407, 123] on input "*****" at bounding box center [408, 125] width 115 height 22
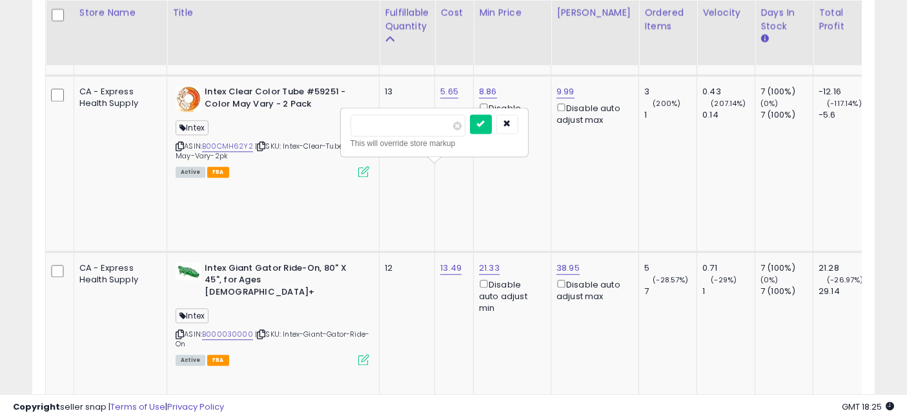
click at [407, 123] on input "*****" at bounding box center [408, 125] width 115 height 22
type input "*"
click button "submit" at bounding box center [481, 123] width 22 height 19
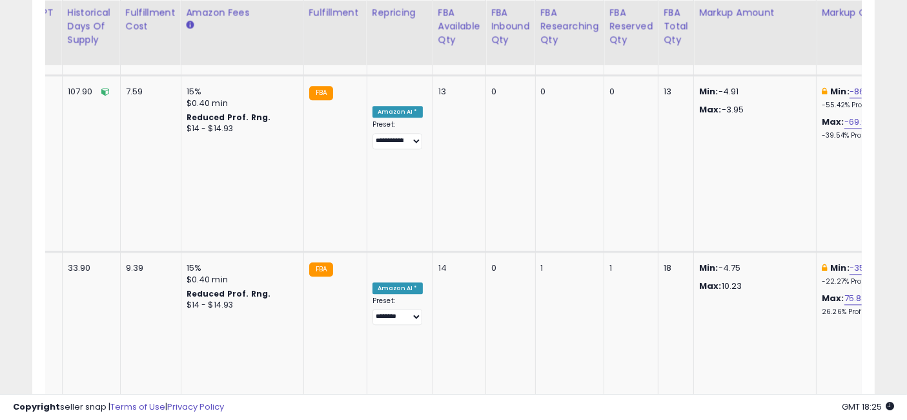
drag, startPoint x: 367, startPoint y: 207, endPoint x: 637, endPoint y: 212, distance: 270.5
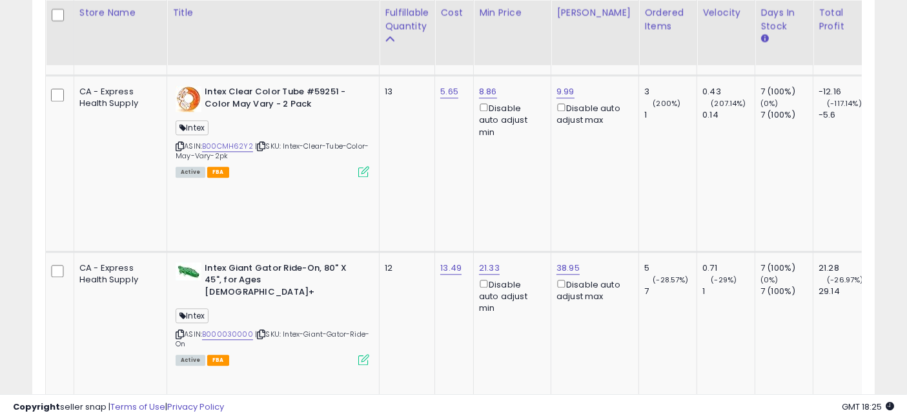
drag, startPoint x: 614, startPoint y: 226, endPoint x: 275, endPoint y: 225, distance: 338.9
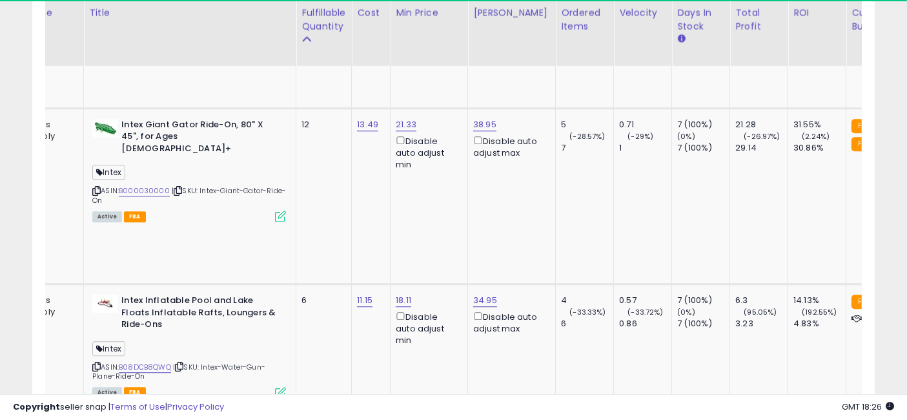
scroll to position [0, 143]
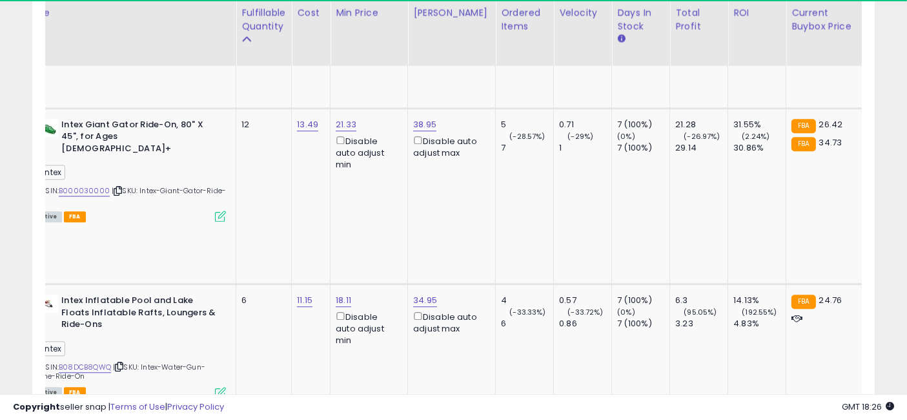
drag, startPoint x: 369, startPoint y: 218, endPoint x: 443, endPoint y: 229, distance: 75.0
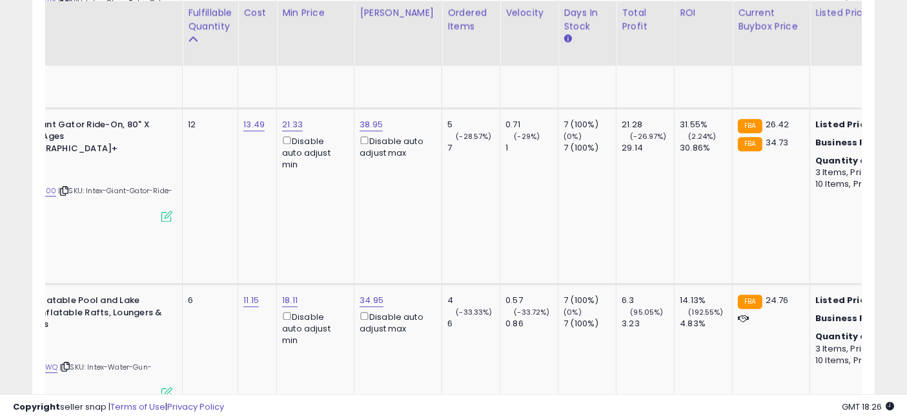
scroll to position [0, 0]
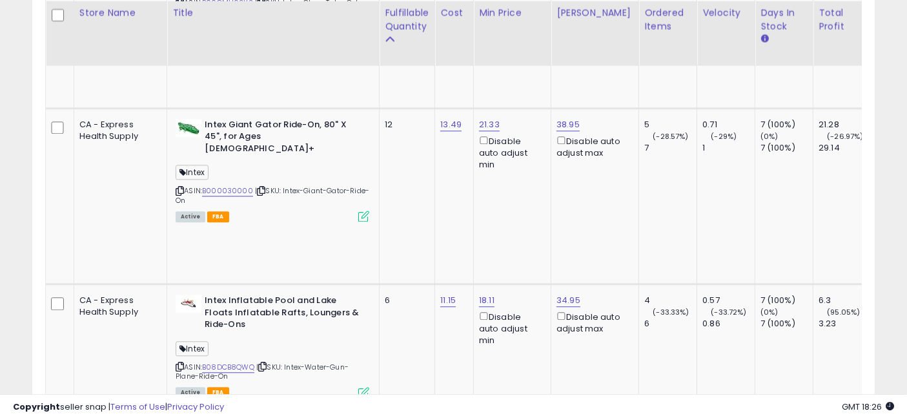
drag, startPoint x: 461, startPoint y: 223, endPoint x: 268, endPoint y: 211, distance: 193.4
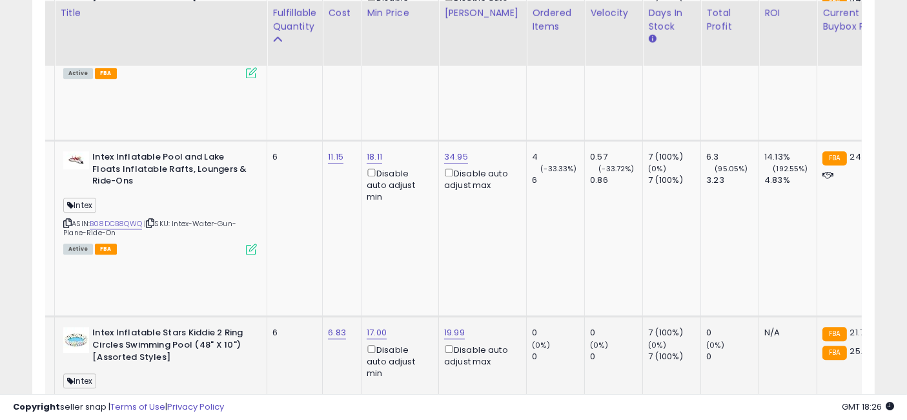
scroll to position [0, 147]
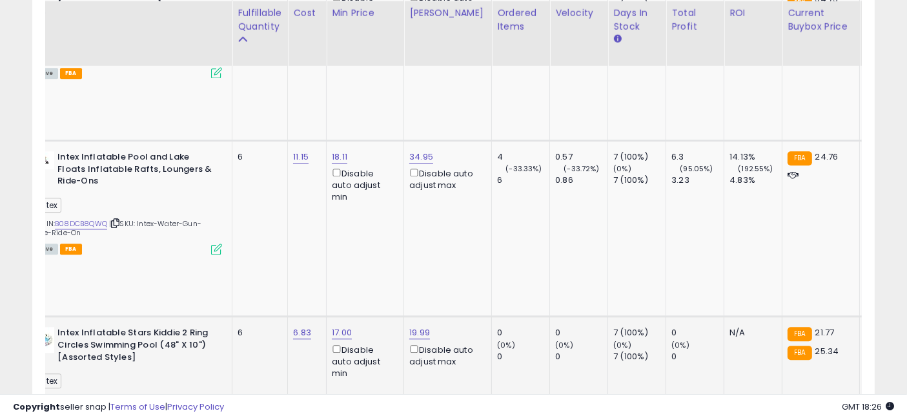
drag, startPoint x: 368, startPoint y: 194, endPoint x: 429, endPoint y: 200, distance: 61.6
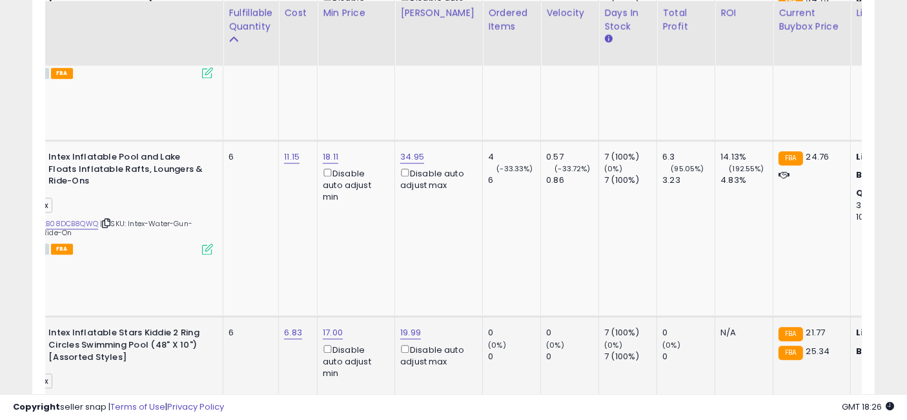
scroll to position [0, 2338]
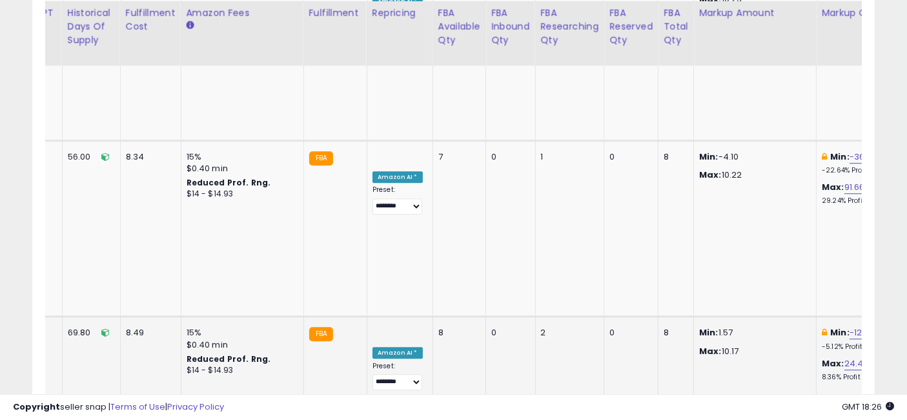
drag, startPoint x: 267, startPoint y: 188, endPoint x: 627, endPoint y: 192, distance: 359.6
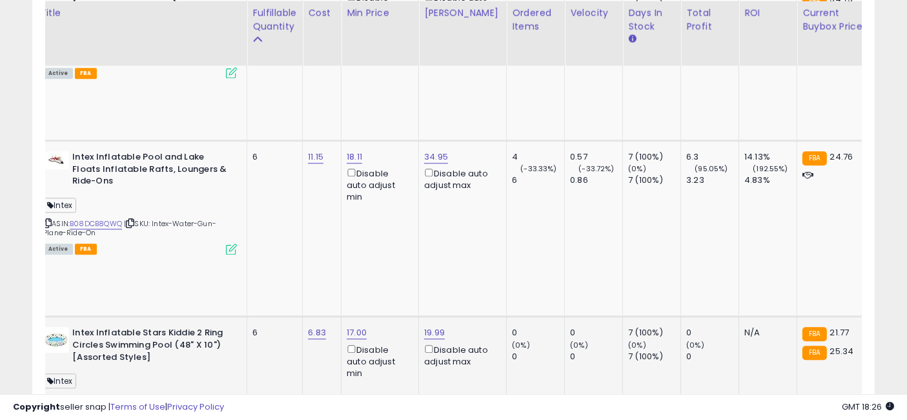
scroll to position [0, 0]
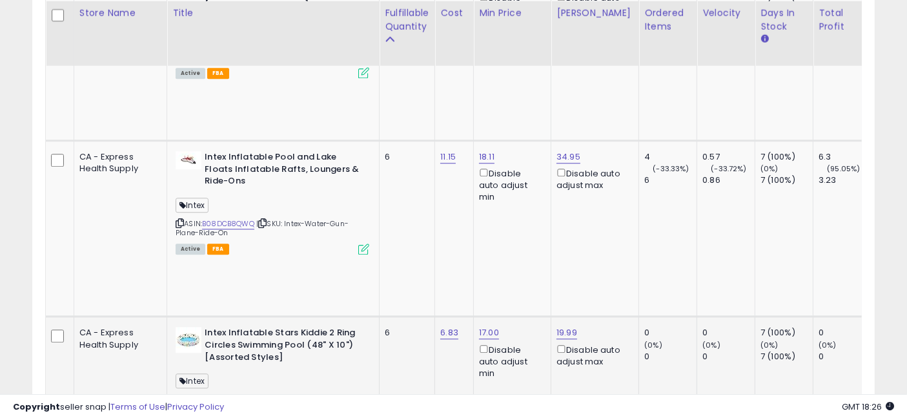
drag, startPoint x: 612, startPoint y: 192, endPoint x: 376, endPoint y: 185, distance: 236.4
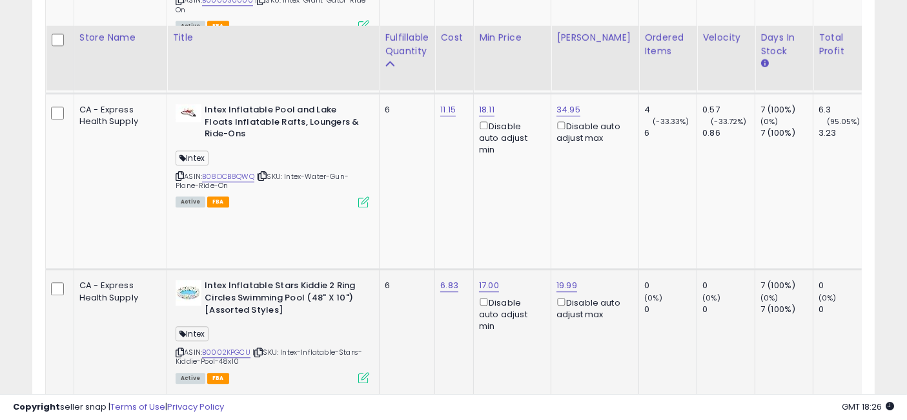
scroll to position [3468, 0]
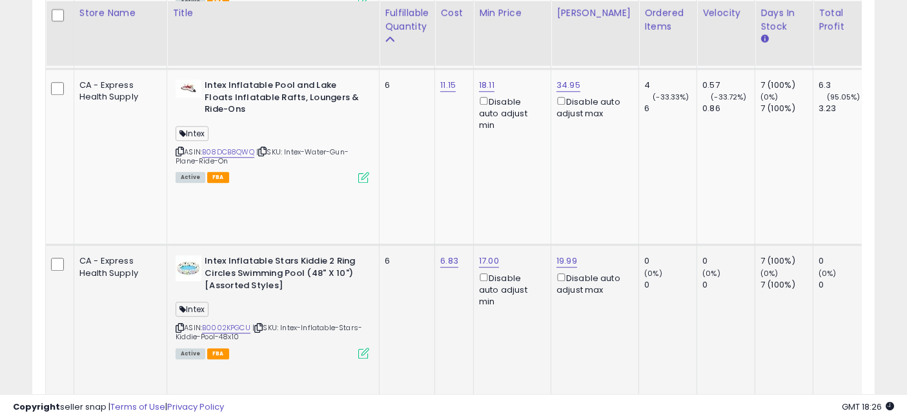
drag, startPoint x: 368, startPoint y: 219, endPoint x: 466, endPoint y: 227, distance: 98.4
drag, startPoint x: 566, startPoint y: 247, endPoint x: 419, endPoint y: 199, distance: 154.9
type input "*****"
click at [398, 145] on input "*****" at bounding box center [405, 147] width 115 height 22
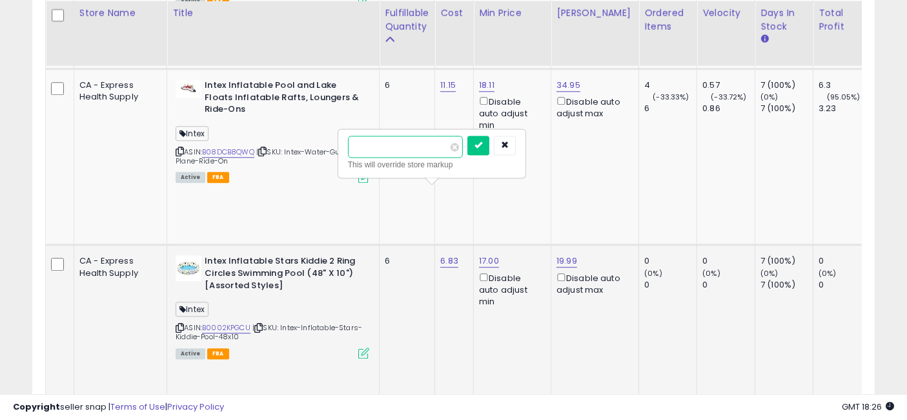
click at [398, 145] on input "*****" at bounding box center [405, 147] width 115 height 22
click button "submit" at bounding box center [478, 145] width 22 height 19
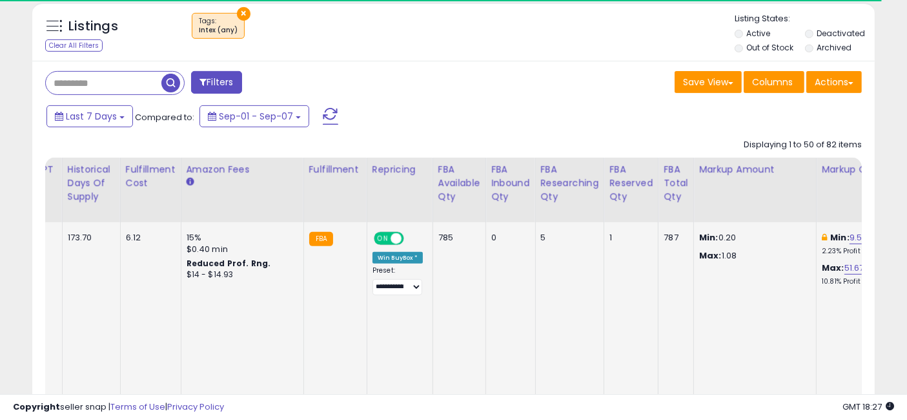
drag, startPoint x: 418, startPoint y: 294, endPoint x: 794, endPoint y: 274, distance: 376.2
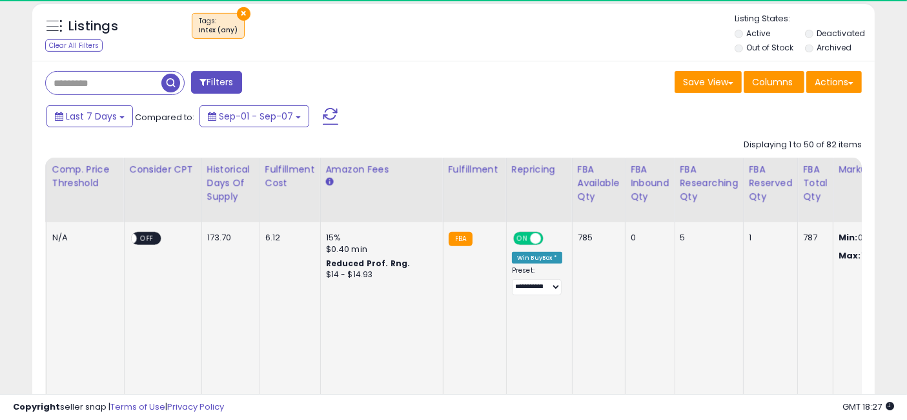
drag, startPoint x: 662, startPoint y: 290, endPoint x: 570, endPoint y: 286, distance: 91.8
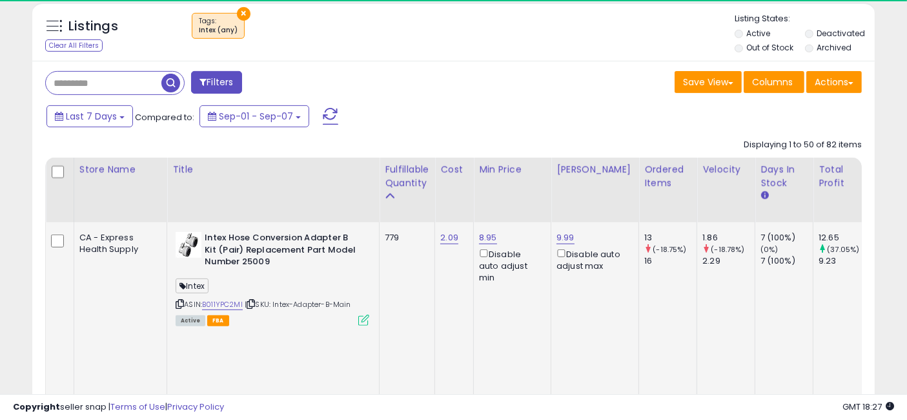
drag, startPoint x: 684, startPoint y: 287, endPoint x: 426, endPoint y: 273, distance: 258.6
click at [202, 299] on link "B011YPC2MI" at bounding box center [222, 304] width 41 height 11
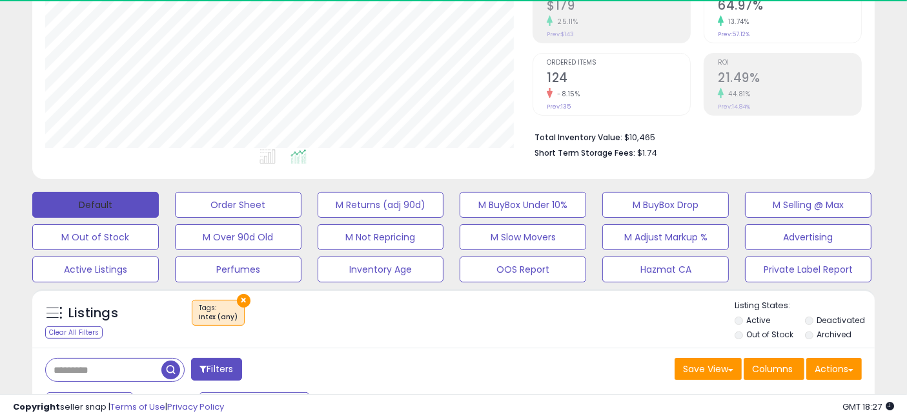
click at [119, 211] on button "Default" at bounding box center [95, 205] width 127 height 26
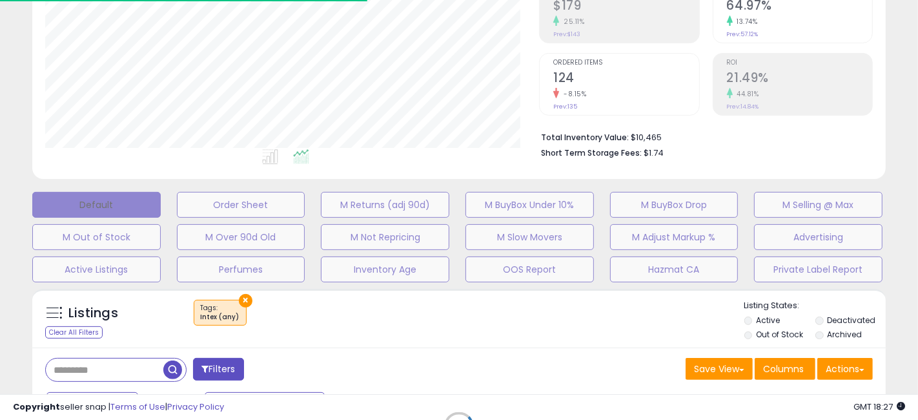
scroll to position [265, 494]
